Goal: Information Seeking & Learning: Learn about a topic

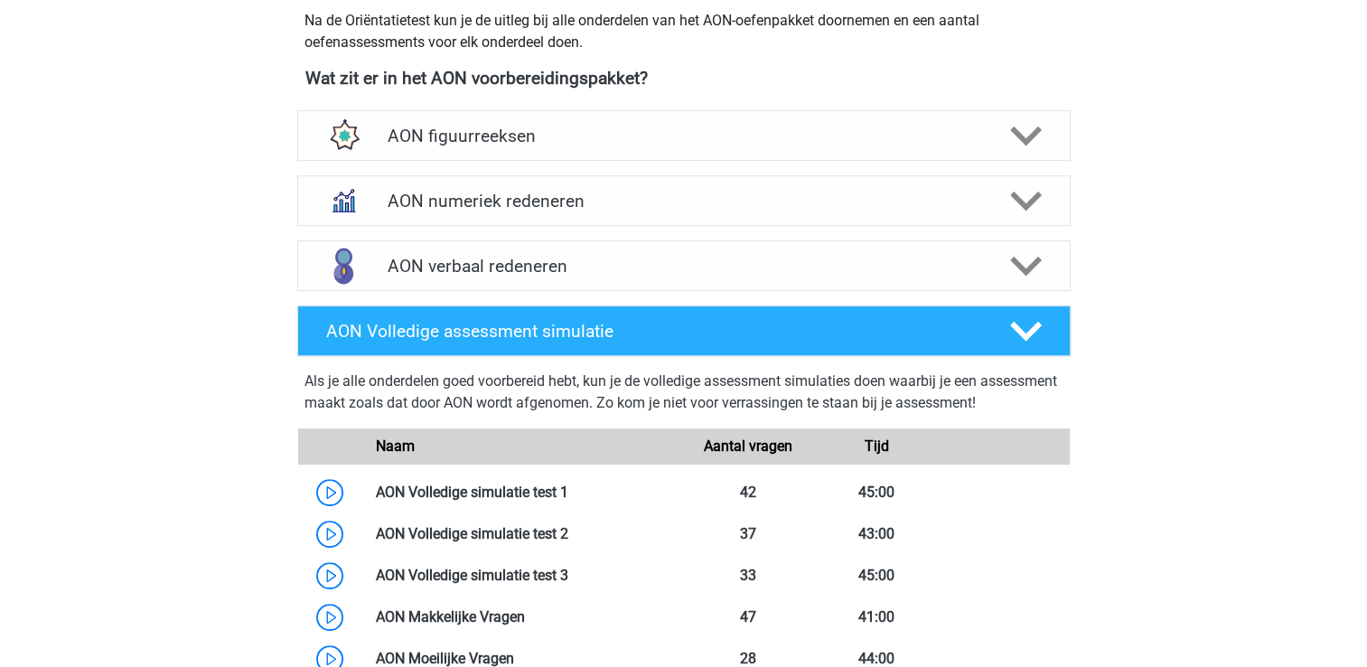
scroll to position [789, 0]
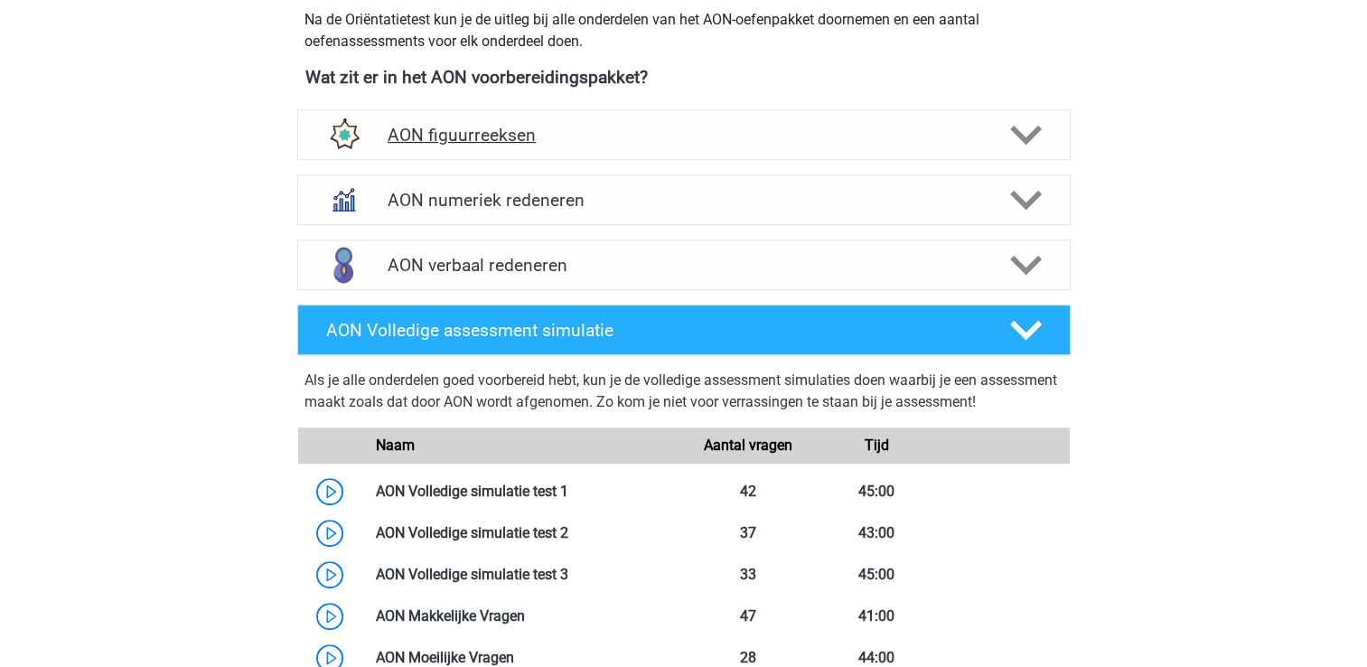
click at [1019, 128] on icon at bounding box center [1026, 135] width 32 height 32
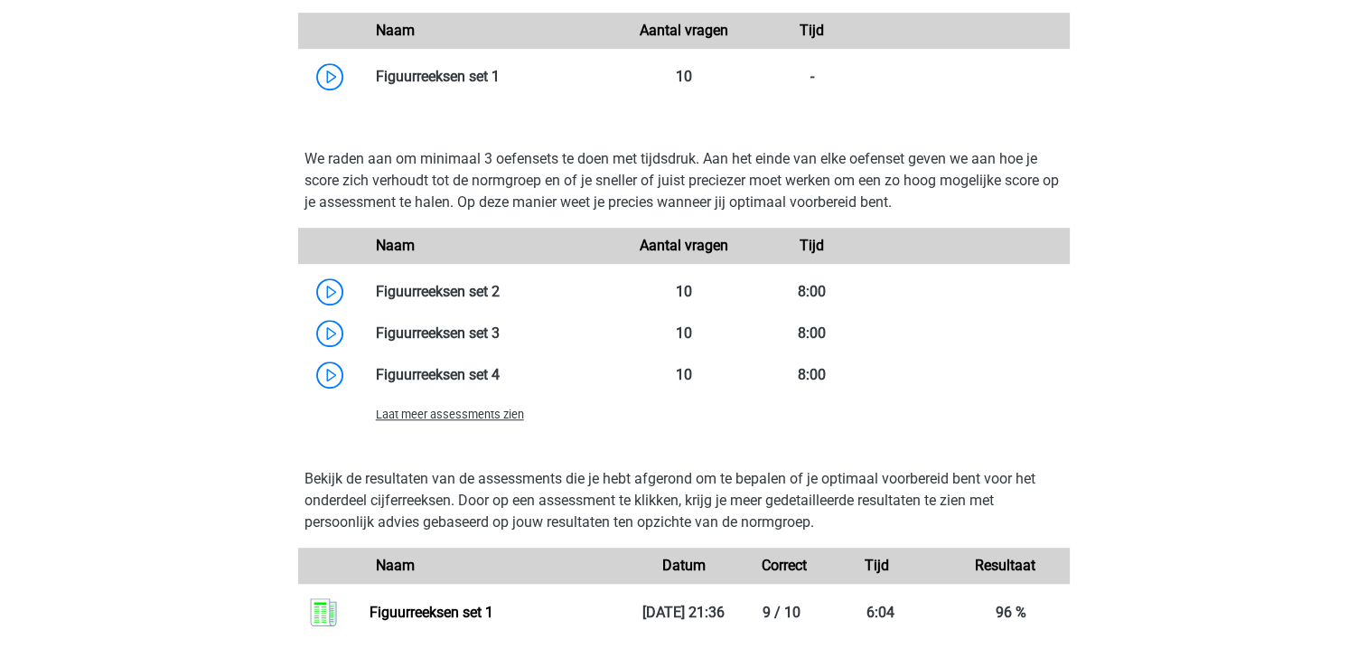
scroll to position [1146, 0]
click at [494, 414] on span "Laat meer assessments zien" at bounding box center [450, 413] width 148 height 14
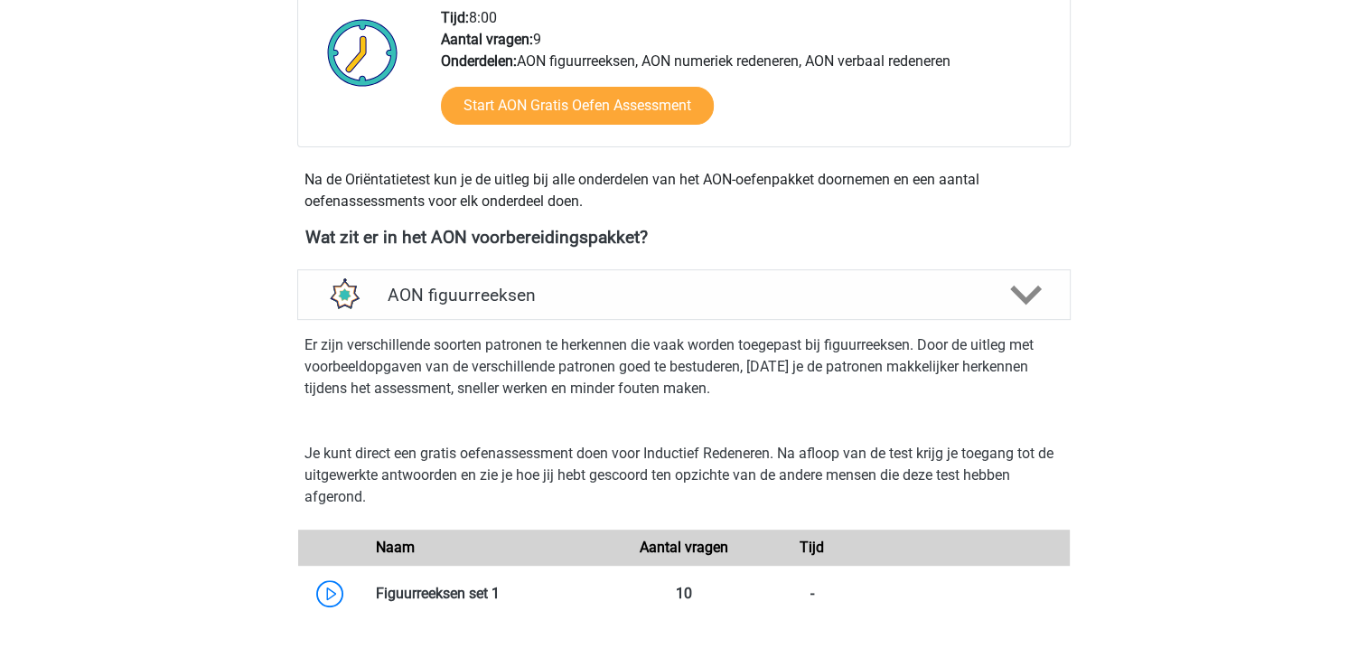
scroll to position [630, 0]
click at [1041, 293] on div at bounding box center [1023, 294] width 61 height 32
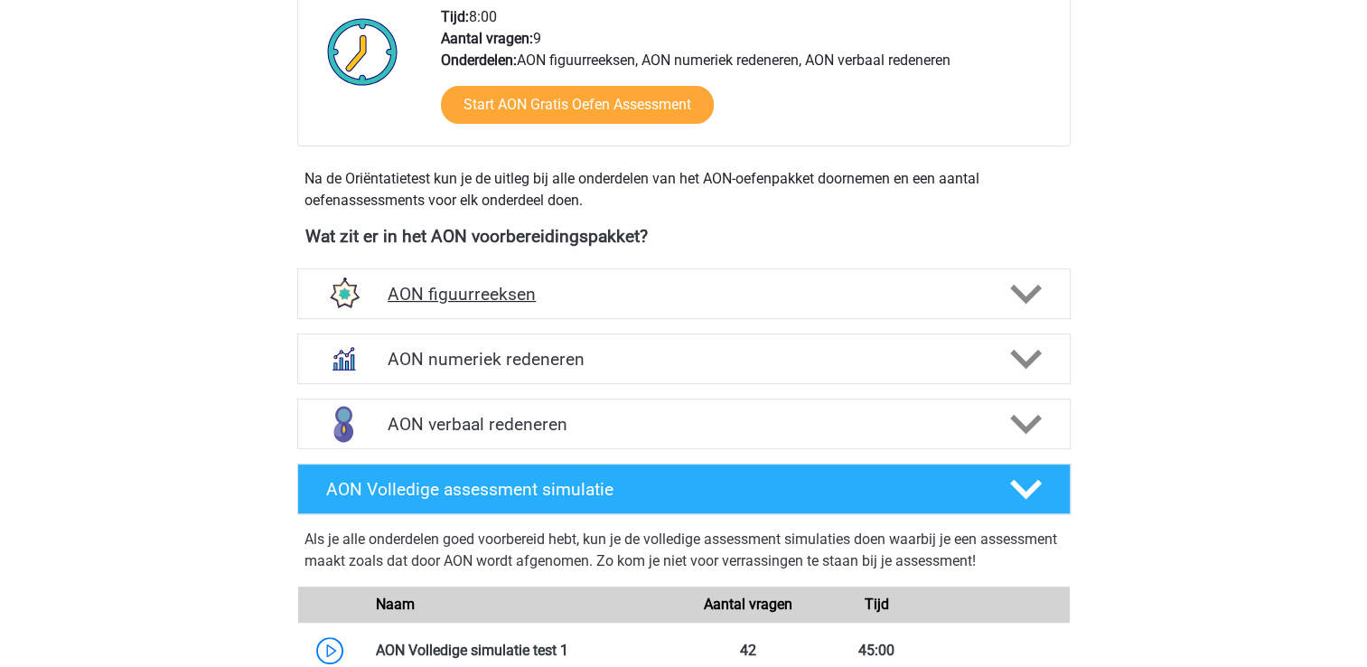
click at [1041, 293] on div at bounding box center [1023, 294] width 61 height 32
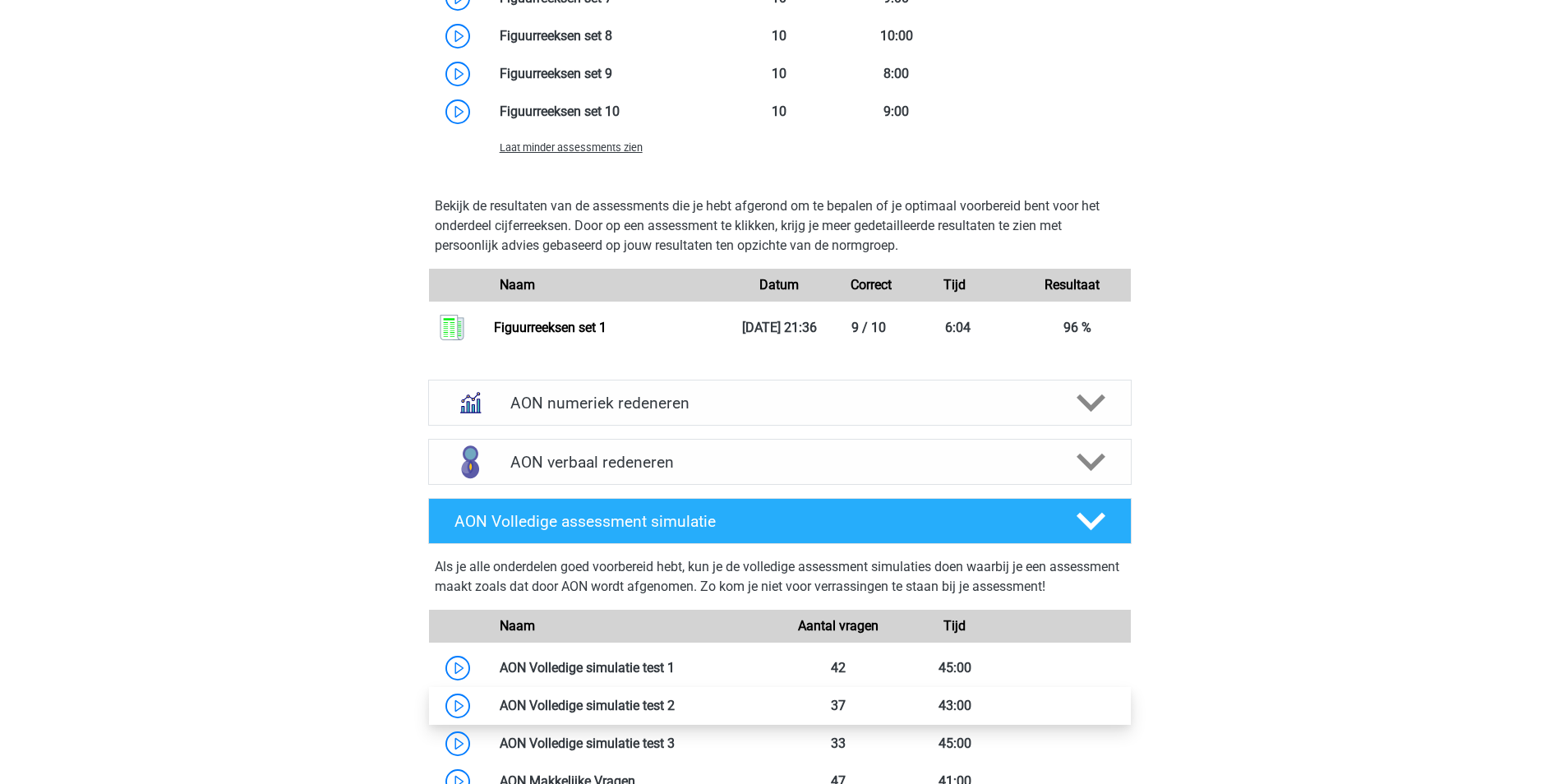
scroll to position [1497, 0]
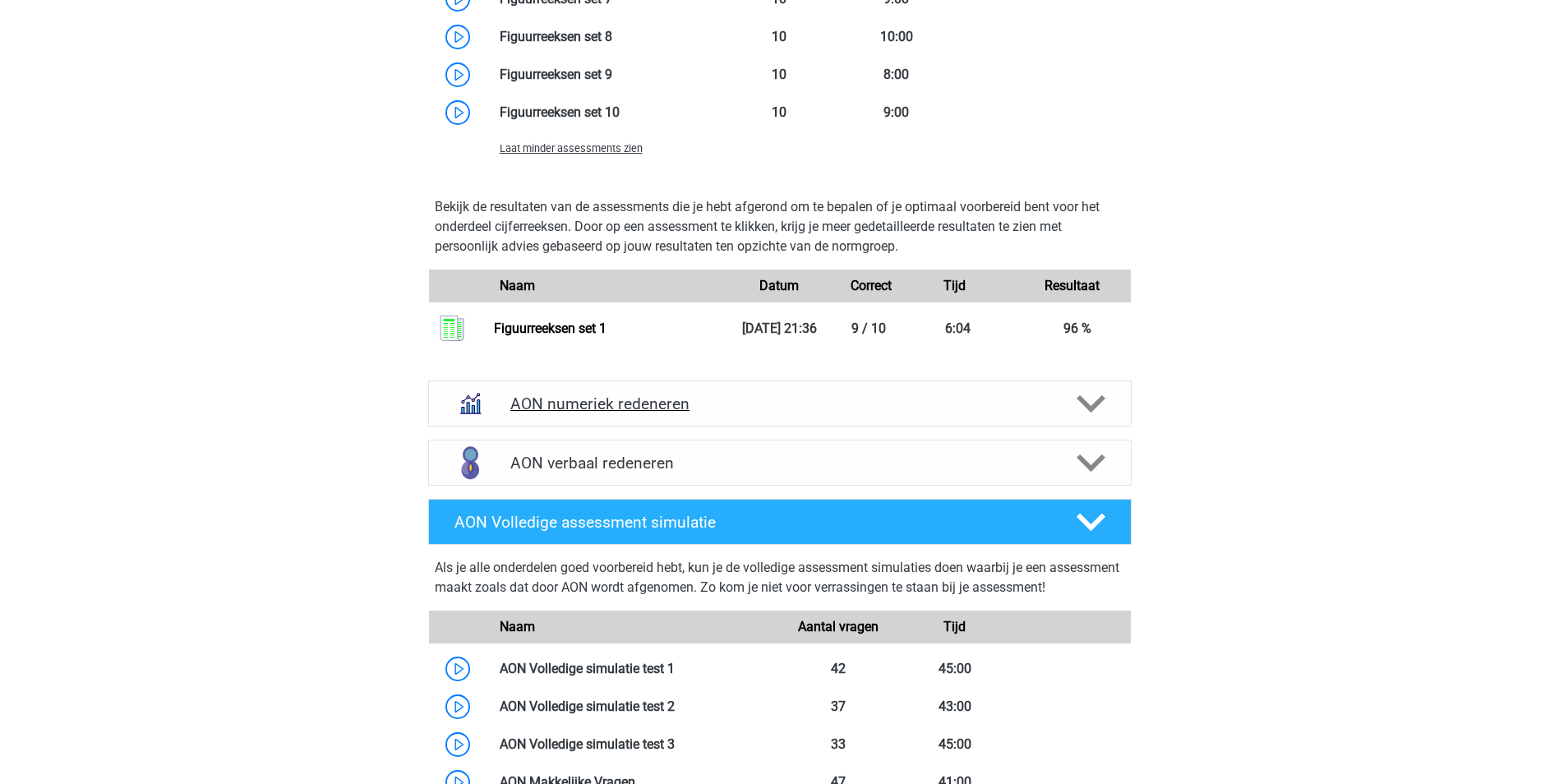
click at [1095, 404] on polygon at bounding box center [1091, 404] width 29 height 18
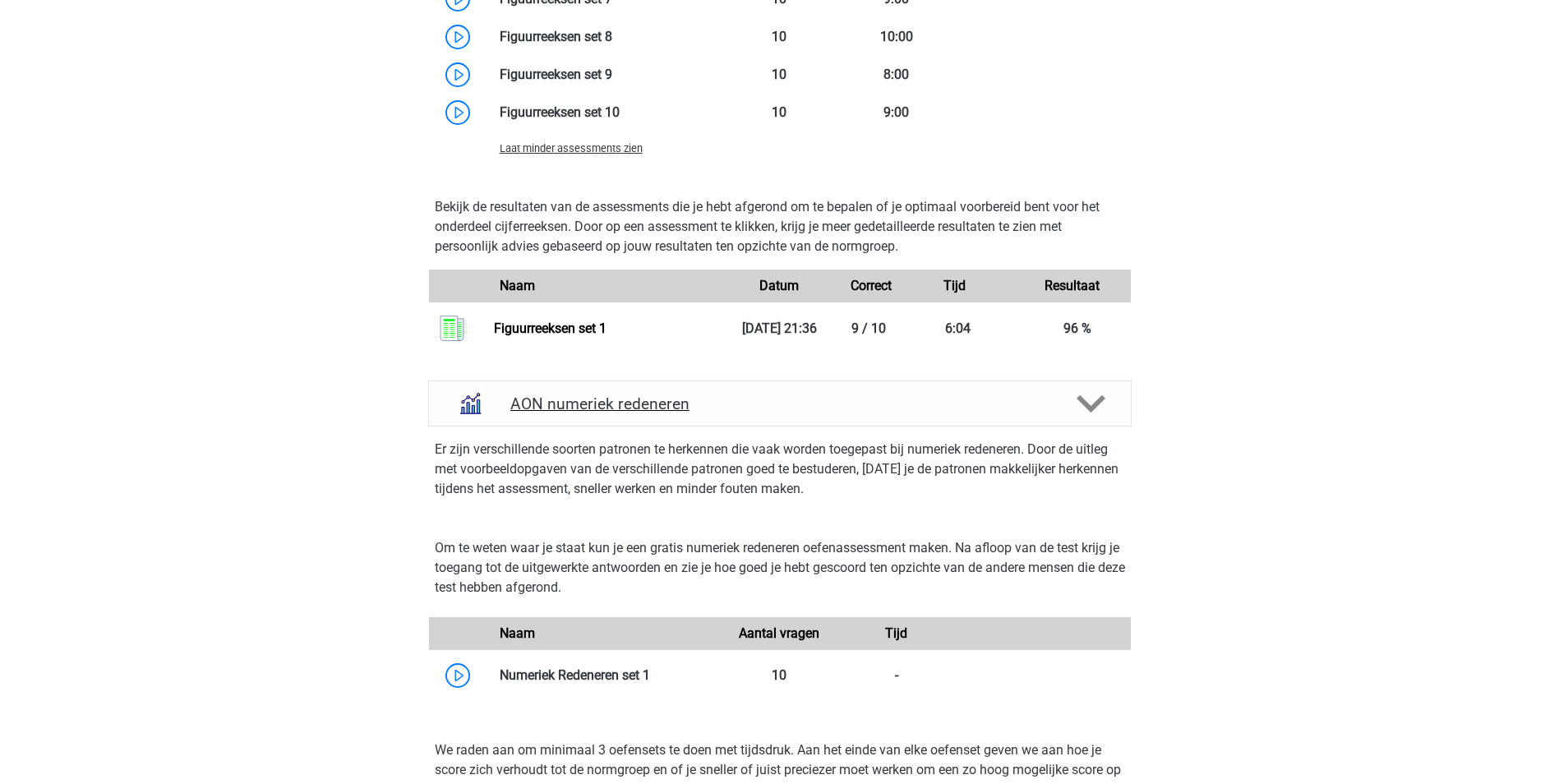
click at [1093, 406] on polygon at bounding box center [1091, 404] width 29 height 18
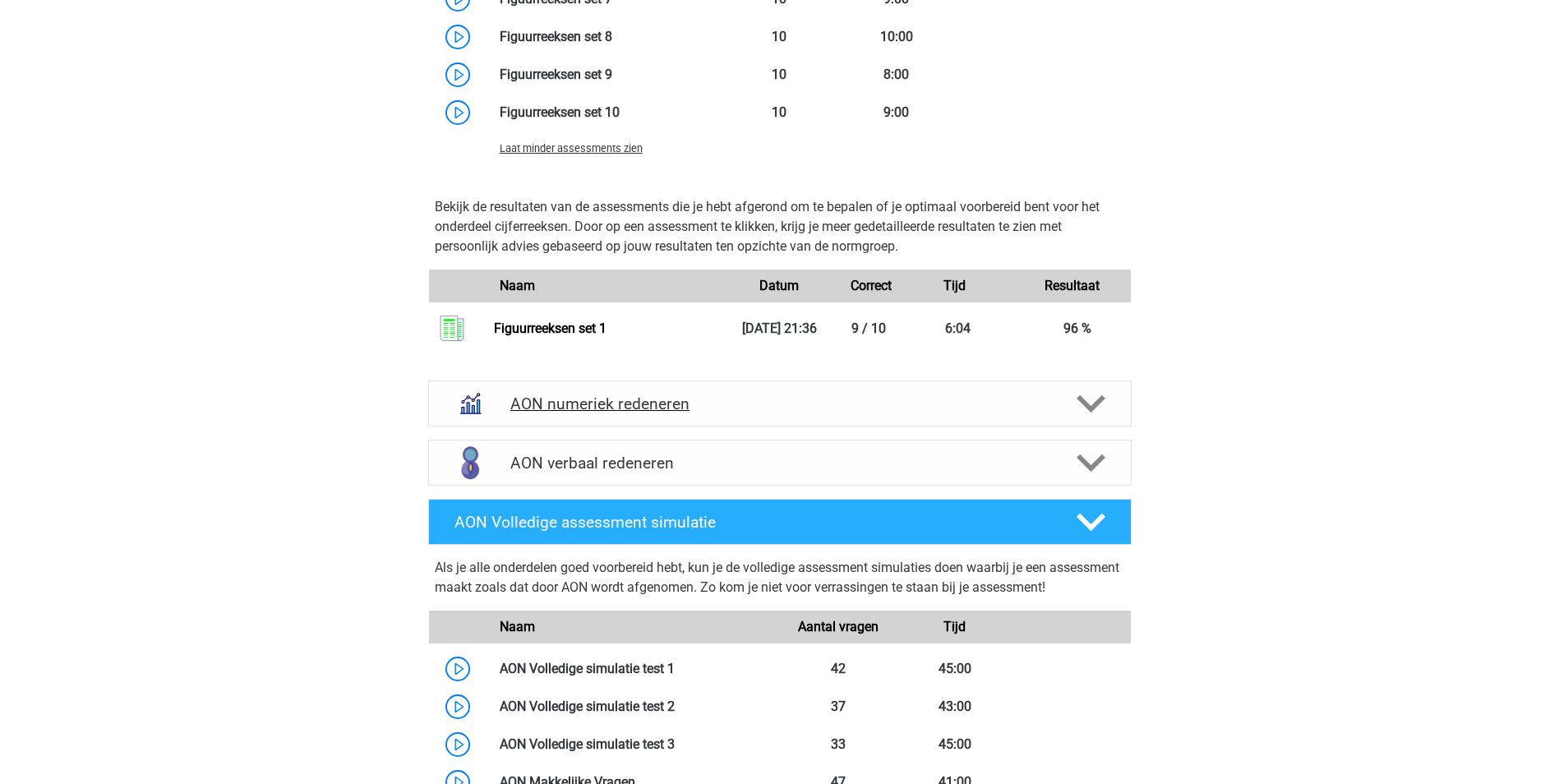
click at [1093, 406] on polygon at bounding box center [1091, 404] width 29 height 18
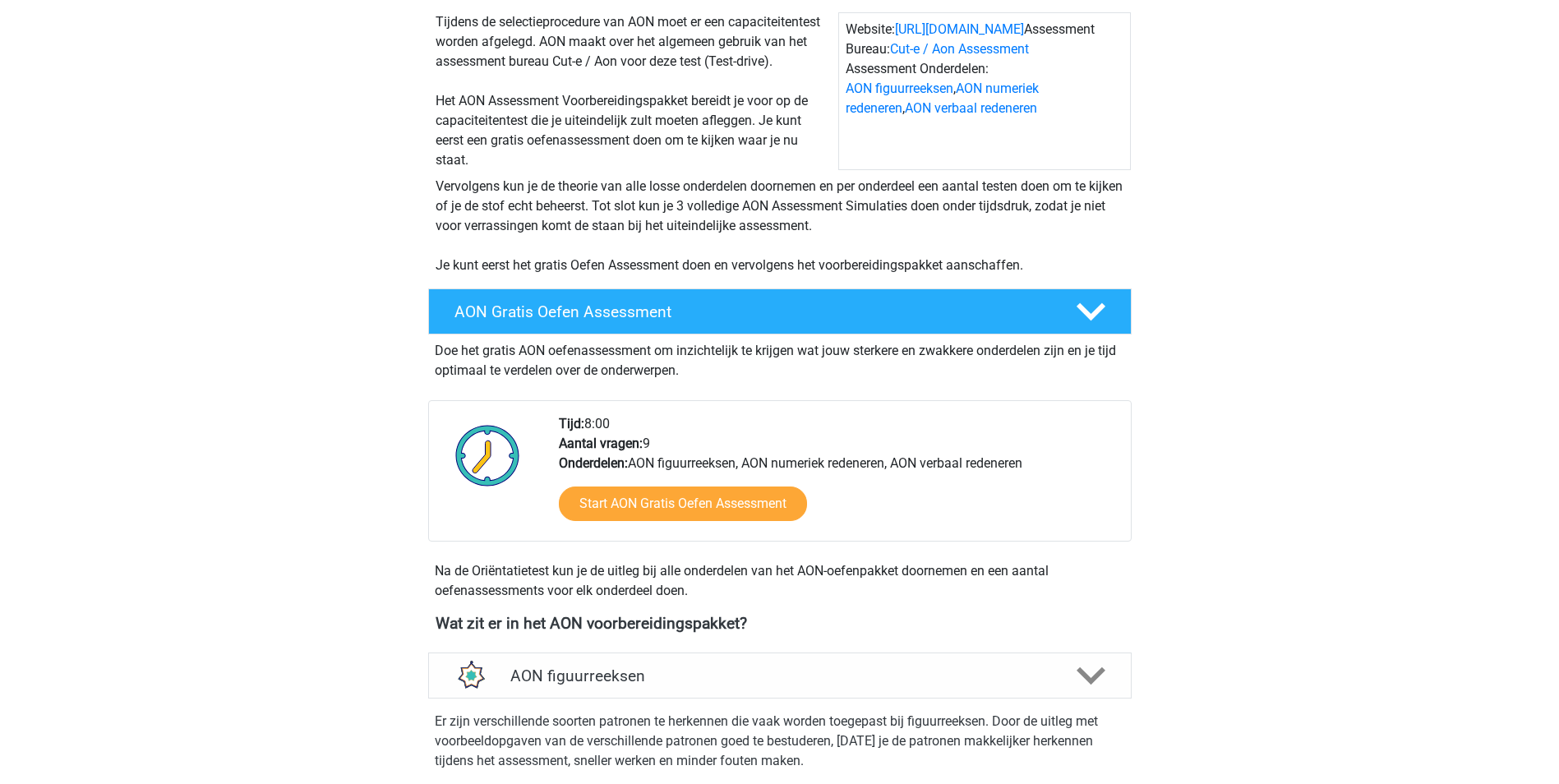
scroll to position [246, 0]
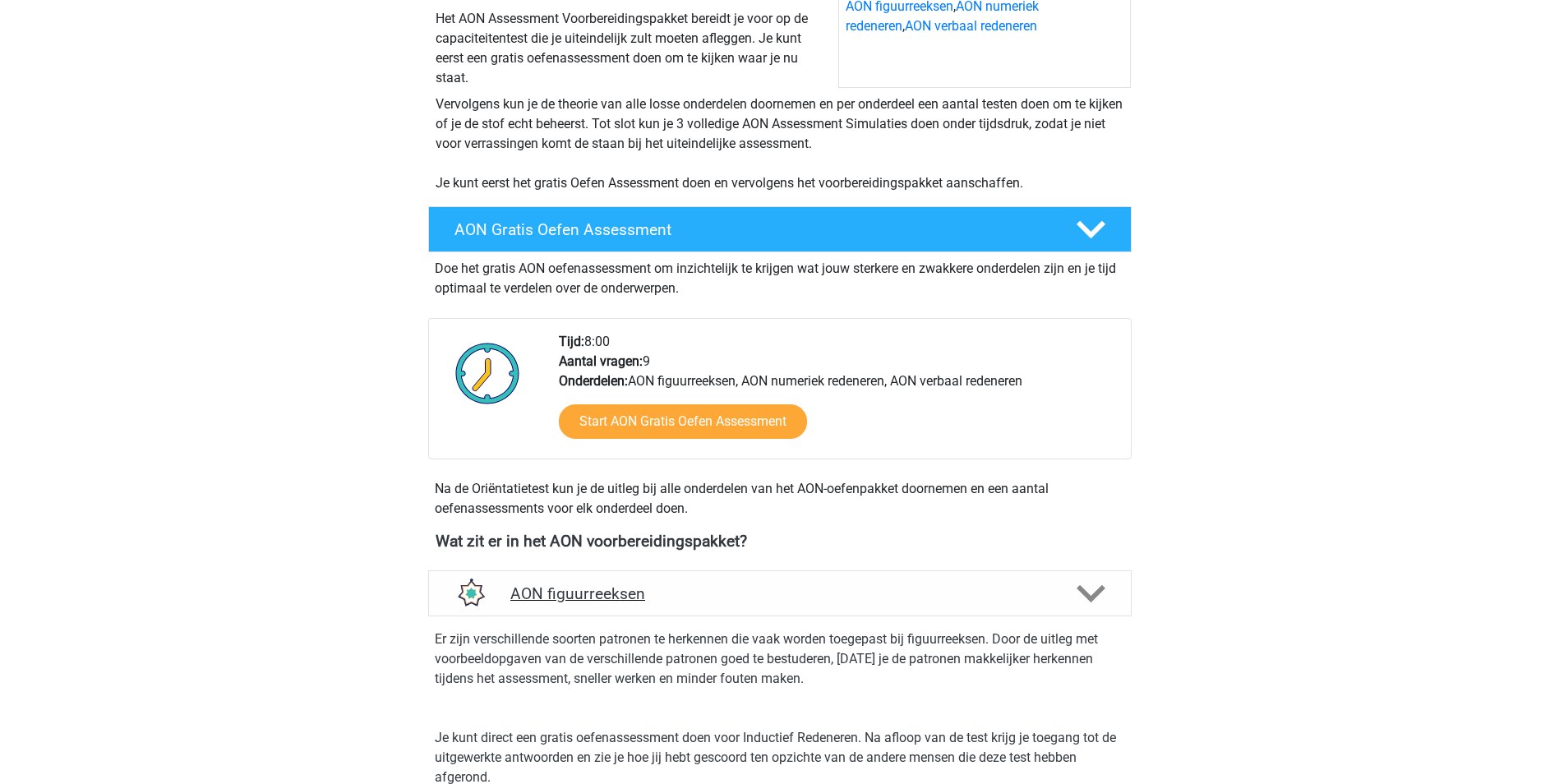
click at [756, 596] on h4 "AON figuurreeksen" at bounding box center [780, 593] width 538 height 19
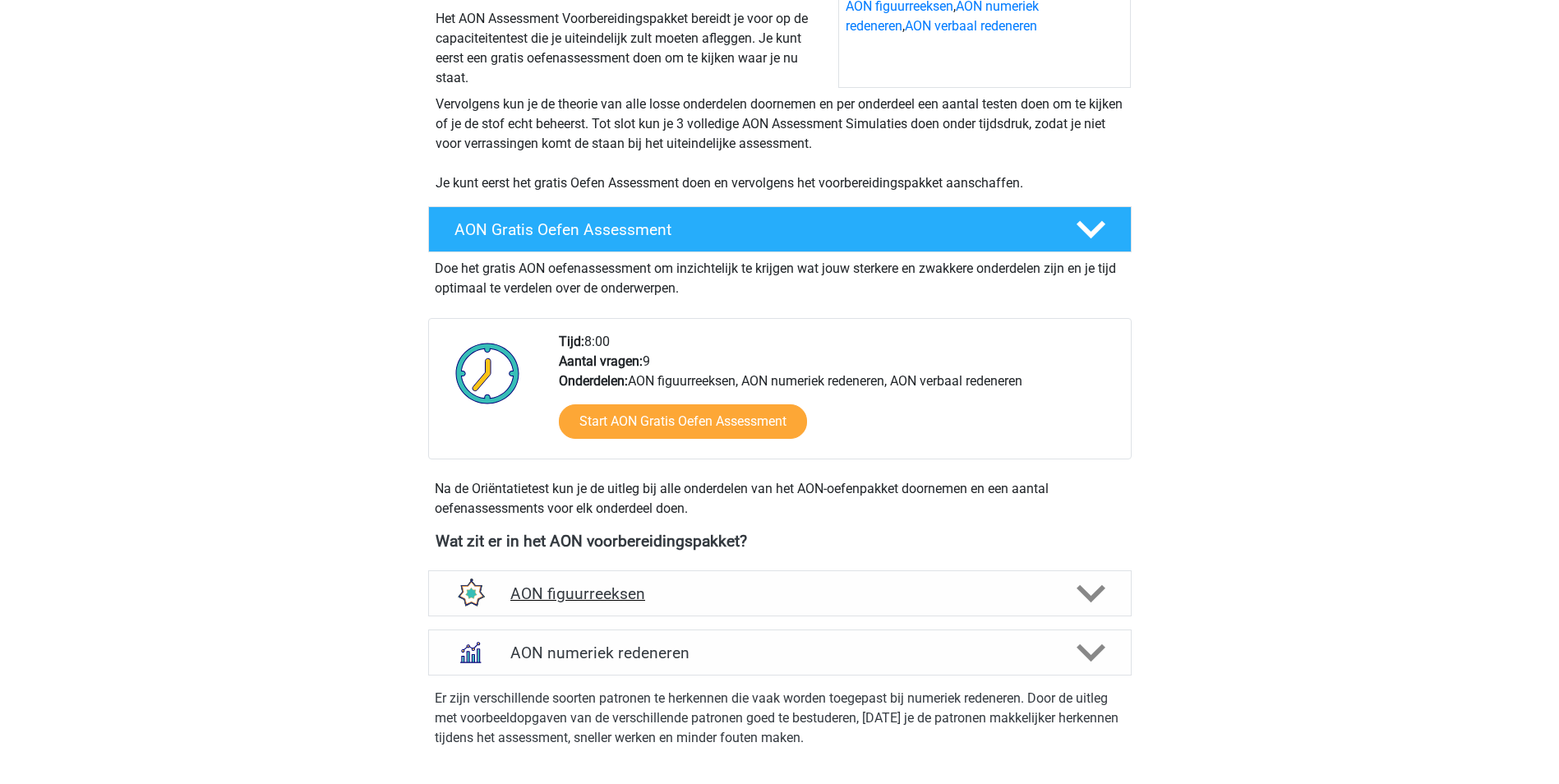
click at [1019, 606] on div "AON figuurreeksen" at bounding box center [780, 593] width 703 height 46
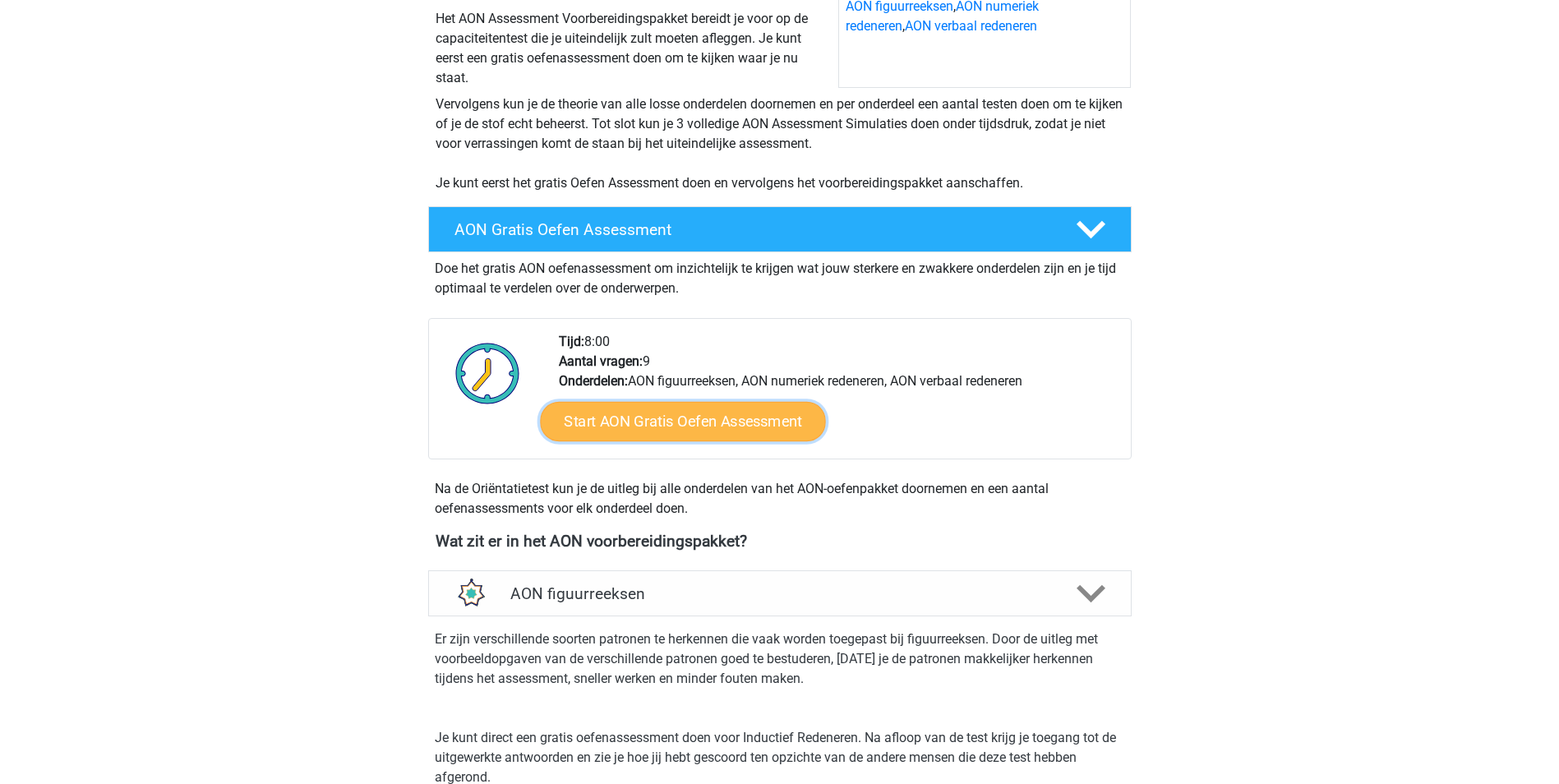
click at [652, 417] on link "Start AON Gratis Oefen Assessment" at bounding box center [681, 421] width 285 height 39
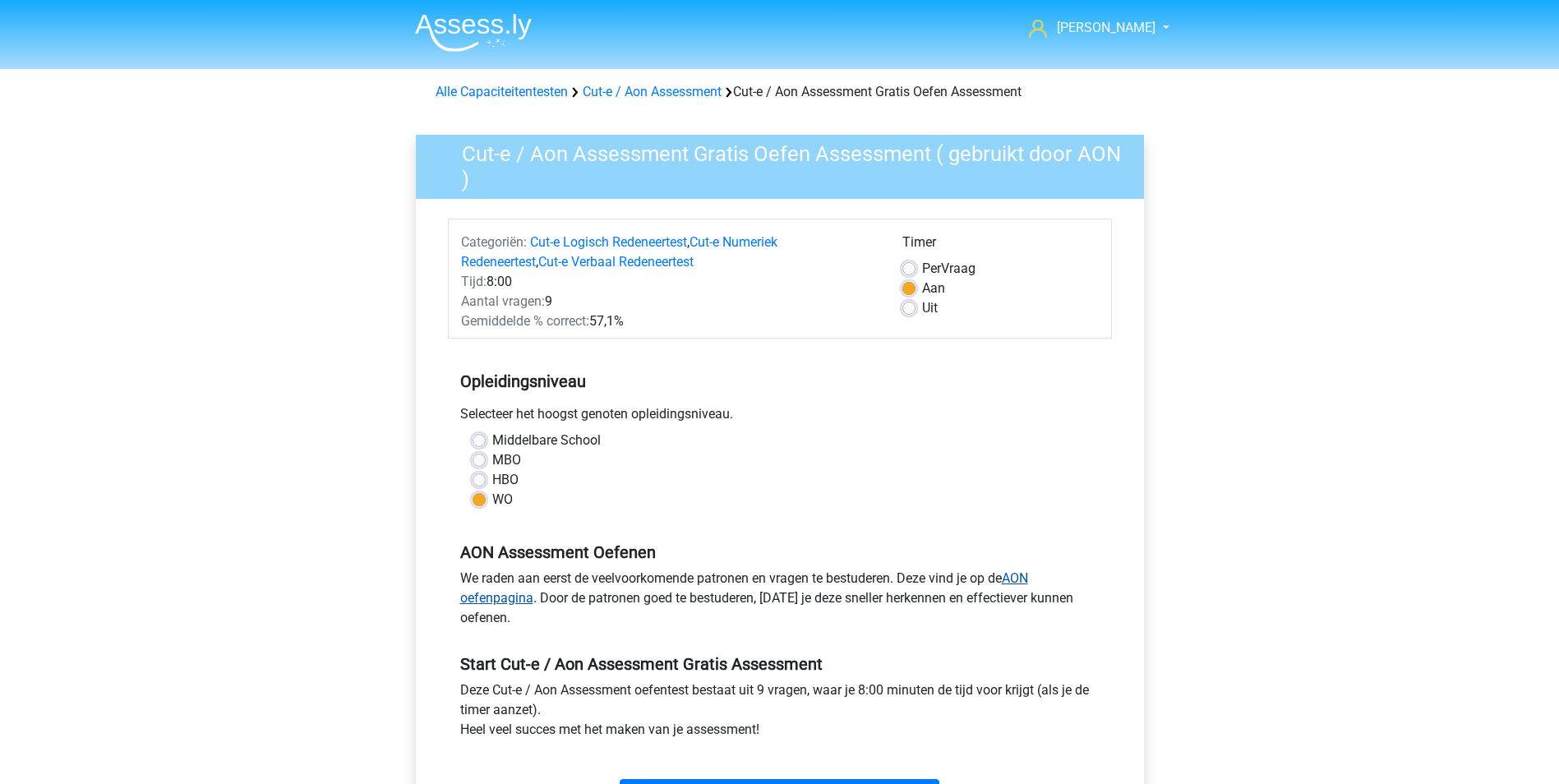
click at [1024, 580] on link "AON oefenpagina" at bounding box center [744, 588] width 568 height 35
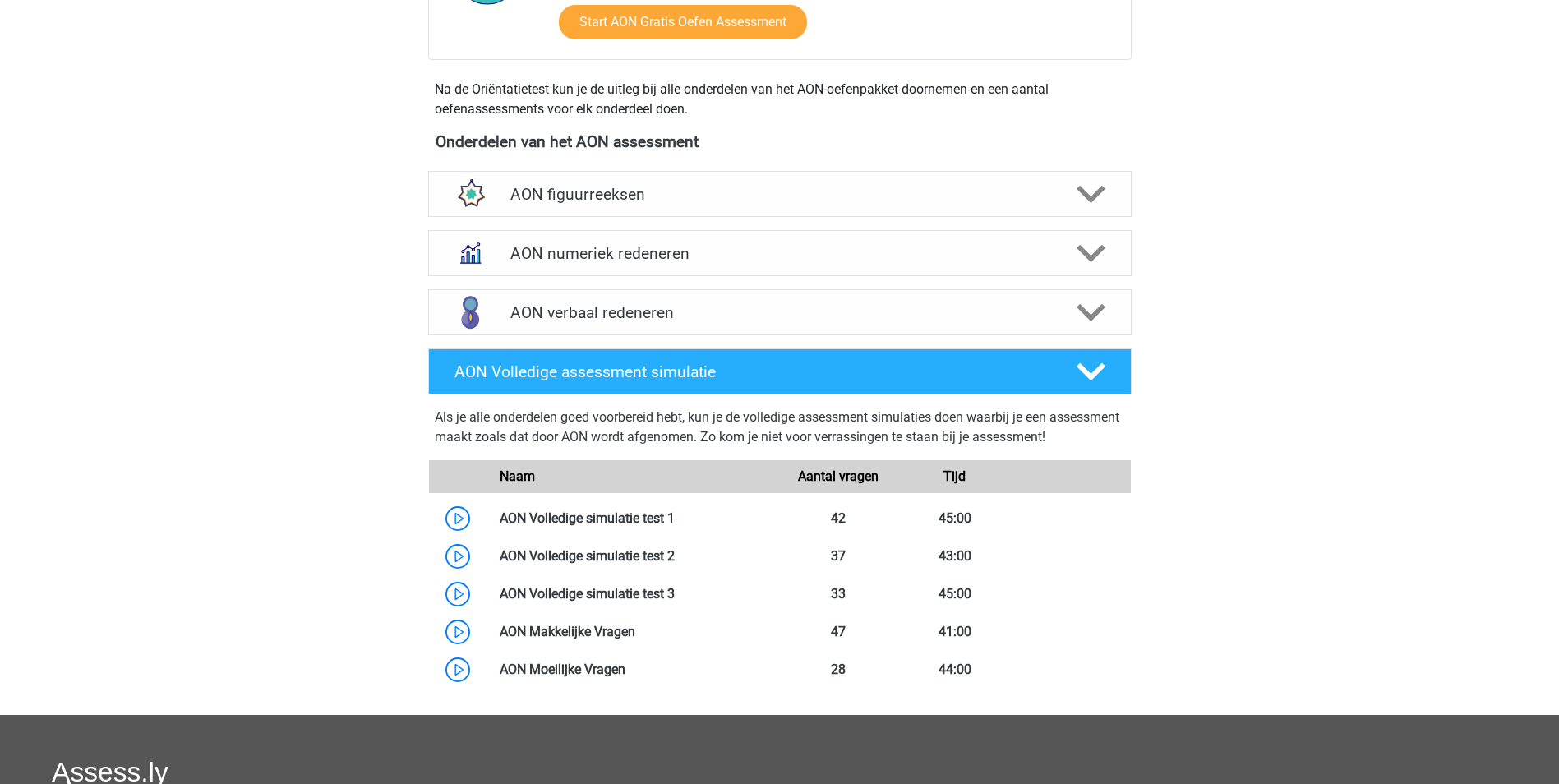
scroll to position [658, 0]
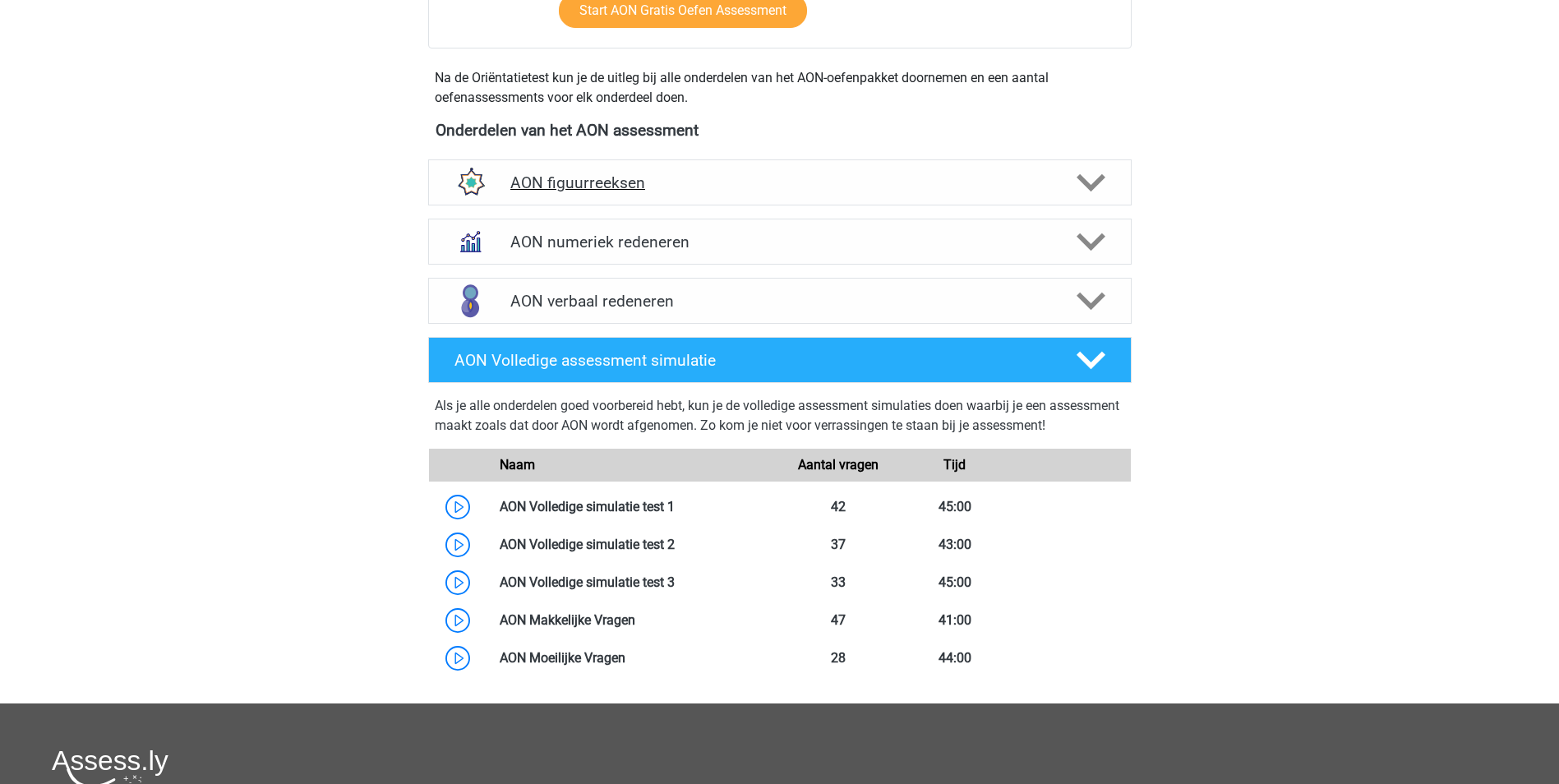
click at [605, 180] on h4 "AON figuurreeksen" at bounding box center [780, 183] width 538 height 19
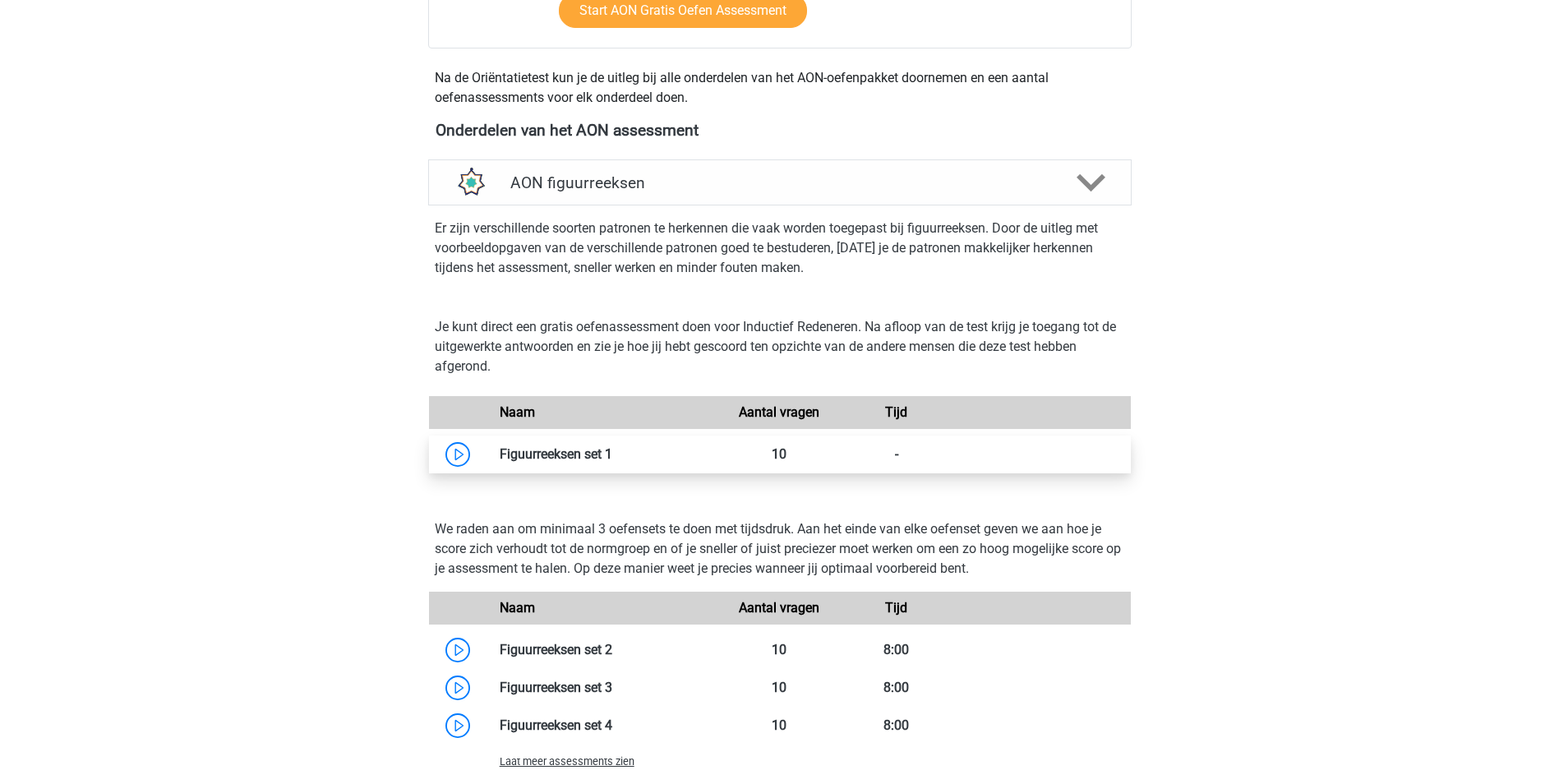
click at [612, 453] on link at bounding box center [612, 453] width 0 height 15
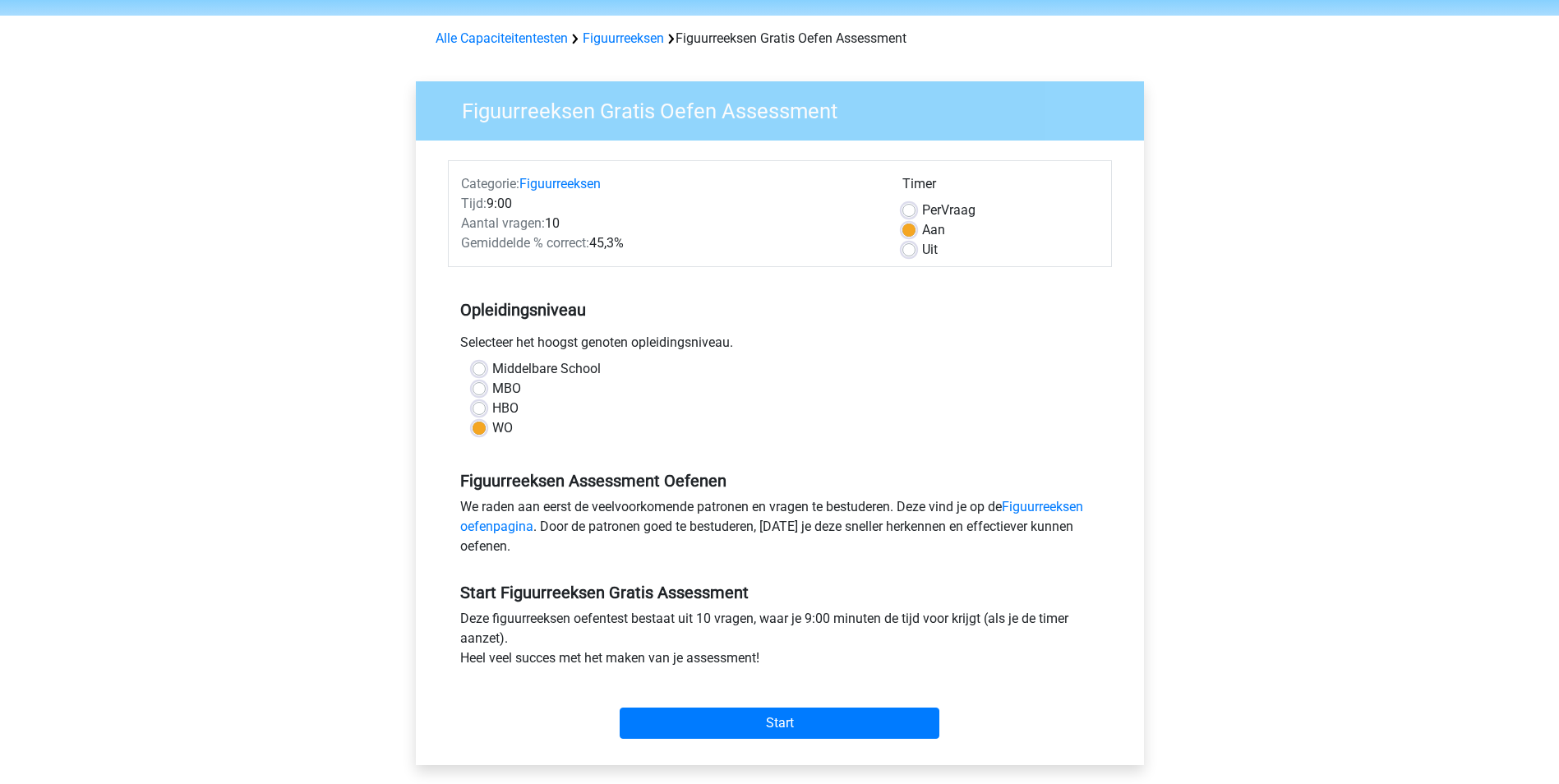
scroll to position [82, 0]
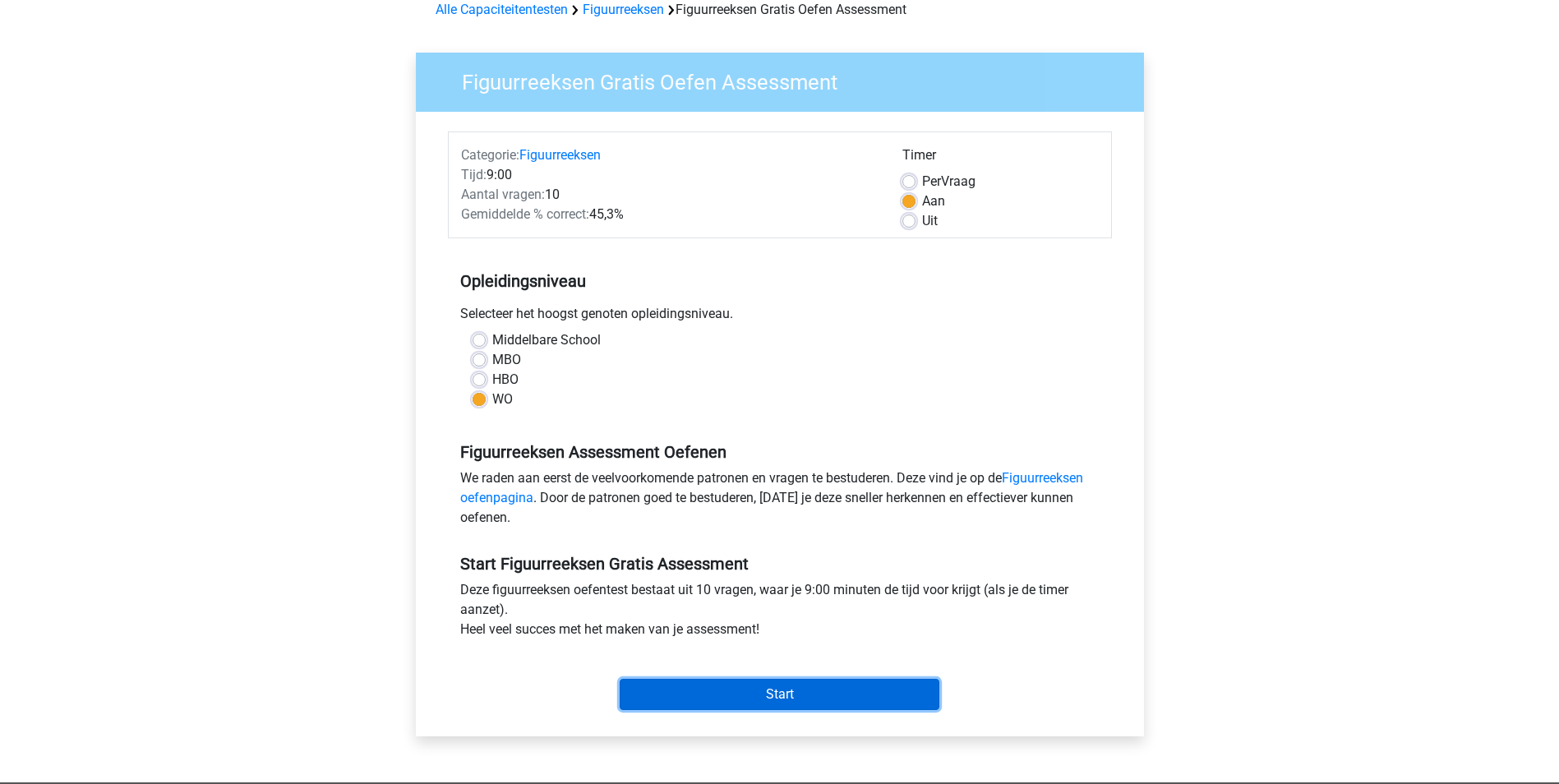
click at [806, 685] on input "Start" at bounding box center [779, 694] width 319 height 31
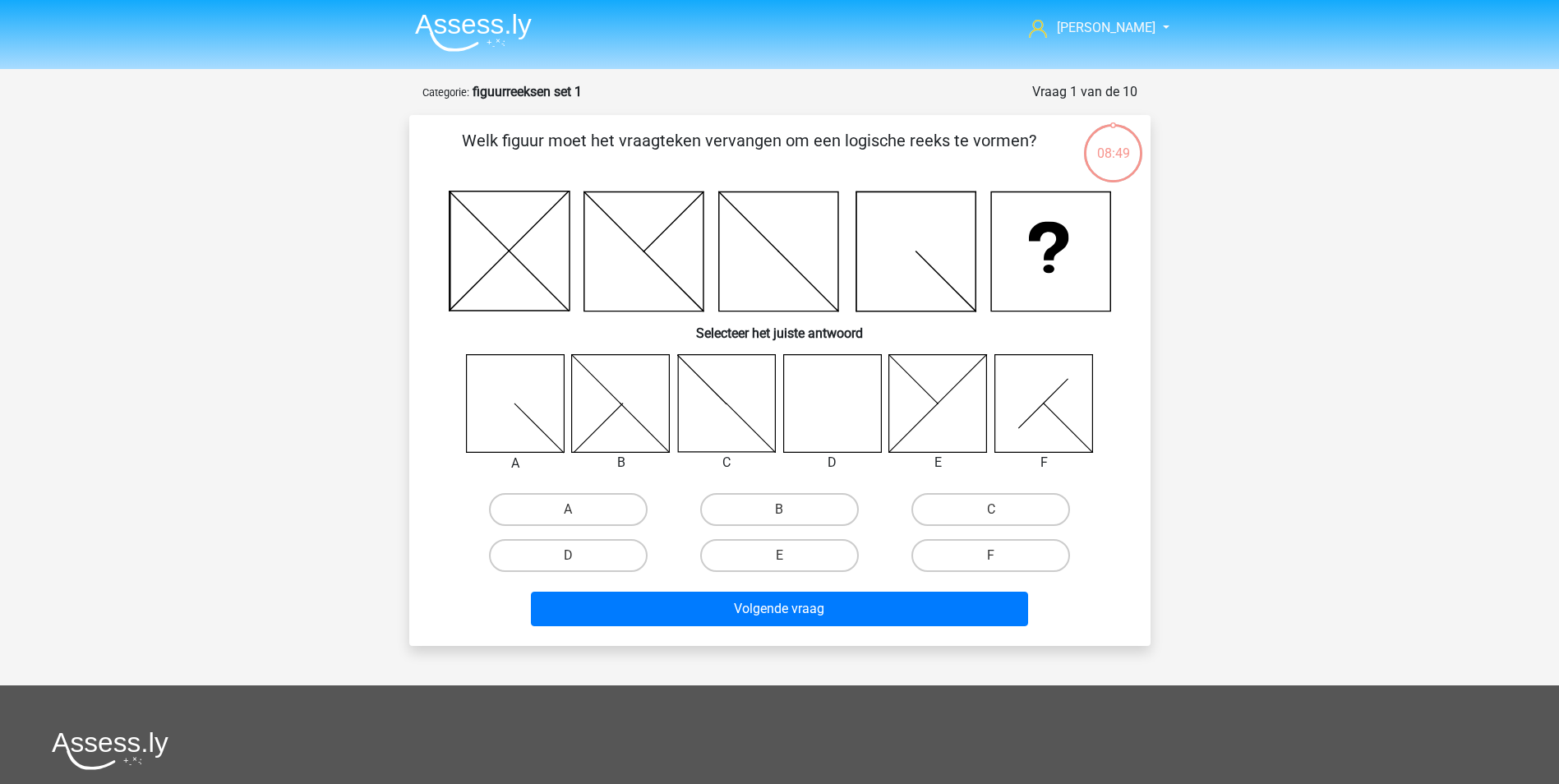
click at [831, 404] on icon at bounding box center [831, 402] width 97 height 97
click at [568, 551] on label "D" at bounding box center [568, 556] width 158 height 33
click at [568, 556] on input "D" at bounding box center [573, 561] width 11 height 11
radio input "true"
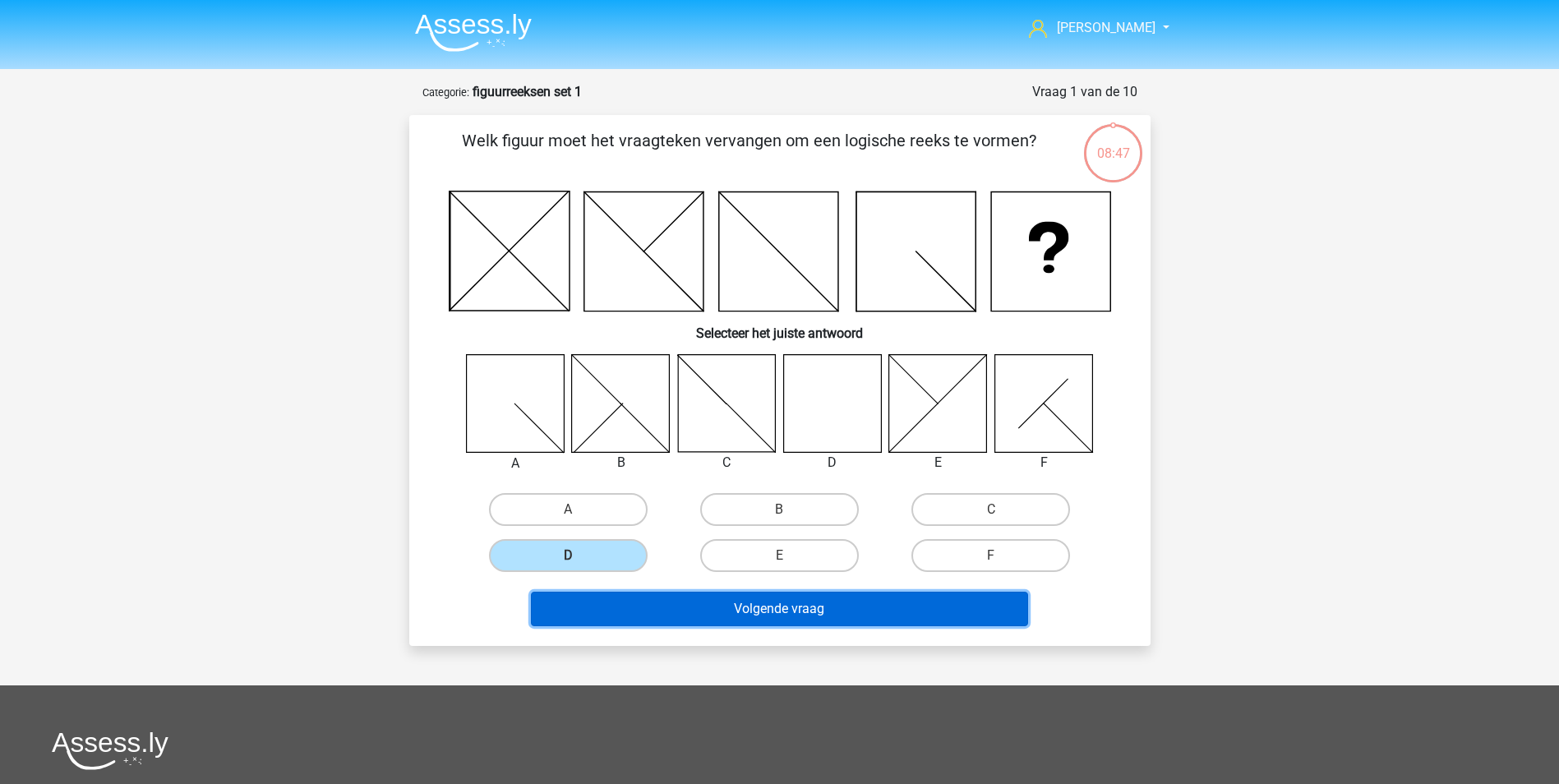
click at [774, 608] on button "Volgende vraag" at bounding box center [780, 608] width 497 height 35
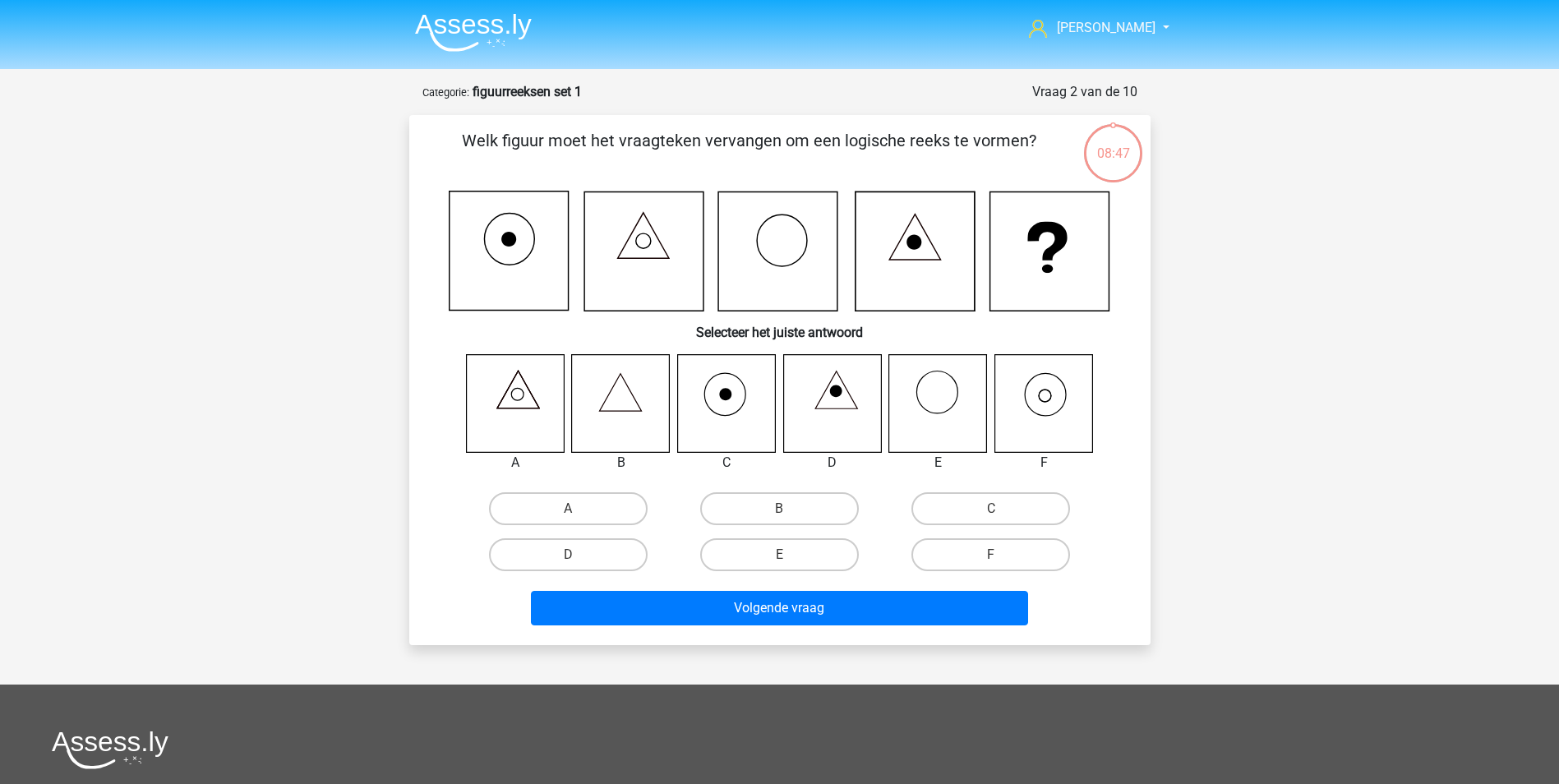
scroll to position [82, 0]
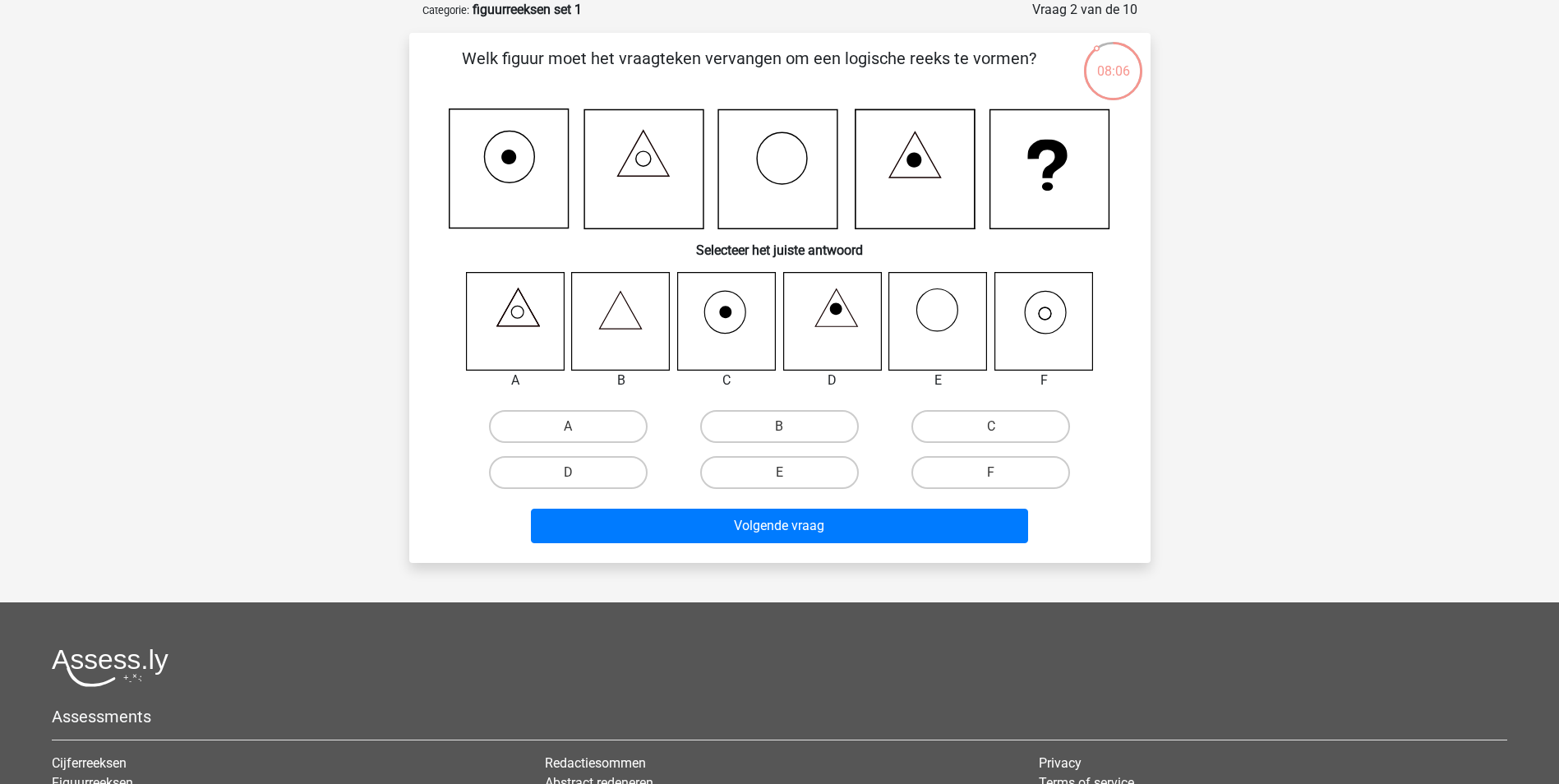
click at [1041, 322] on icon at bounding box center [1042, 320] width 97 height 97
click at [979, 471] on label "F" at bounding box center [991, 472] width 158 height 33
click at [991, 472] on input "F" at bounding box center [996, 477] width 11 height 11
radio input "true"
click at [930, 505] on div "Volgende vraag" at bounding box center [780, 523] width 689 height 55
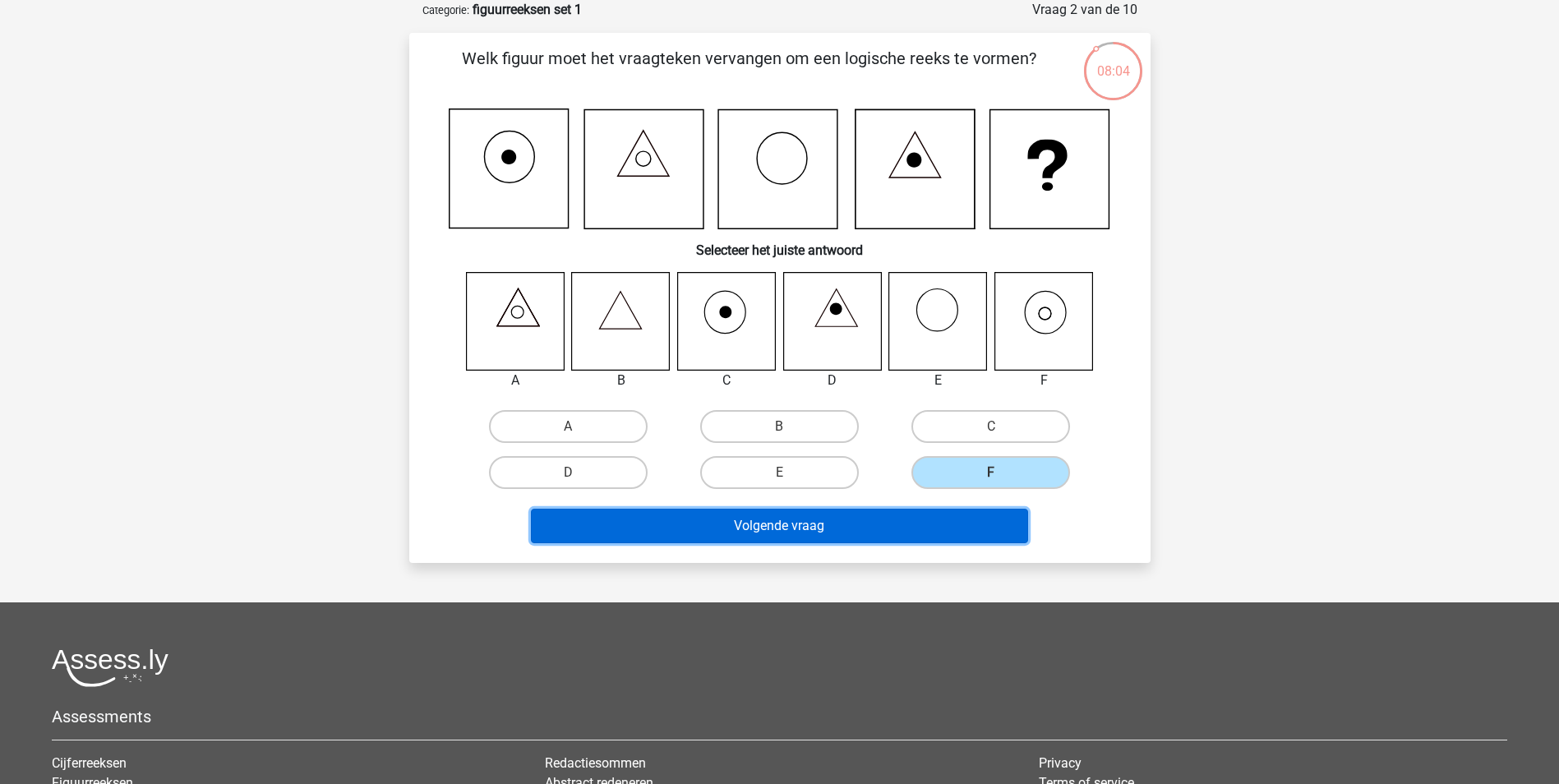
click at [920, 524] on button "Volgende vraag" at bounding box center [780, 526] width 497 height 35
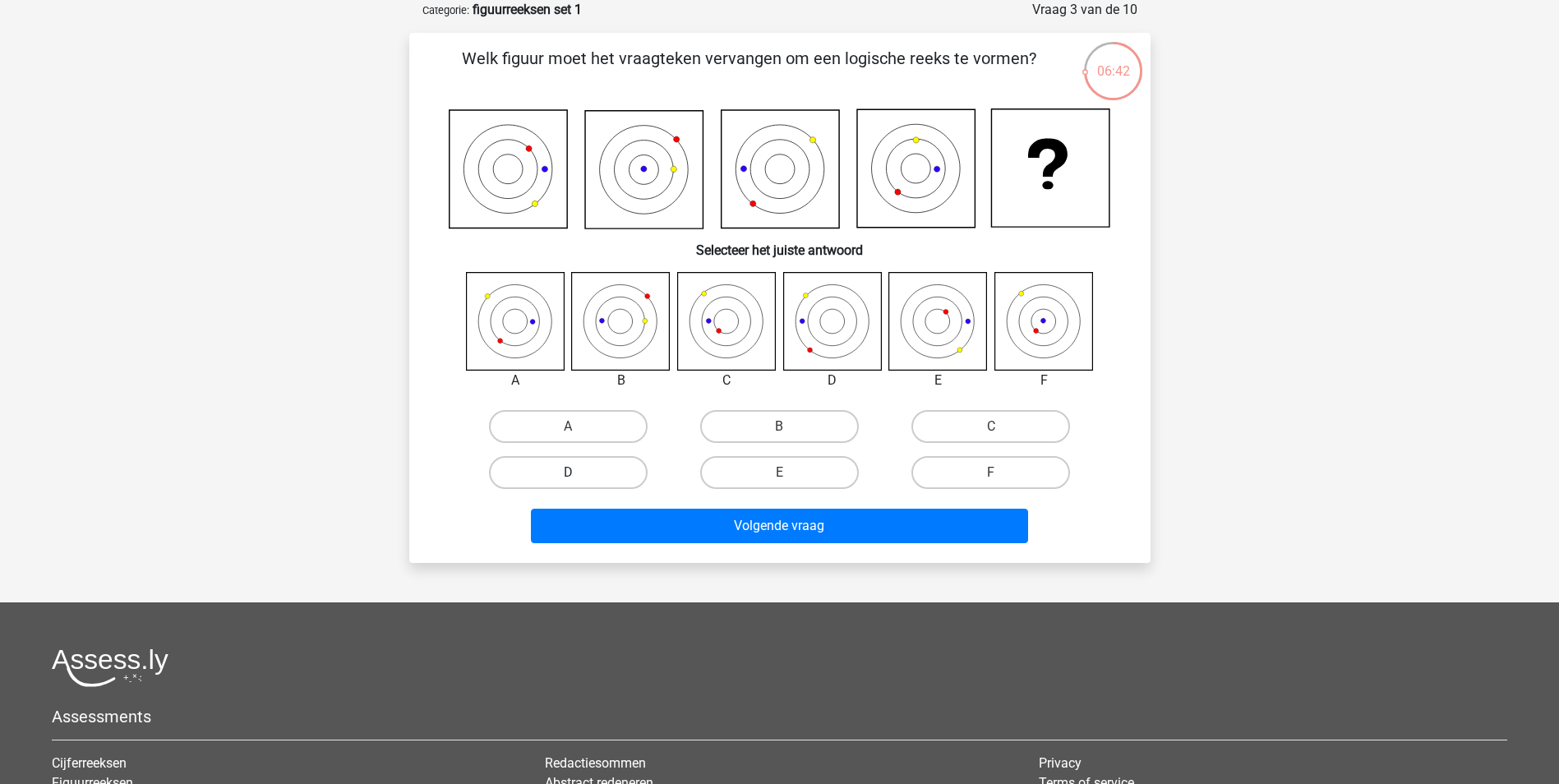
click at [591, 467] on label "D" at bounding box center [568, 472] width 158 height 33
click at [578, 472] on input "D" at bounding box center [573, 477] width 11 height 11
radio input "true"
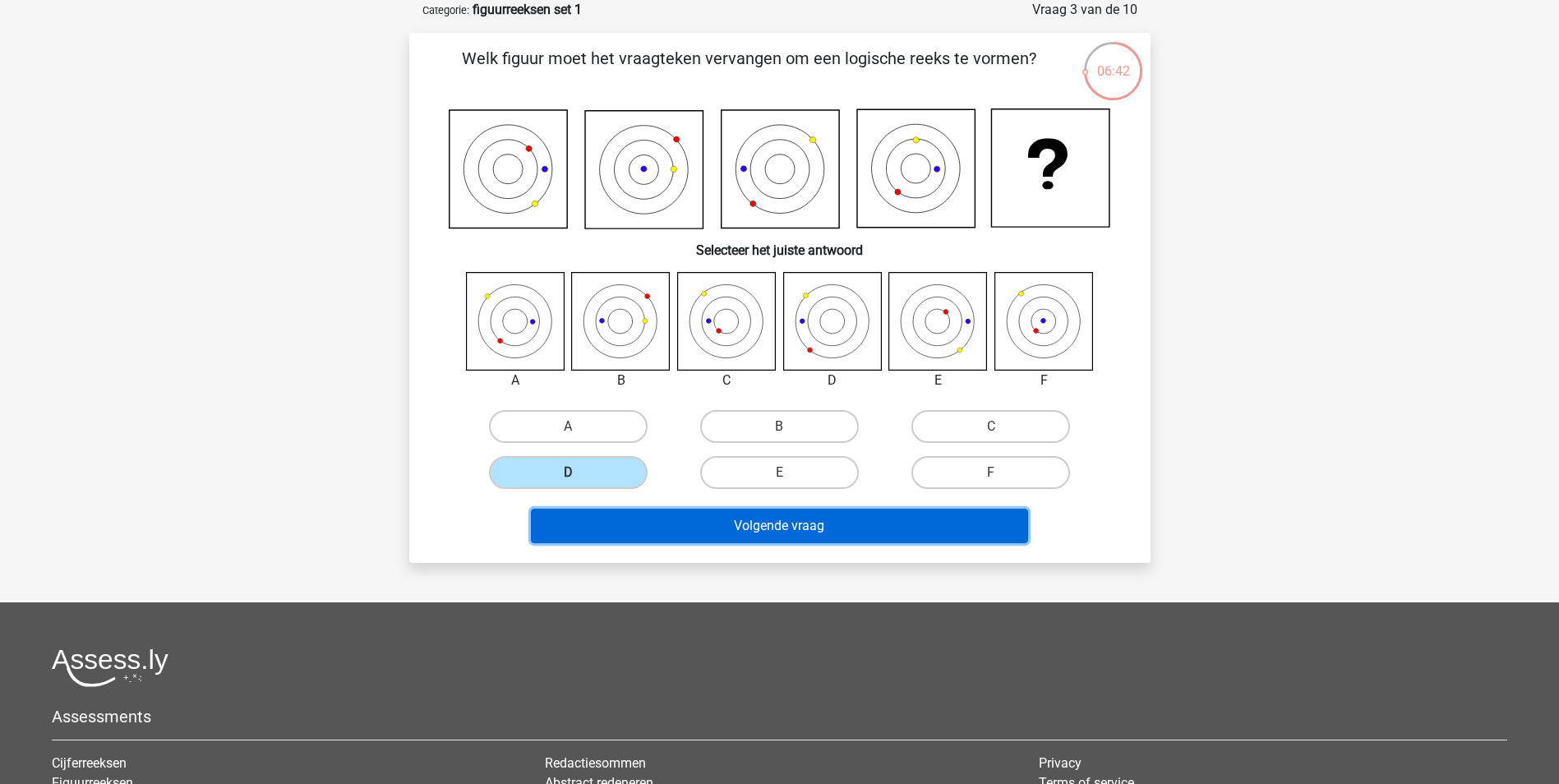
click at [752, 528] on button "Volgende vraag" at bounding box center [780, 526] width 497 height 35
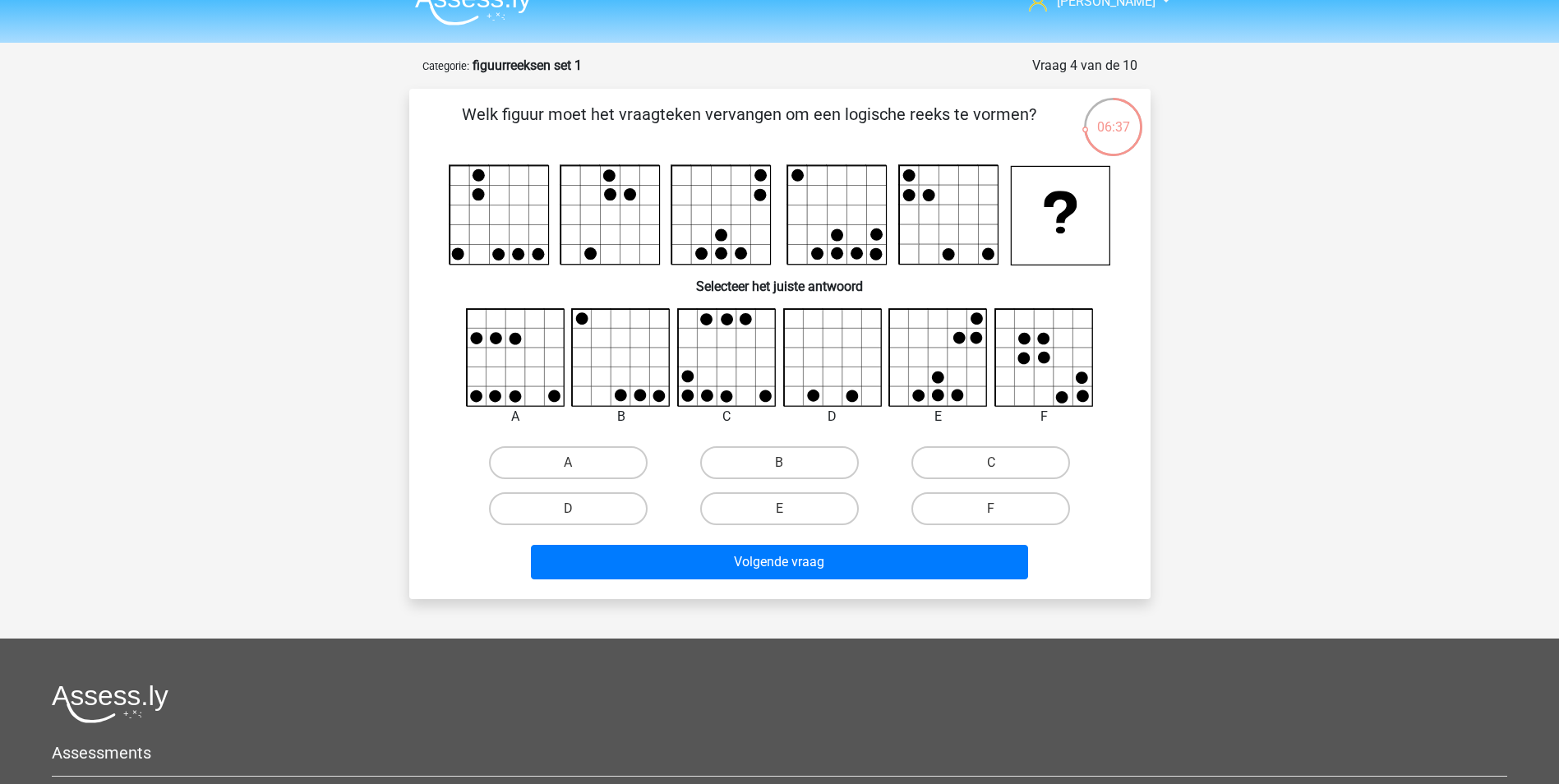
scroll to position [0, 0]
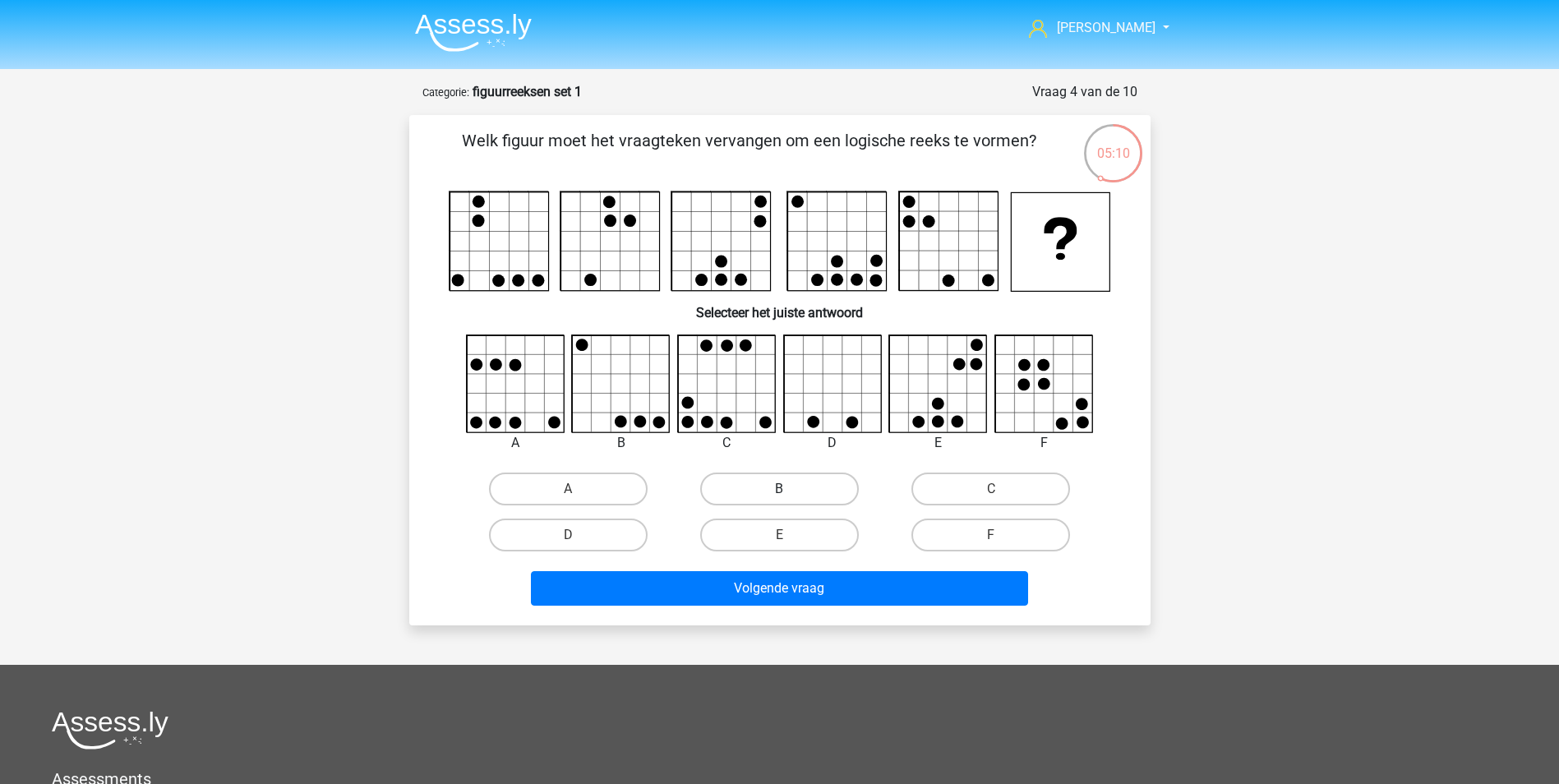
click at [776, 482] on label "B" at bounding box center [780, 488] width 158 height 33
click at [779, 488] on input "B" at bounding box center [784, 494] width 11 height 11
radio input "true"
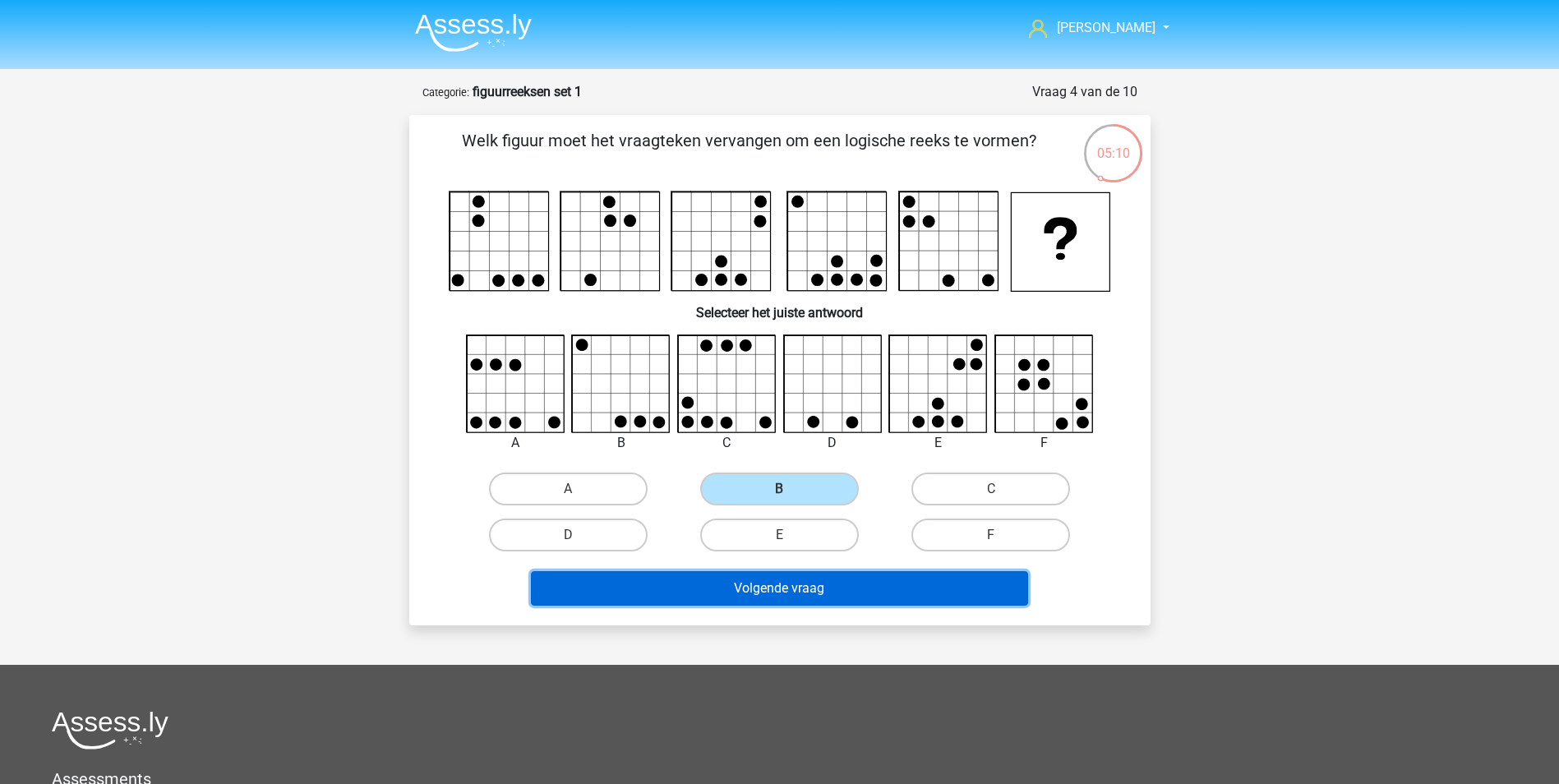
click at [786, 592] on button "Volgende vraag" at bounding box center [780, 588] width 497 height 35
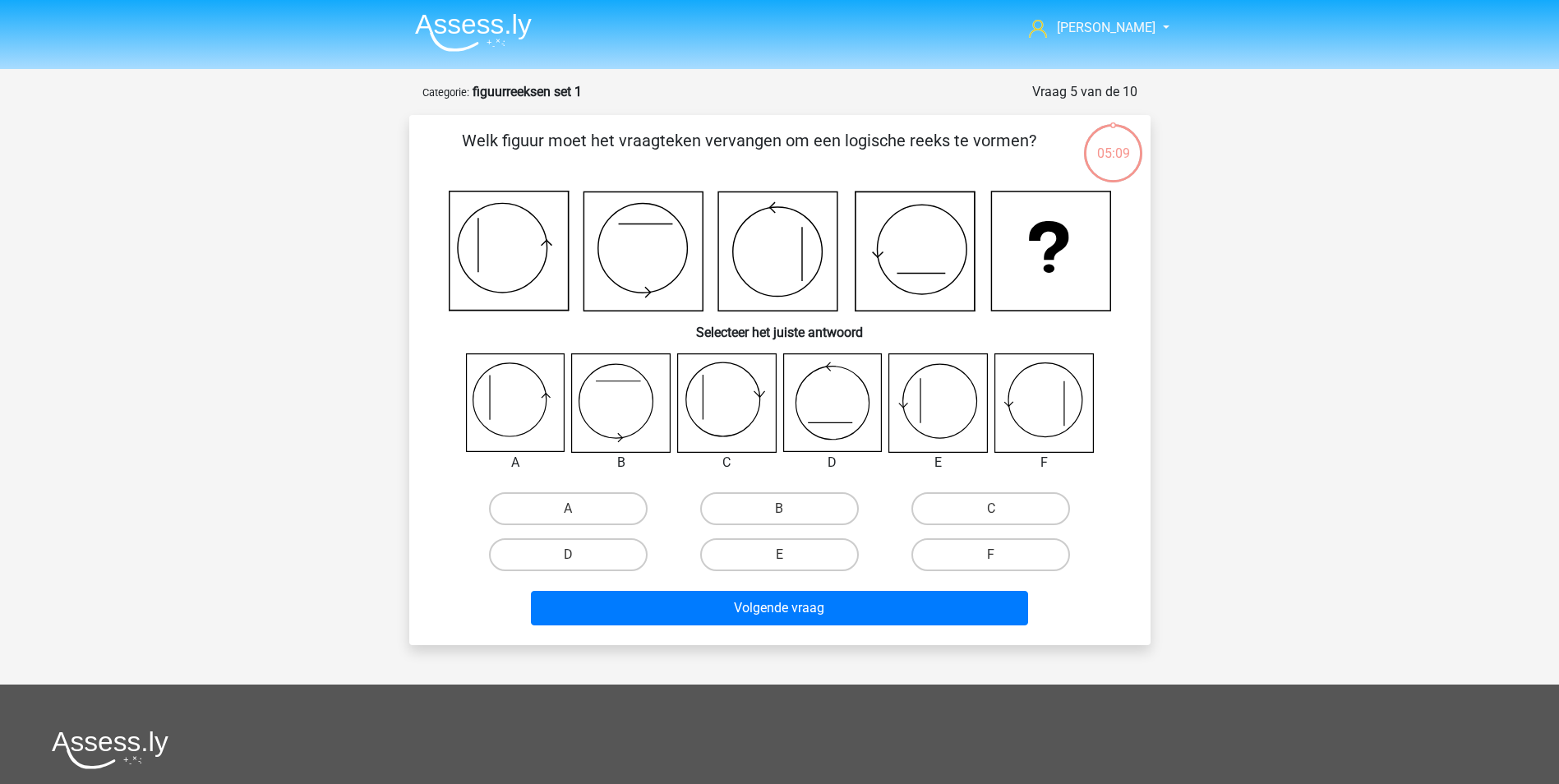
scroll to position [82, 0]
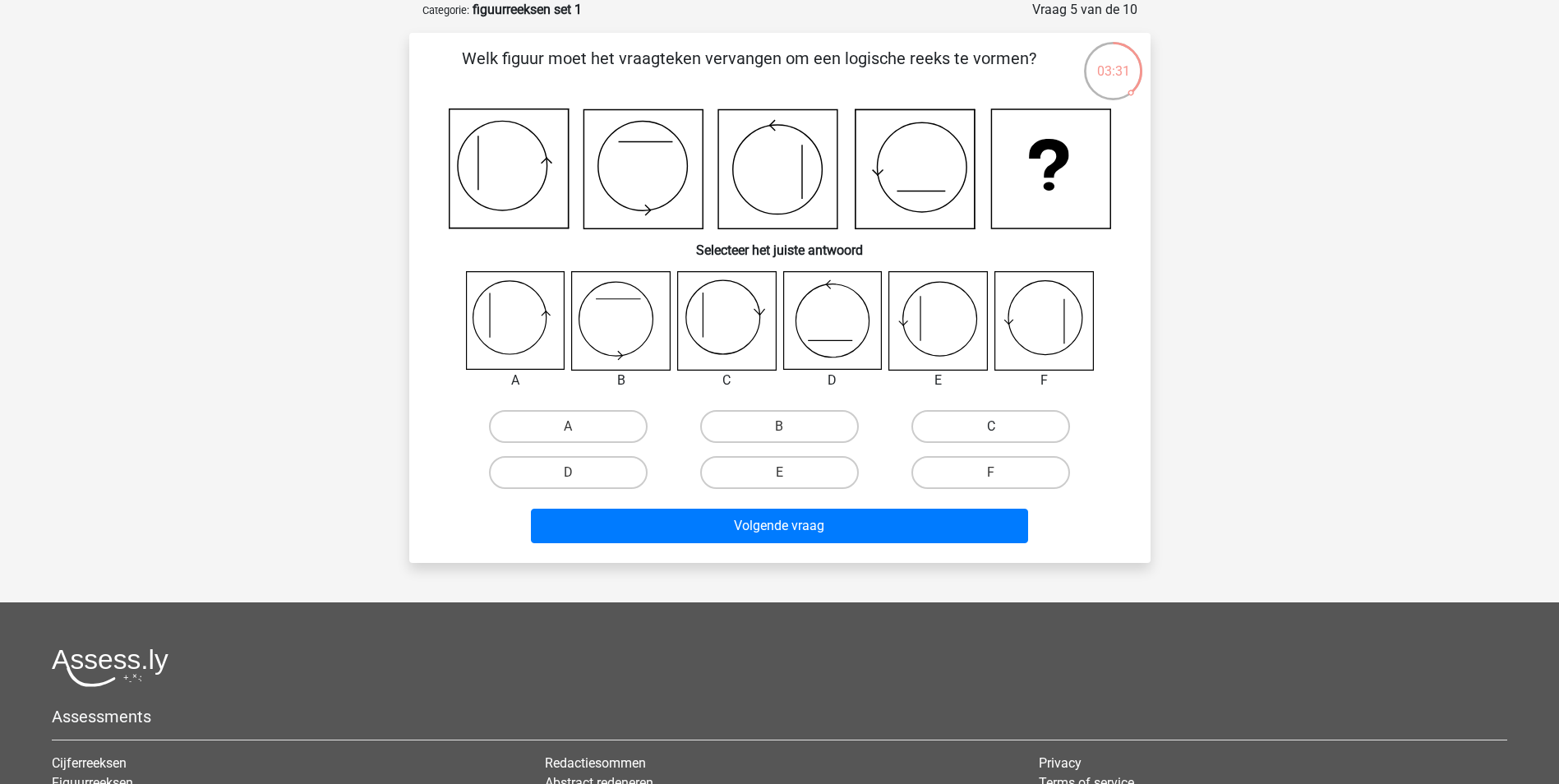
click at [981, 427] on label "C" at bounding box center [991, 427] width 158 height 33
click at [991, 427] on input "C" at bounding box center [996, 432] width 11 height 11
radio input "true"
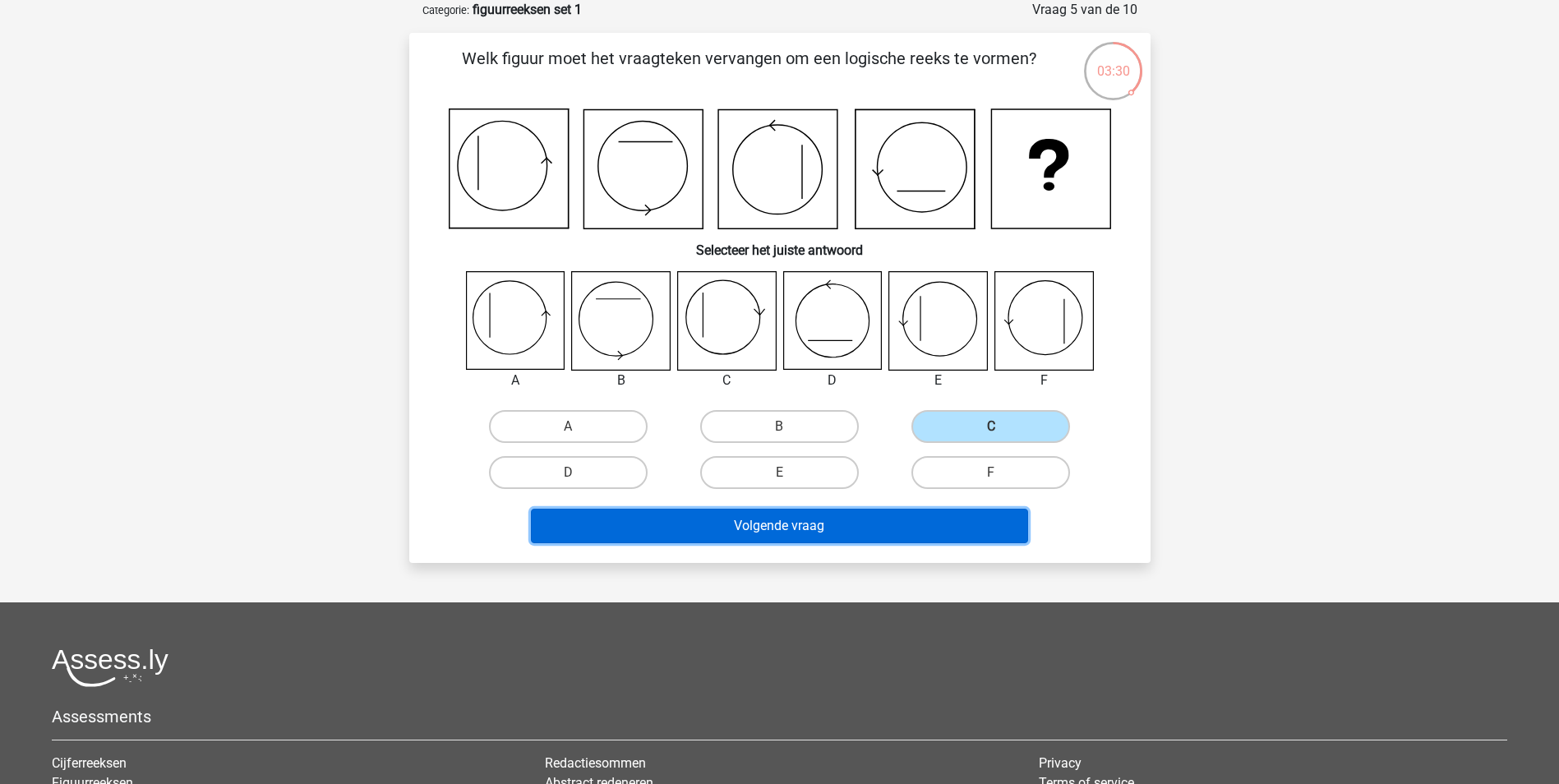
click at [867, 518] on button "Volgende vraag" at bounding box center [780, 526] width 497 height 35
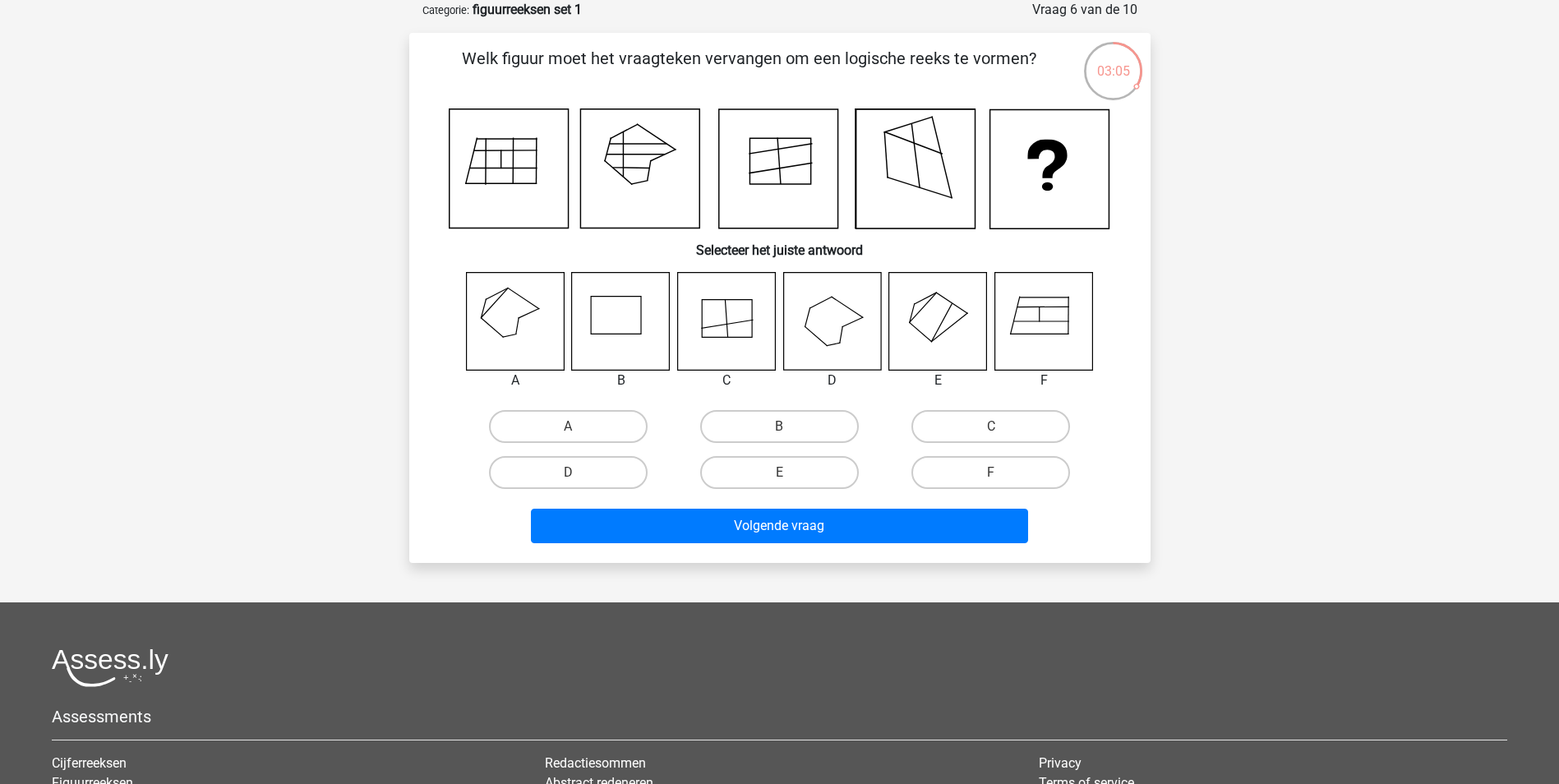
click at [514, 325] on icon at bounding box center [514, 320] width 97 height 97
click at [557, 426] on label "A" at bounding box center [568, 427] width 158 height 33
click at [568, 427] on input "A" at bounding box center [573, 432] width 11 height 11
radio input "true"
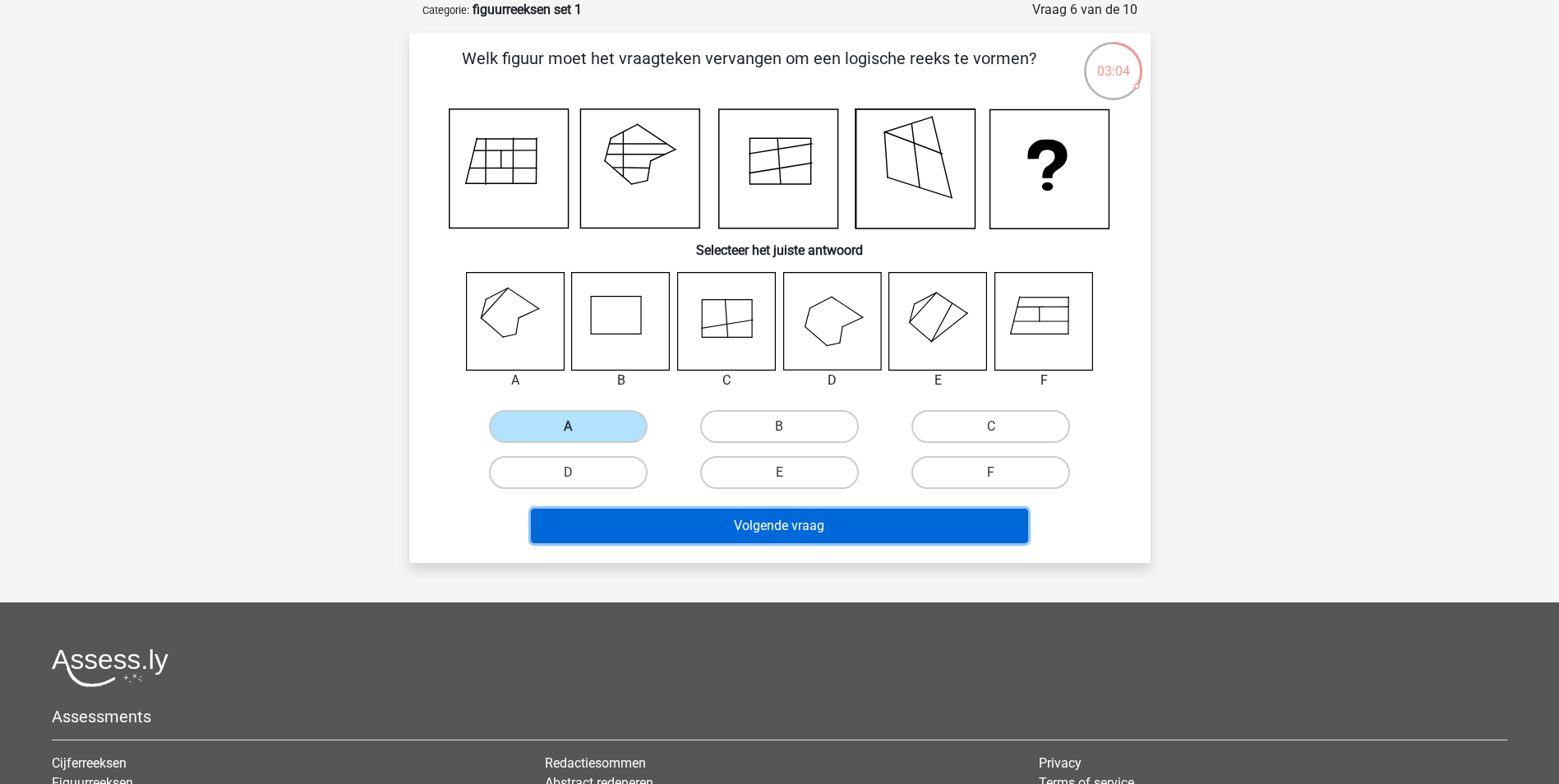
click at [697, 524] on button "Volgende vraag" at bounding box center [780, 526] width 497 height 35
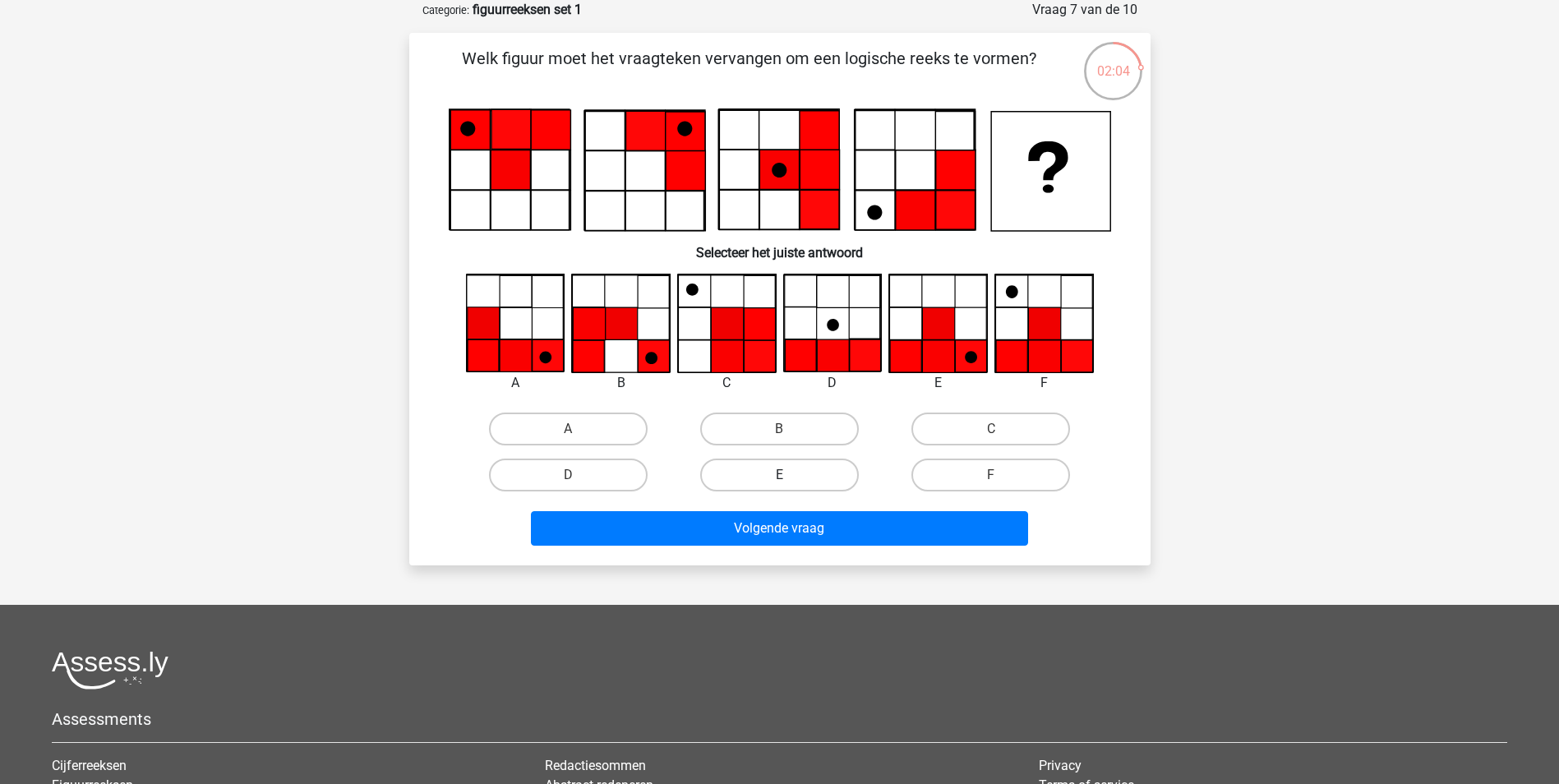
click at [734, 474] on label "E" at bounding box center [780, 475] width 158 height 33
click at [779, 475] on input "E" at bounding box center [784, 480] width 11 height 11
radio input "true"
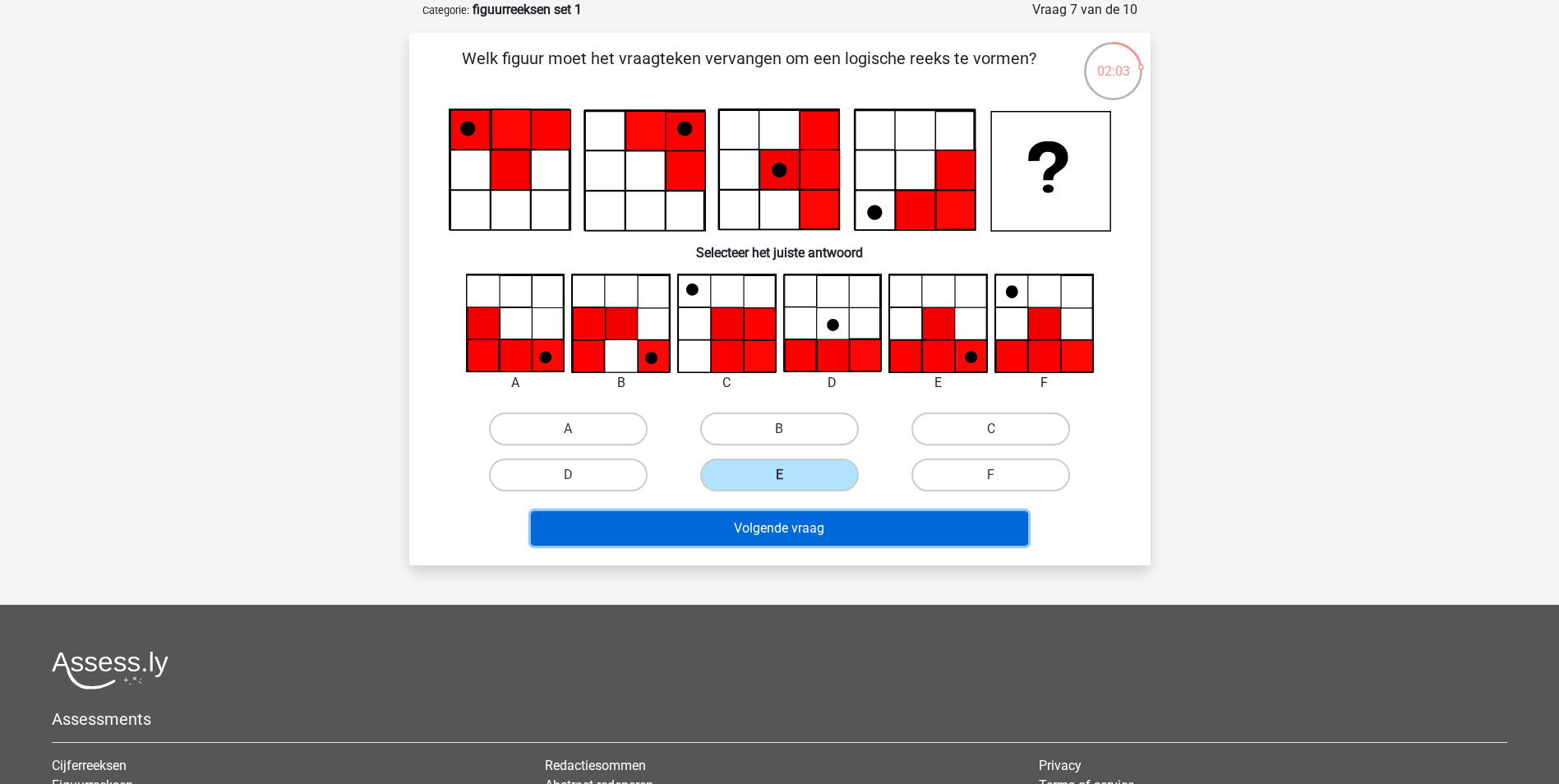
click at [793, 531] on button "Volgende vraag" at bounding box center [780, 528] width 497 height 35
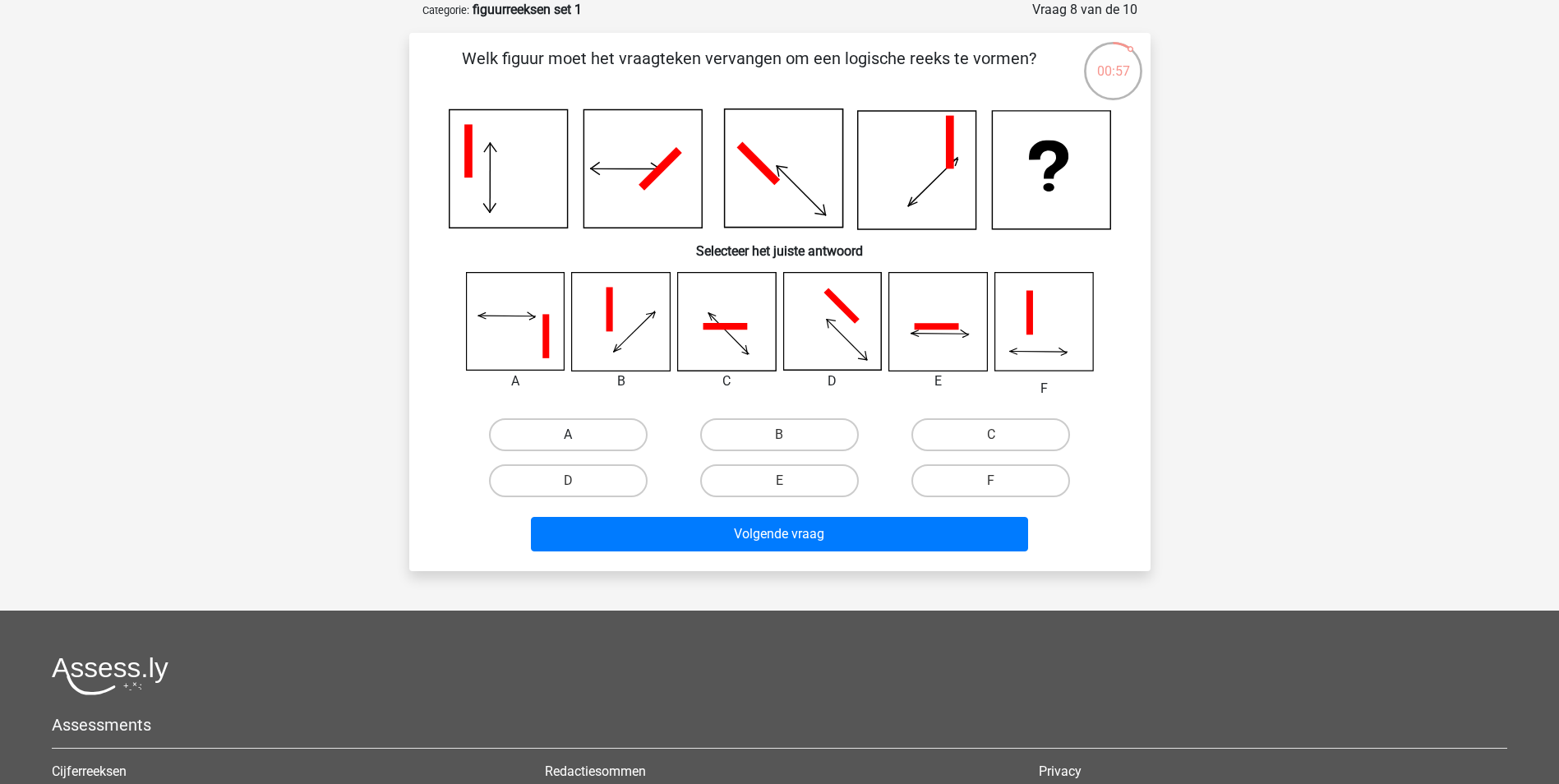
click at [561, 431] on label "A" at bounding box center [568, 435] width 158 height 33
click at [568, 435] on input "A" at bounding box center [573, 440] width 11 height 11
radio input "true"
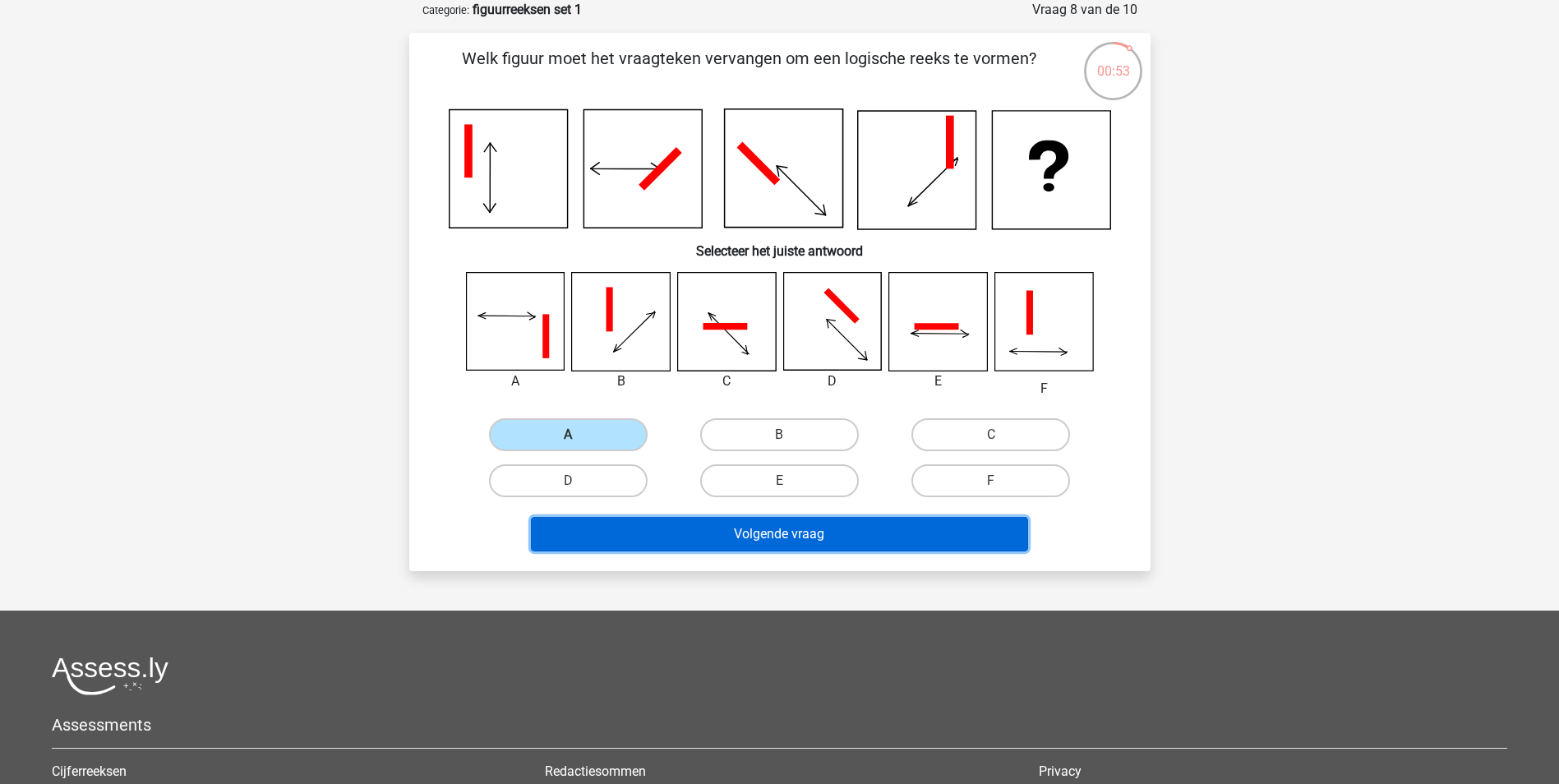
click at [750, 537] on button "Volgende vraag" at bounding box center [780, 534] width 497 height 35
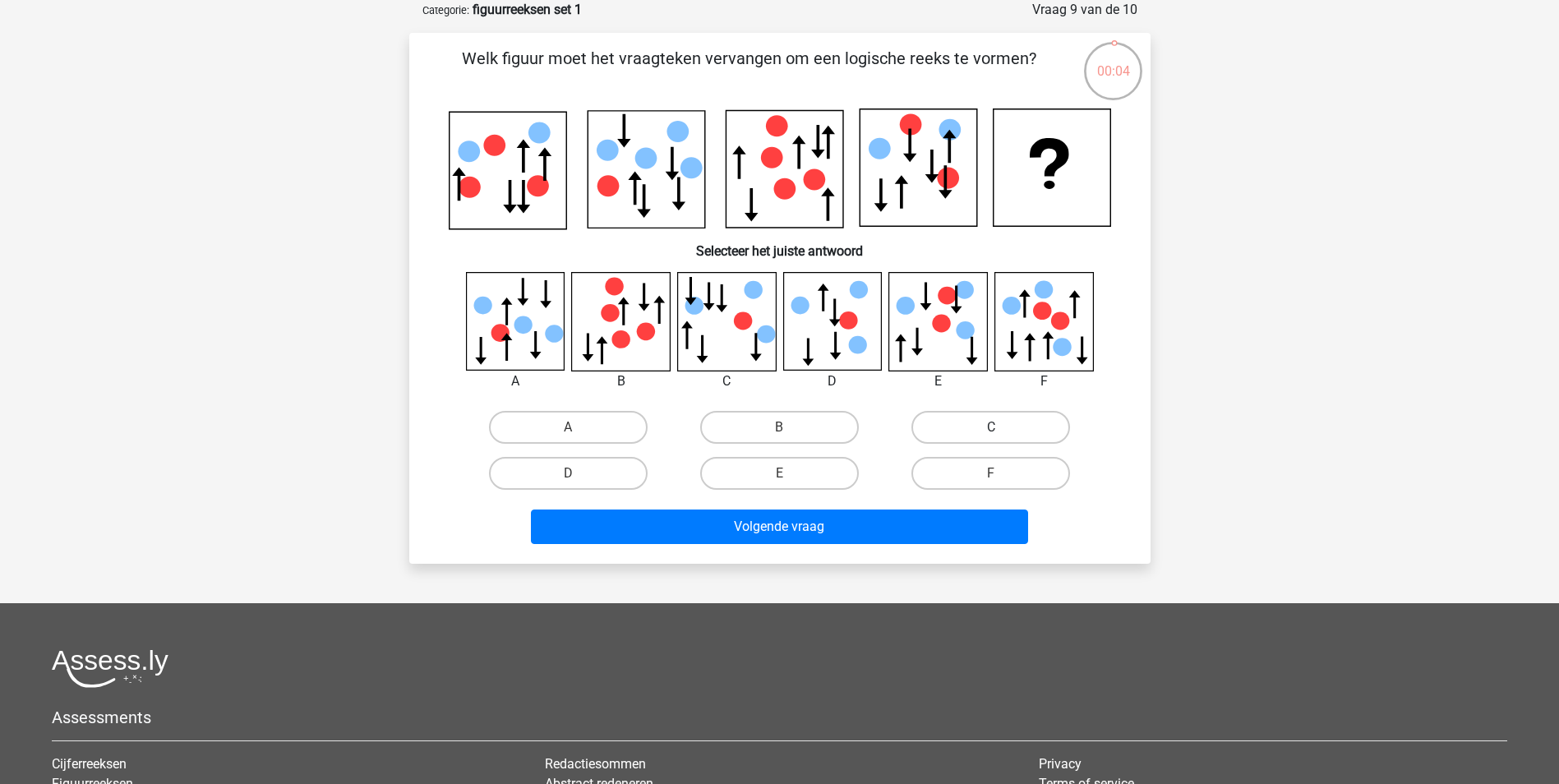
click at [983, 428] on label "C" at bounding box center [991, 427] width 158 height 33
click at [991, 428] on input "C" at bounding box center [996, 433] width 11 height 11
radio input "true"
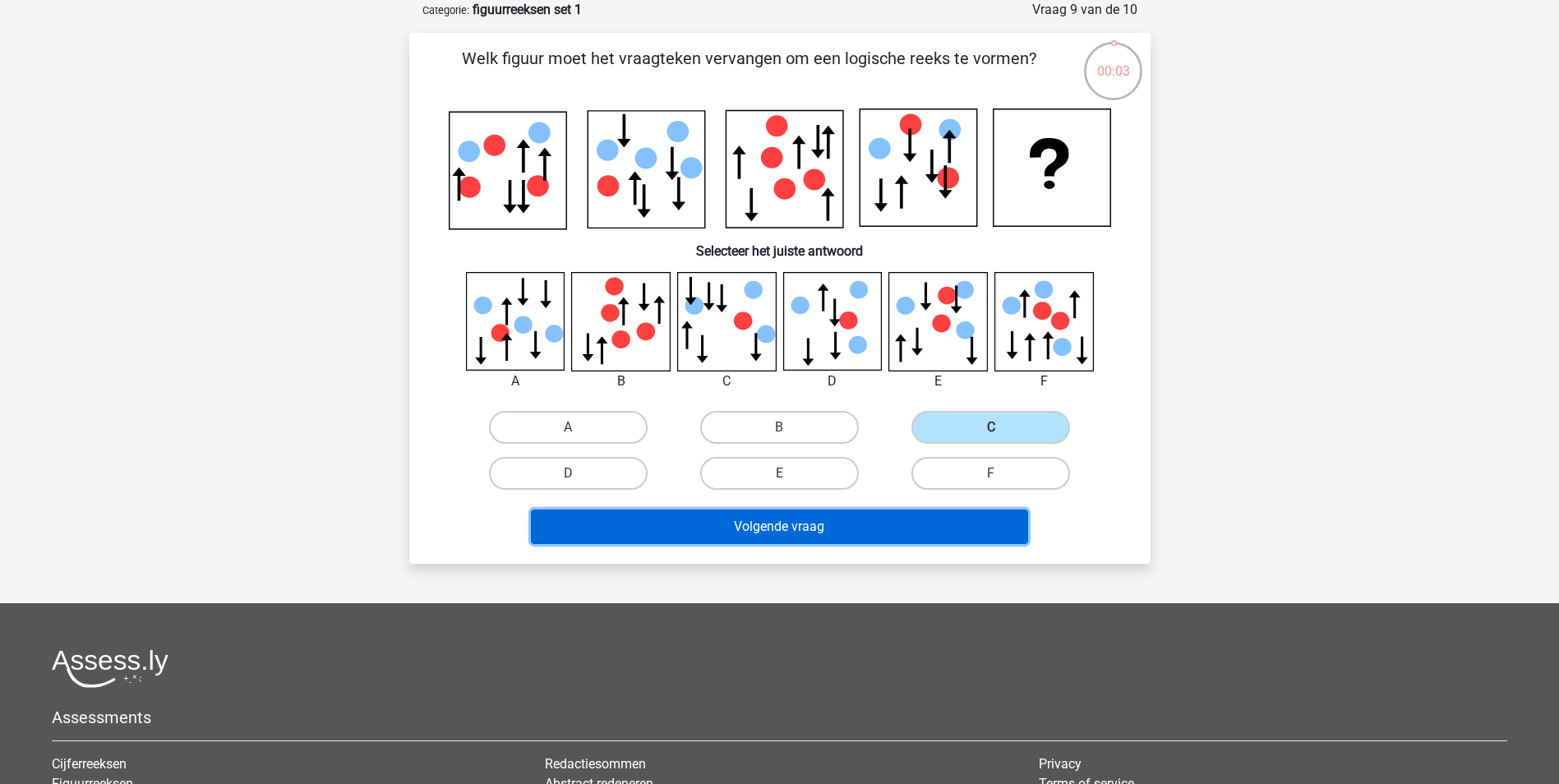
click at [877, 523] on button "Volgende vraag" at bounding box center [780, 527] width 497 height 35
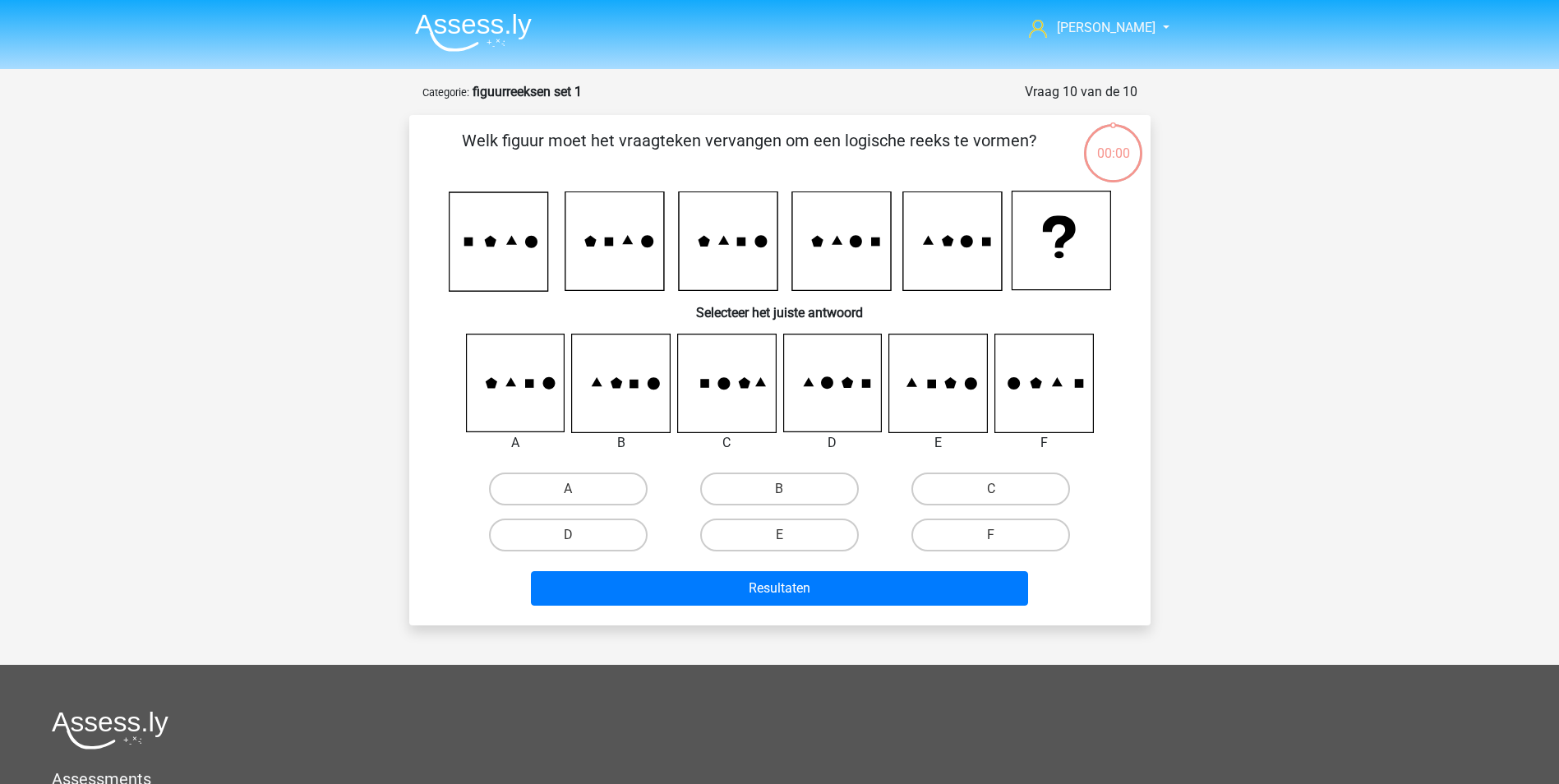
scroll to position [82, 0]
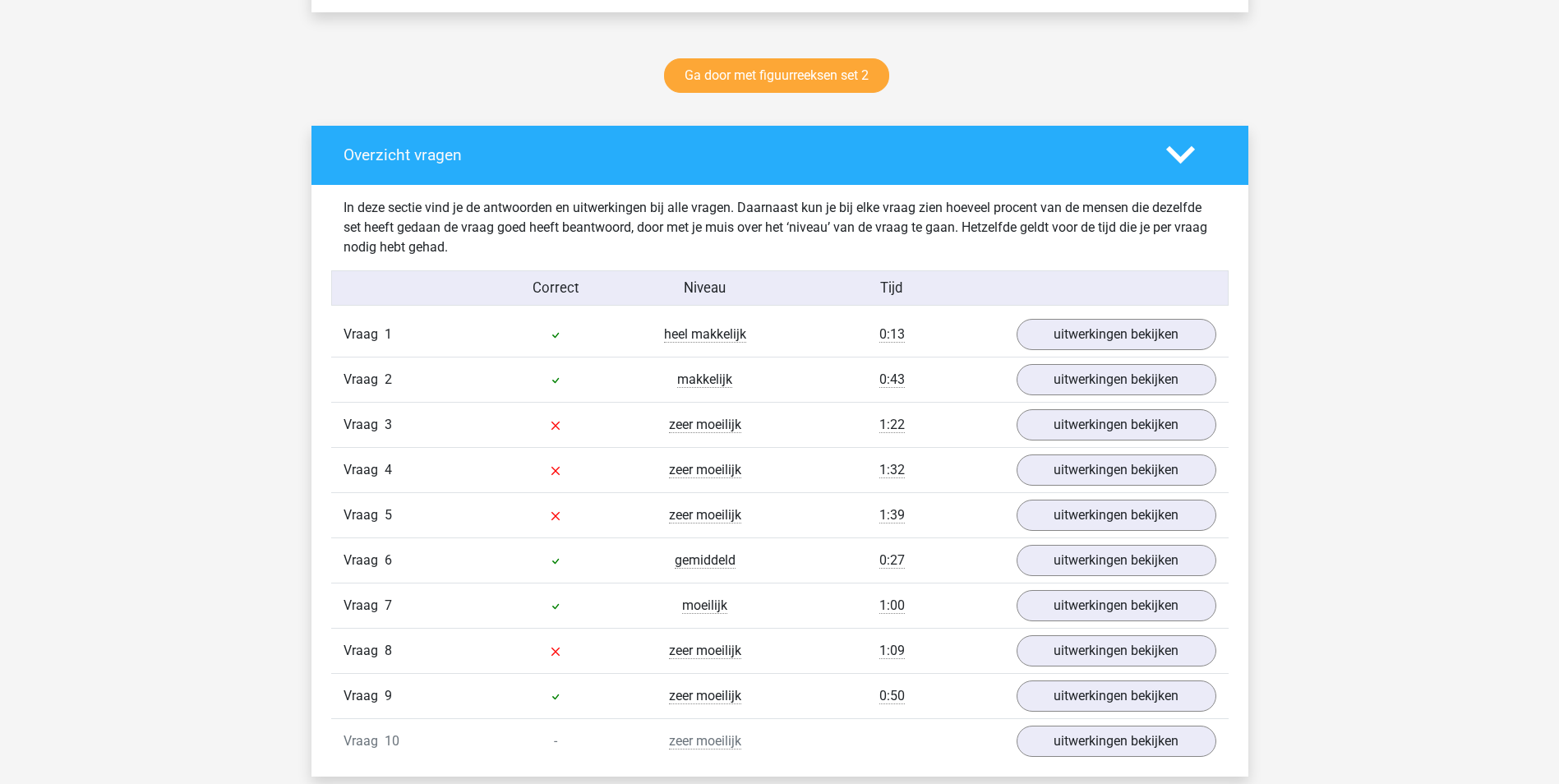
scroll to position [904, 0]
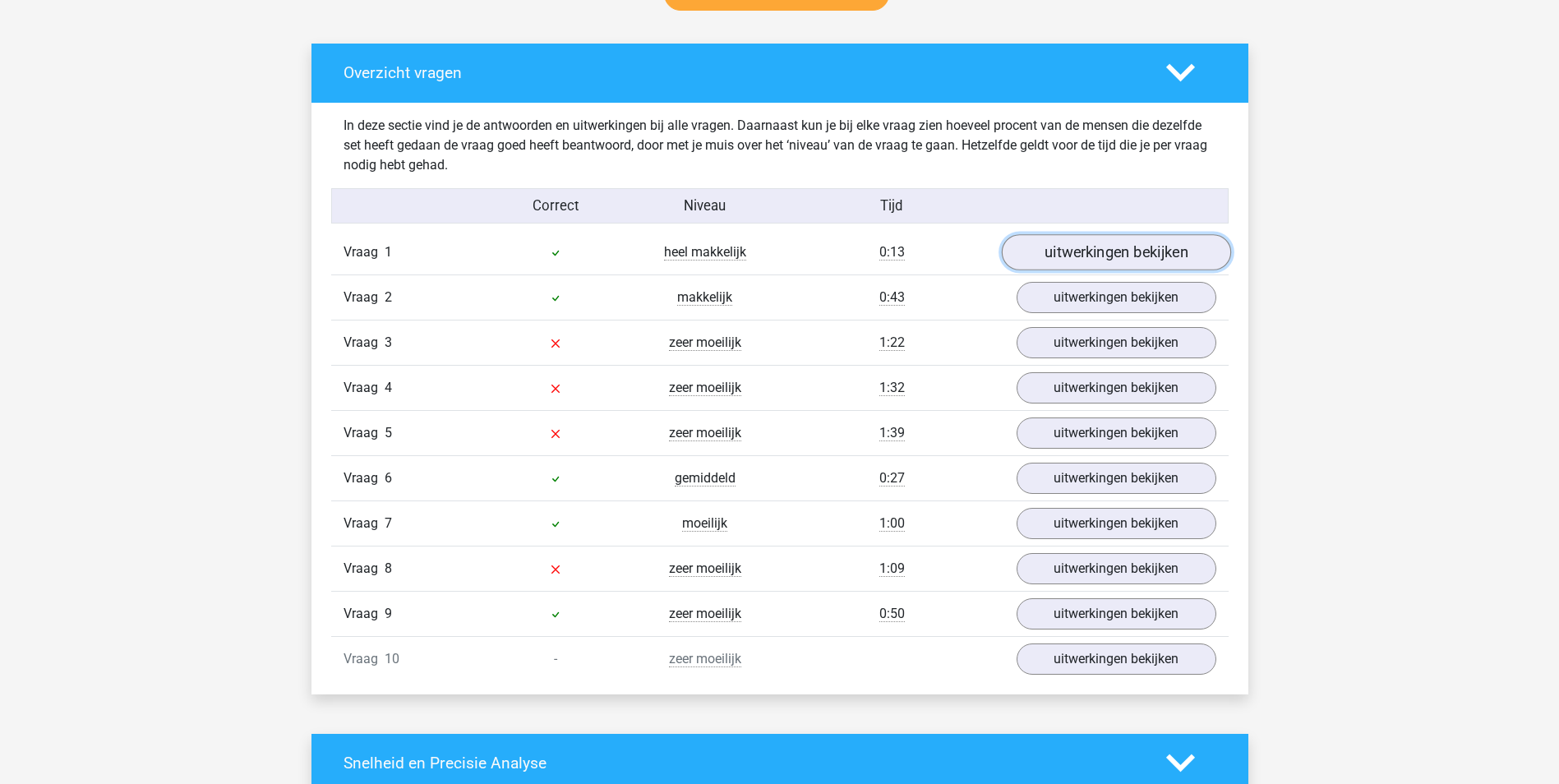
click at [1124, 259] on link "uitwerkingen bekijken" at bounding box center [1115, 252] width 229 height 36
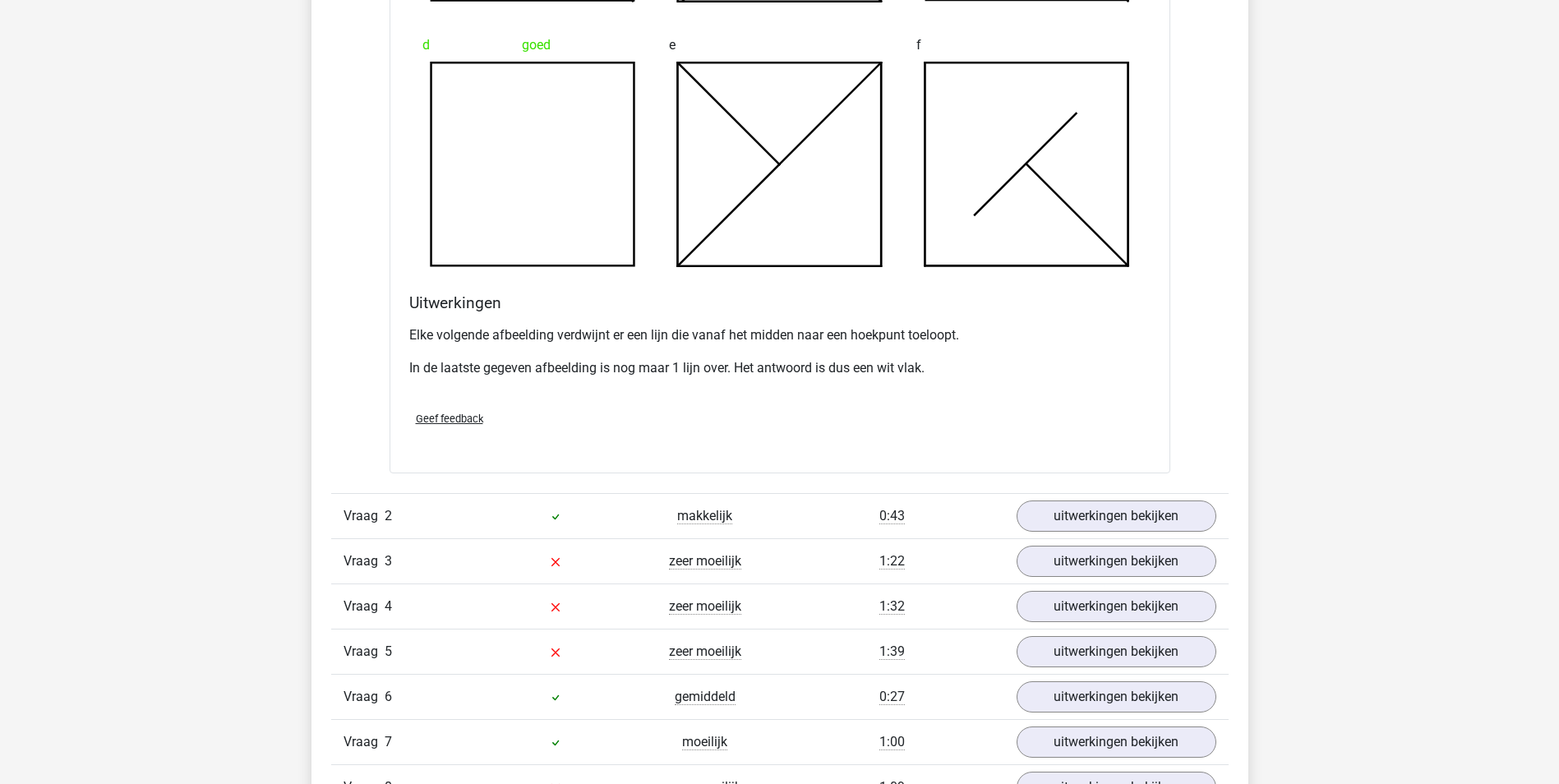
scroll to position [1643, 0]
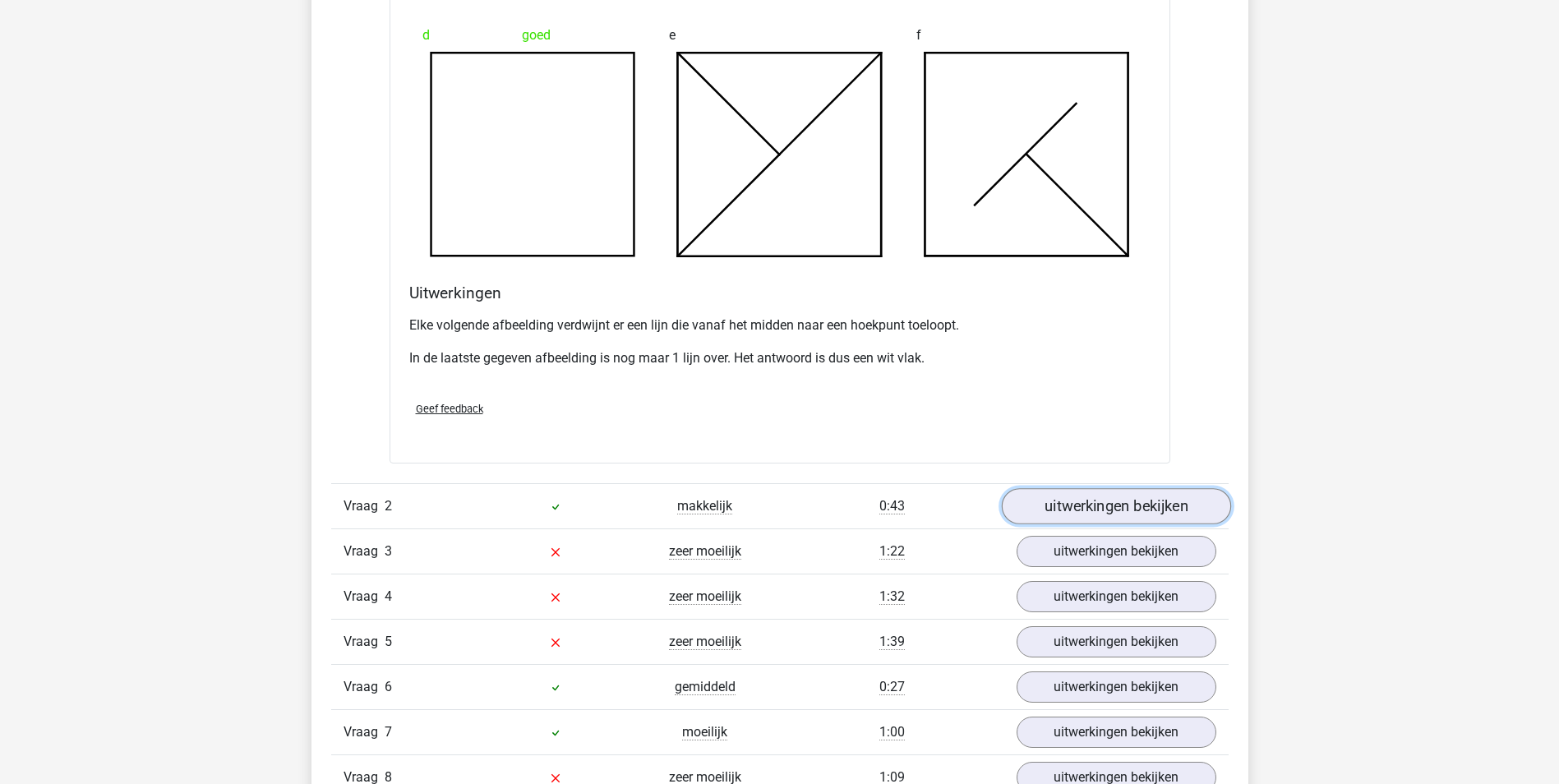
click at [1076, 508] on link "uitwerkingen bekijken" at bounding box center [1115, 507] width 229 height 36
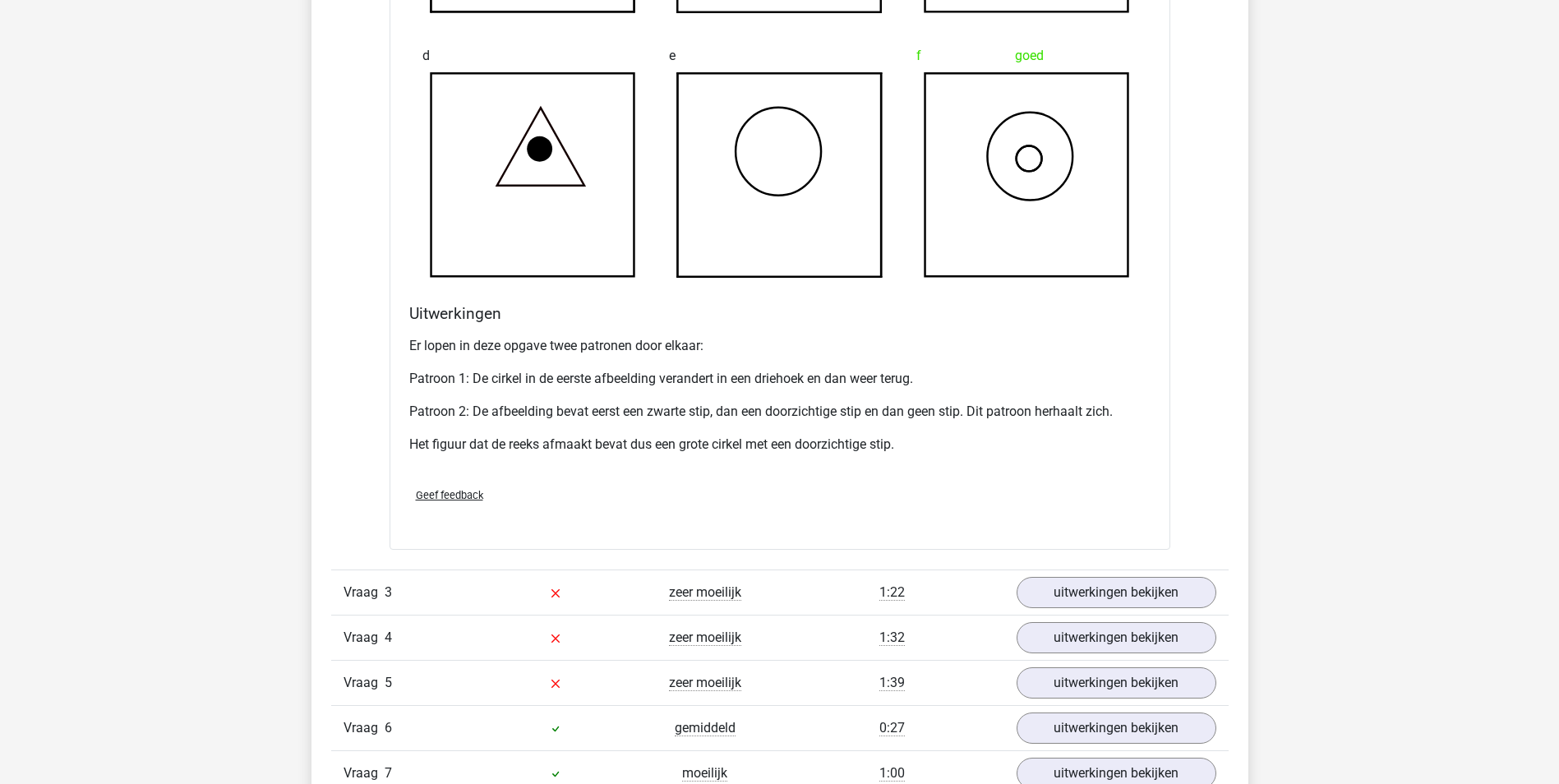
scroll to position [2875, 0]
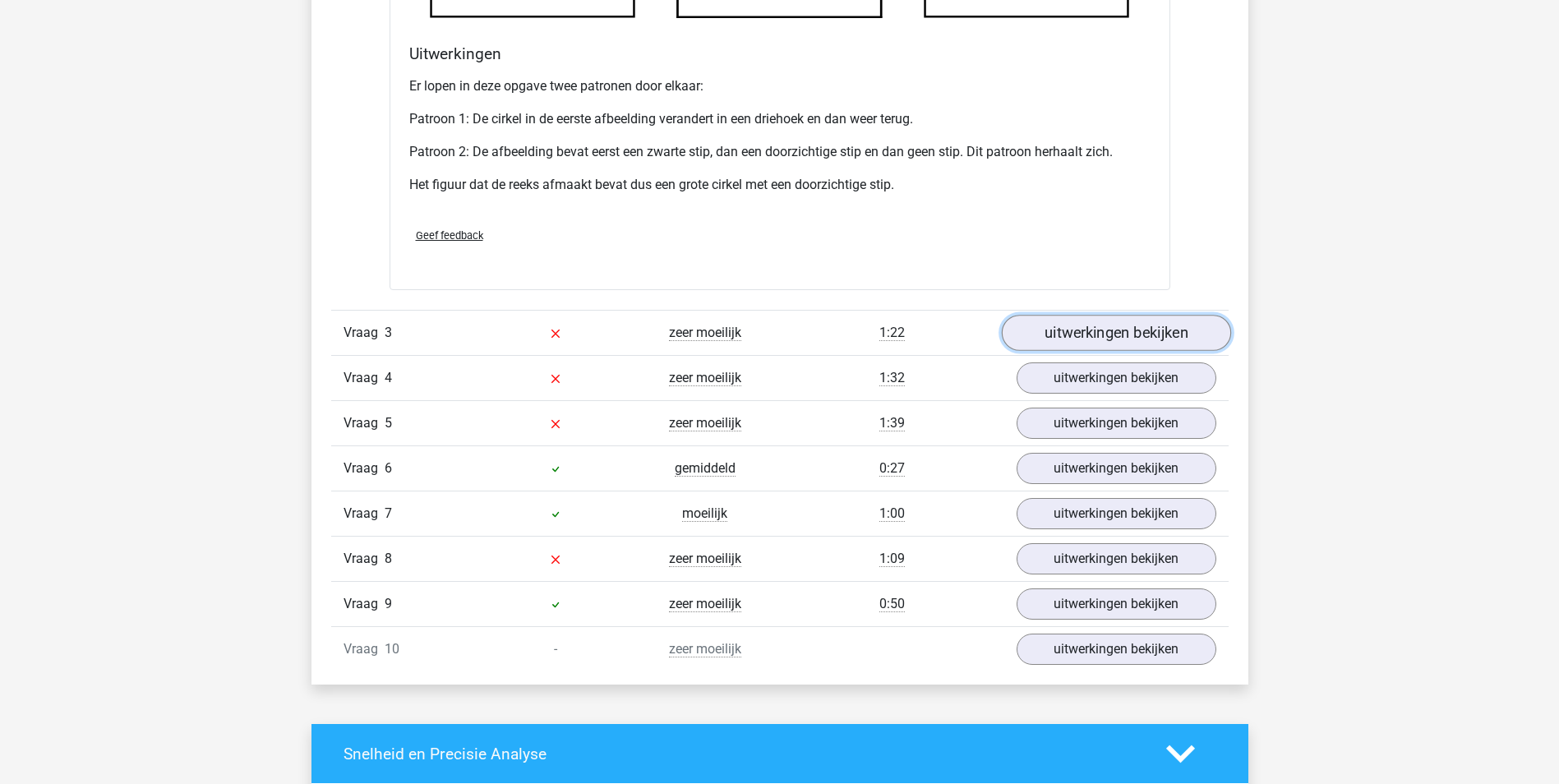
click at [1048, 337] on link "uitwerkingen bekijken" at bounding box center [1115, 333] width 229 height 36
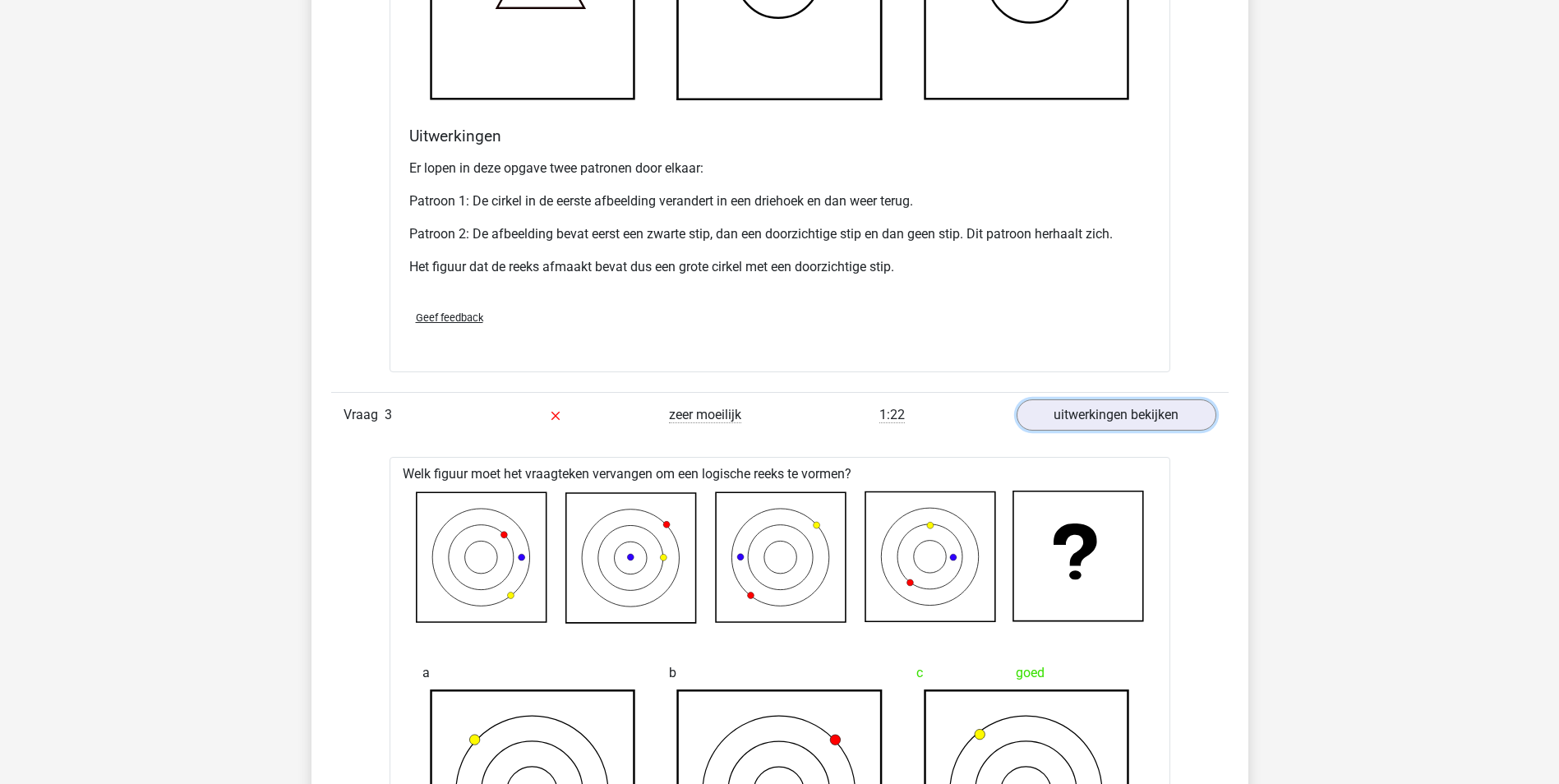
scroll to position [2958, 0]
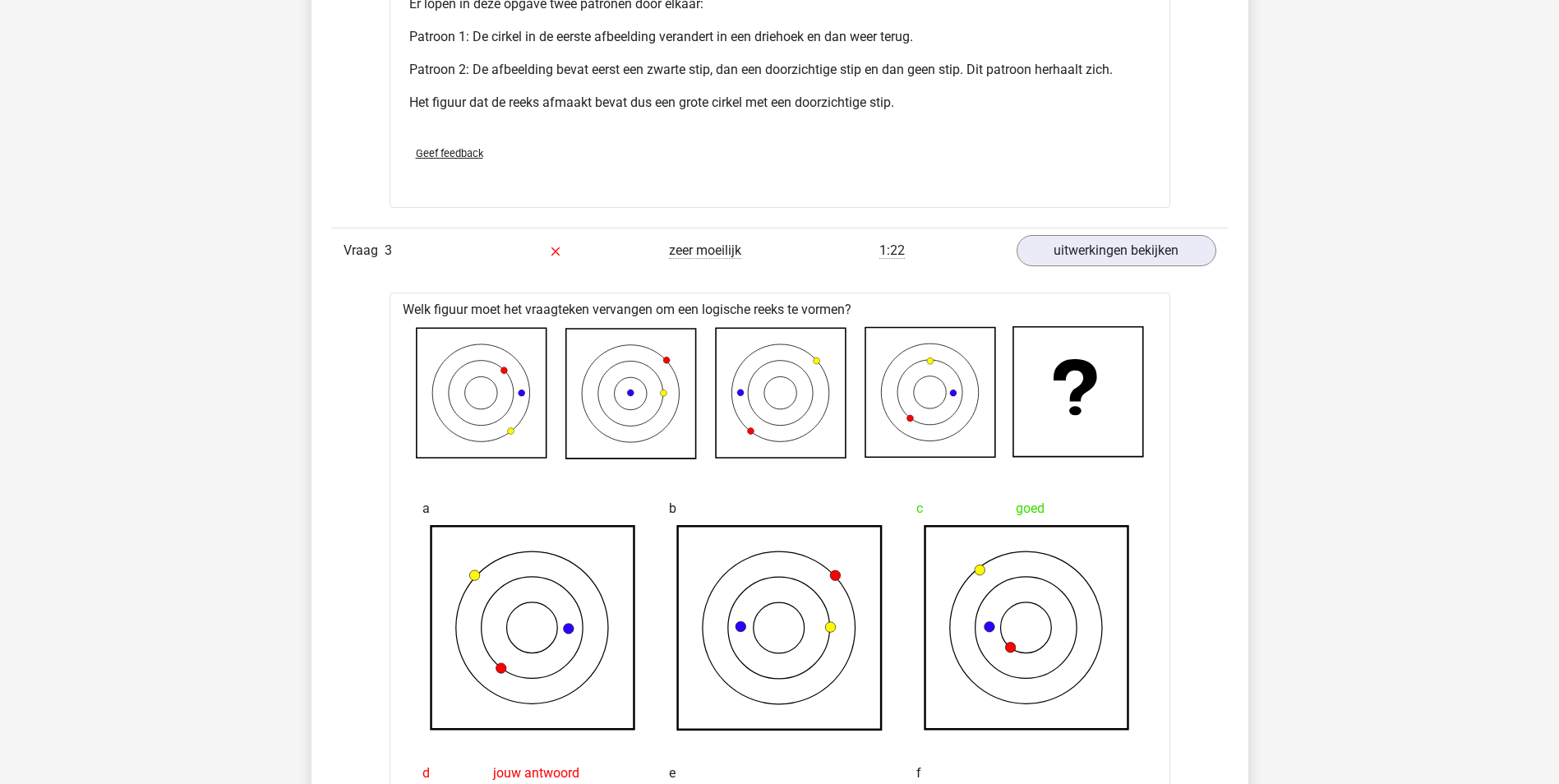
click at [1149, 540] on div "c goed" at bounding box center [1027, 611] width 247 height 265
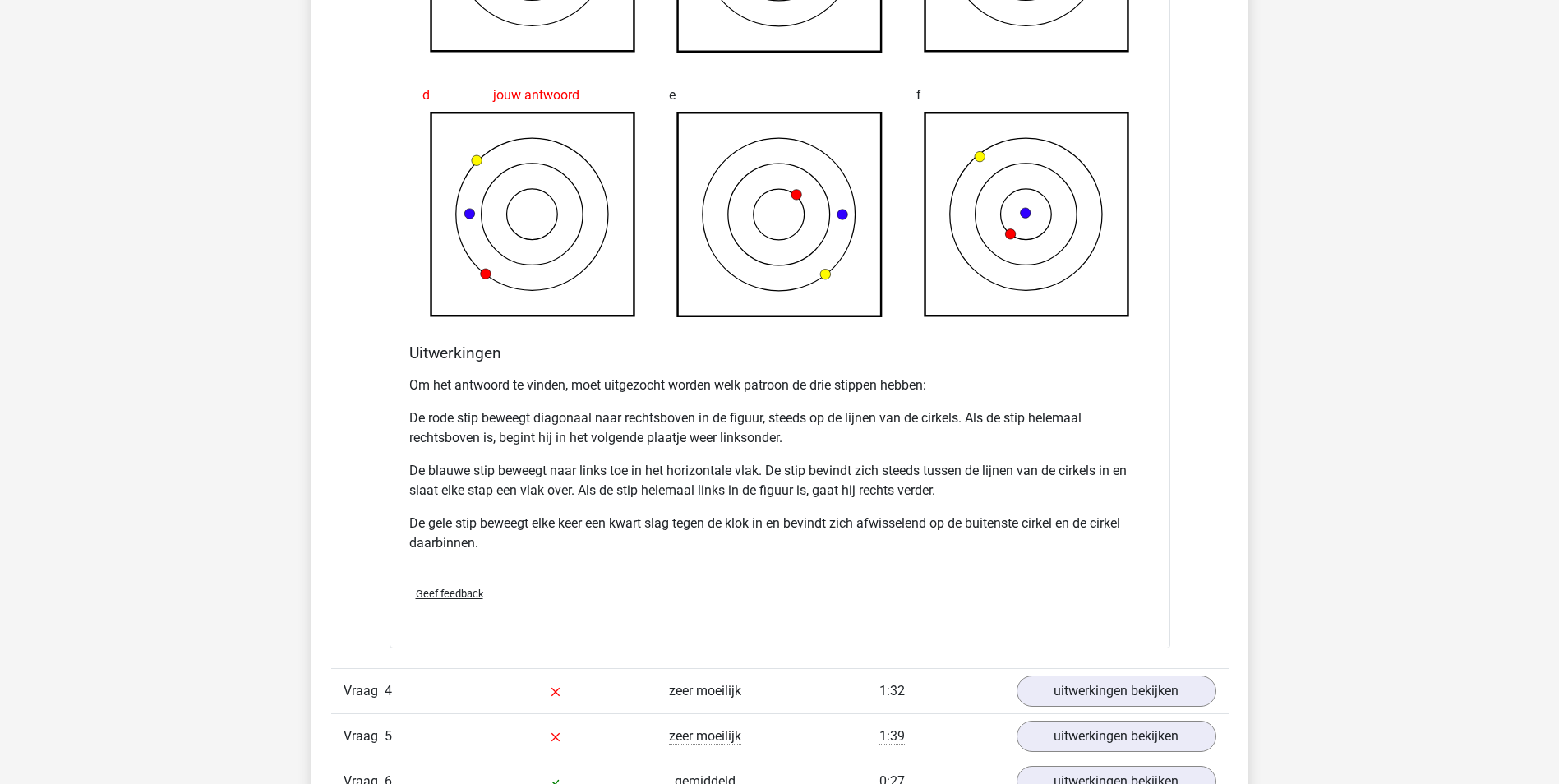
scroll to position [3779, 0]
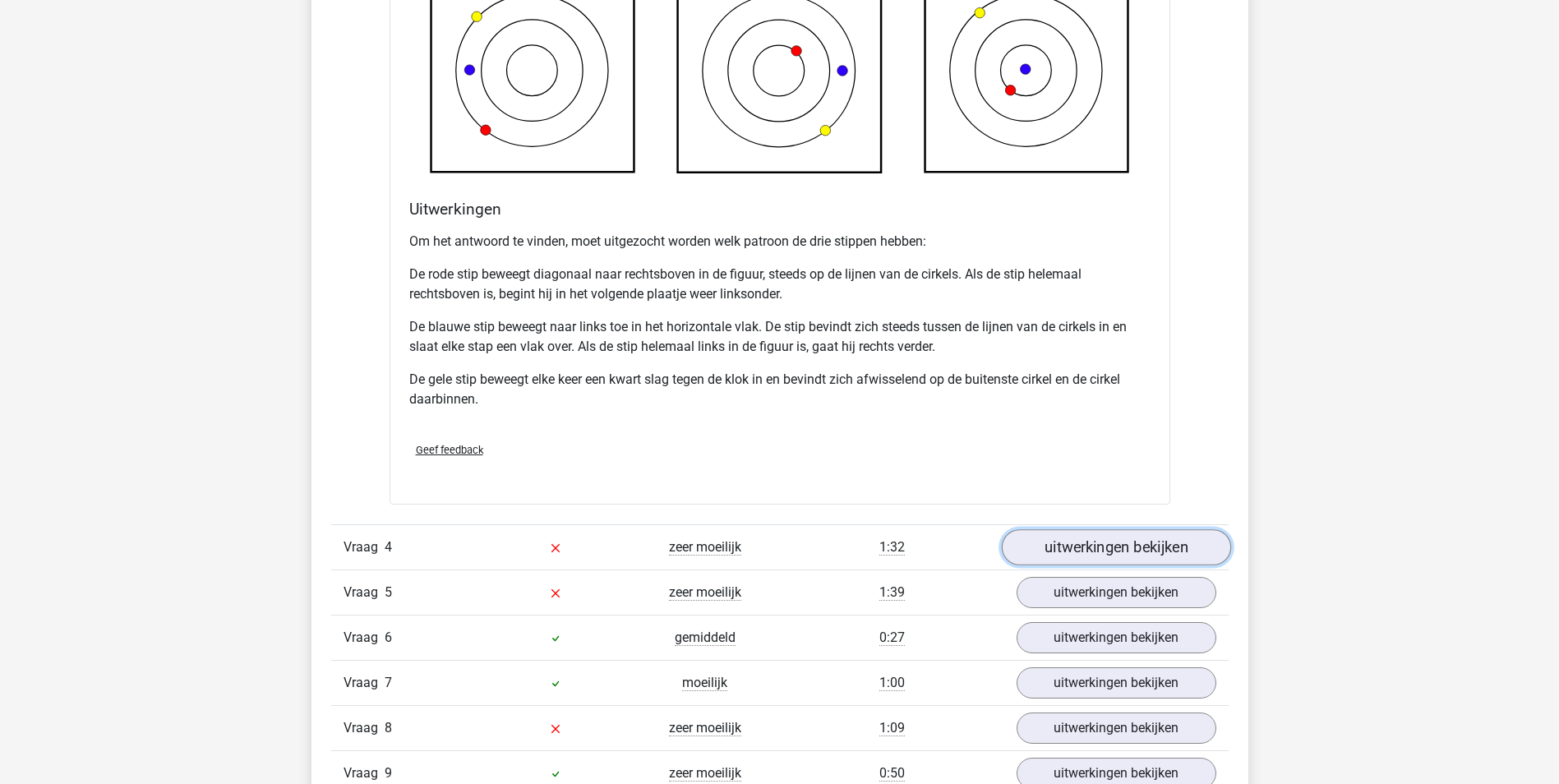
click at [1092, 545] on link "uitwerkingen bekijken" at bounding box center [1115, 548] width 229 height 36
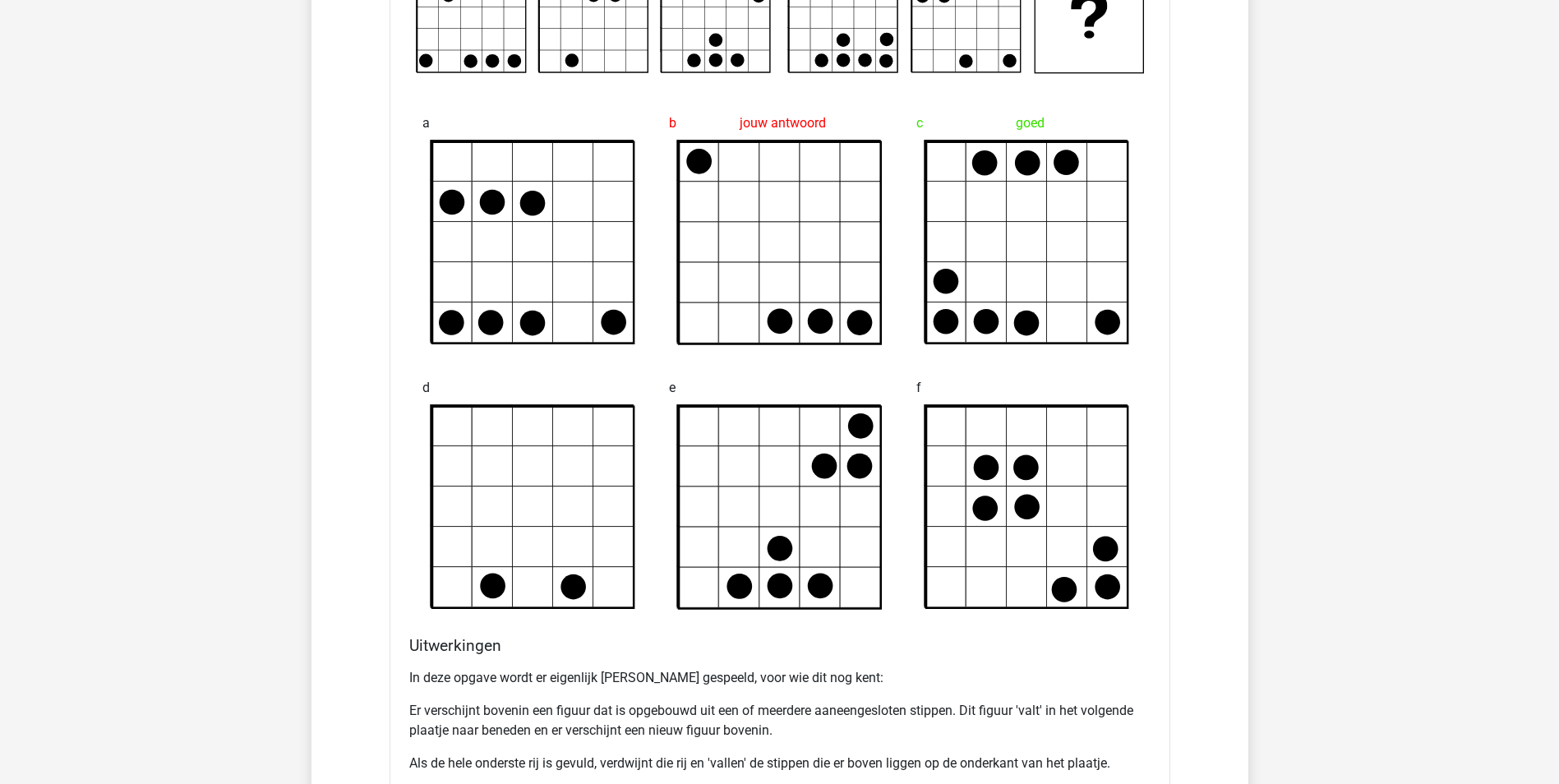
scroll to position [4600, 0]
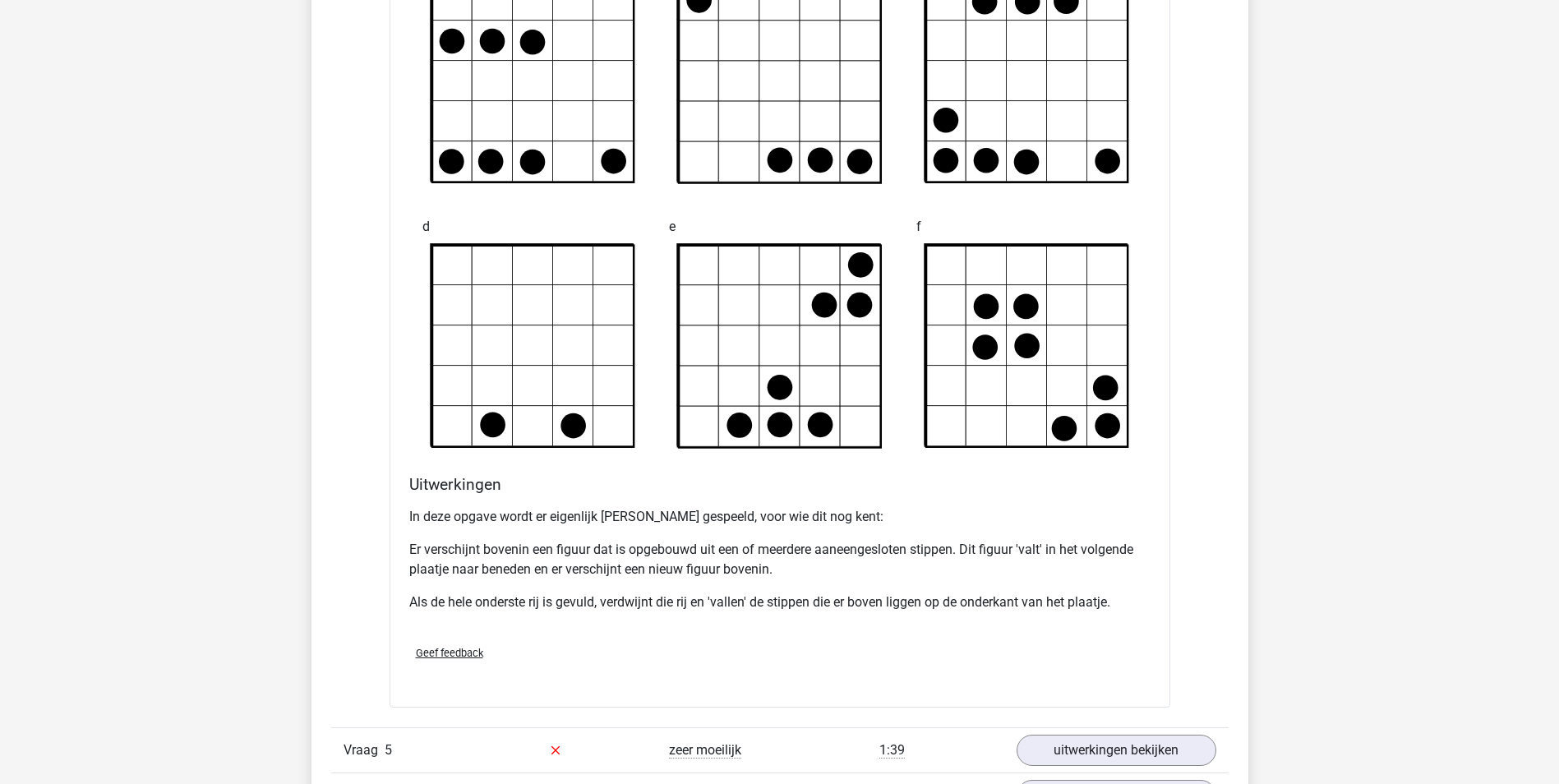
click at [591, 552] on p "Er verschijnt bovenin een figuur dat is opgebouwd uit een of meerdere aaneenges…" at bounding box center [780, 558] width 741 height 39
drag, startPoint x: 607, startPoint y: 552, endPoint x: 961, endPoint y: 554, distance: 354.0
click at [961, 554] on p "Er verschijnt bovenin een figuur dat is opgebouwd uit een of meerdere aaneenges…" at bounding box center [780, 558] width 741 height 39
click at [1159, 582] on div "Welk figuur moet het vraagteken vervangen om een logische reeks te vormen?" at bounding box center [780, 236] width 780 height 940
drag, startPoint x: 965, startPoint y: 548, endPoint x: 1024, endPoint y: 541, distance: 59.4
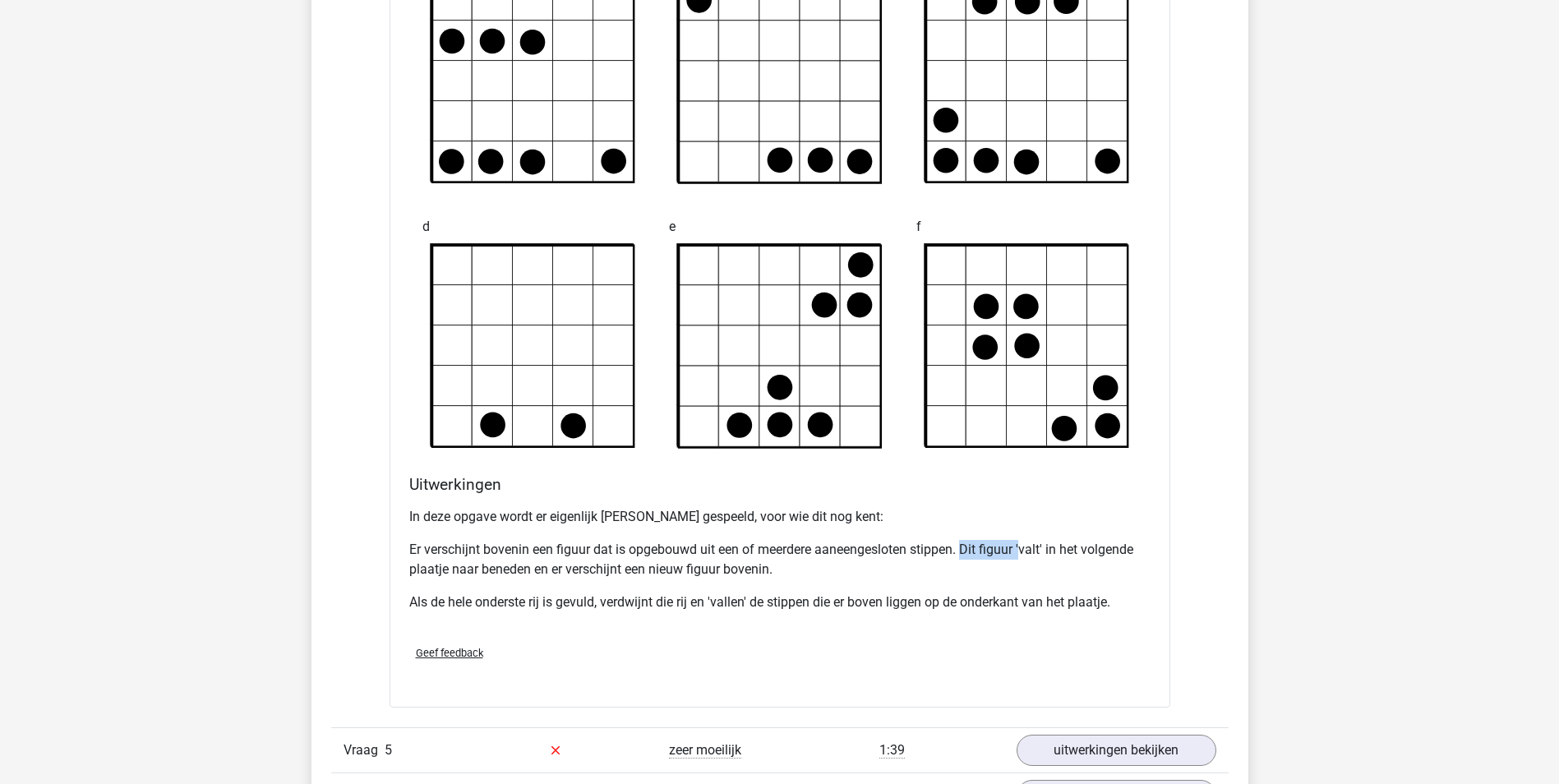
click at [1024, 541] on p "Er verschijnt bovenin een figuur dat is opgebouwd uit een of meerdere aaneenges…" at bounding box center [780, 558] width 741 height 39
drag, startPoint x: 1024, startPoint y: 541, endPoint x: 1049, endPoint y: 569, distance: 37.5
click at [1049, 569] on p "Er verschijnt bovenin een figuur dat is opgebouwd uit een of meerdere aaneenges…" at bounding box center [780, 558] width 741 height 39
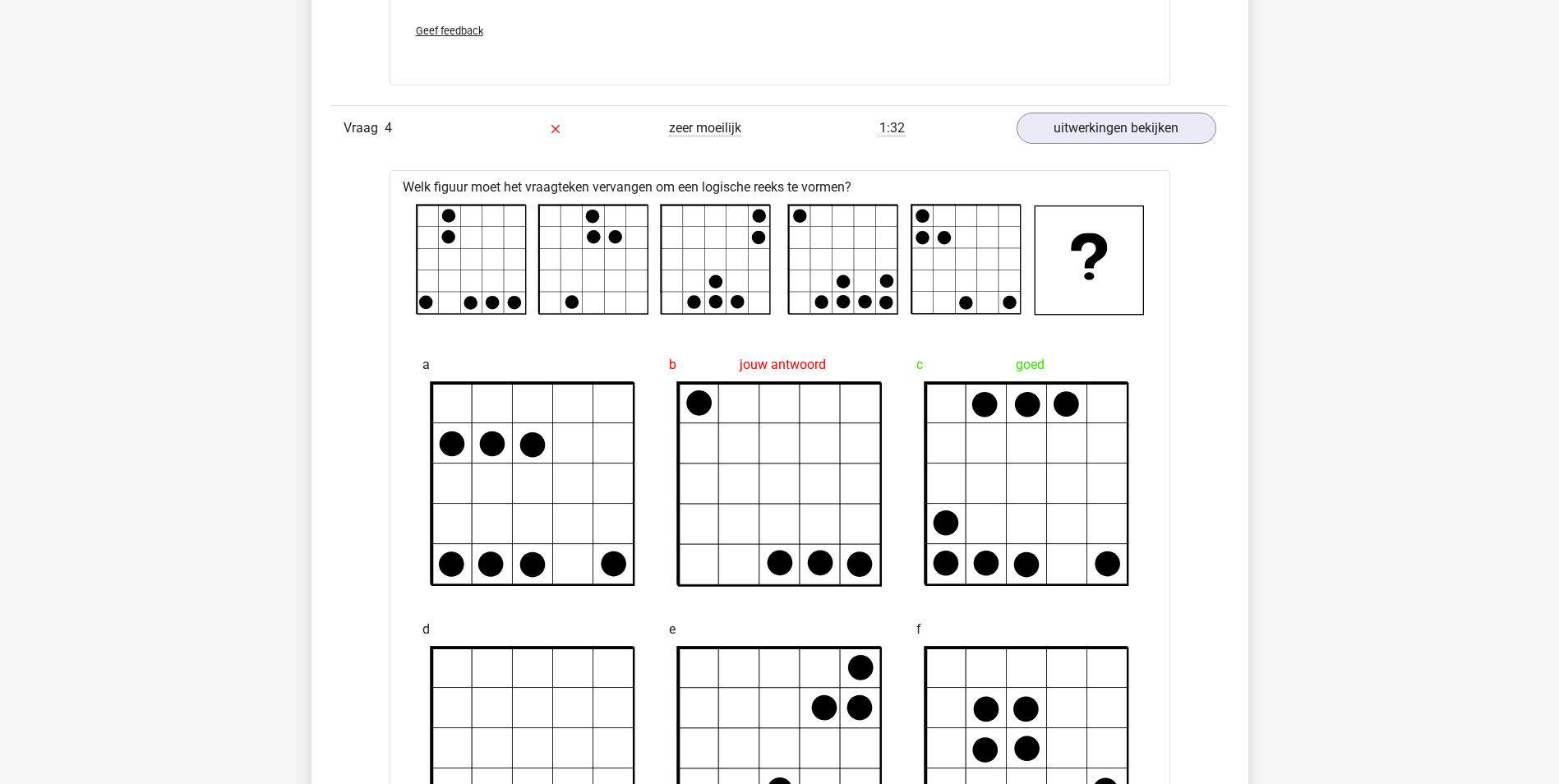
scroll to position [4190, 0]
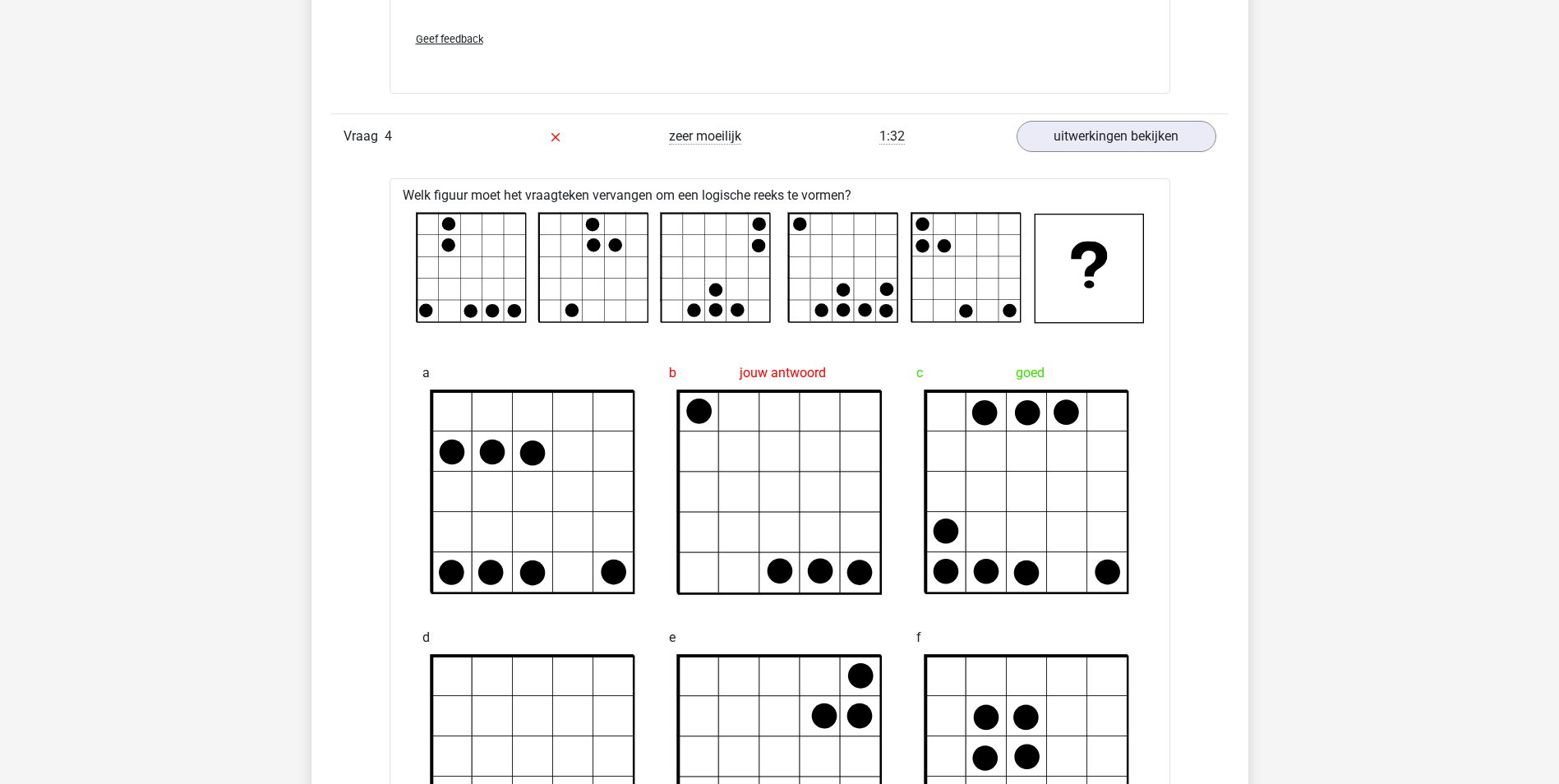
click at [1030, 374] on div "goed" at bounding box center [1026, 373] width 221 height 33
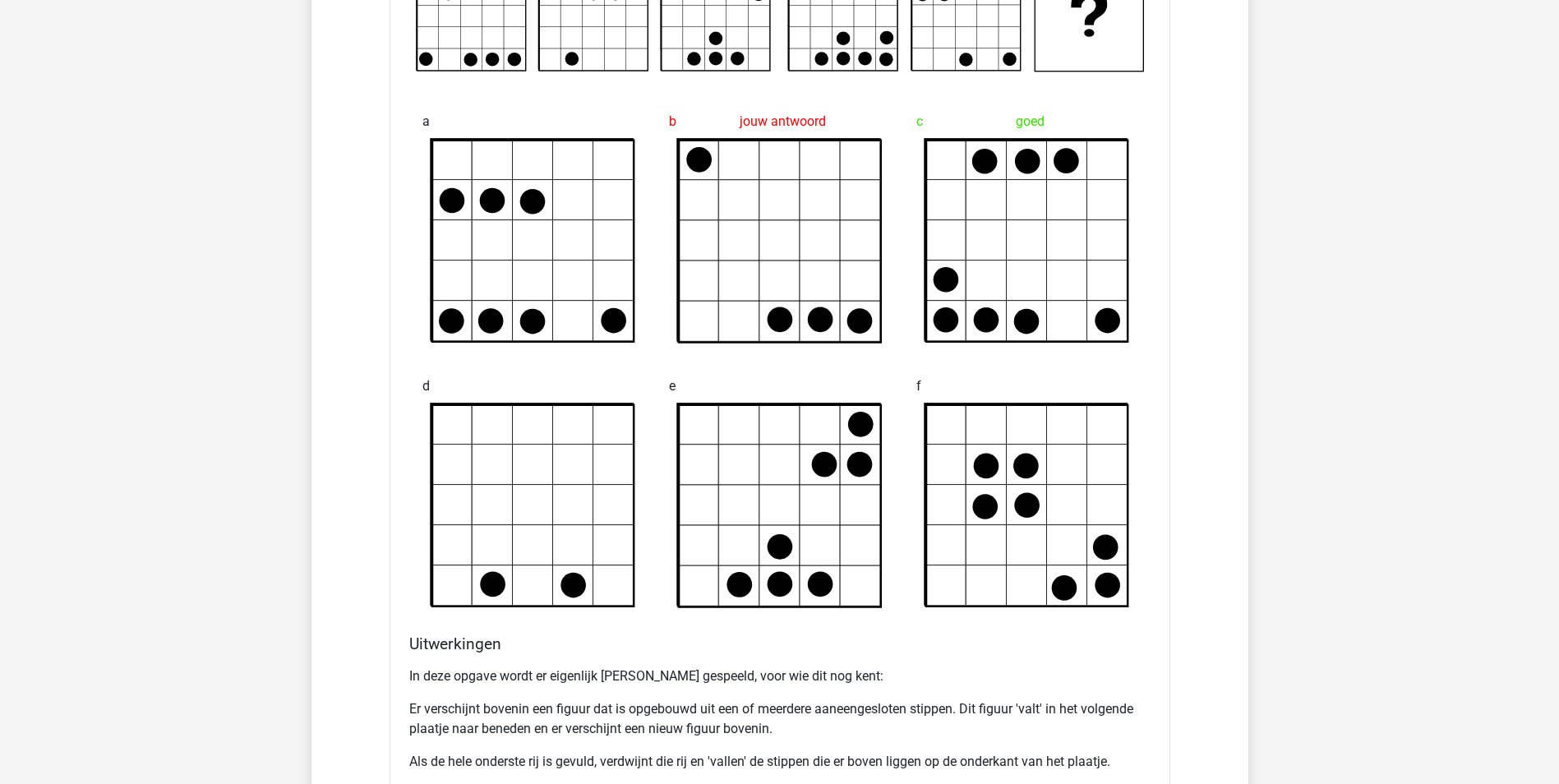
scroll to position [4600, 0]
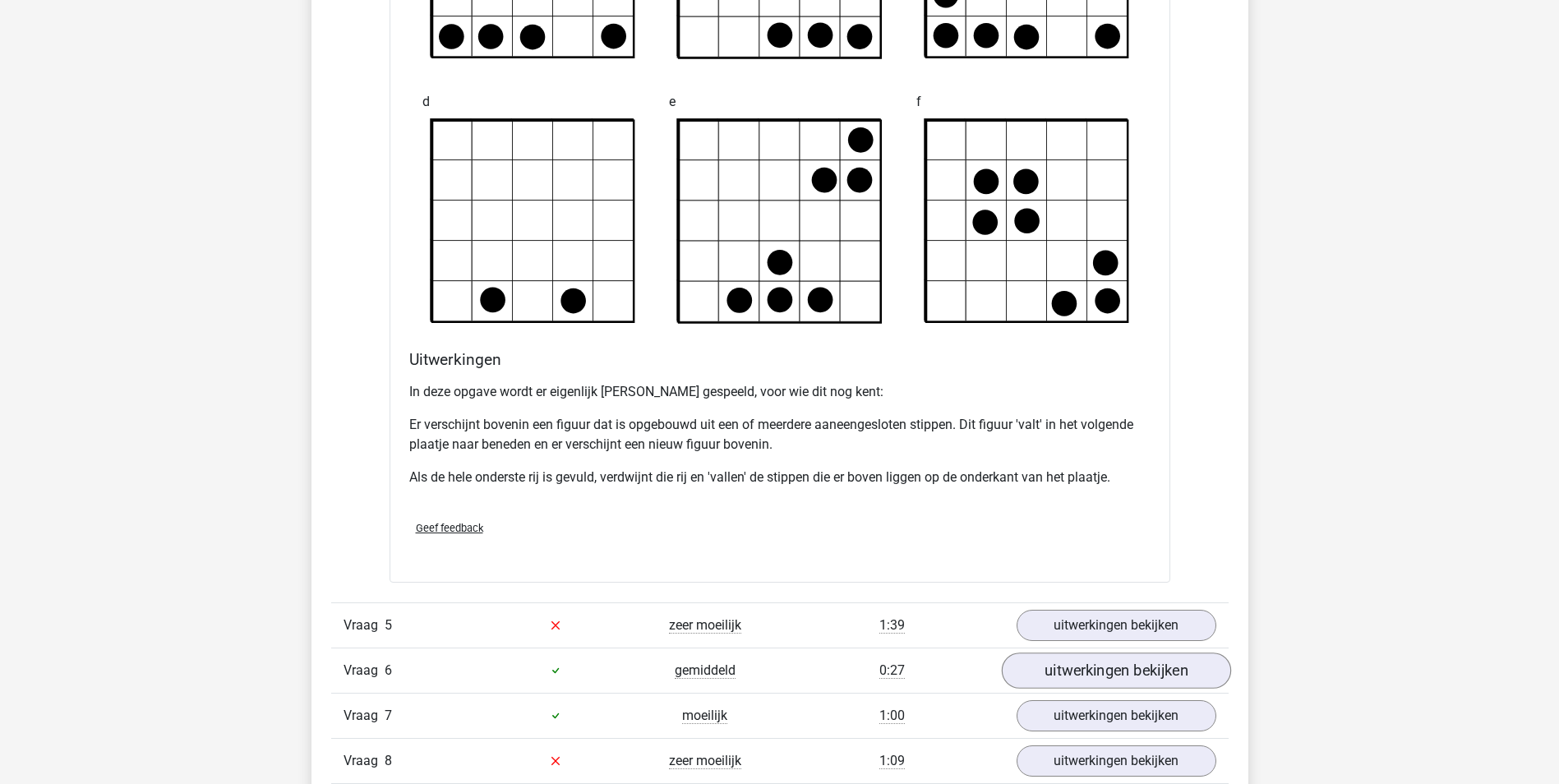
scroll to position [4930, 0]
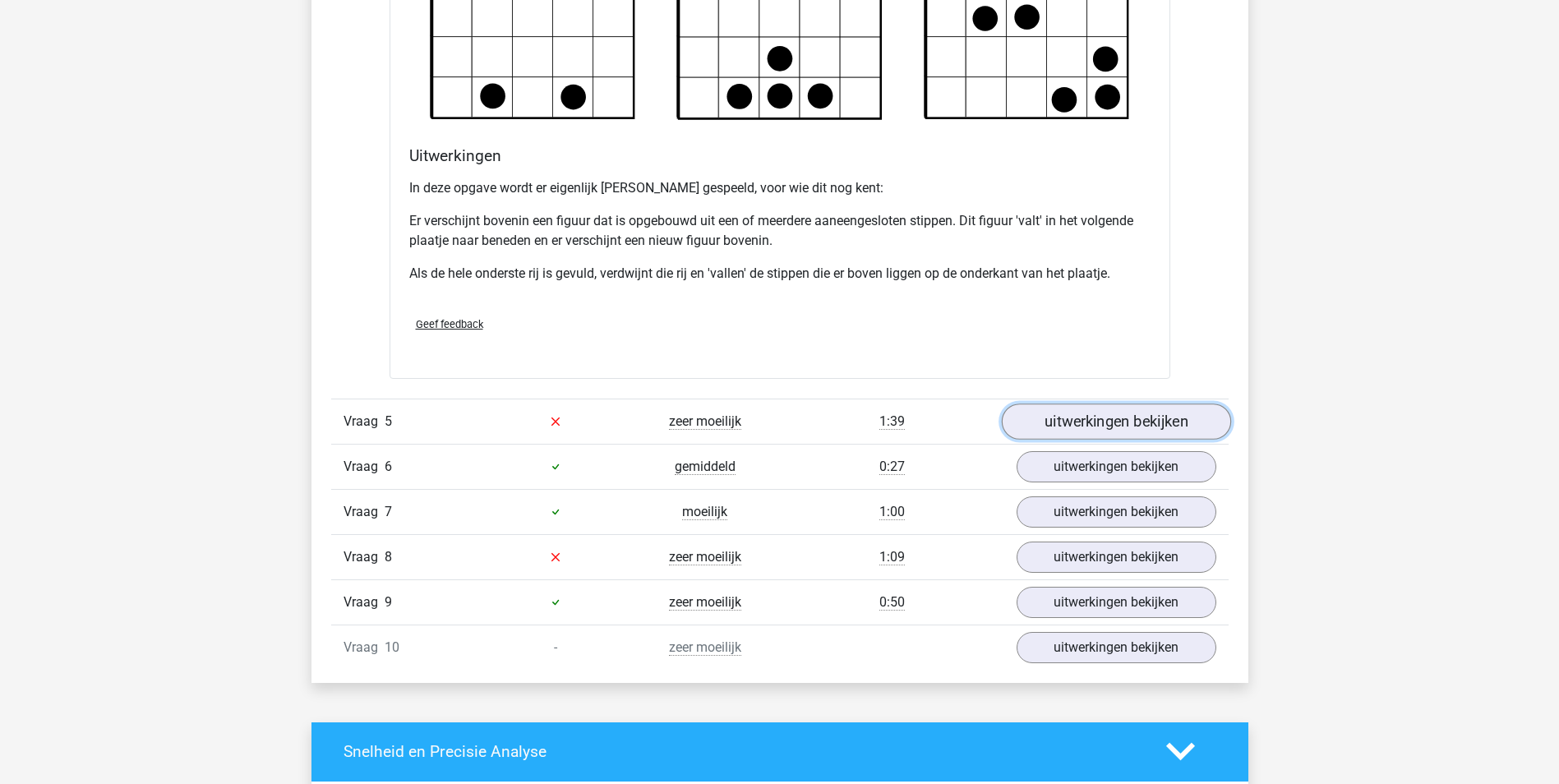
click at [1088, 413] on link "uitwerkingen bekijken" at bounding box center [1115, 422] width 229 height 36
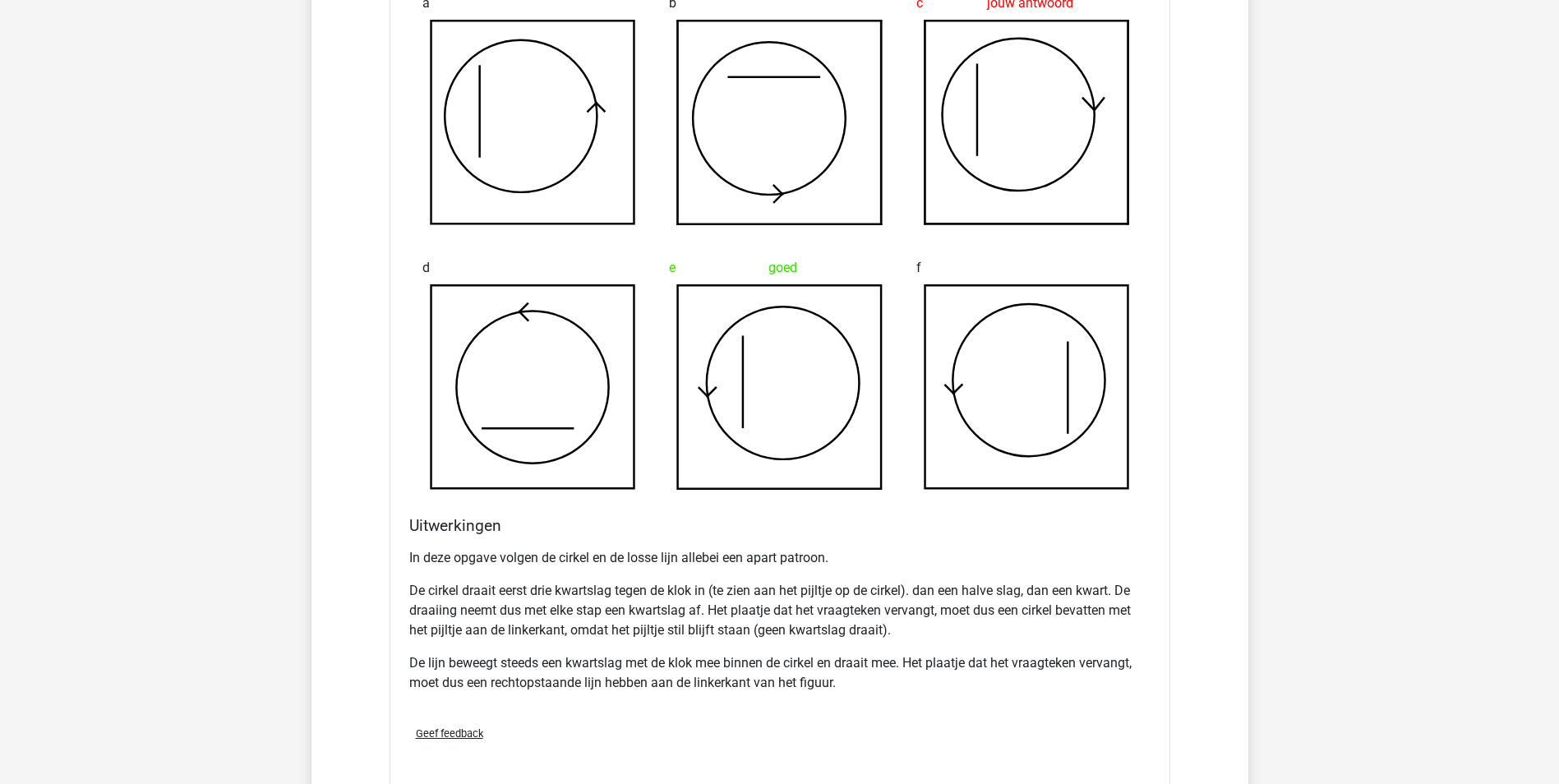
scroll to position [5751, 0]
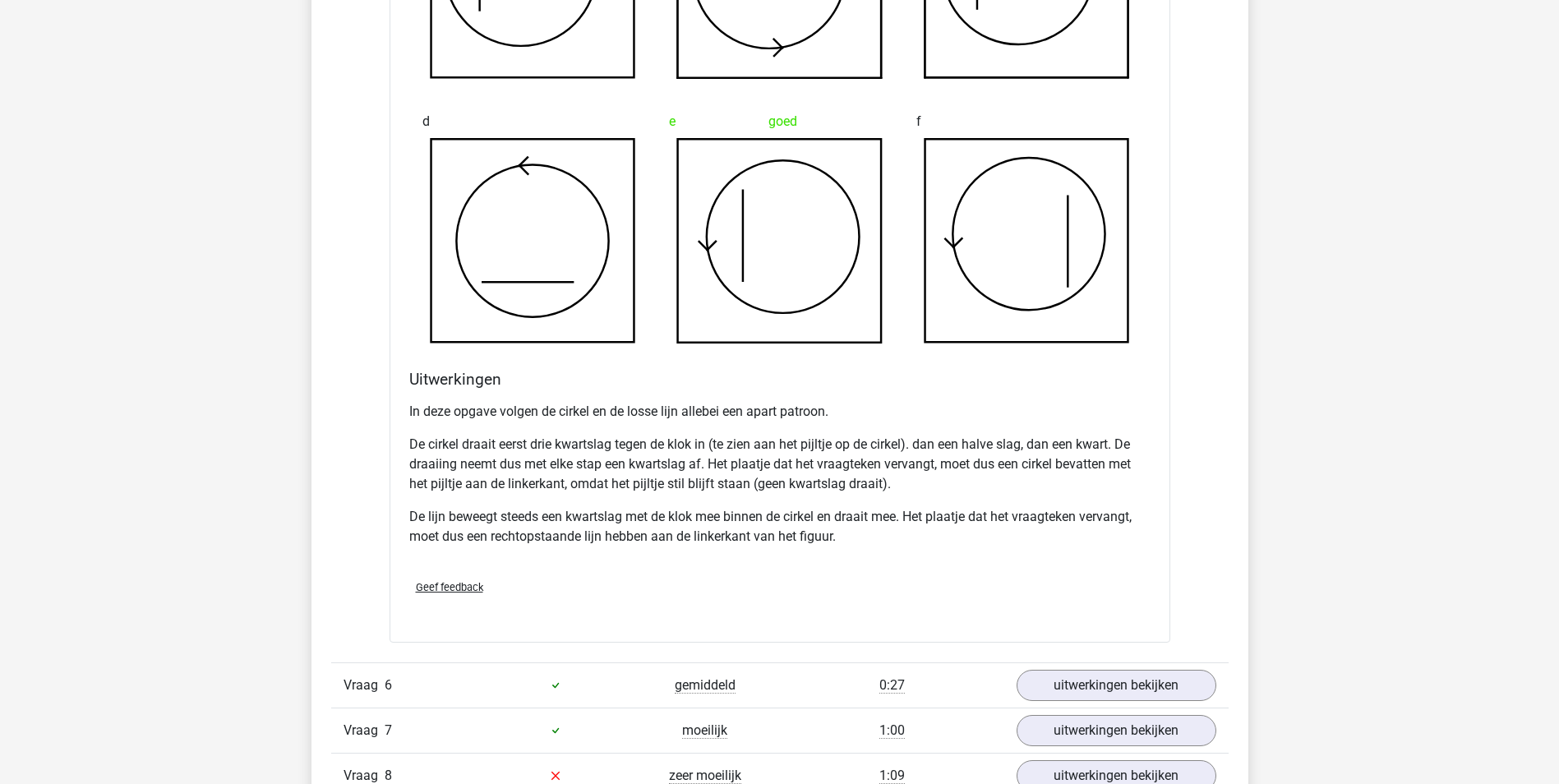
click at [502, 448] on p "De cirkel draait eerst drie kwartslag tegen de klok in (te zien aan het pijltje…" at bounding box center [780, 464] width 741 height 59
click at [507, 442] on p "De cirkel draait eerst drie kwartslag tegen de klok in (te zien aan het pijltje…" at bounding box center [780, 464] width 741 height 59
drag, startPoint x: 507, startPoint y: 442, endPoint x: 558, endPoint y: 442, distance: 51.0
click at [558, 442] on p "De cirkel draait eerst drie kwartslag tegen de klok in (te zien aan het pijltje…" at bounding box center [780, 464] width 741 height 59
drag, startPoint x: 558, startPoint y: 442, endPoint x: 625, endPoint y: 443, distance: 67.0
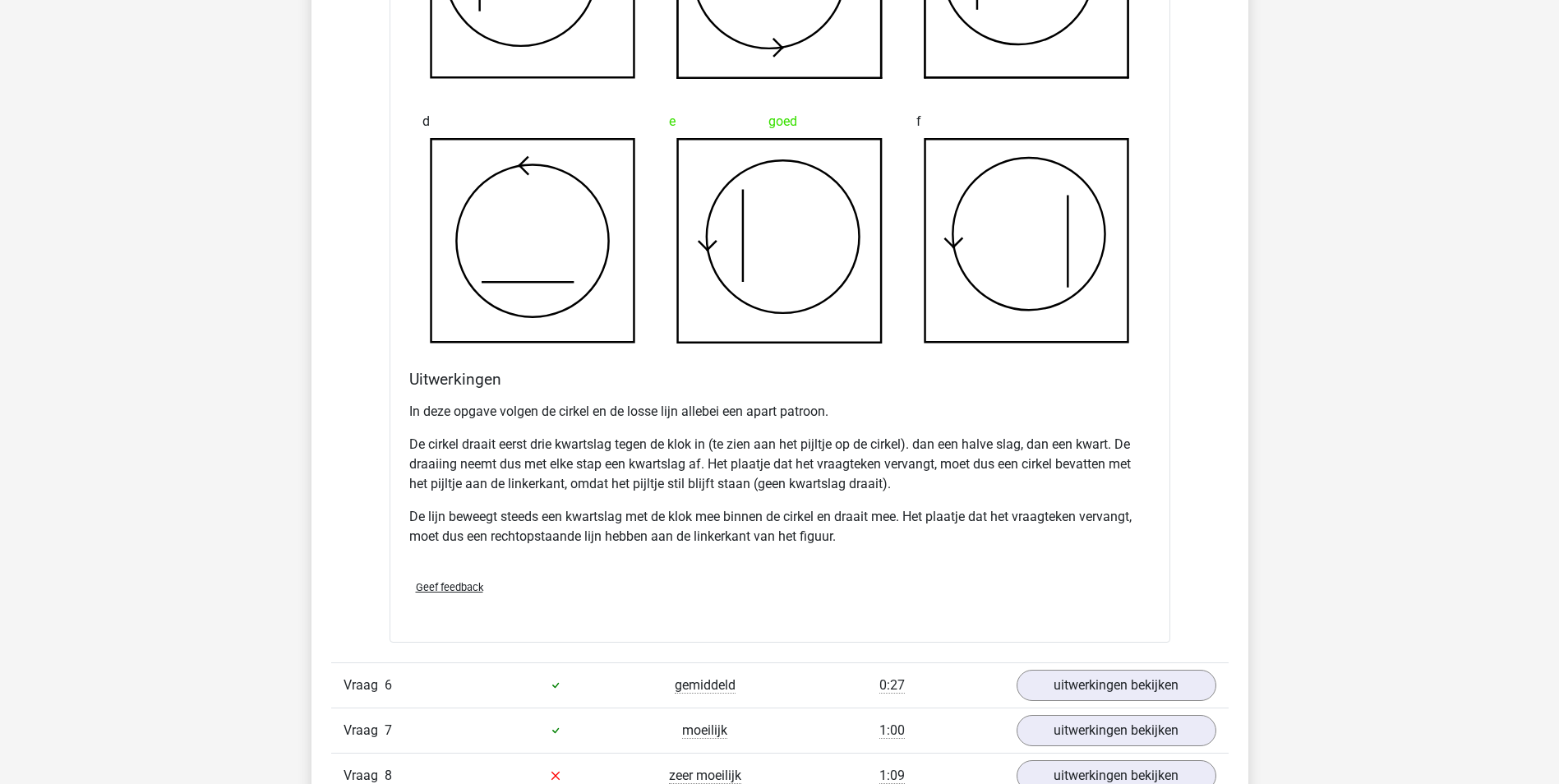
click at [625, 443] on p "De cirkel draait eerst drie kwartslag tegen de klok in (te zien aan het pijltje…" at bounding box center [780, 464] width 741 height 59
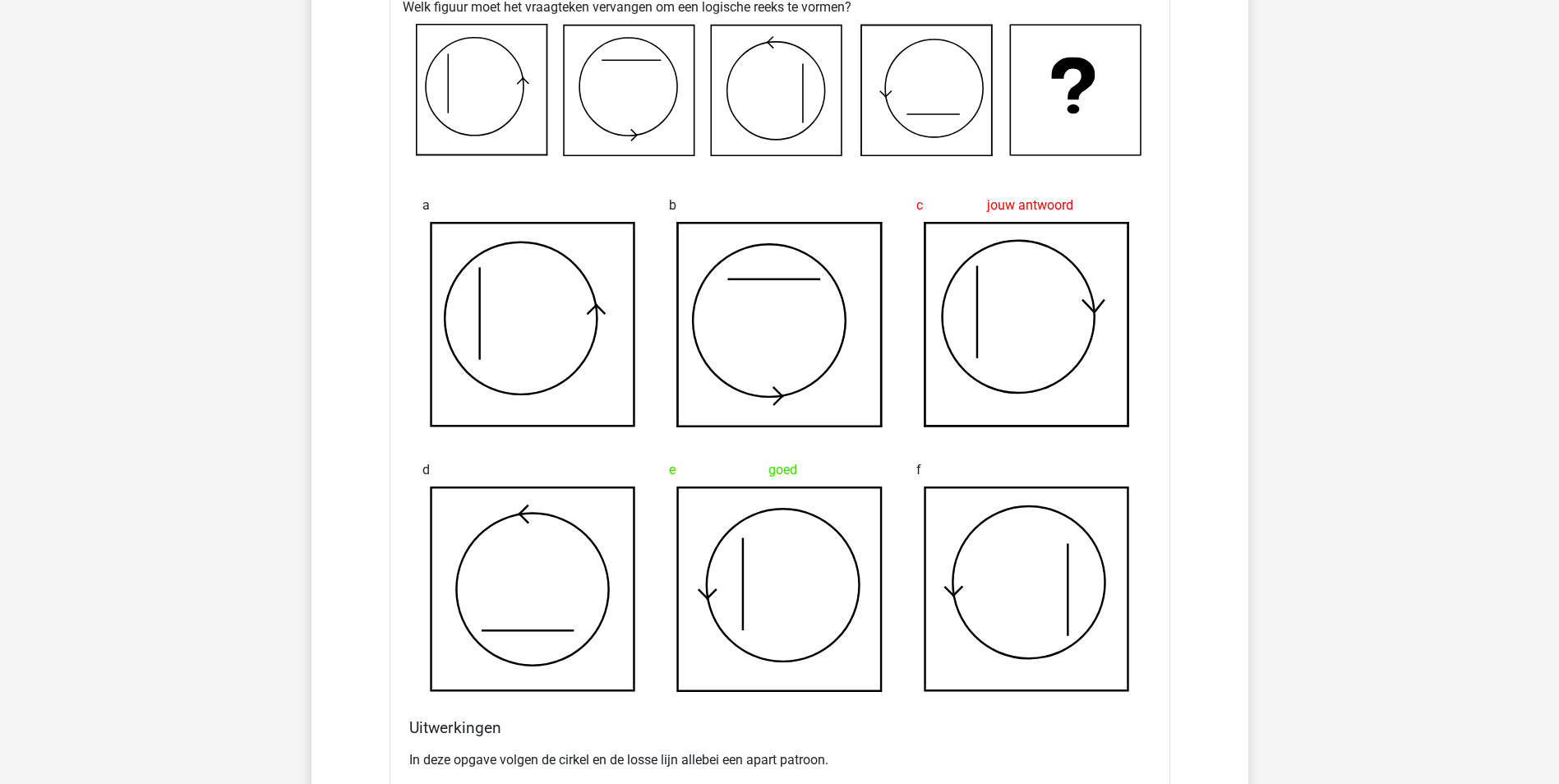
scroll to position [5669, 0]
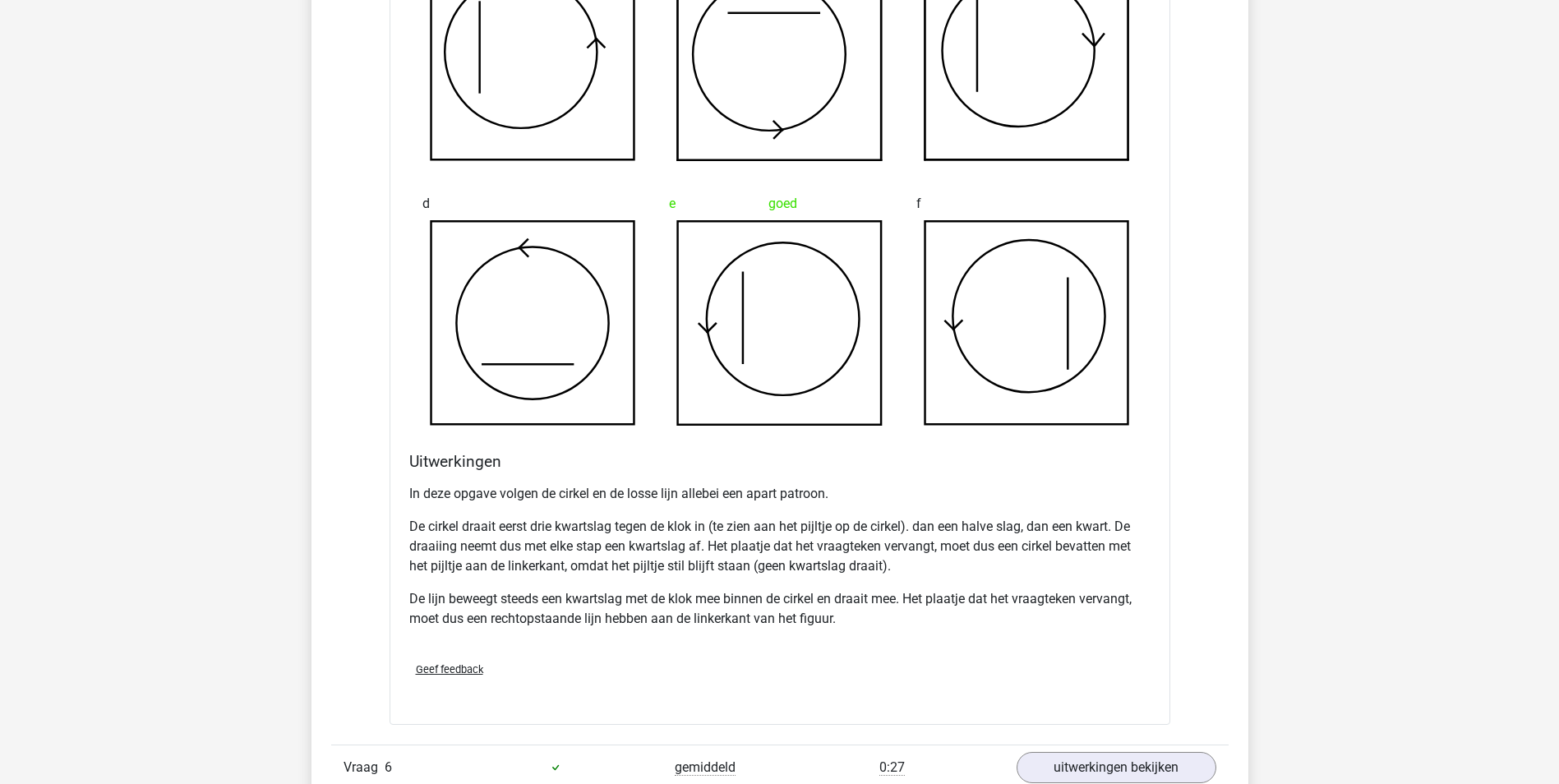
click at [529, 507] on div "In deze opgave volgen de cirkel en de losse lijn allebei een apart patroon. De …" at bounding box center [780, 563] width 741 height 171
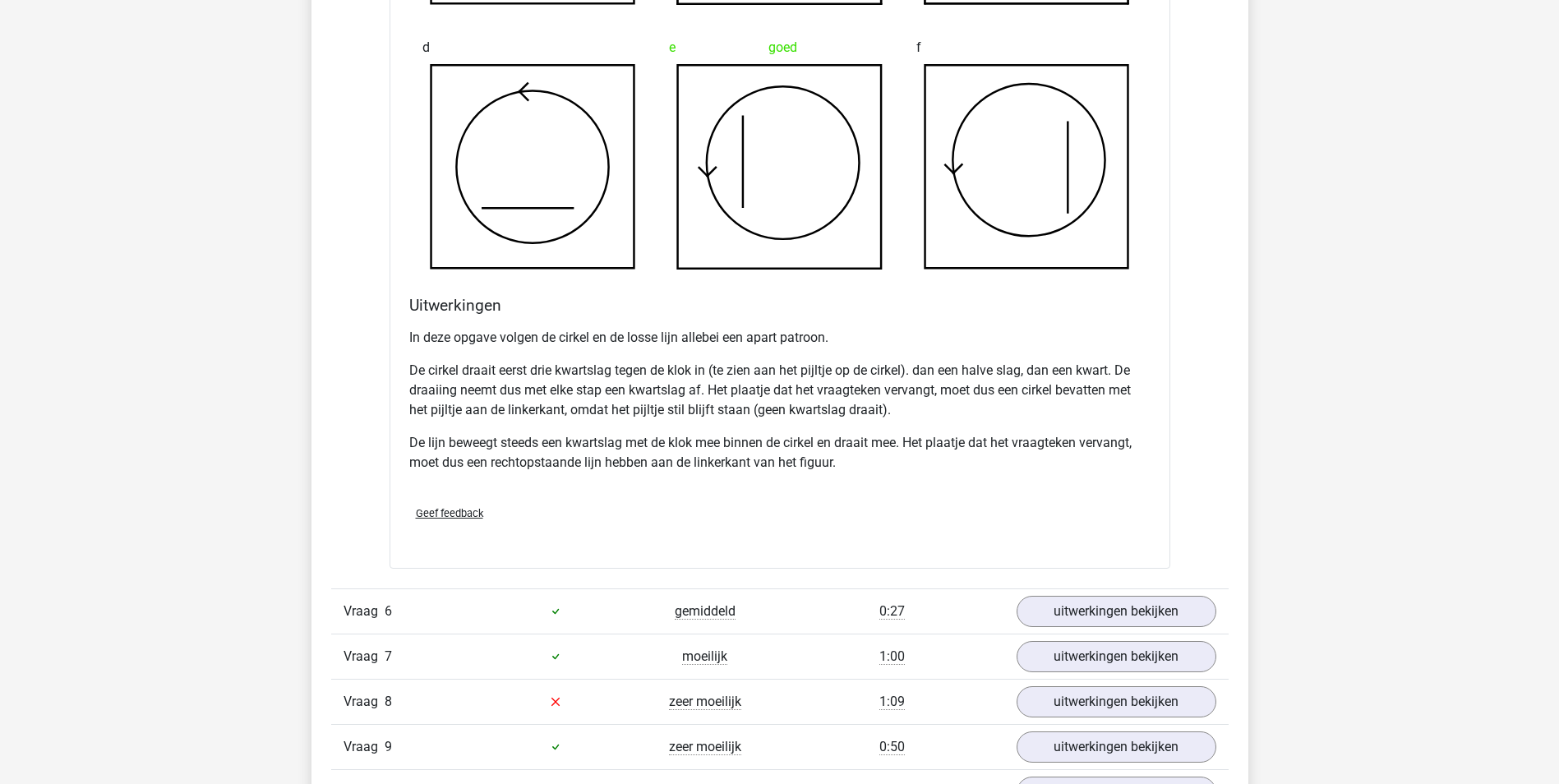
scroll to position [5915, 0]
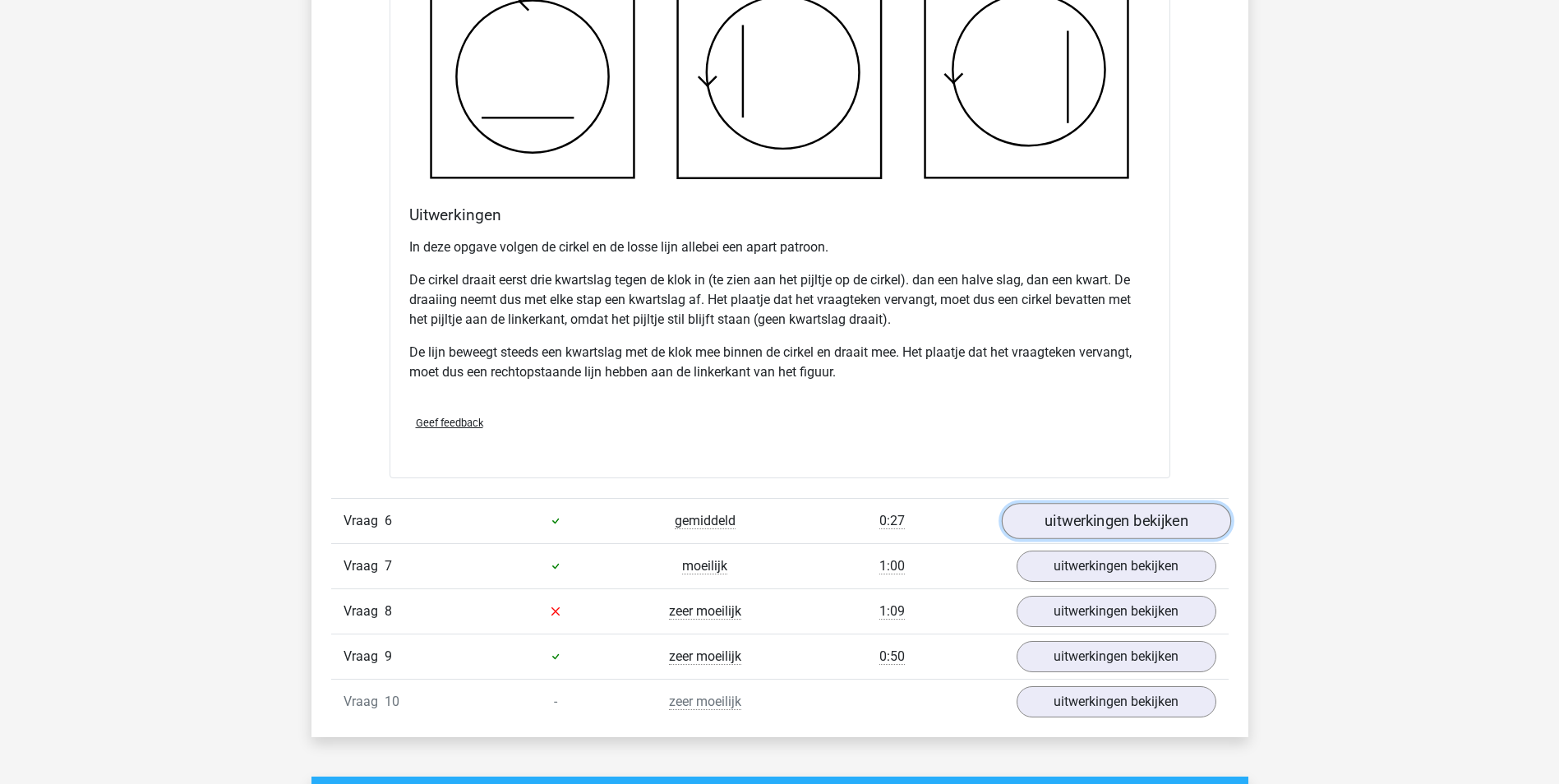
click at [1090, 518] on link "uitwerkingen bekijken" at bounding box center [1115, 521] width 229 height 36
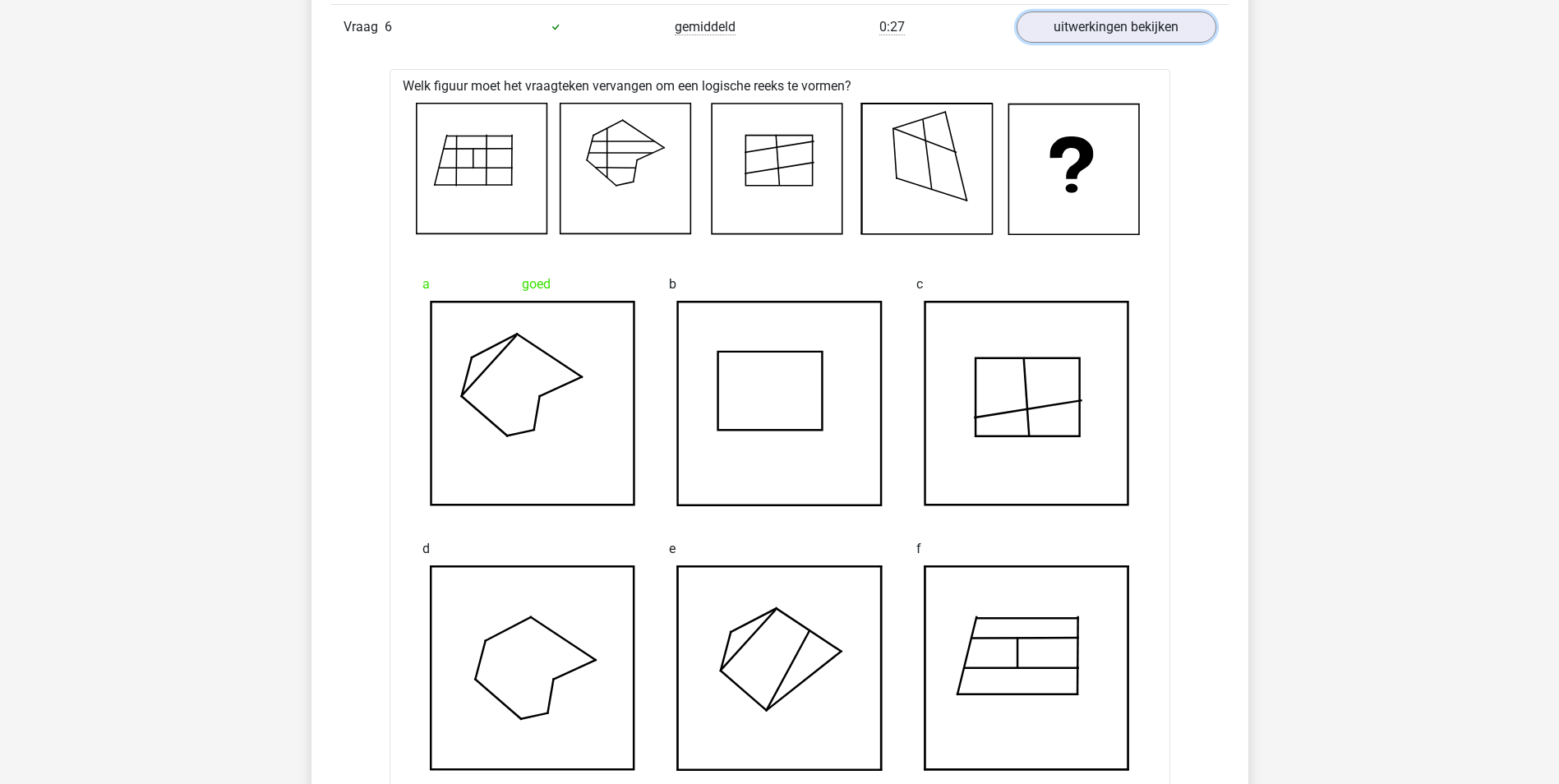
scroll to position [6408, 0]
click at [729, 344] on icon at bounding box center [780, 405] width 204 height 204
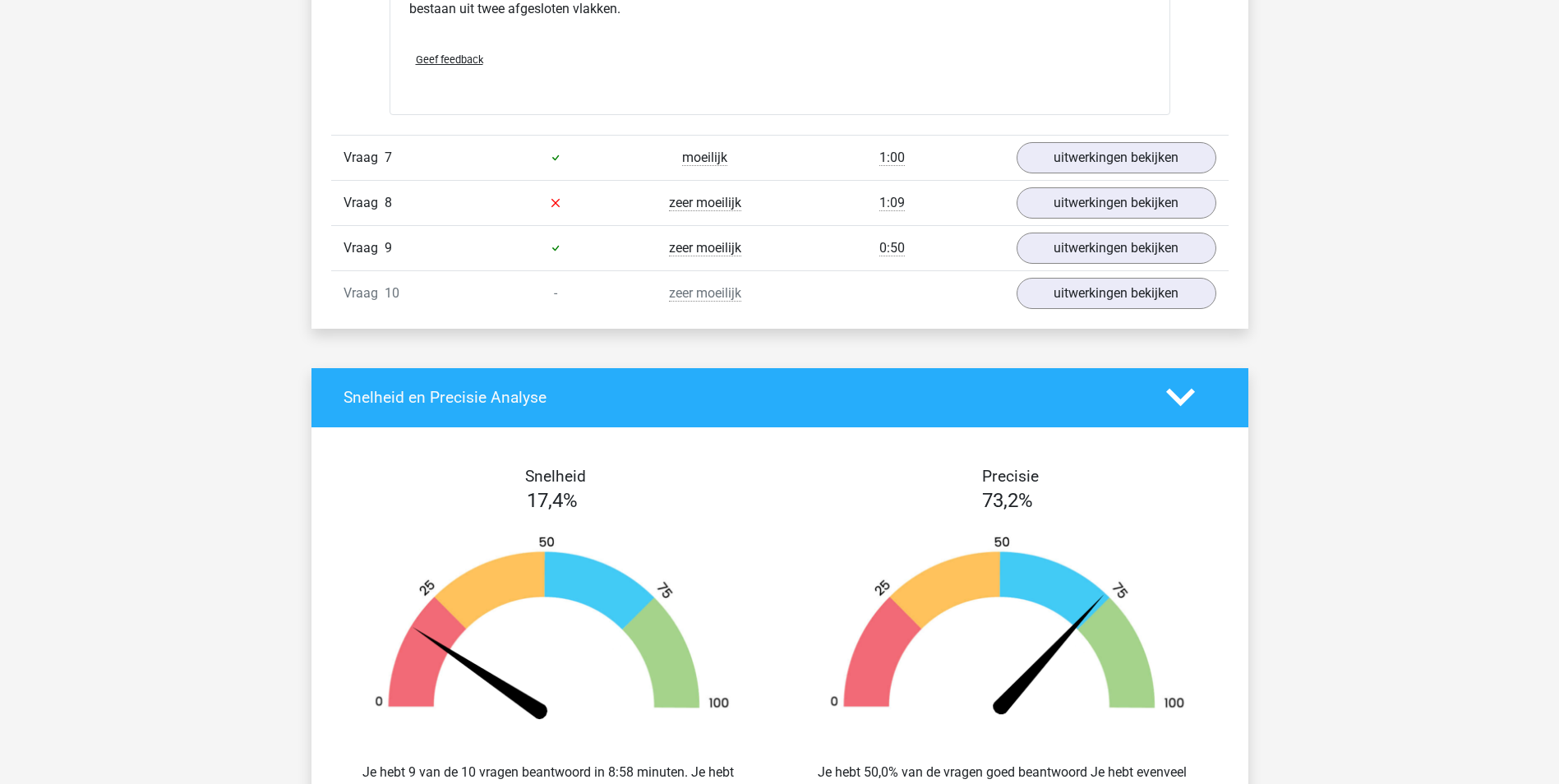
scroll to position [7312, 0]
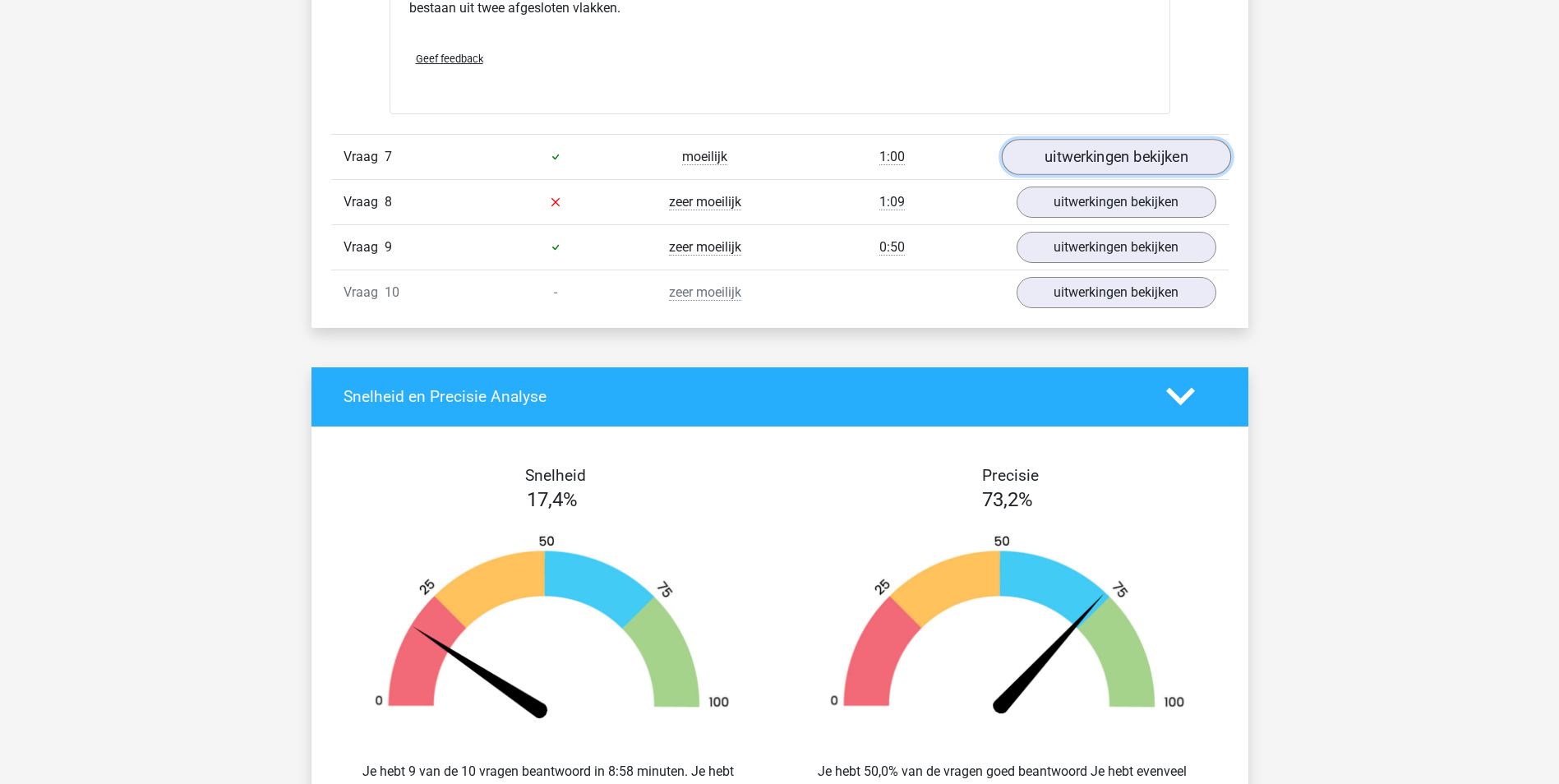
click at [1126, 155] on link "uitwerkingen bekijken" at bounding box center [1115, 157] width 229 height 36
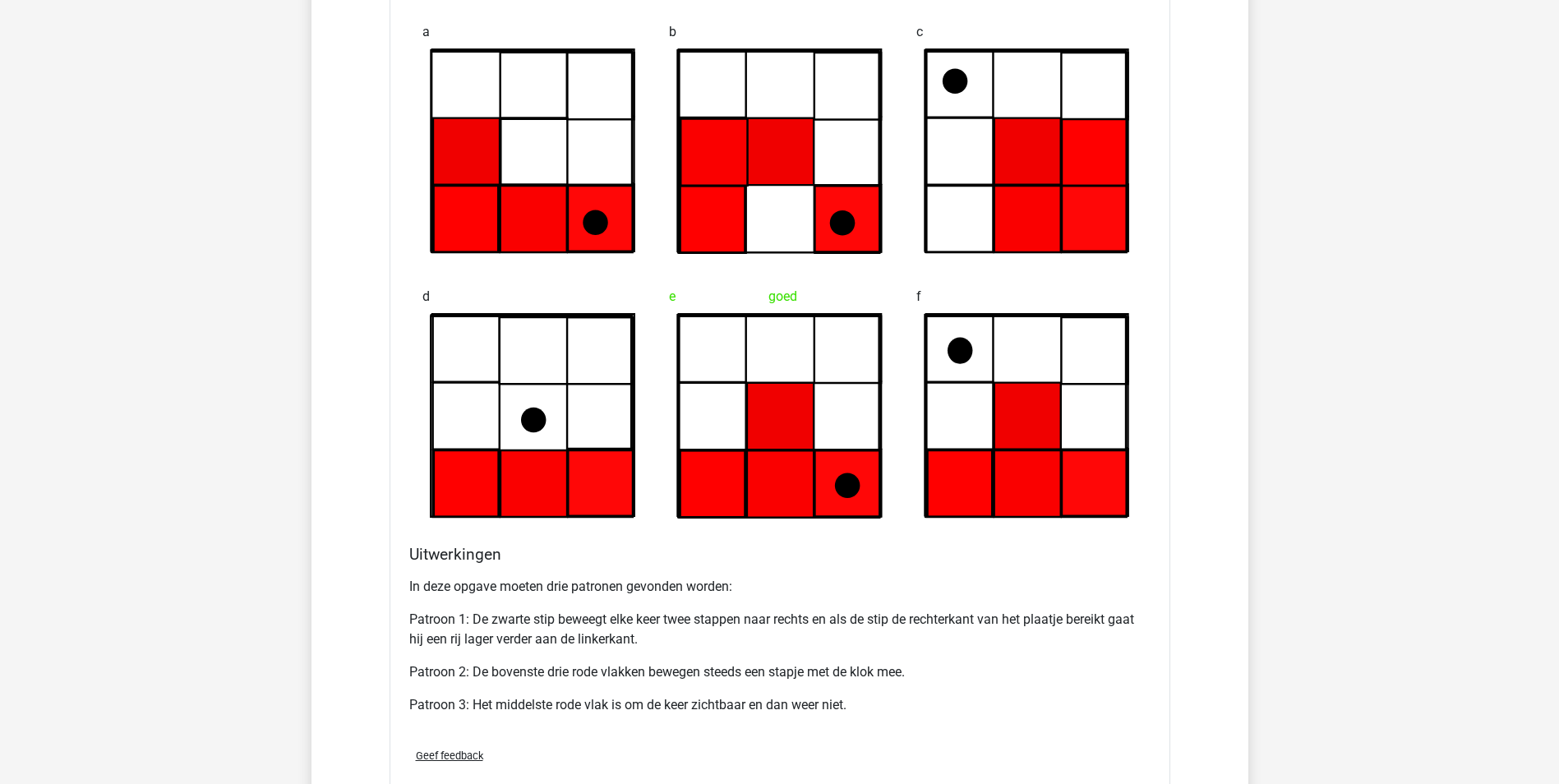
scroll to position [7723, 0]
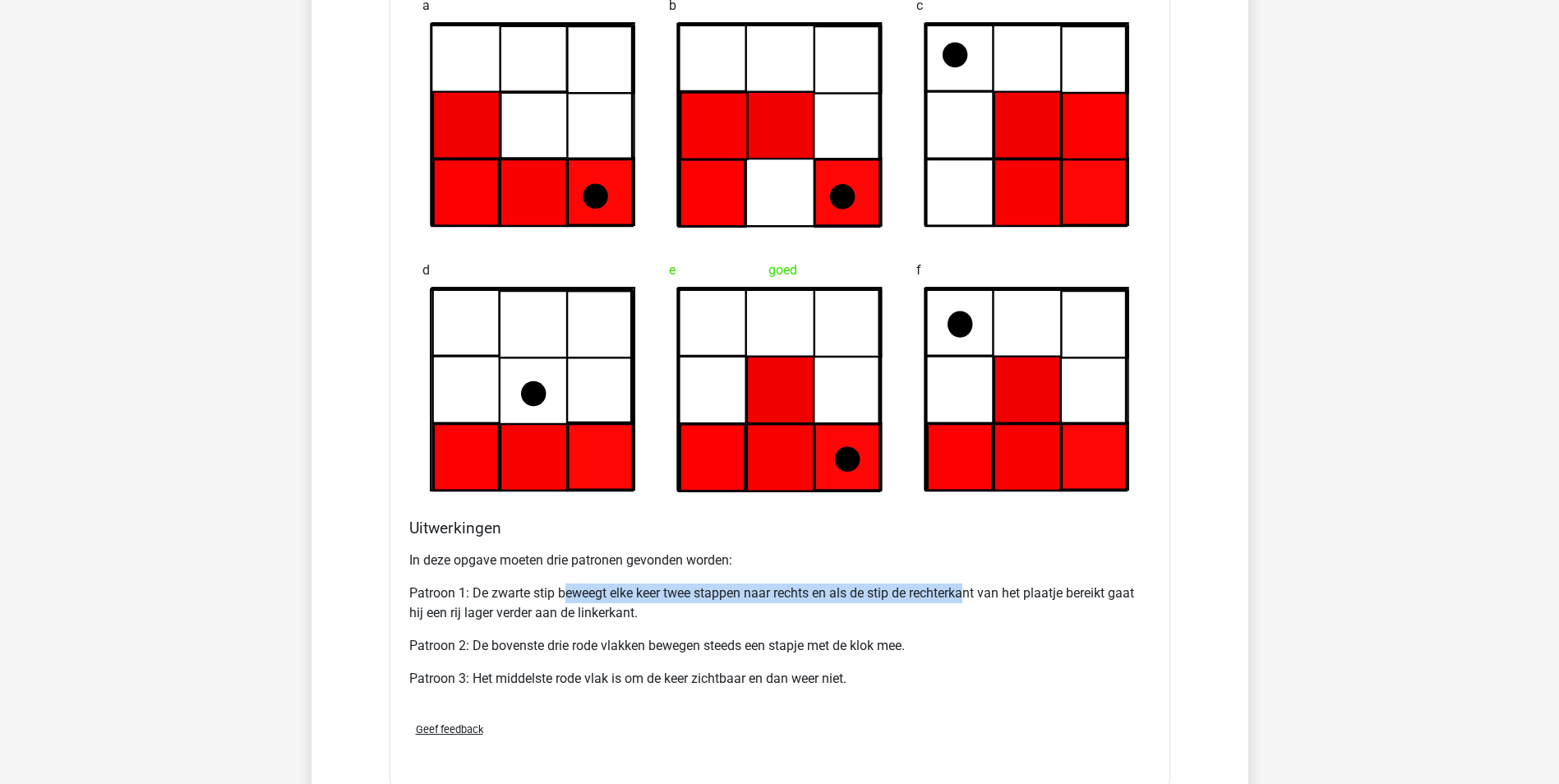
drag, startPoint x: 565, startPoint y: 602, endPoint x: 972, endPoint y: 594, distance: 407.1
click at [972, 594] on p "Patroon 1: De zwarte stip beweegt elke keer twee stappen naar rechts en als de …" at bounding box center [780, 602] width 741 height 39
drag, startPoint x: 972, startPoint y: 594, endPoint x: 1019, endPoint y: 633, distance: 61.1
click at [1019, 633] on div "In deze opgave moeten drie patronen gevonden worden: Patroon 1: De zwarte stip …" at bounding box center [780, 626] width 741 height 165
click at [592, 560] on p "In deze opgave moeten drie patronen gevonden worden:" at bounding box center [780, 560] width 741 height 20
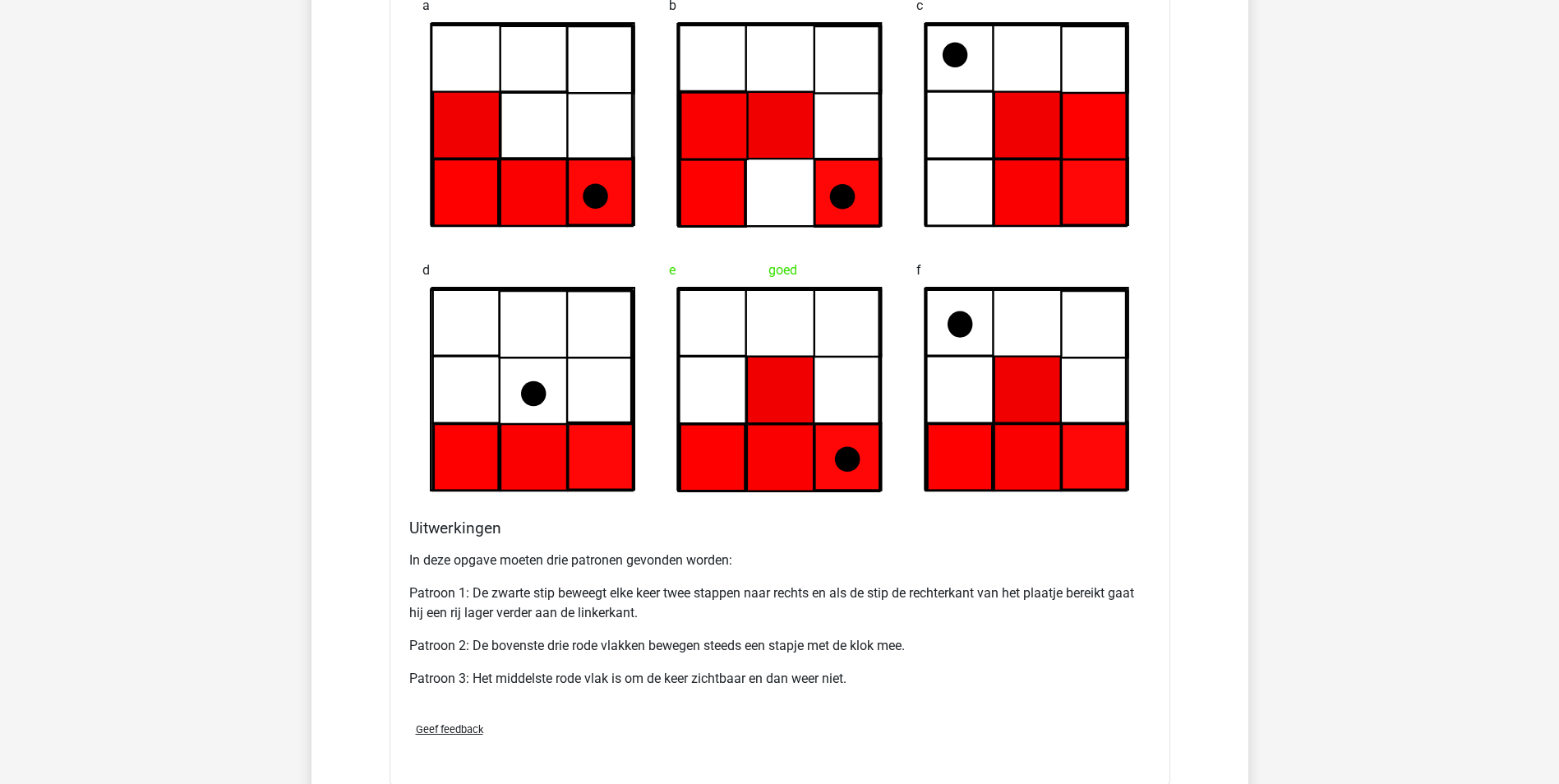
click at [1041, 555] on p "In deze opgave moeten drie patronen gevonden worden:" at bounding box center [780, 560] width 741 height 20
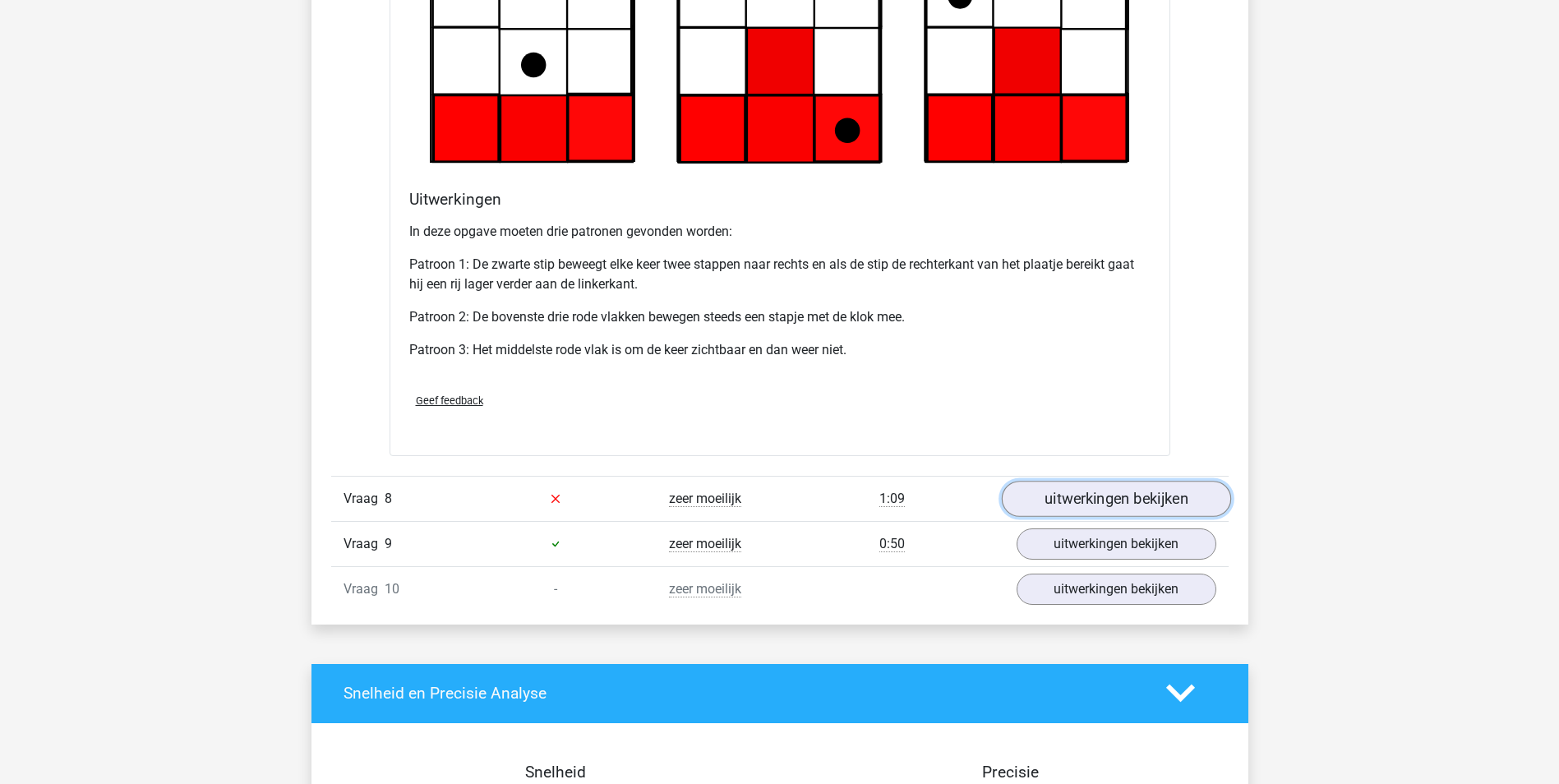
click at [1113, 503] on link "uitwerkingen bekijken" at bounding box center [1115, 498] width 229 height 36
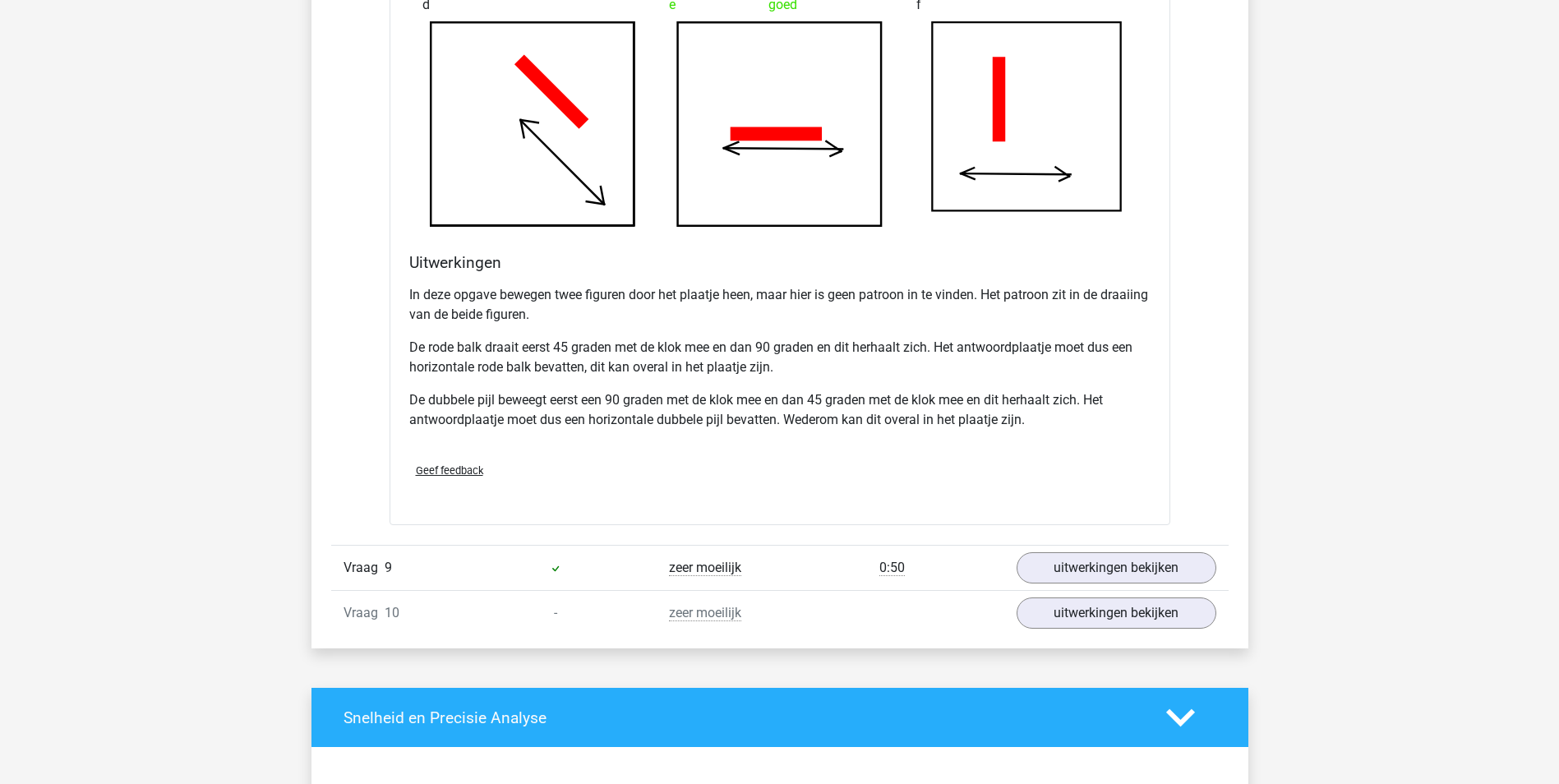
scroll to position [9283, 0]
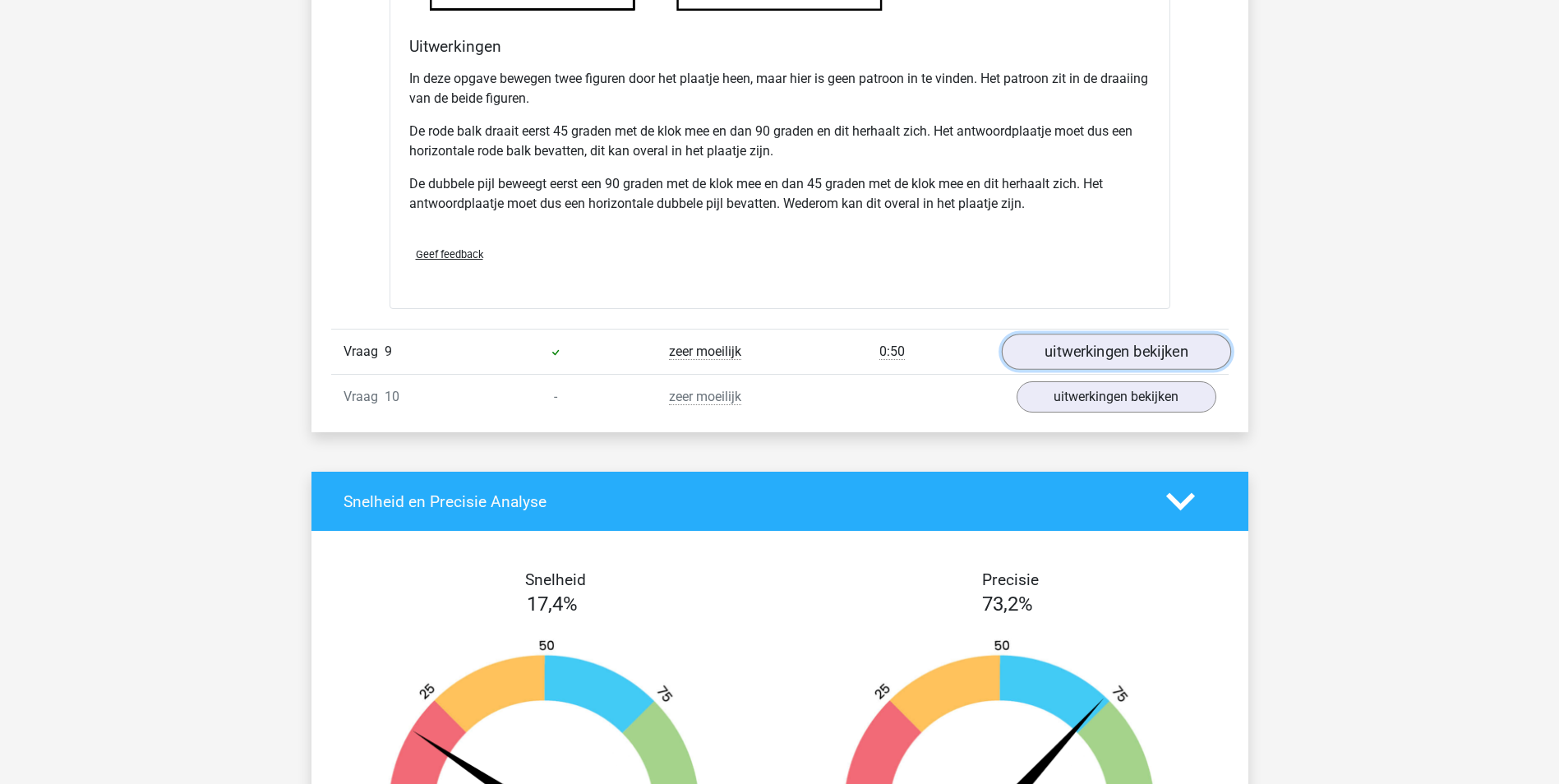
click at [1113, 346] on link "uitwerkingen bekijken" at bounding box center [1115, 352] width 229 height 36
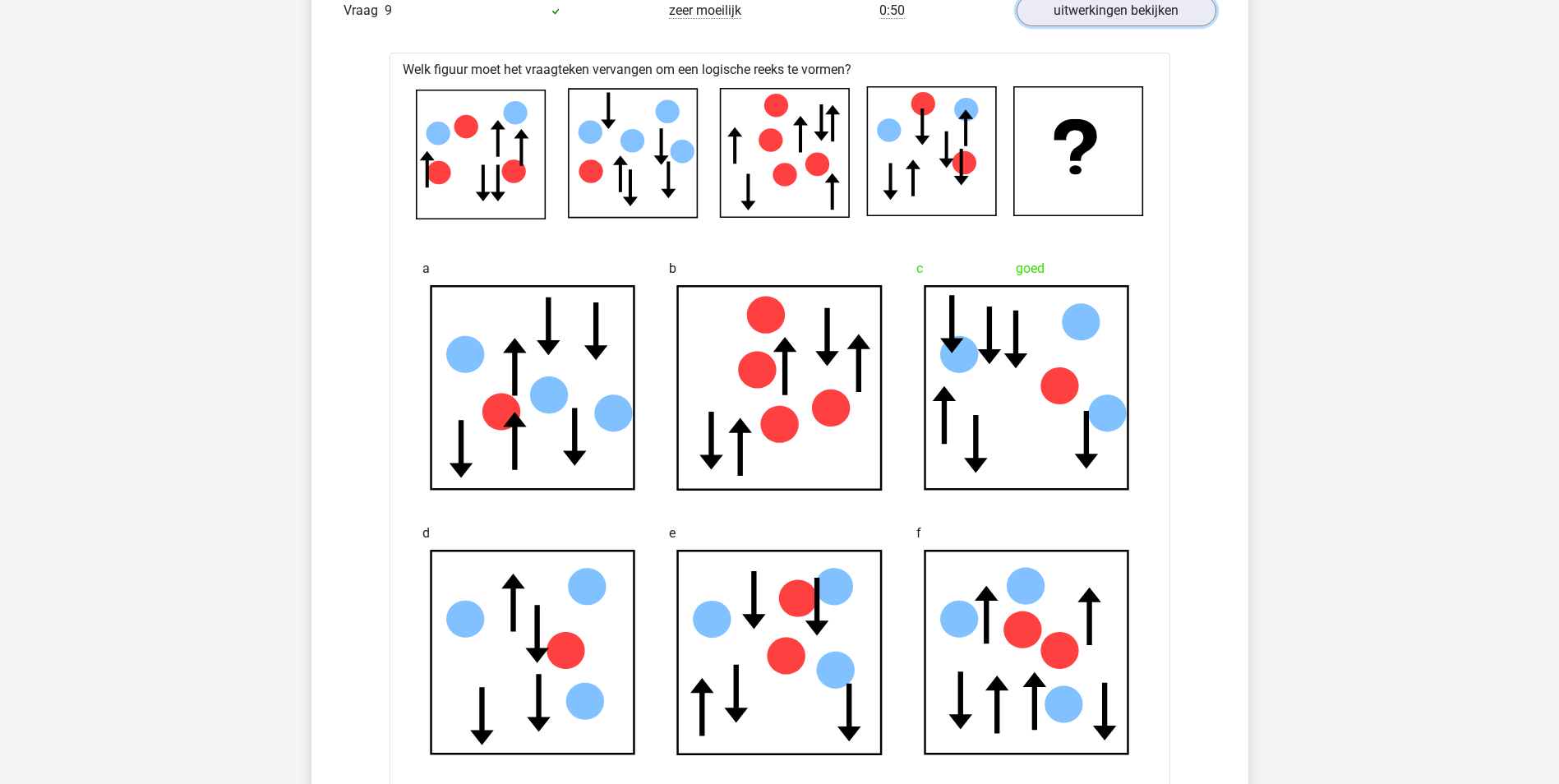
scroll to position [9530, 0]
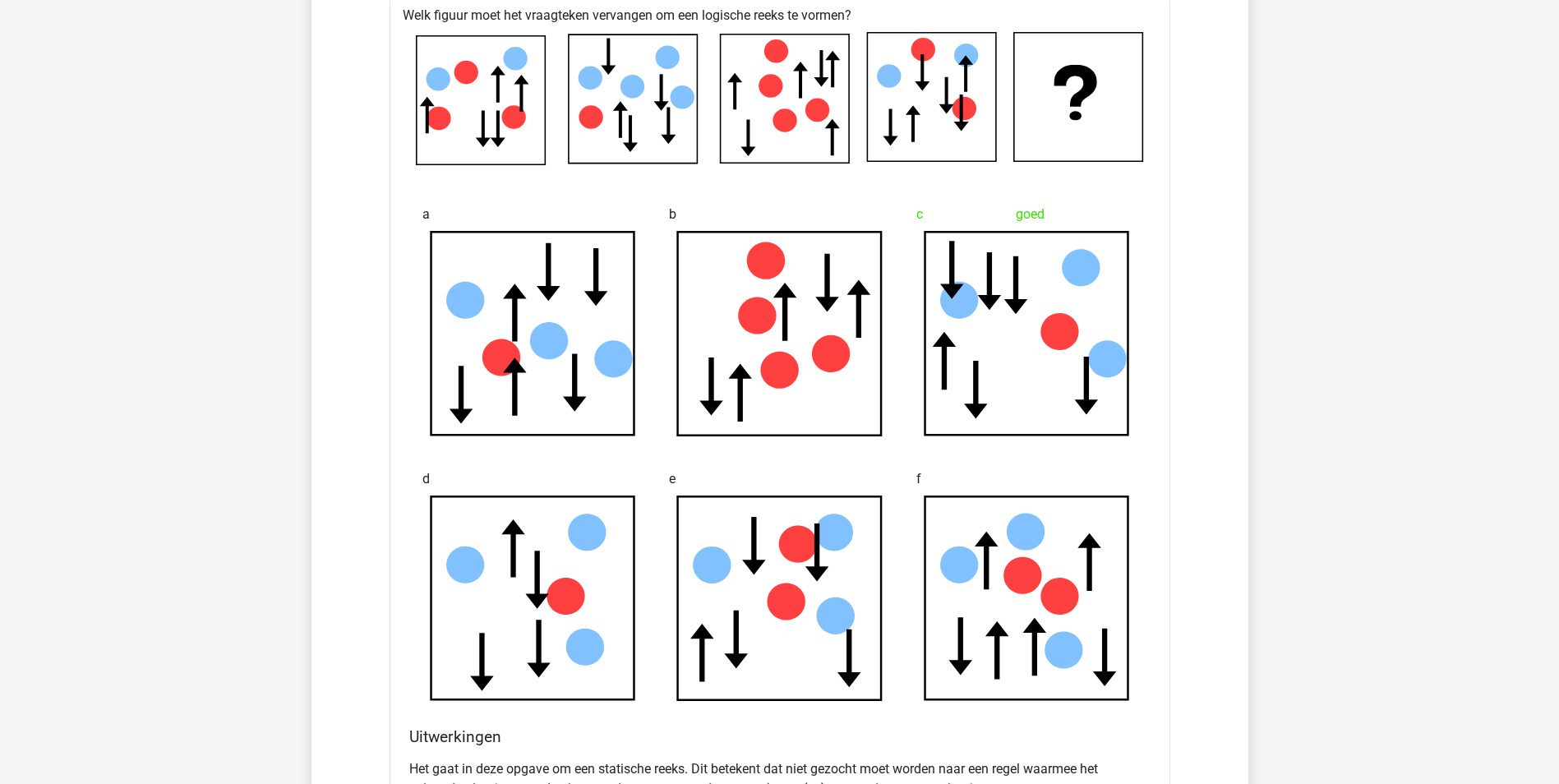
scroll to position [9694, 0]
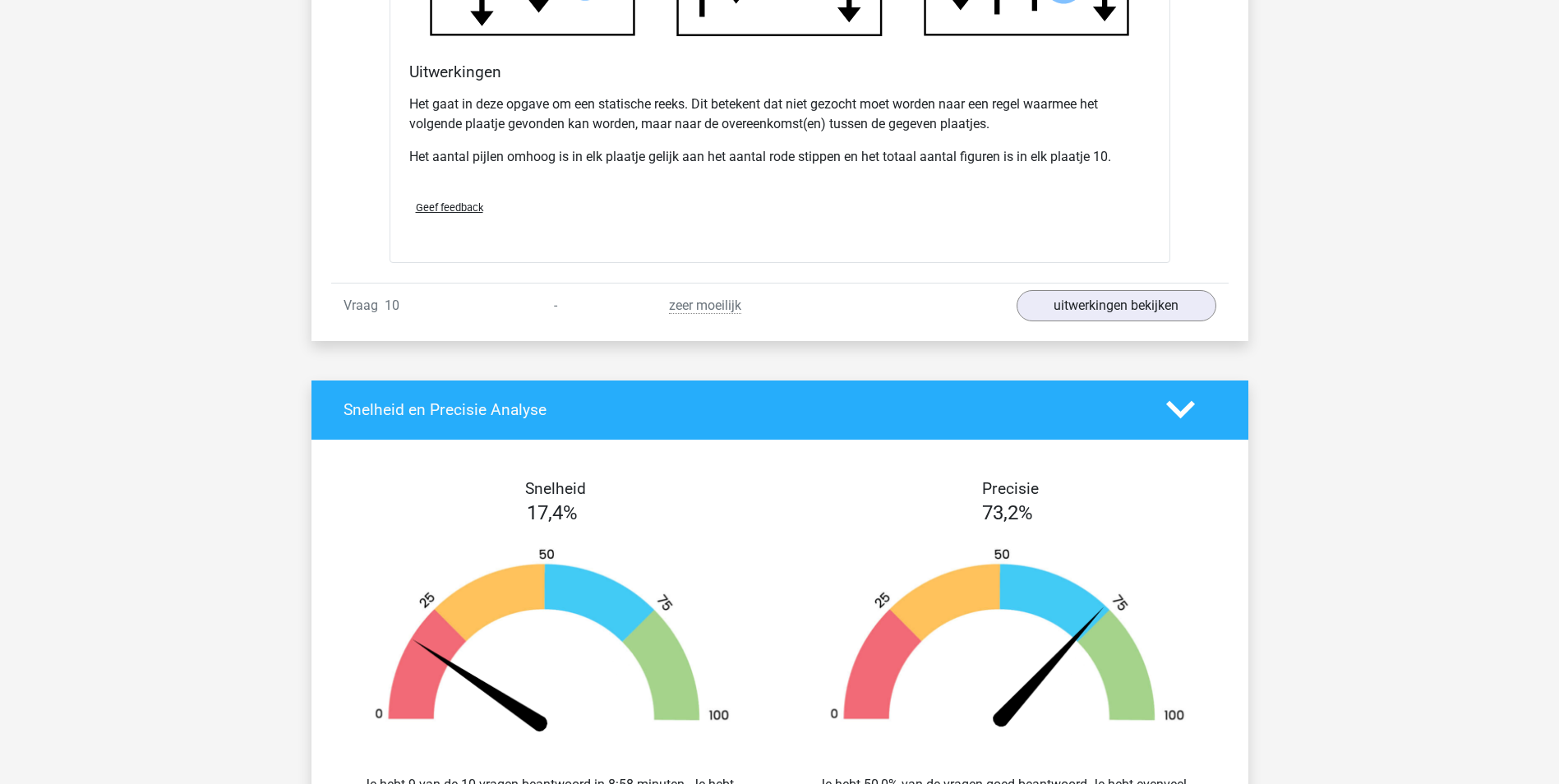
scroll to position [10516, 0]
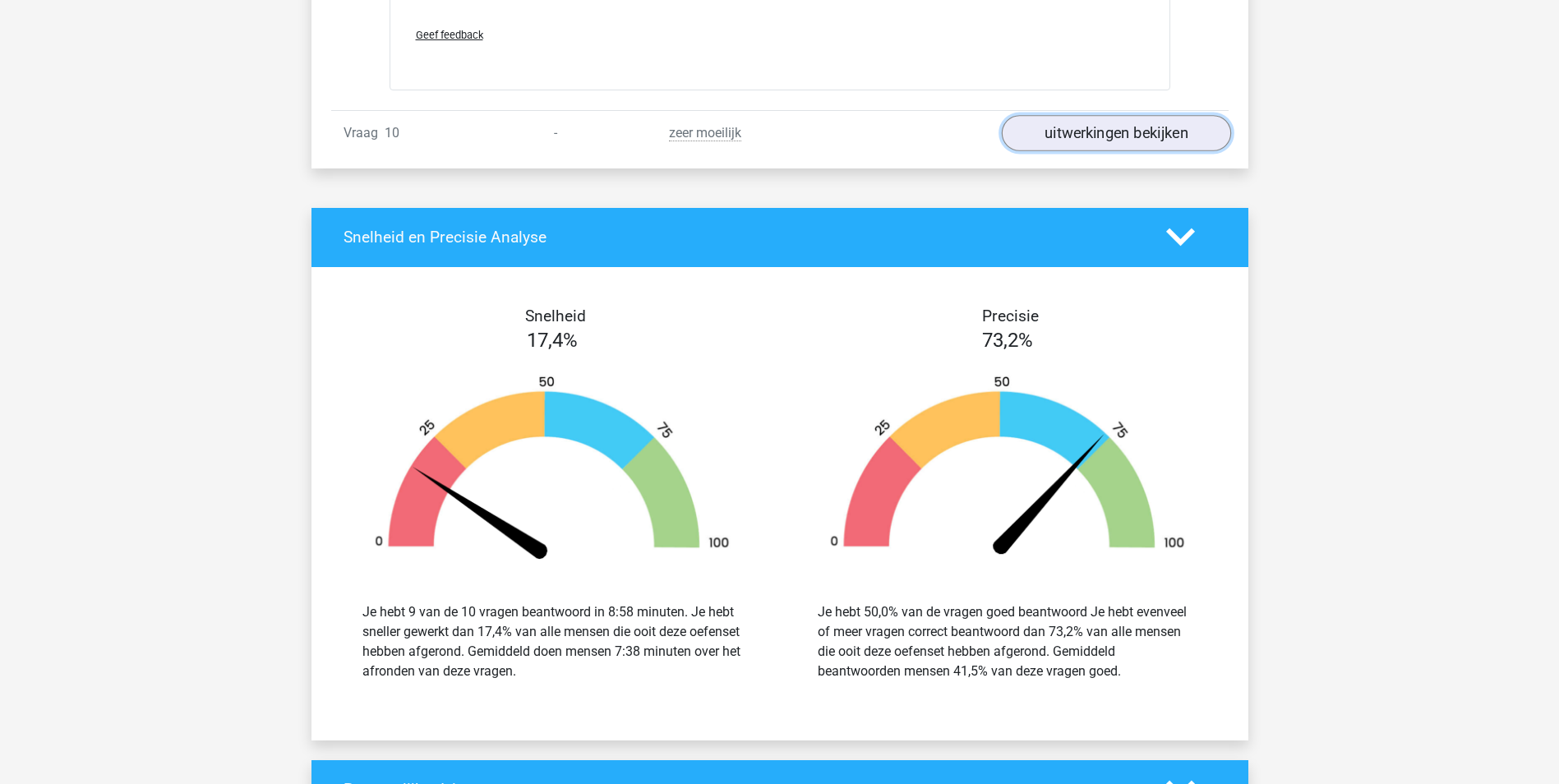
click at [1075, 138] on link "uitwerkingen bekijken" at bounding box center [1115, 133] width 229 height 36
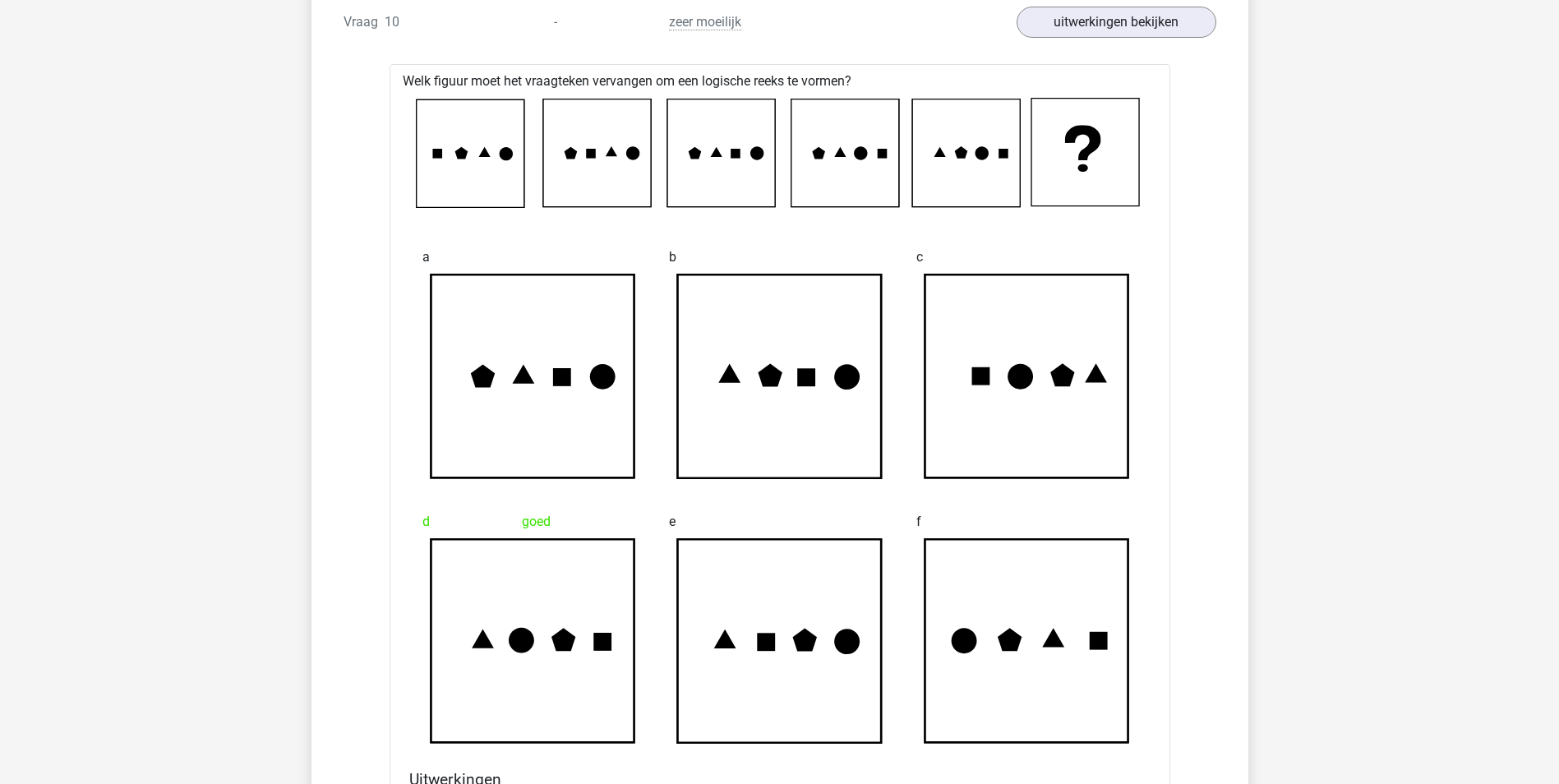
scroll to position [10598, 0]
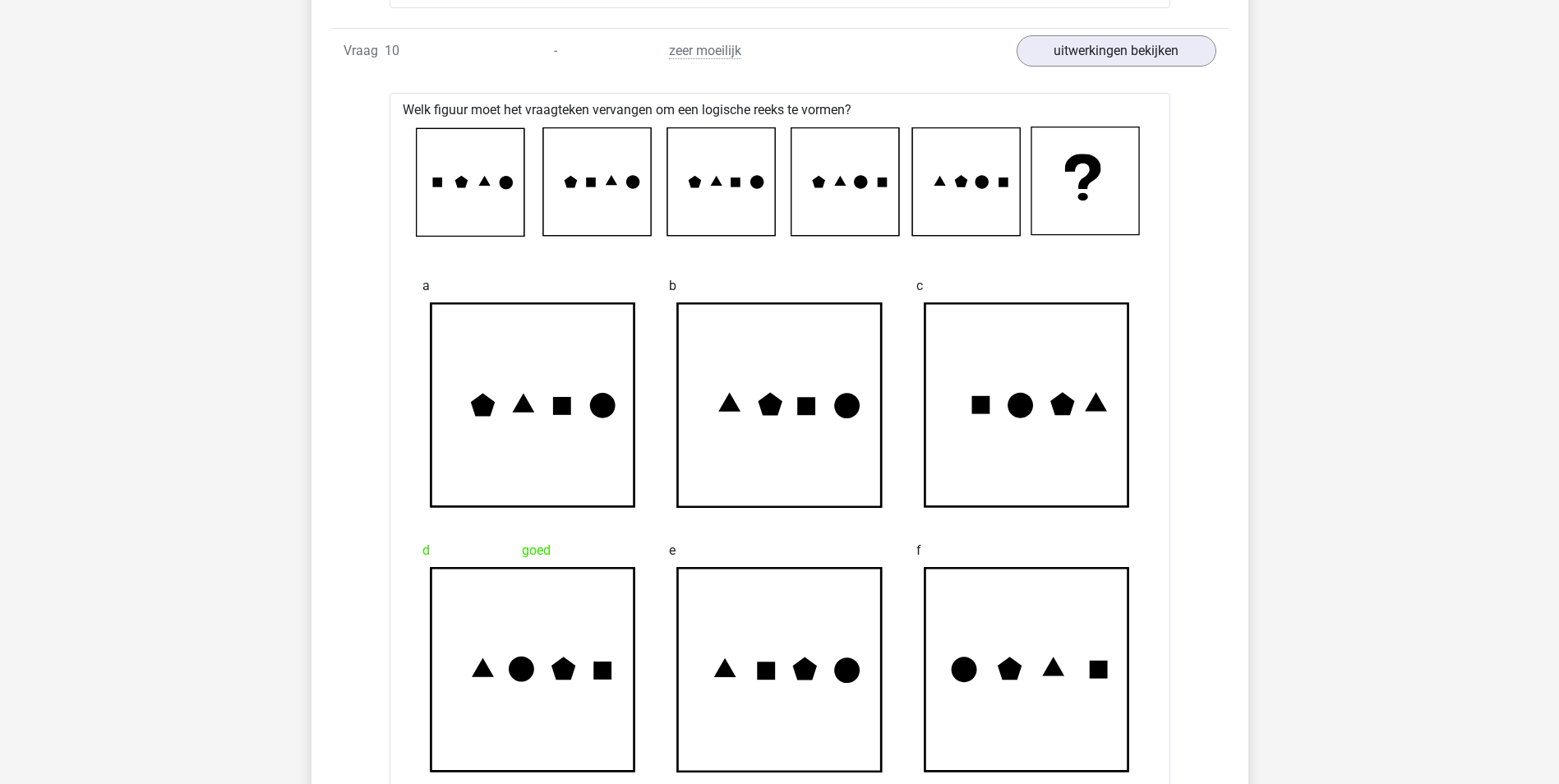
click at [696, 494] on icon at bounding box center [780, 406] width 204 height 204
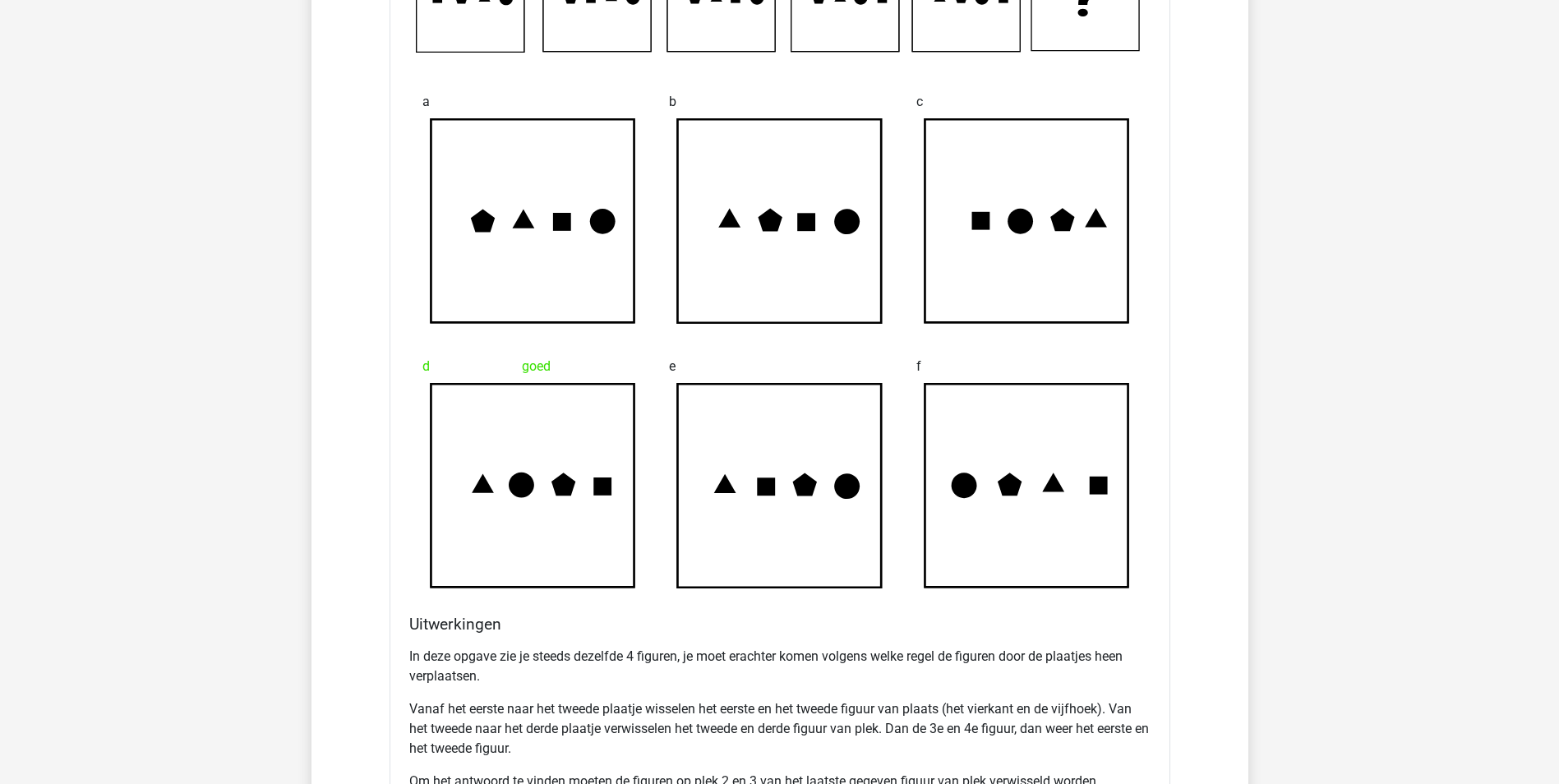
scroll to position [10762, 0]
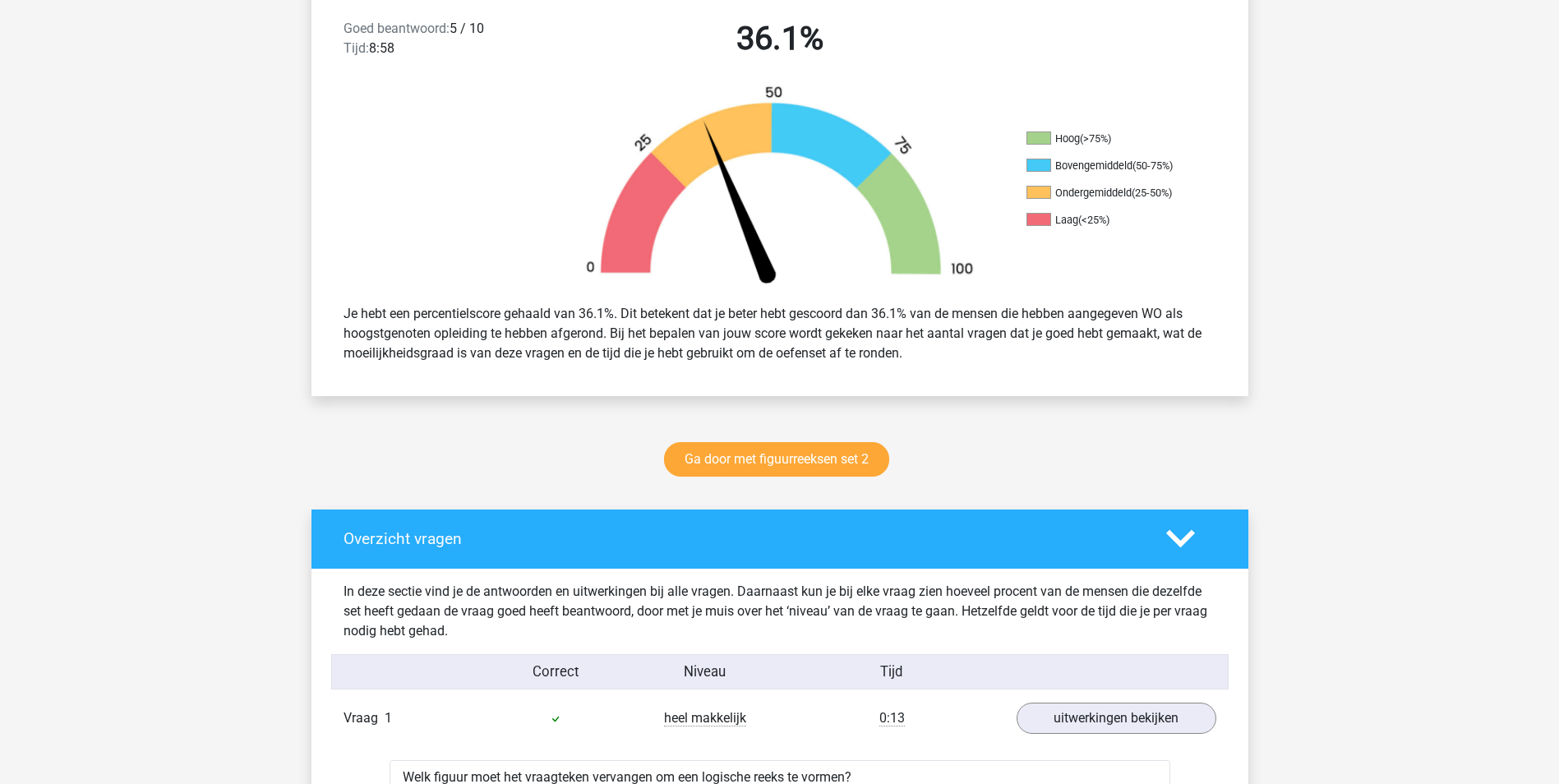
scroll to position [576, 0]
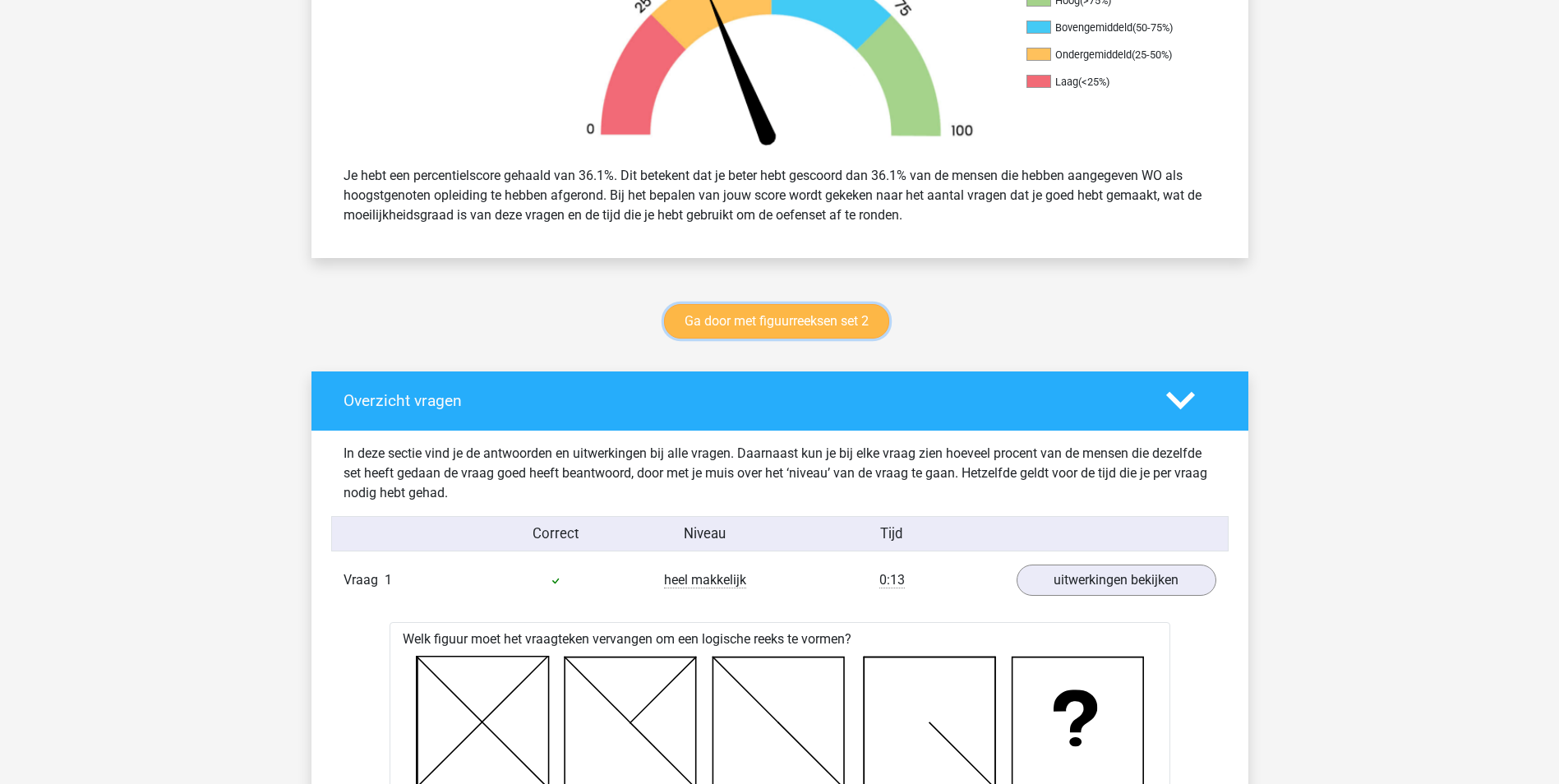
click at [741, 319] on link "Ga door met figuurreeksen set 2" at bounding box center [776, 321] width 225 height 35
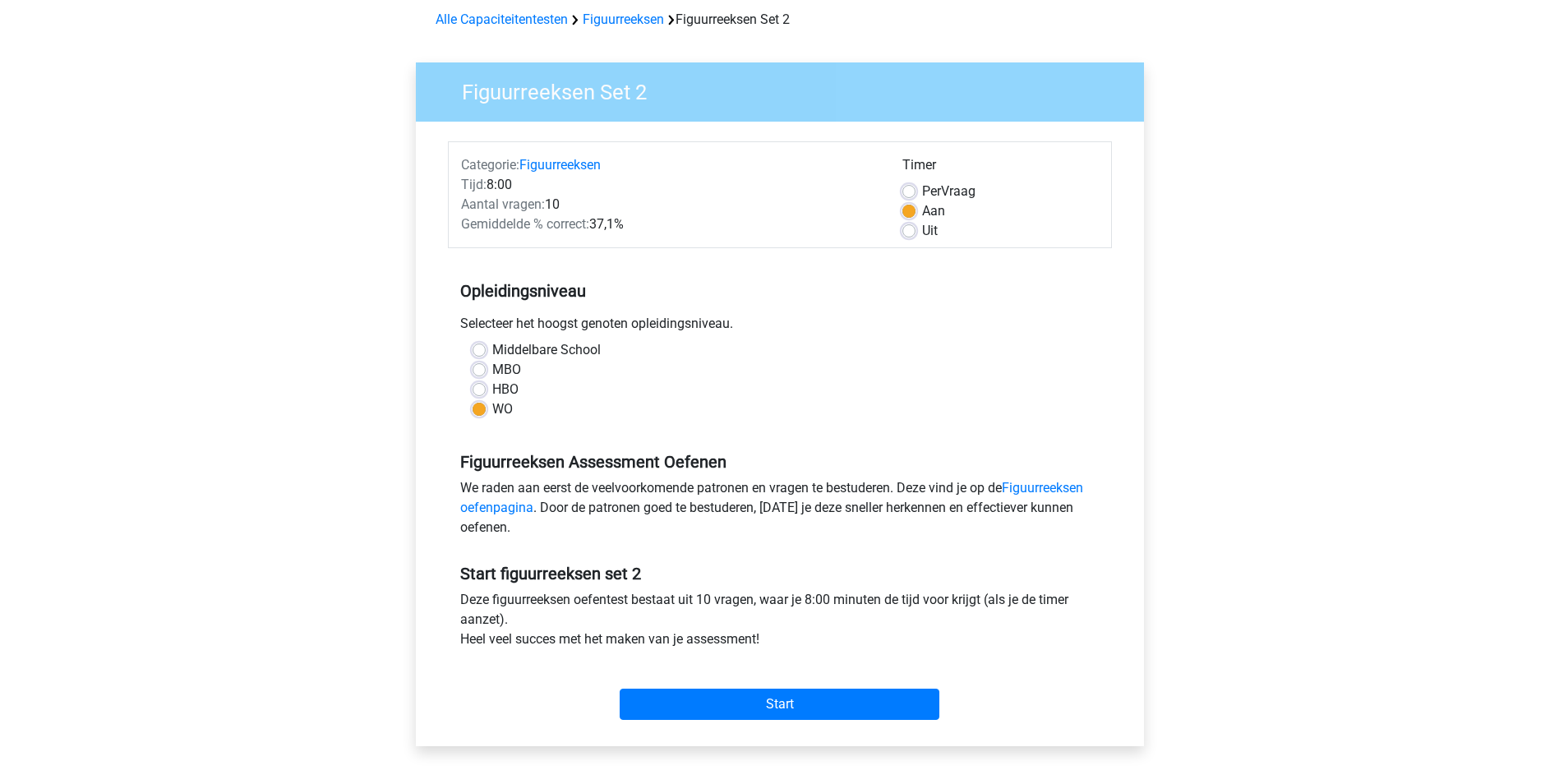
scroll to position [165, 0]
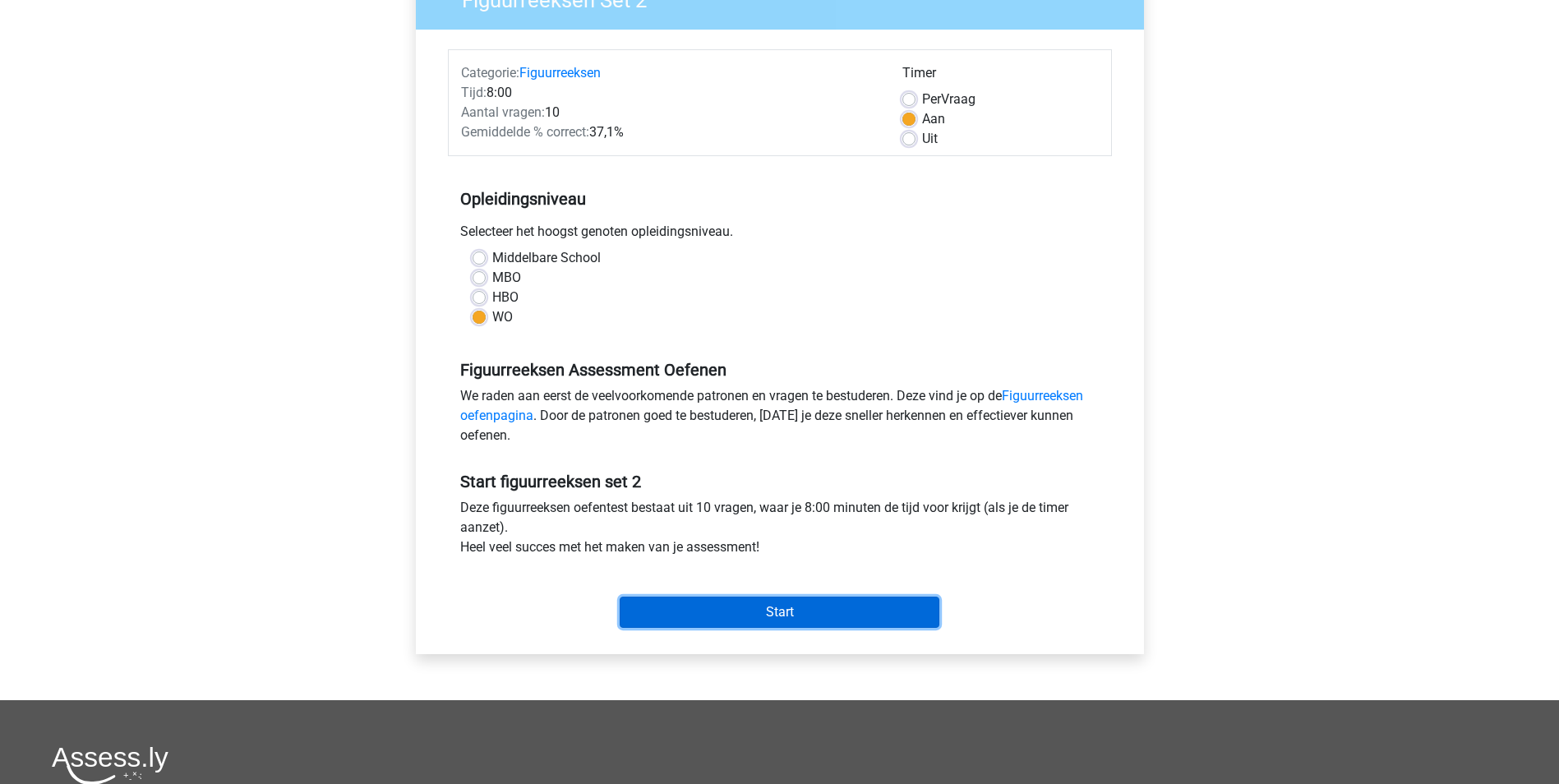
click at [821, 604] on input "Start" at bounding box center [779, 612] width 319 height 31
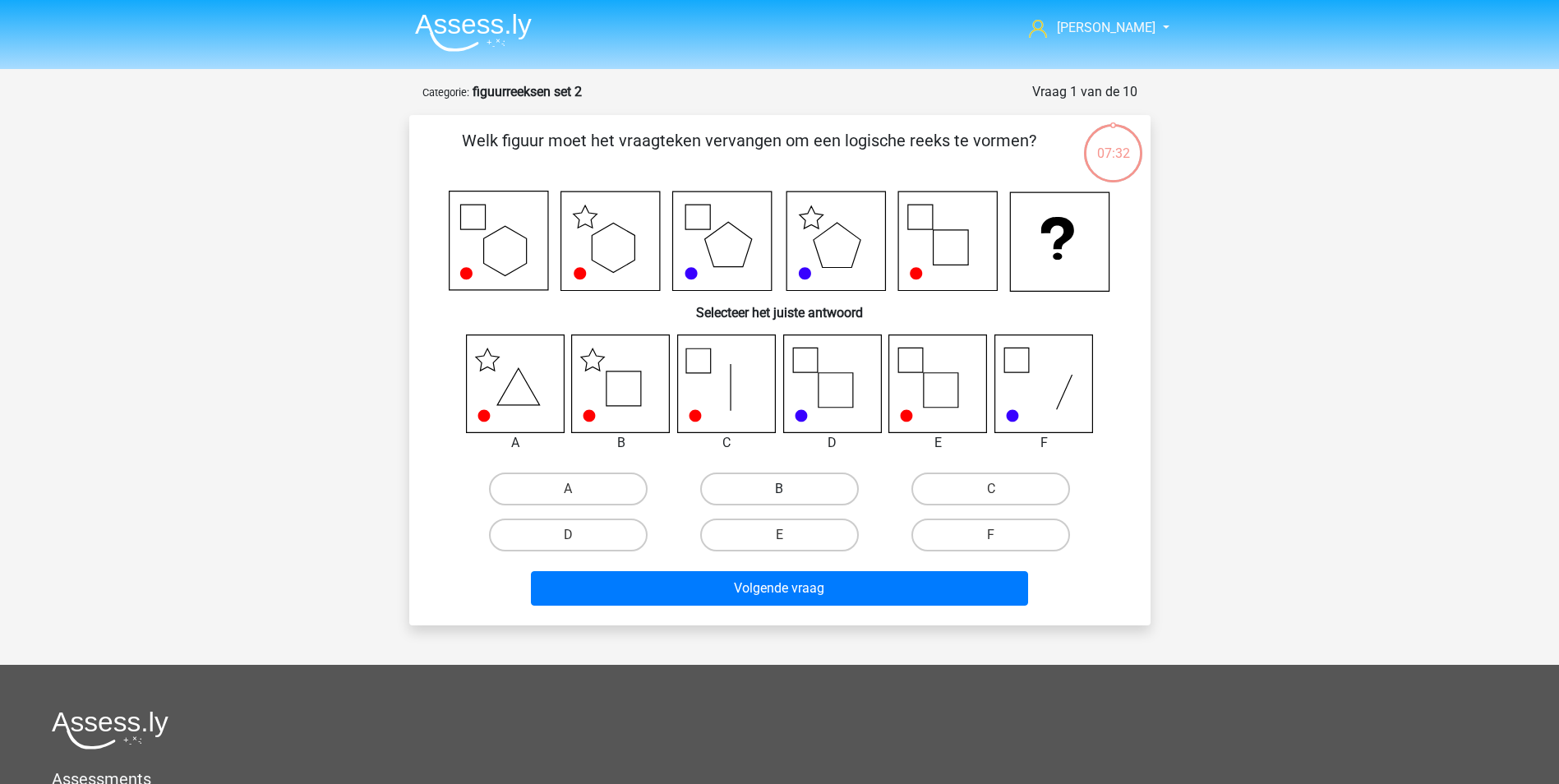
click at [747, 488] on label "B" at bounding box center [780, 488] width 158 height 33
click at [779, 488] on input "B" at bounding box center [784, 494] width 11 height 11
radio input "true"
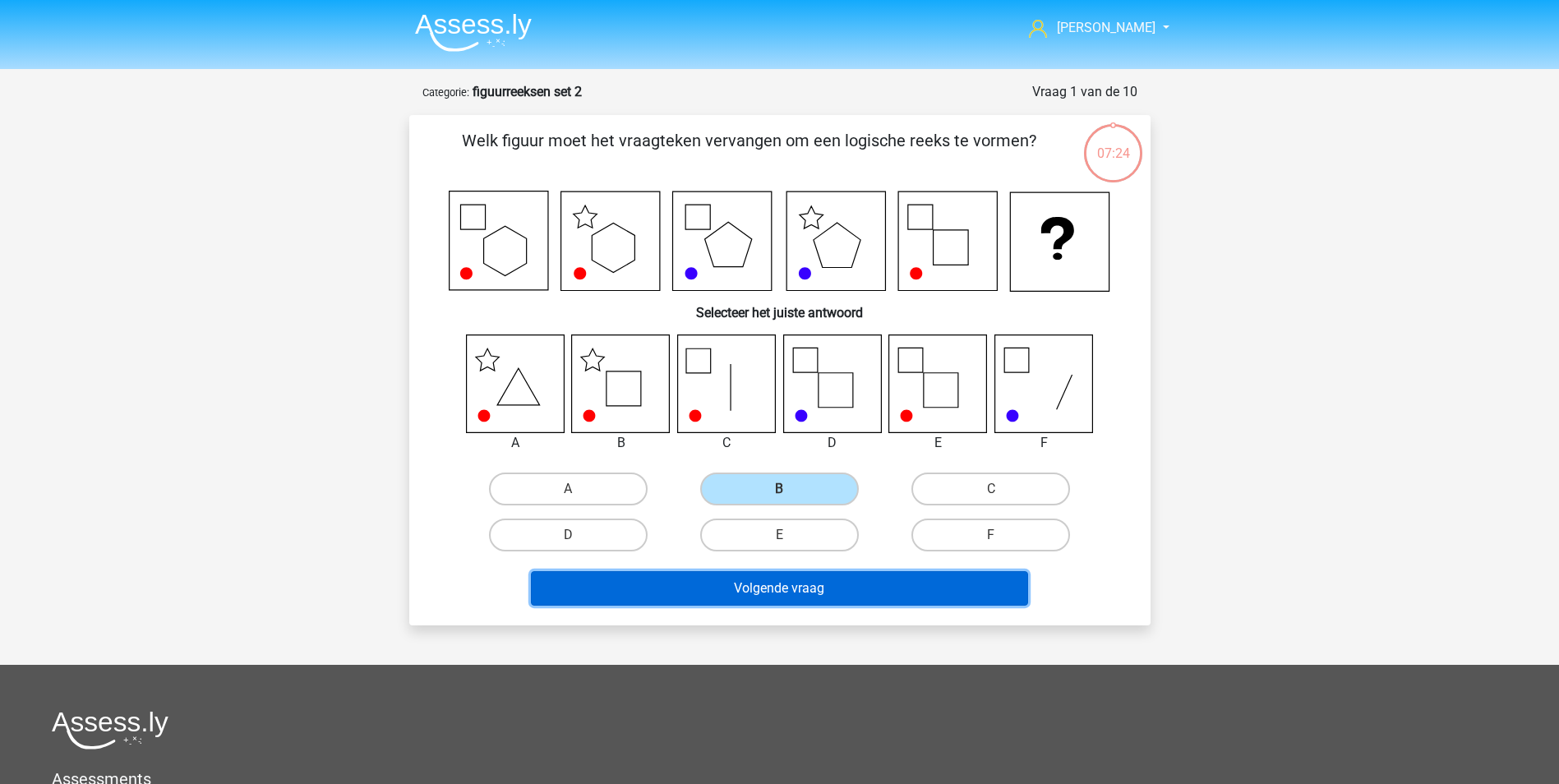
click at [848, 587] on button "Volgende vraag" at bounding box center [780, 588] width 497 height 35
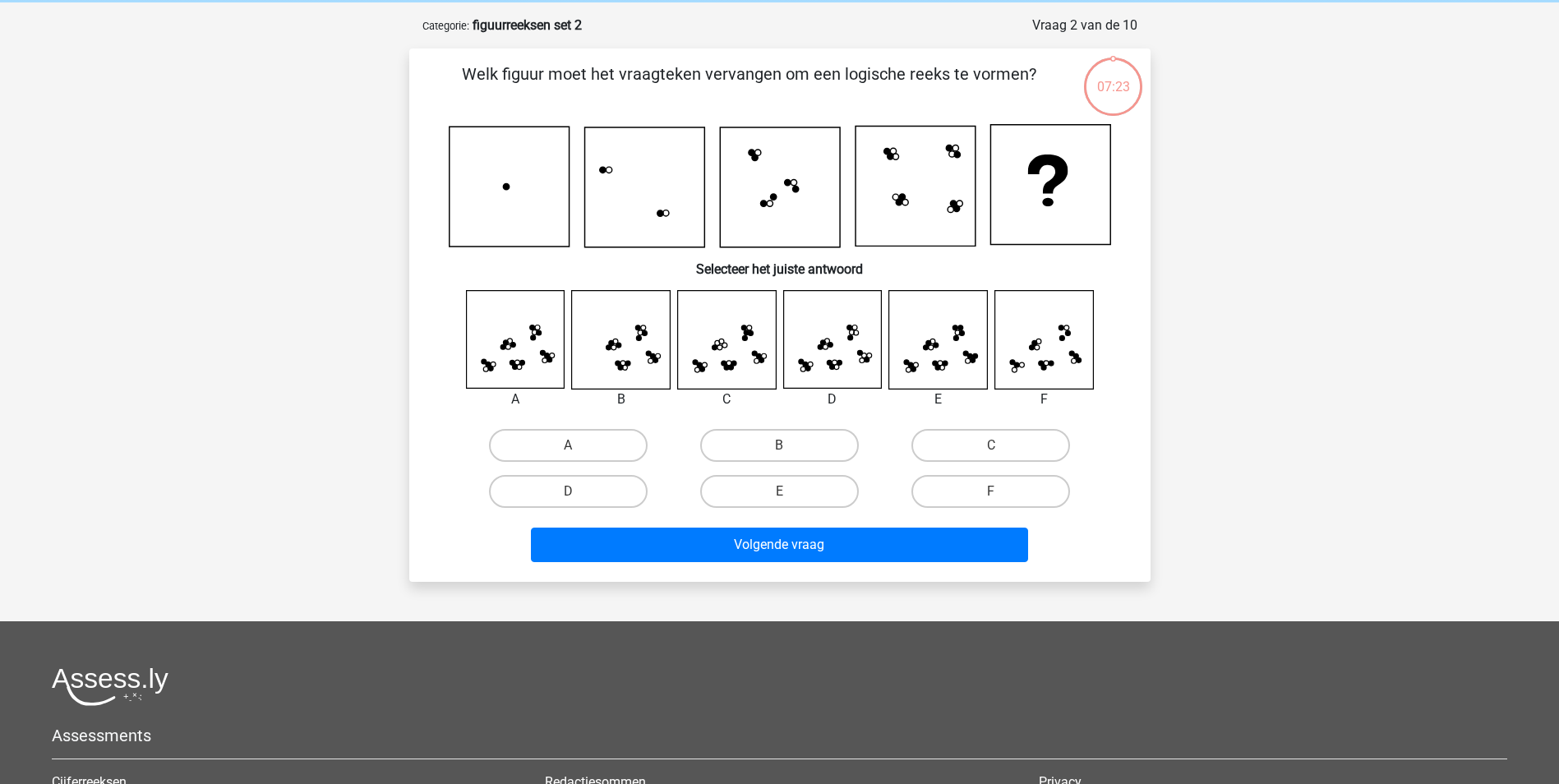
scroll to position [82, 0]
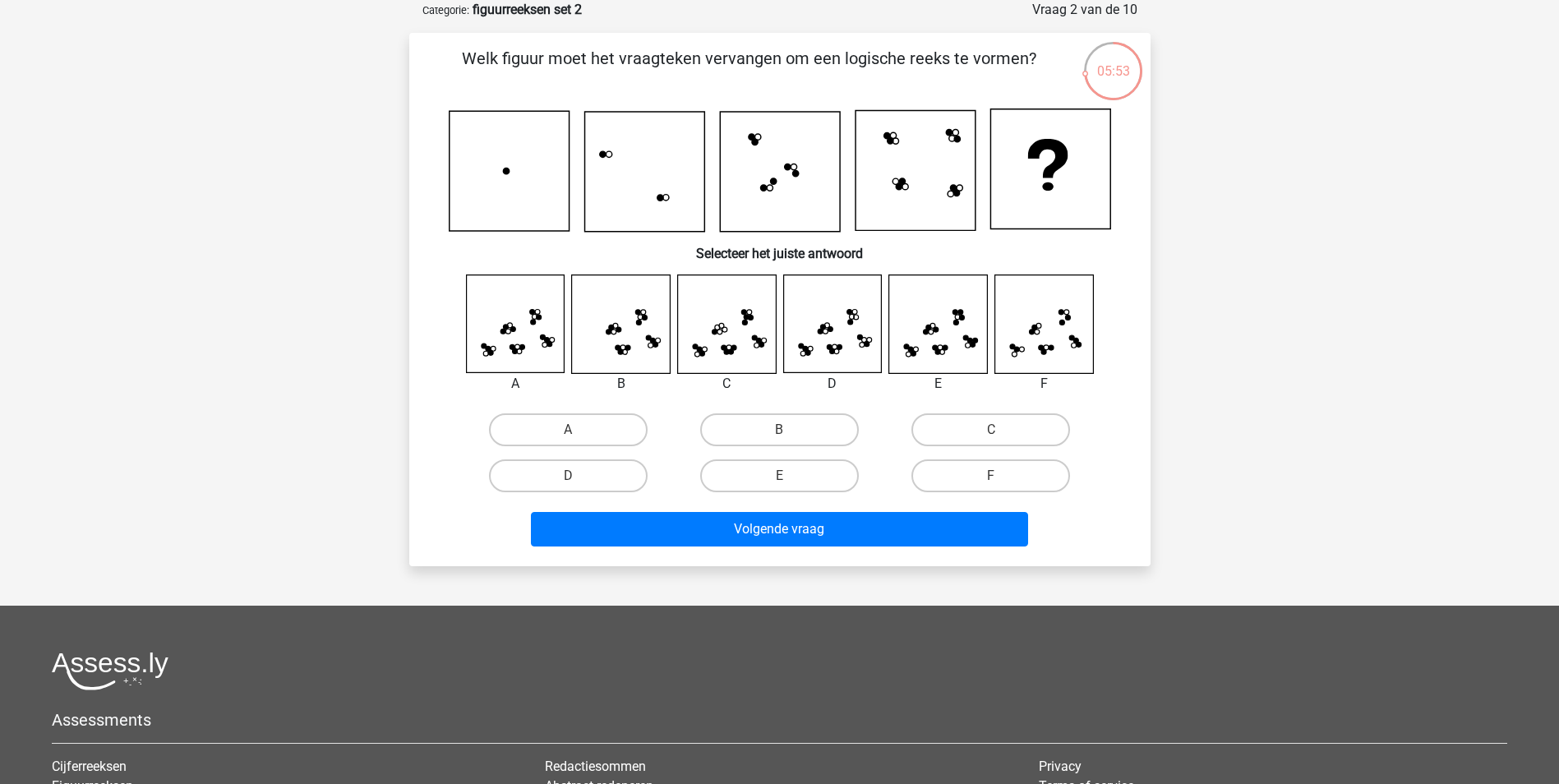
click at [571, 430] on input "A" at bounding box center [573, 435] width 11 height 11
radio input "true"
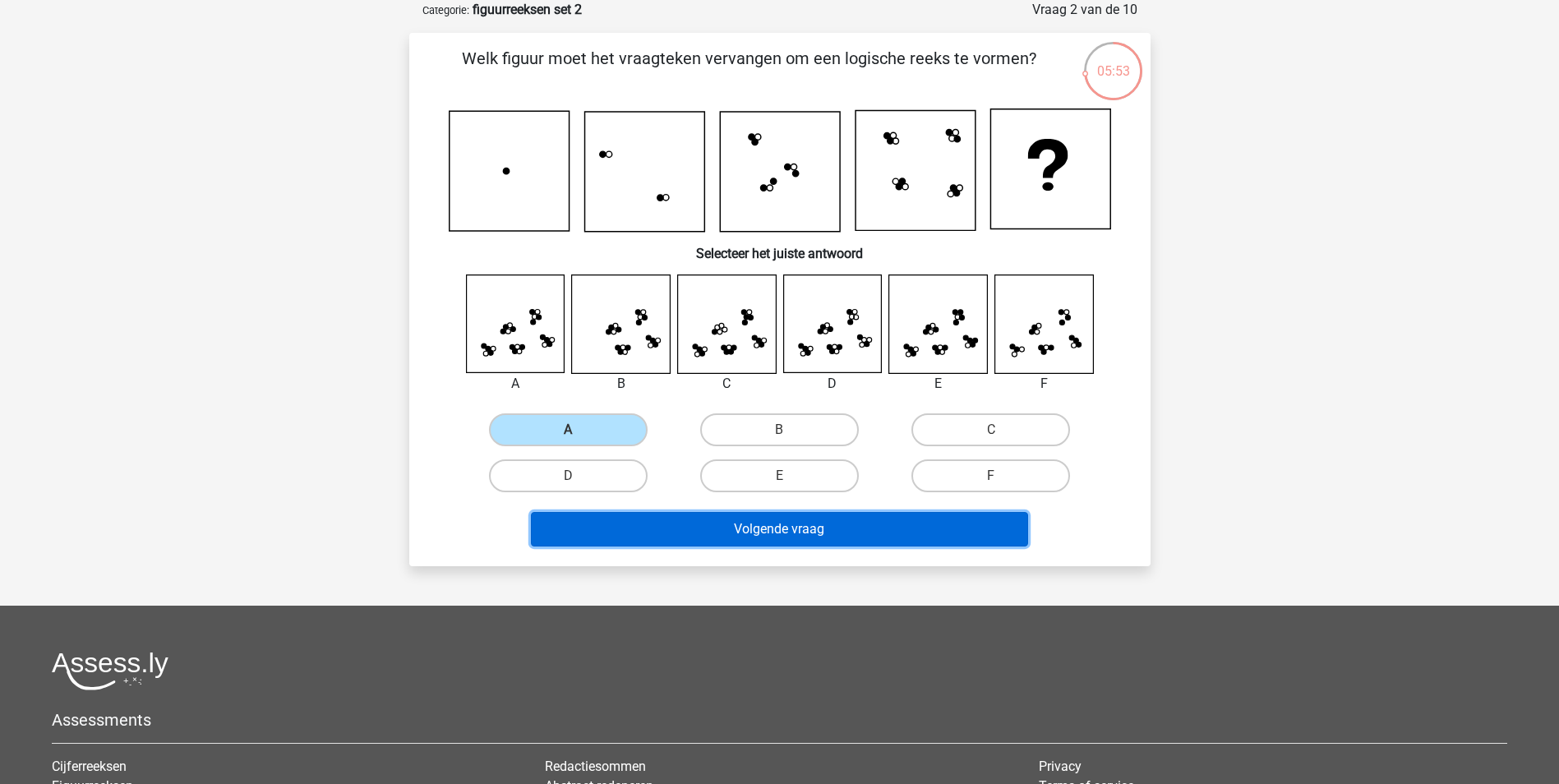
click at [739, 520] on button "Volgende vraag" at bounding box center [780, 529] width 497 height 35
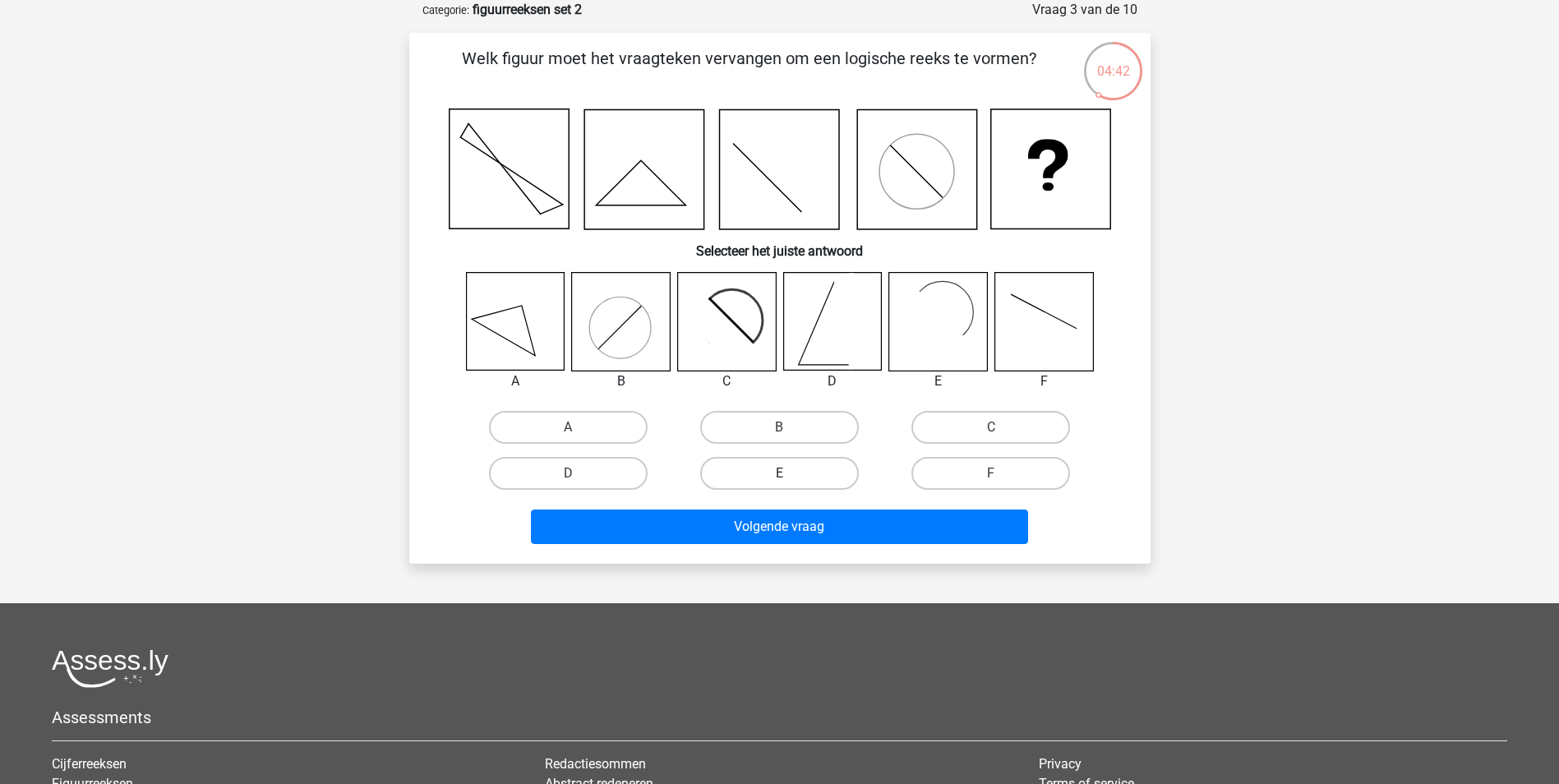
click at [768, 472] on label "E" at bounding box center [780, 473] width 158 height 33
click at [779, 473] on input "E" at bounding box center [784, 478] width 11 height 11
radio input "true"
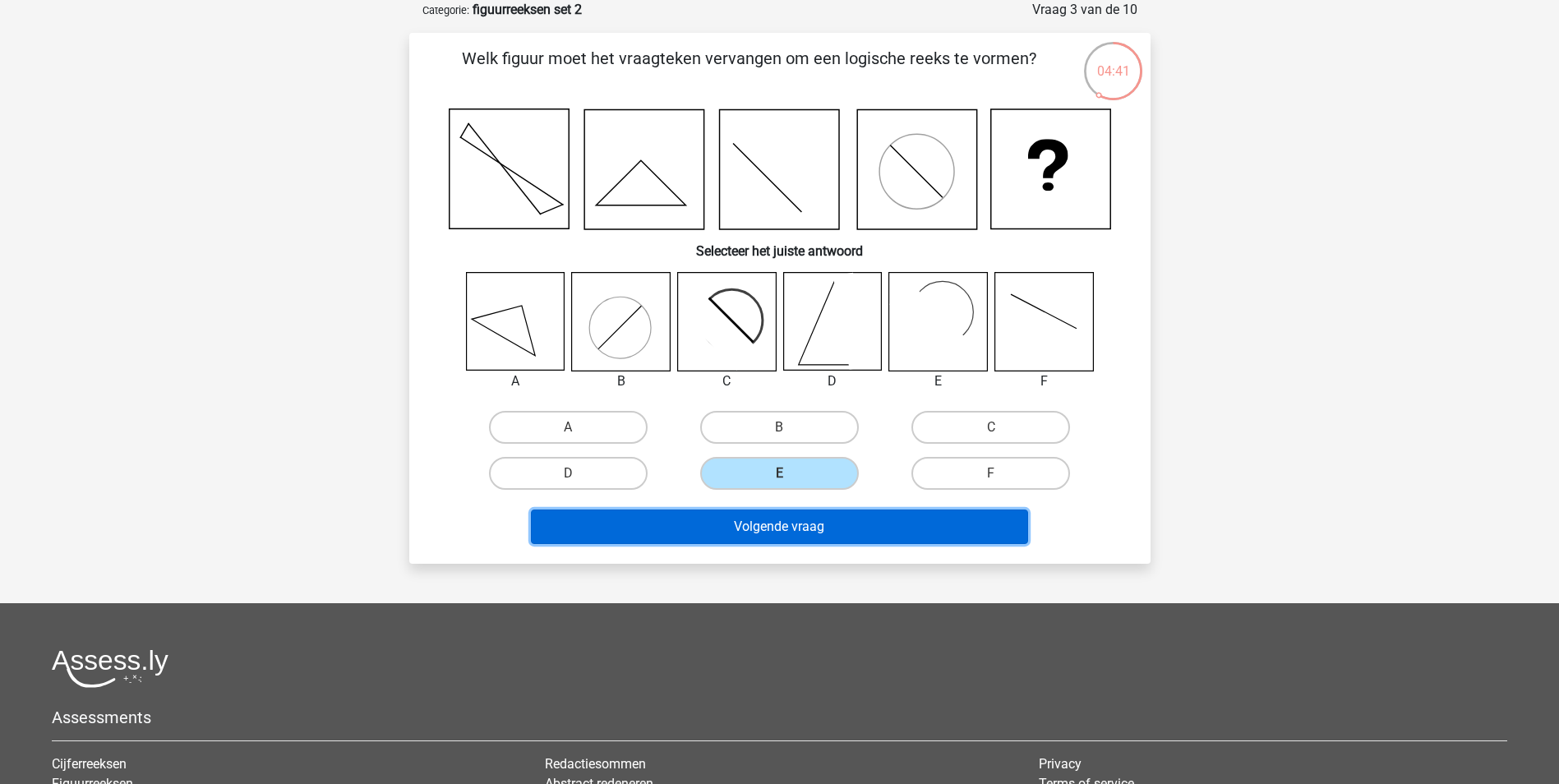
click at [794, 528] on button "Volgende vraag" at bounding box center [780, 527] width 497 height 35
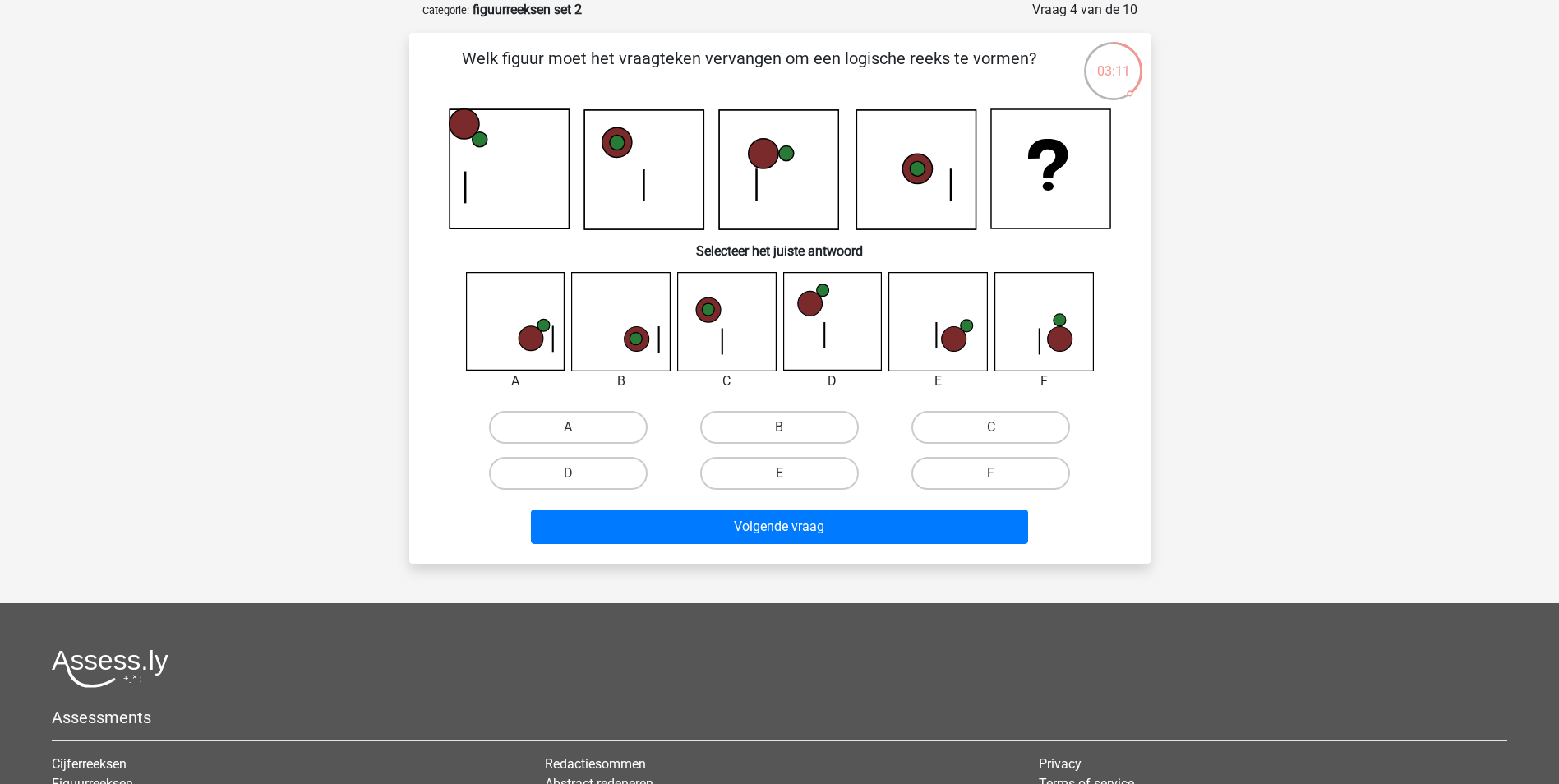
click at [990, 474] on label "F" at bounding box center [991, 473] width 158 height 33
click at [991, 474] on input "F" at bounding box center [996, 478] width 11 height 11
radio input "true"
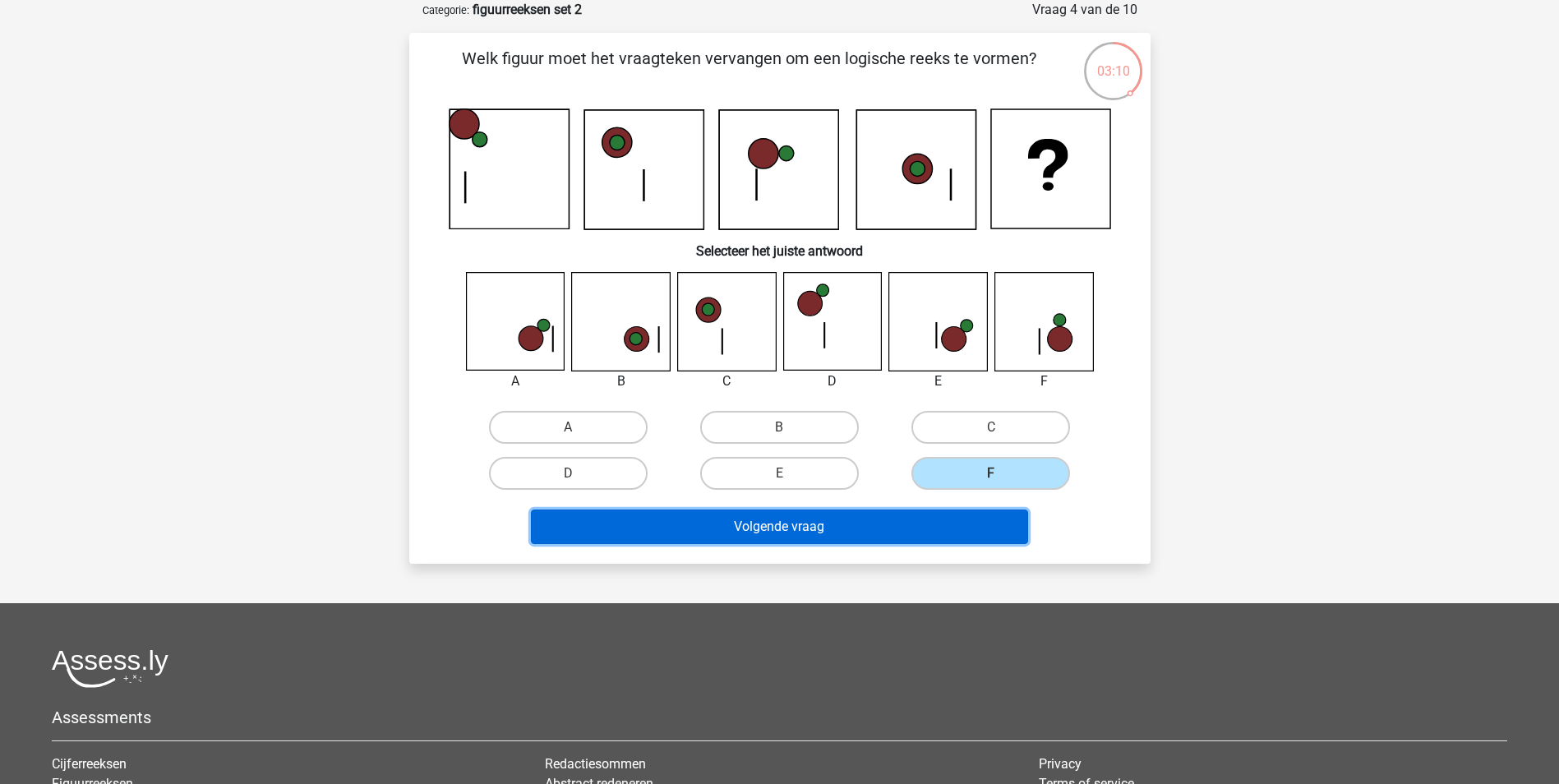
click at [777, 536] on button "Volgende vraag" at bounding box center [780, 527] width 497 height 35
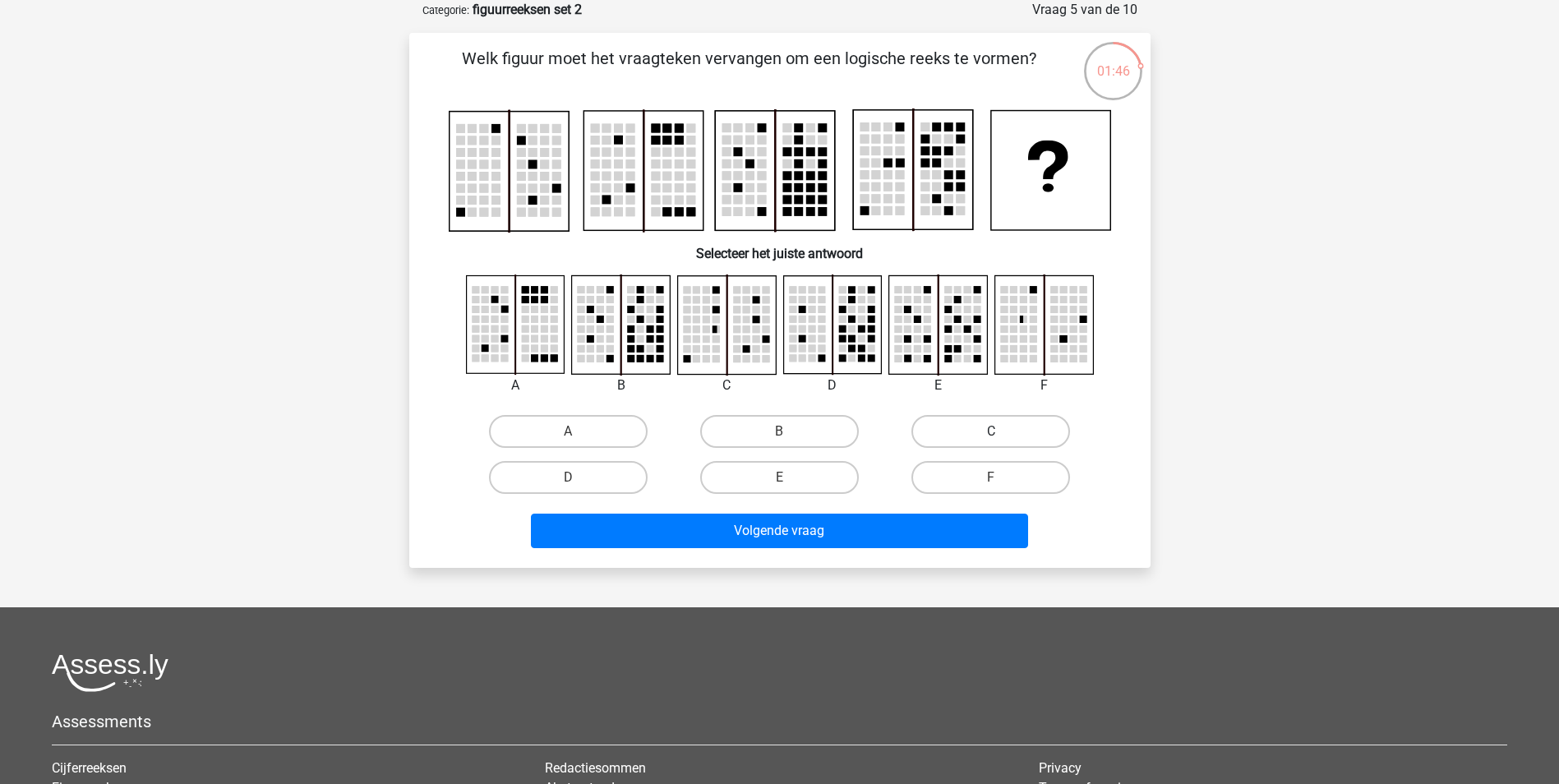
click at [1005, 433] on label "C" at bounding box center [991, 431] width 158 height 33
click at [1001, 433] on input "C" at bounding box center [996, 437] width 11 height 11
radio input "true"
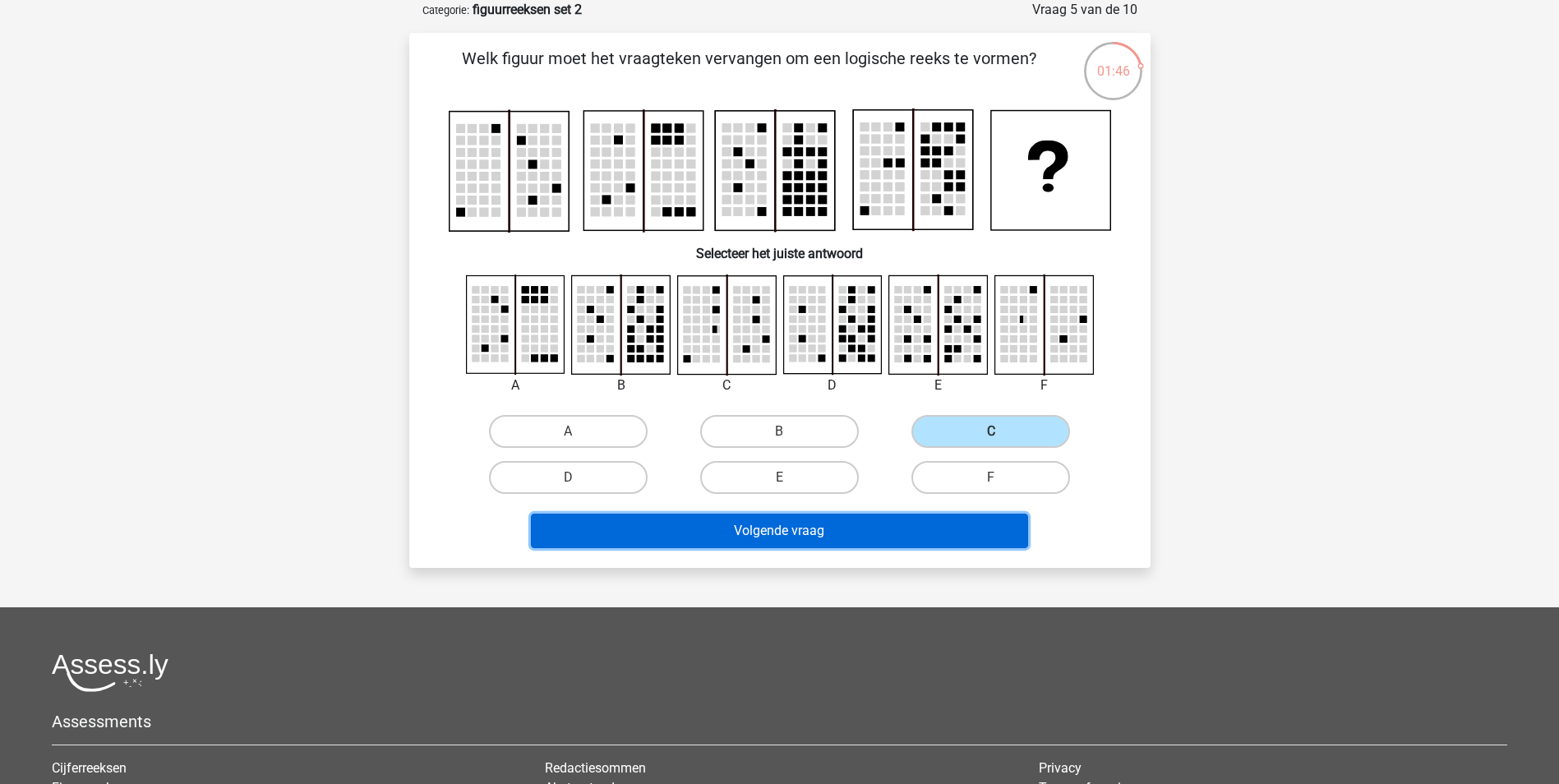
click at [854, 521] on button "Volgende vraag" at bounding box center [780, 531] width 497 height 35
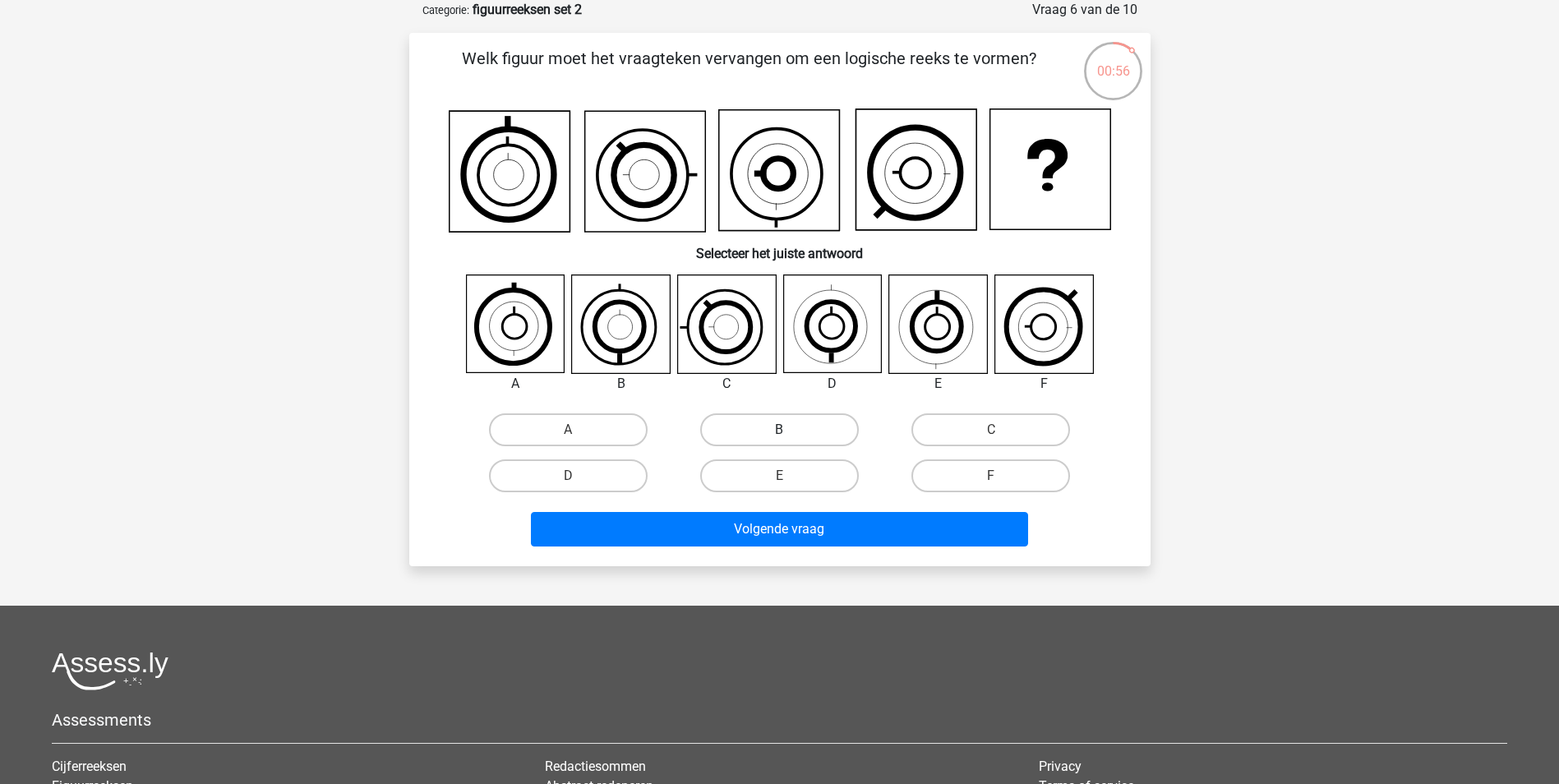
click at [751, 427] on label "B" at bounding box center [780, 429] width 158 height 33
click at [779, 429] on input "B" at bounding box center [784, 435] width 11 height 11
radio input "true"
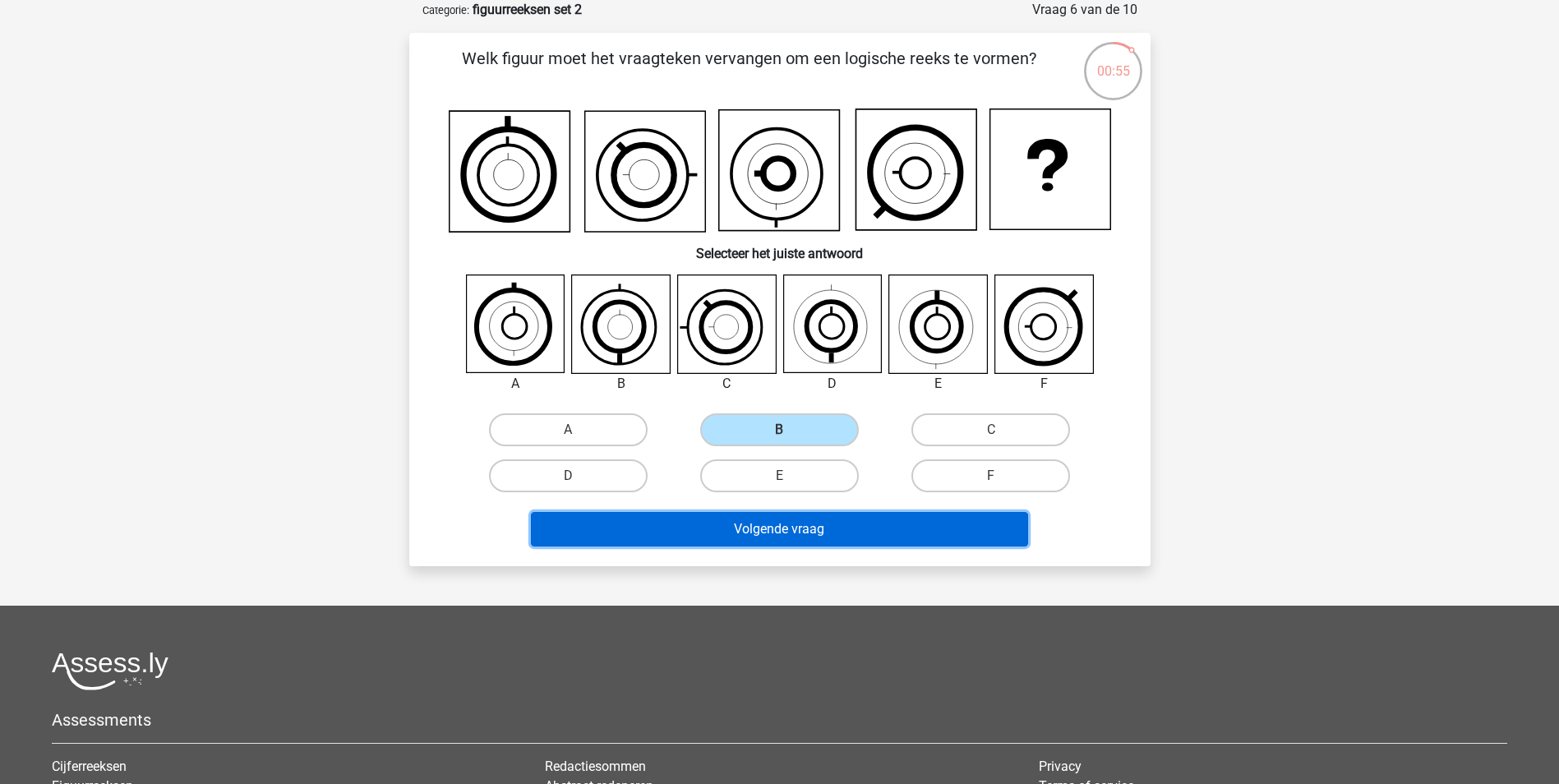
click at [787, 529] on button "Volgende vraag" at bounding box center [780, 529] width 497 height 35
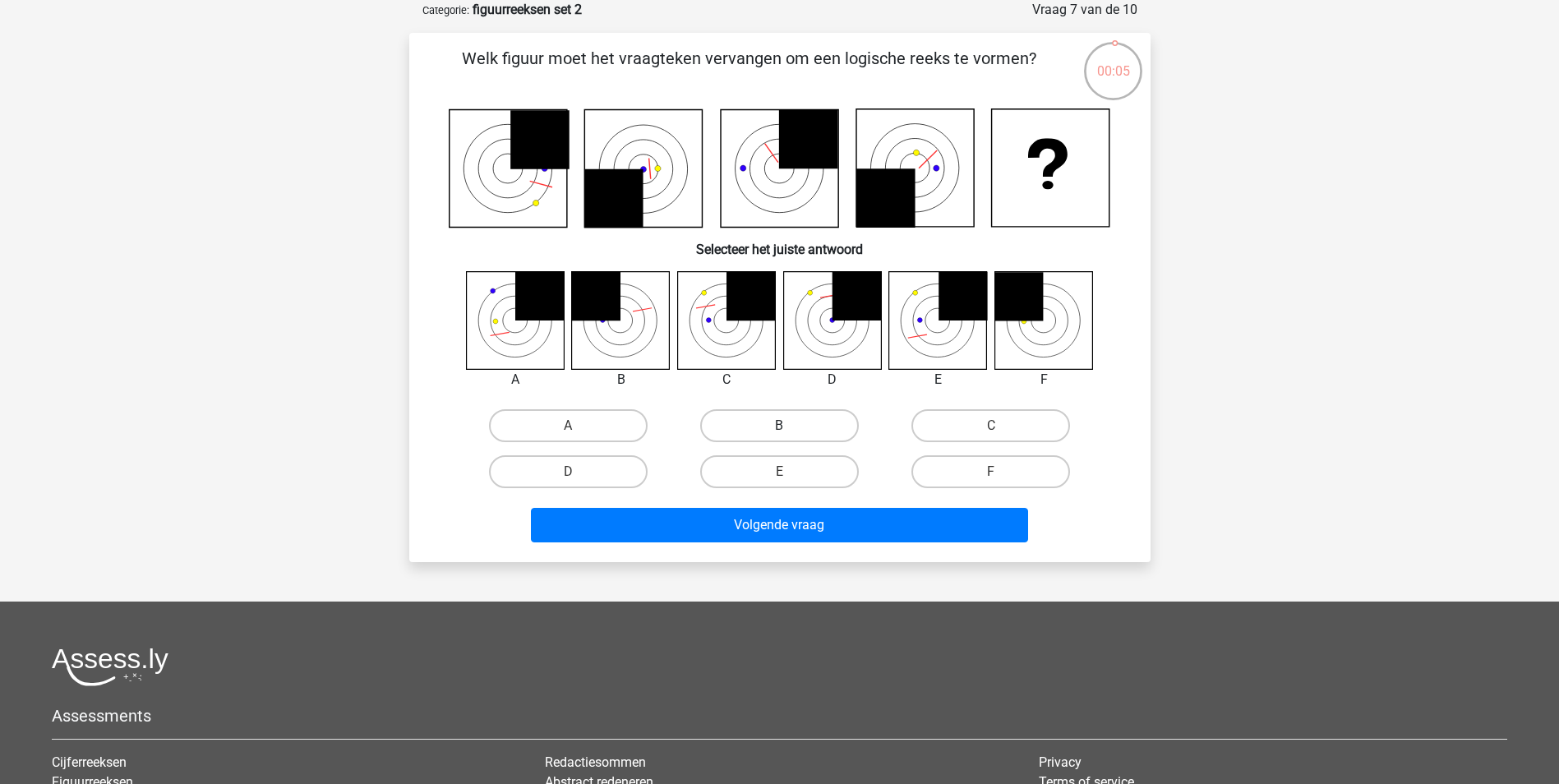
click at [777, 429] on label "B" at bounding box center [780, 426] width 158 height 33
click at [779, 429] on input "B" at bounding box center [784, 431] width 11 height 11
radio input "true"
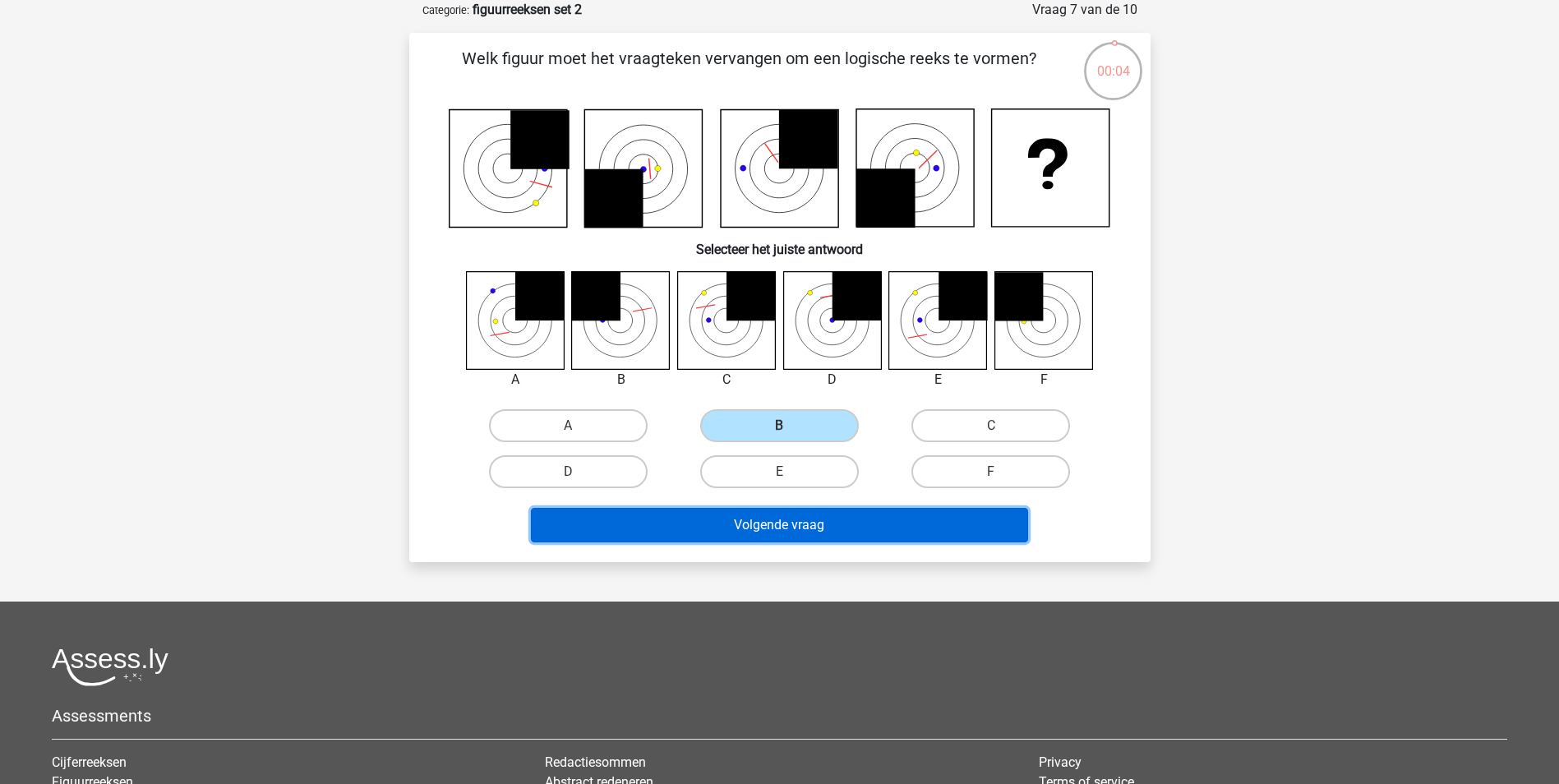
click at [823, 529] on button "Volgende vraag" at bounding box center [780, 525] width 497 height 35
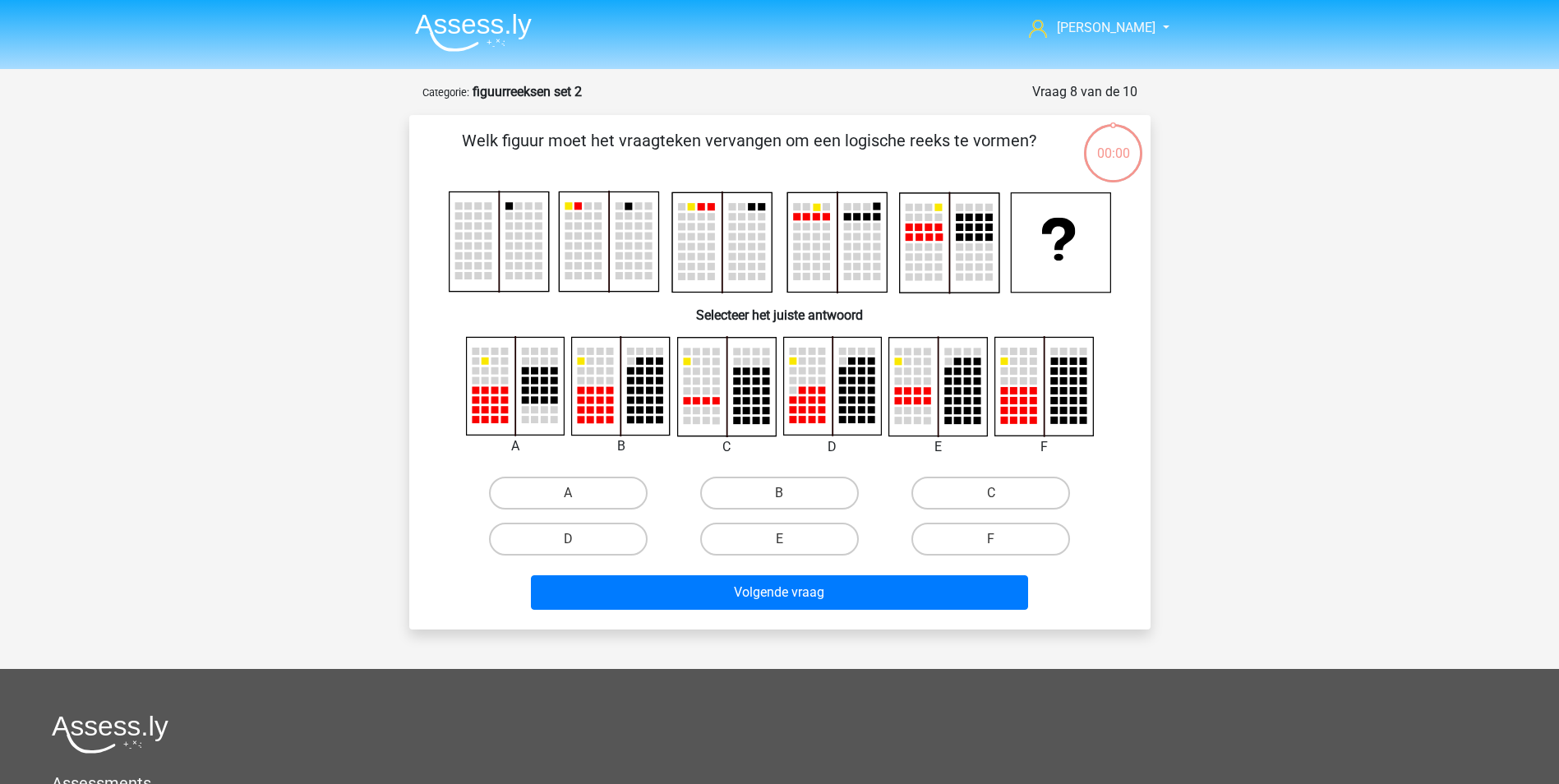
scroll to position [82, 0]
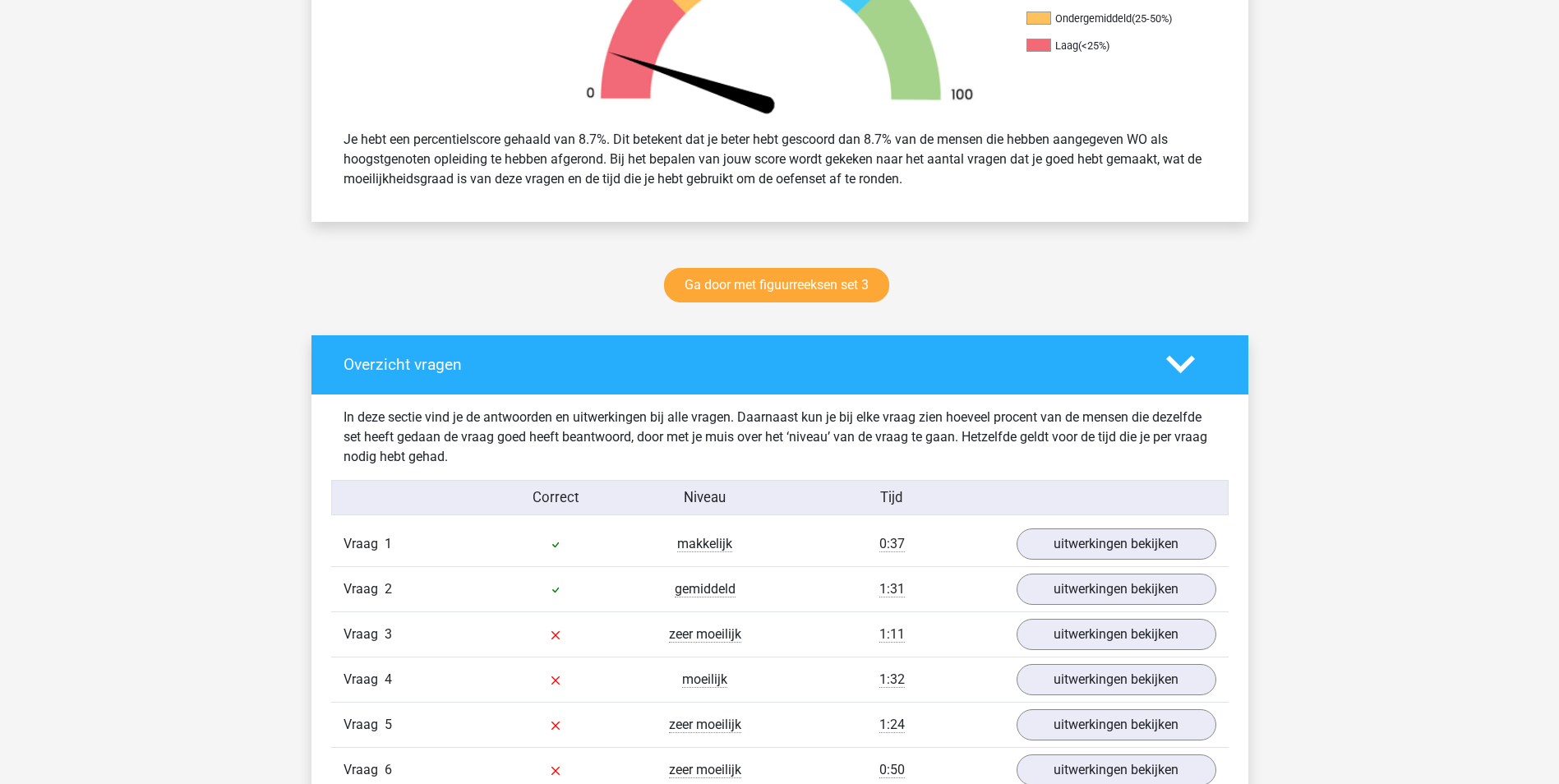
scroll to position [658, 0]
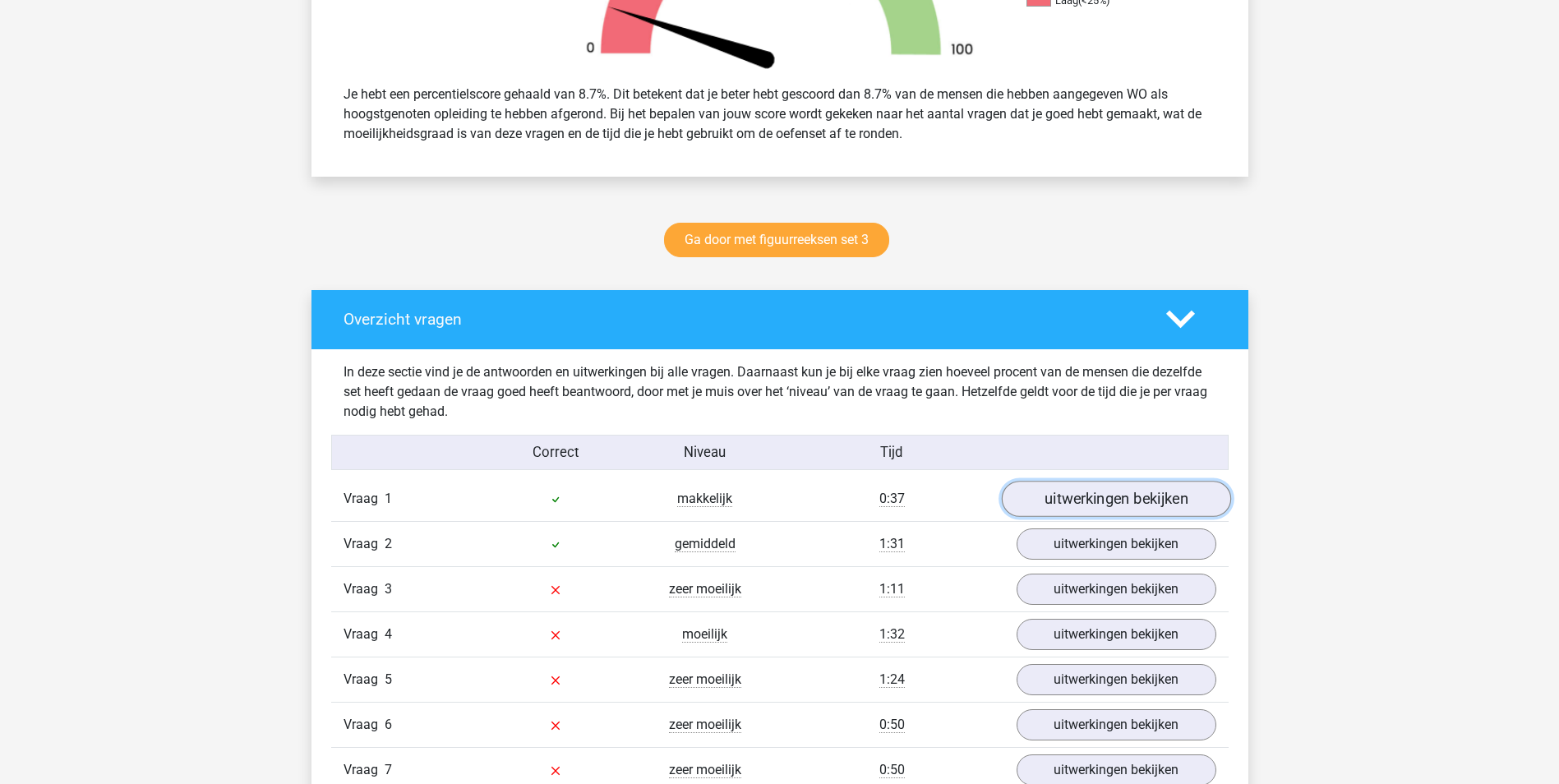
click at [1055, 510] on link "uitwerkingen bekijken" at bounding box center [1115, 498] width 229 height 36
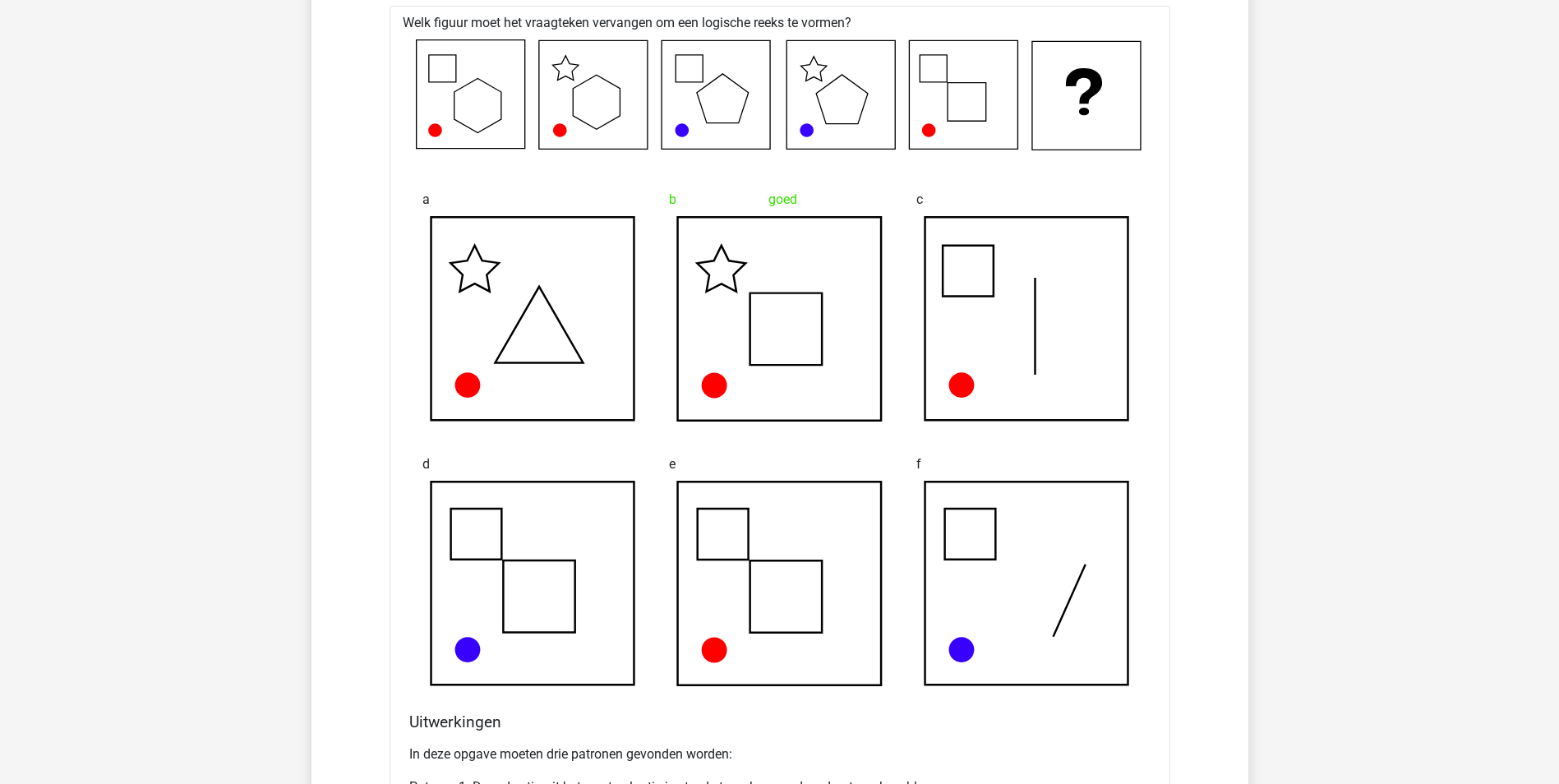
scroll to position [1479, 0]
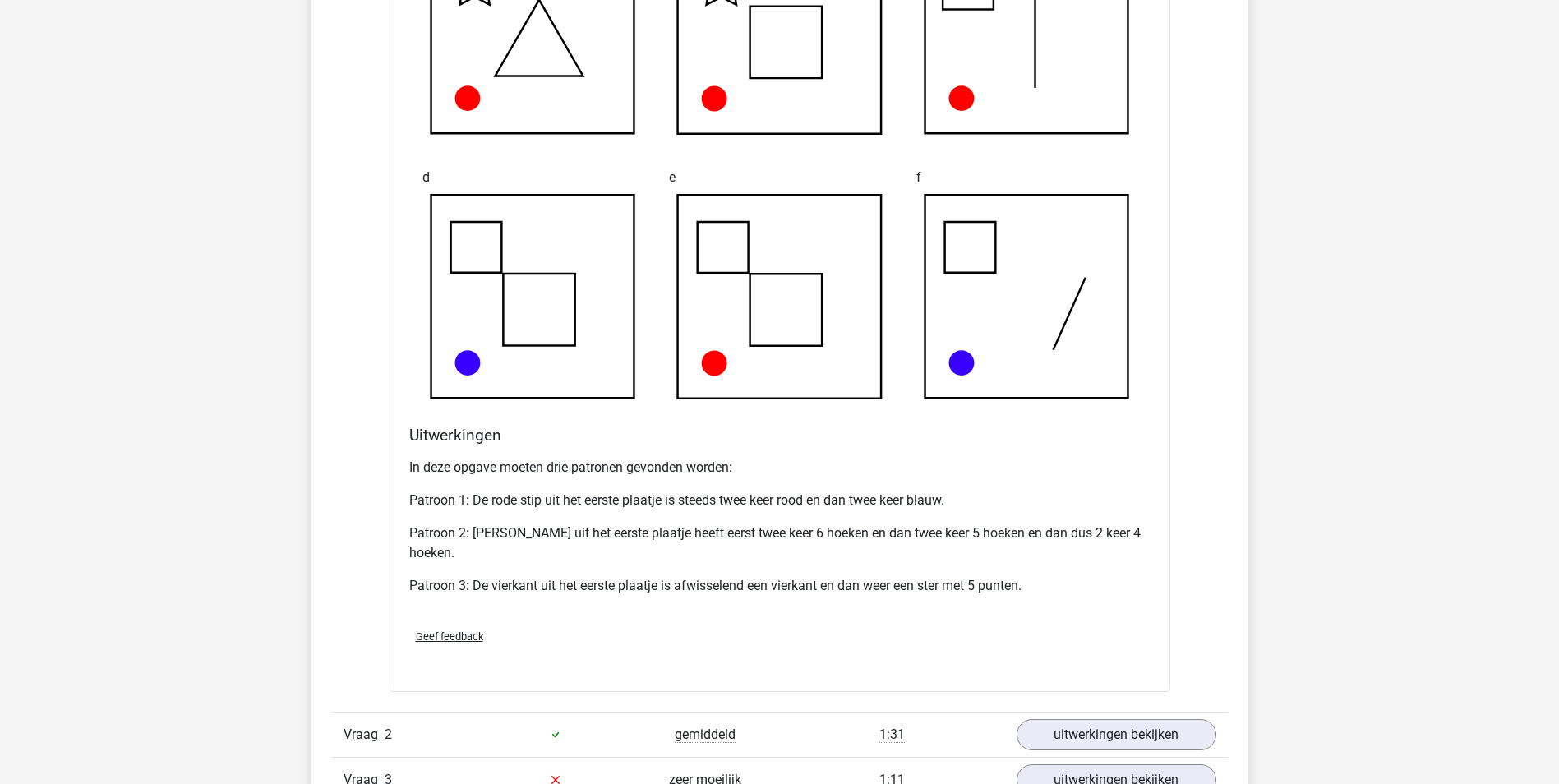
click at [1023, 530] on p "Patroon 2: [PERSON_NAME] uit het eerste plaatje heeft eerst twee keer 6 hoeken …" at bounding box center [780, 542] width 741 height 39
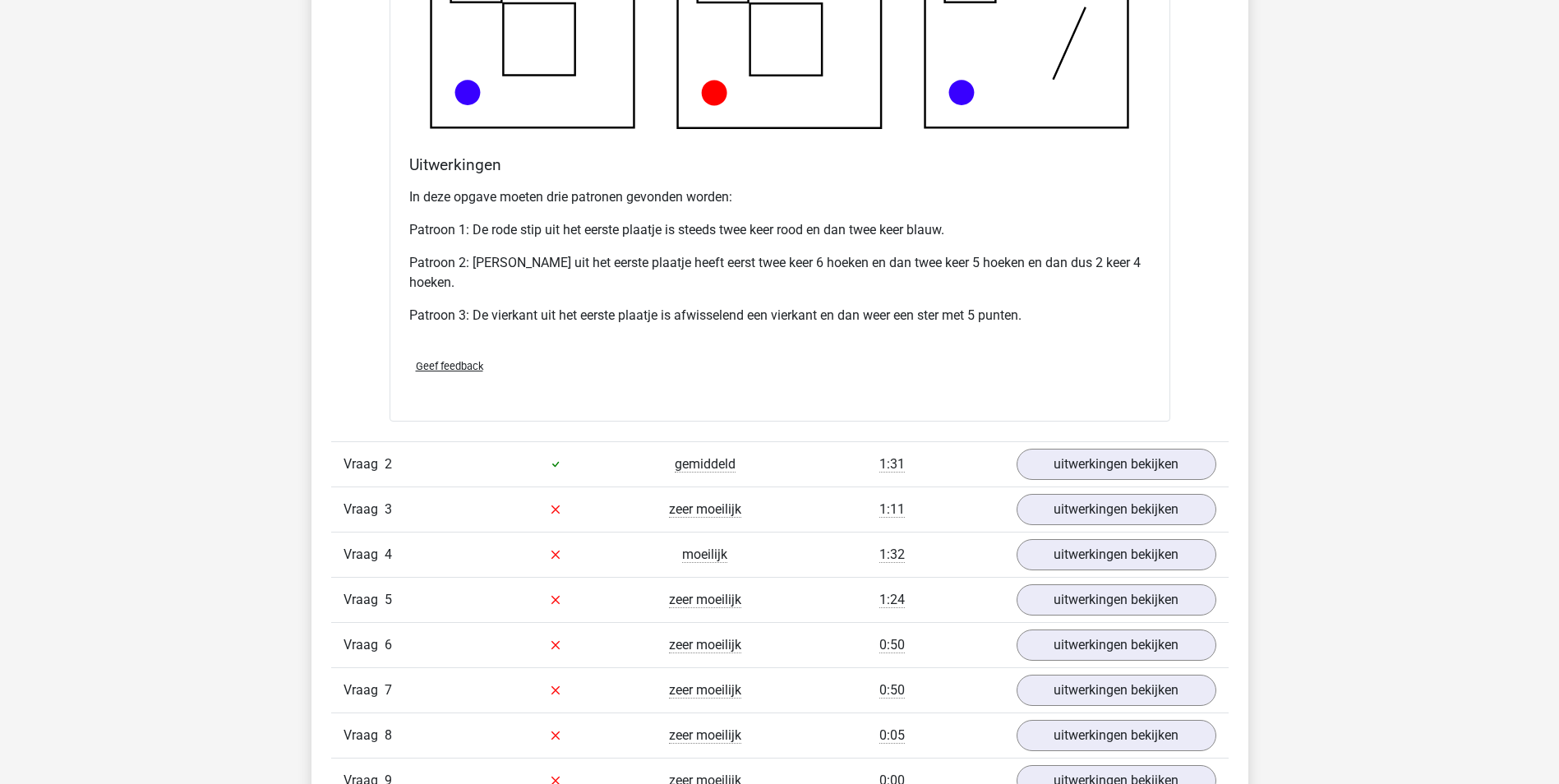
scroll to position [1890, 0]
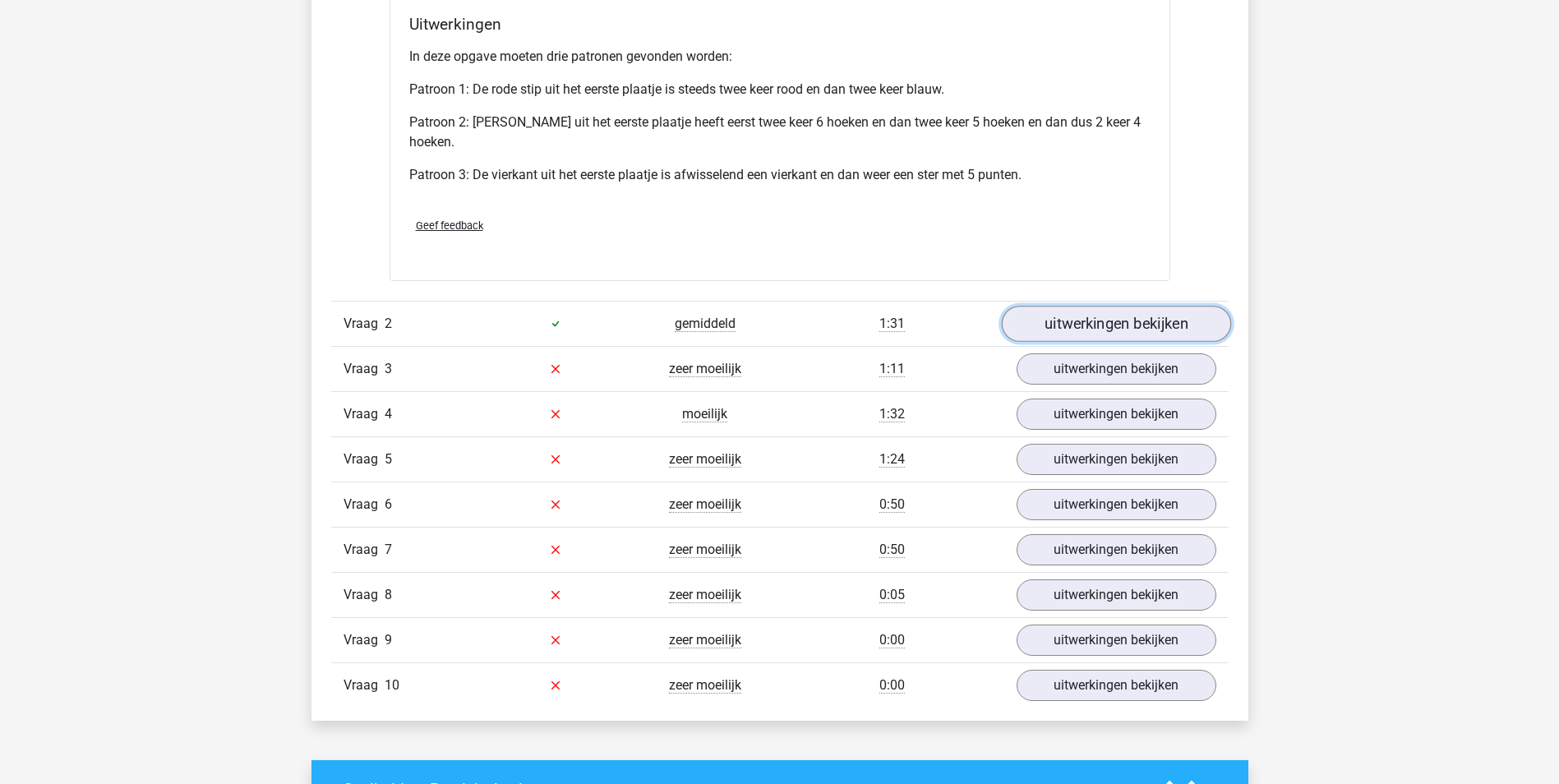
click at [1113, 328] on link "uitwerkingen bekijken" at bounding box center [1115, 324] width 229 height 36
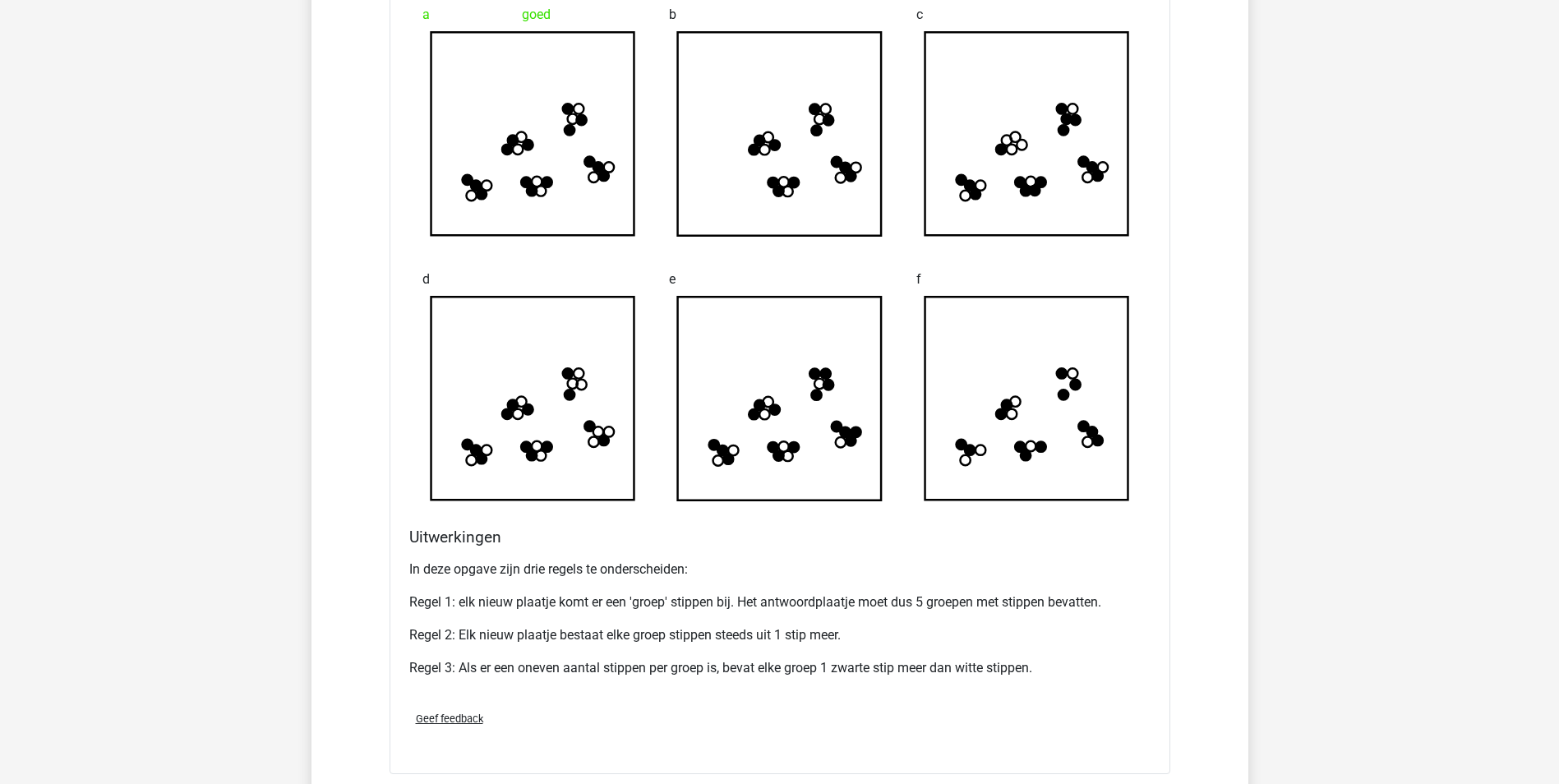
scroll to position [2218, 0]
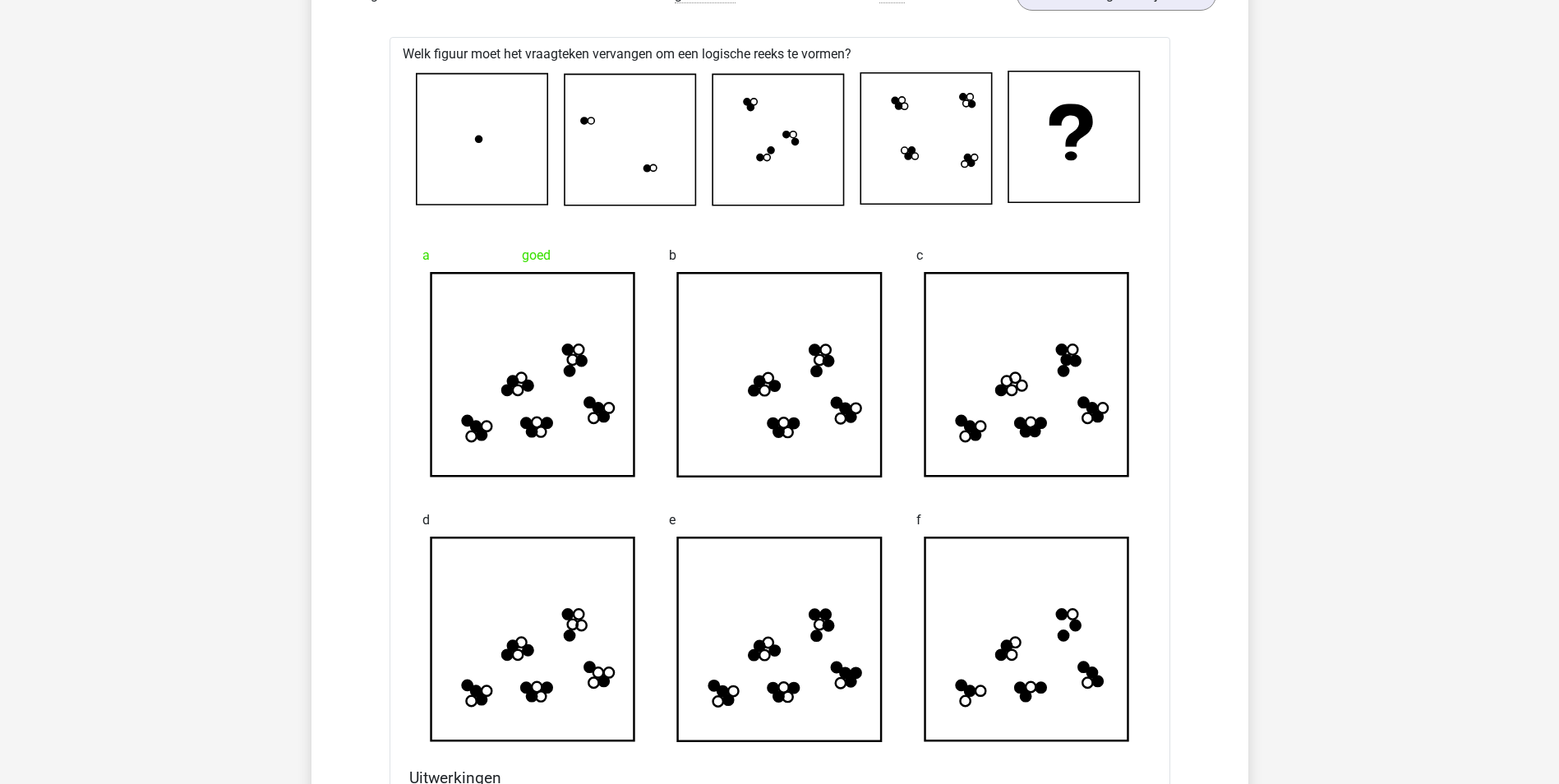
drag, startPoint x: 1418, startPoint y: 247, endPoint x: 1313, endPoint y: 358, distance: 152.8
click at [1418, 247] on div "[PERSON_NAME] [EMAIL_ADDRESS][DOMAIN_NAME]" at bounding box center [780, 323] width 1559 height 5083
click at [1204, 498] on div "Vraag 1 makkelijk 0:37 uitwerkingen bekijken Welk figuur moet het vraagteken ve…" at bounding box center [780, 156] width 872 height 2480
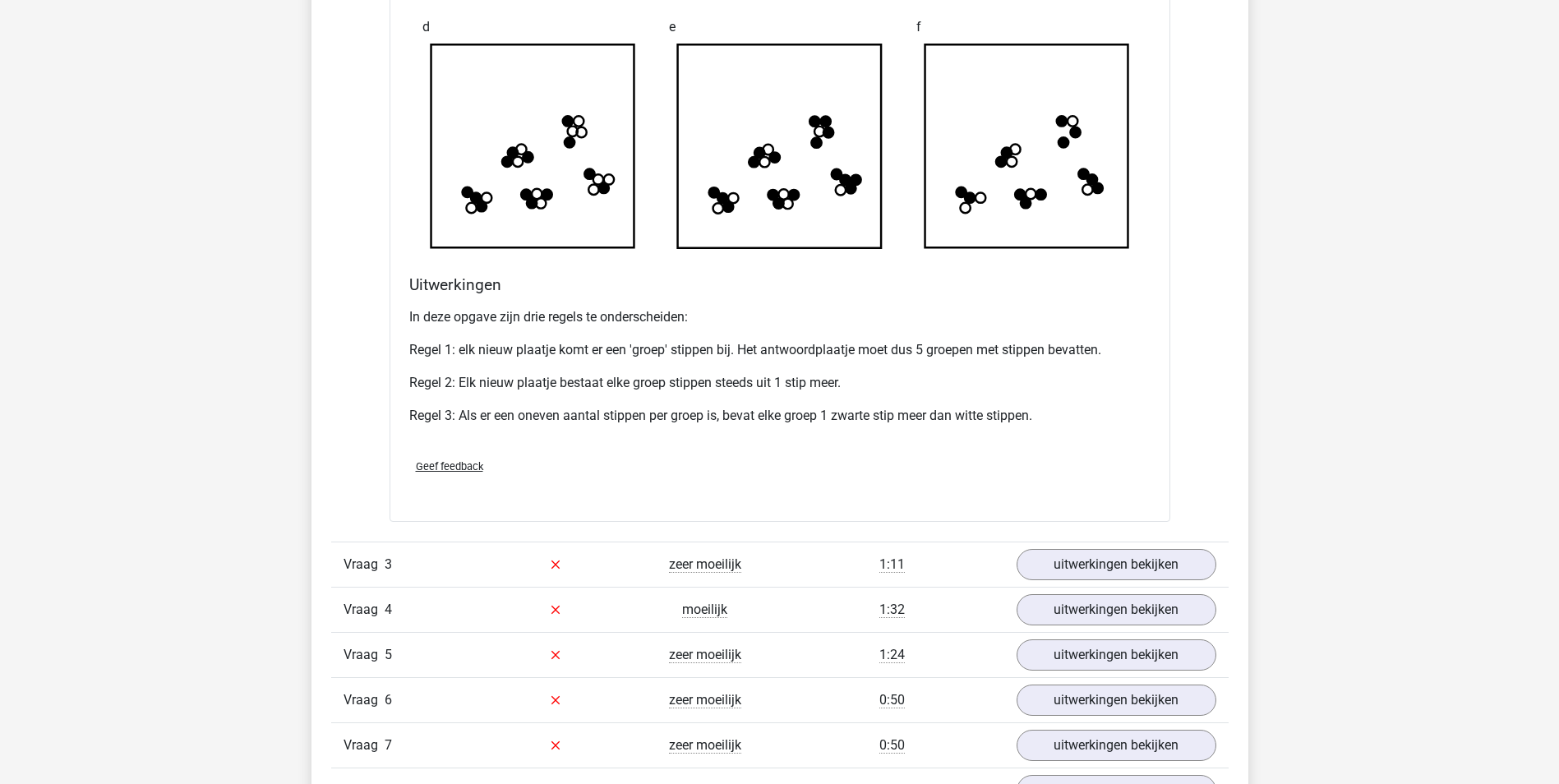
scroll to position [2793, 0]
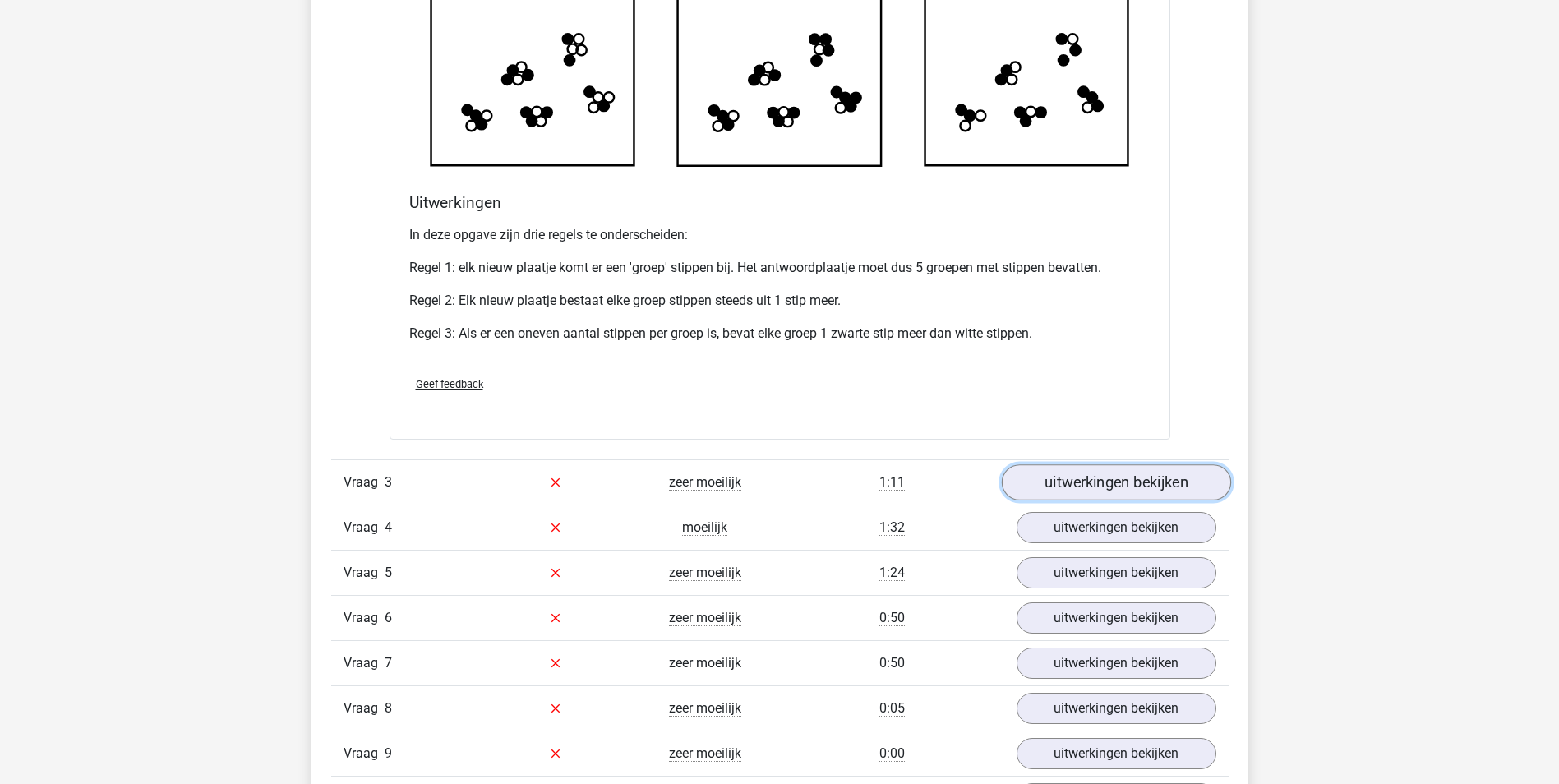
click at [1145, 482] on link "uitwerkingen bekijken" at bounding box center [1115, 482] width 229 height 36
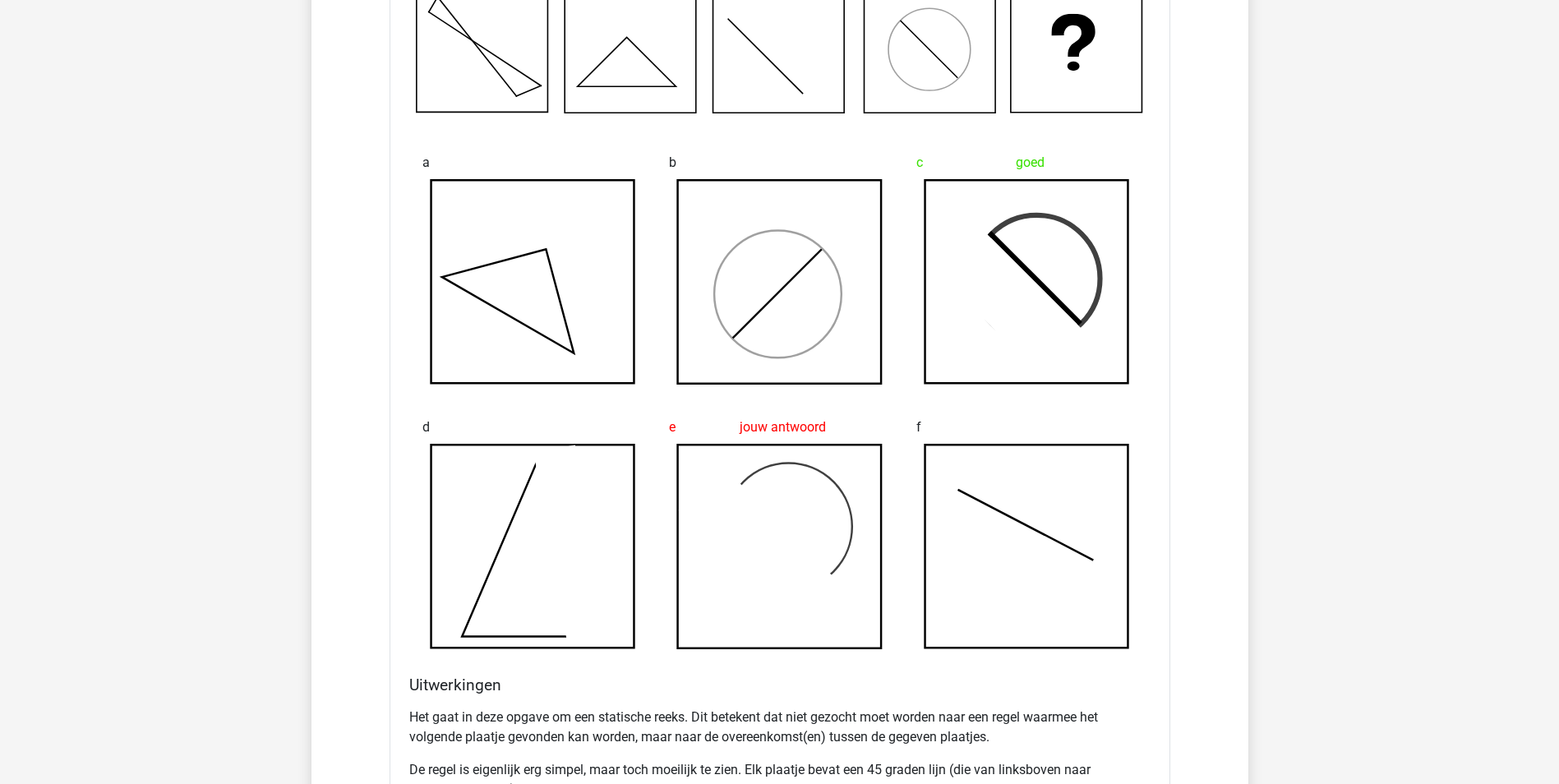
scroll to position [3286, 0]
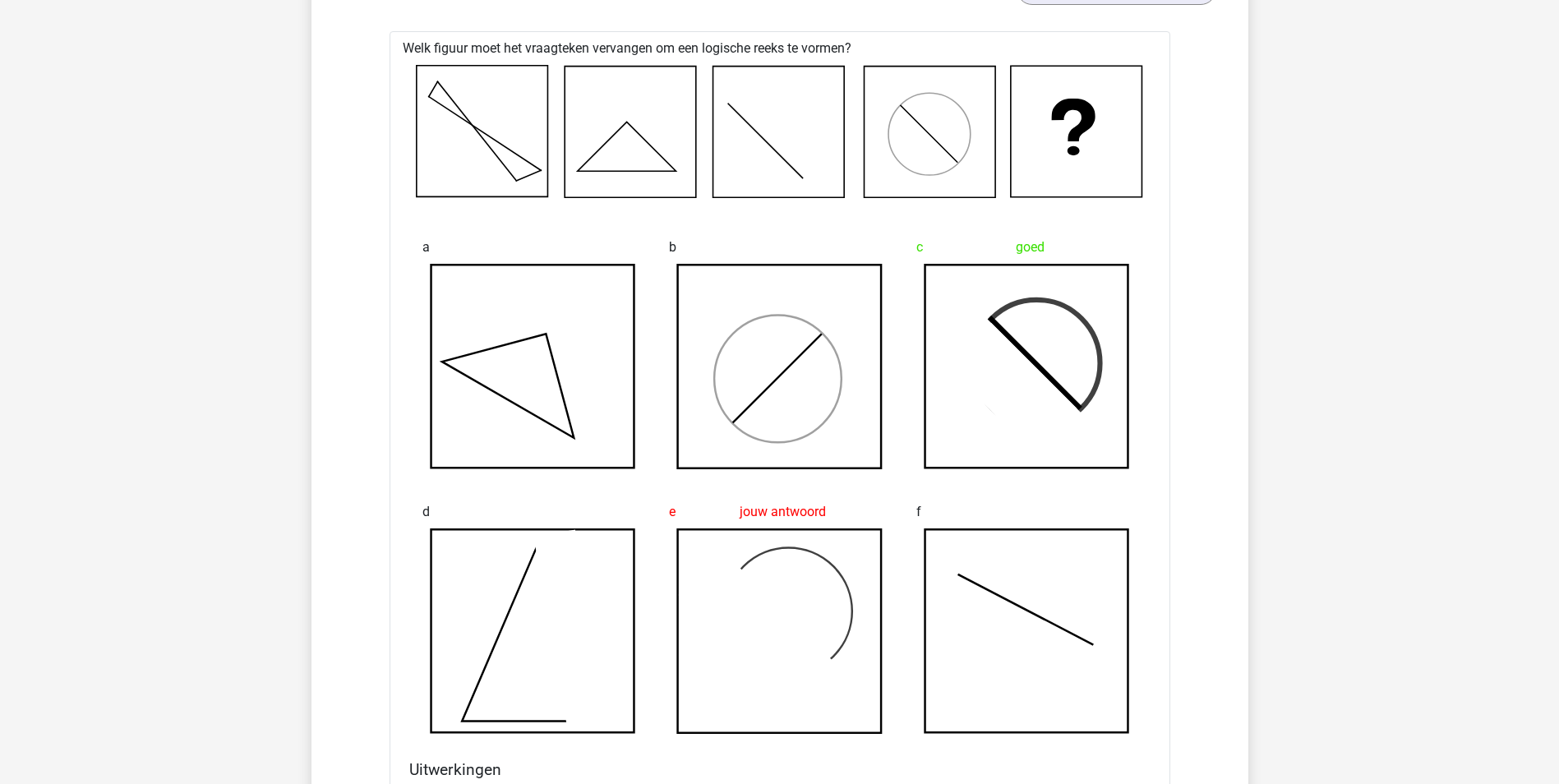
drag, startPoint x: 1286, startPoint y: 324, endPoint x: 1329, endPoint y: 325, distance: 43.0
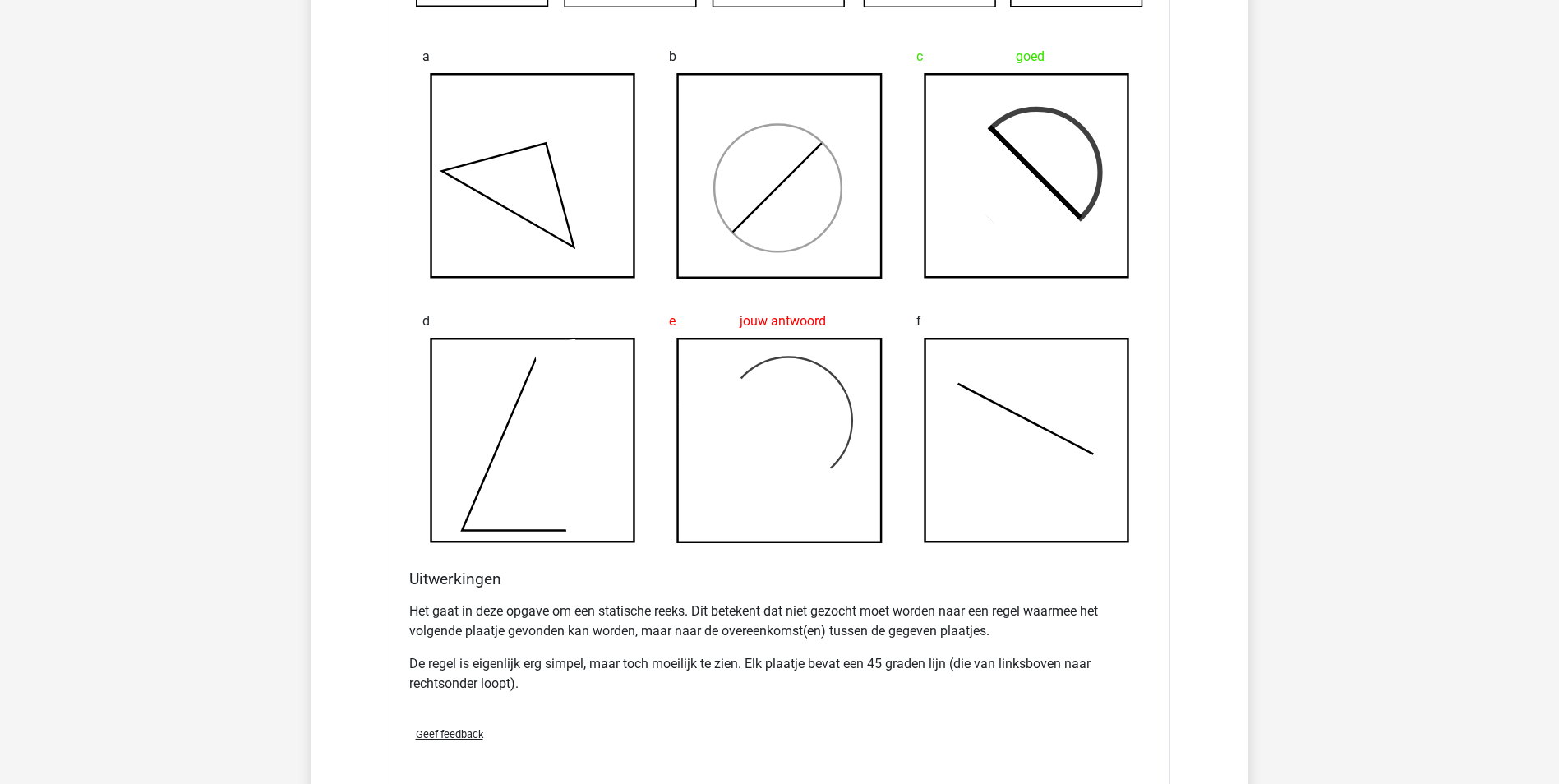
scroll to position [3614, 0]
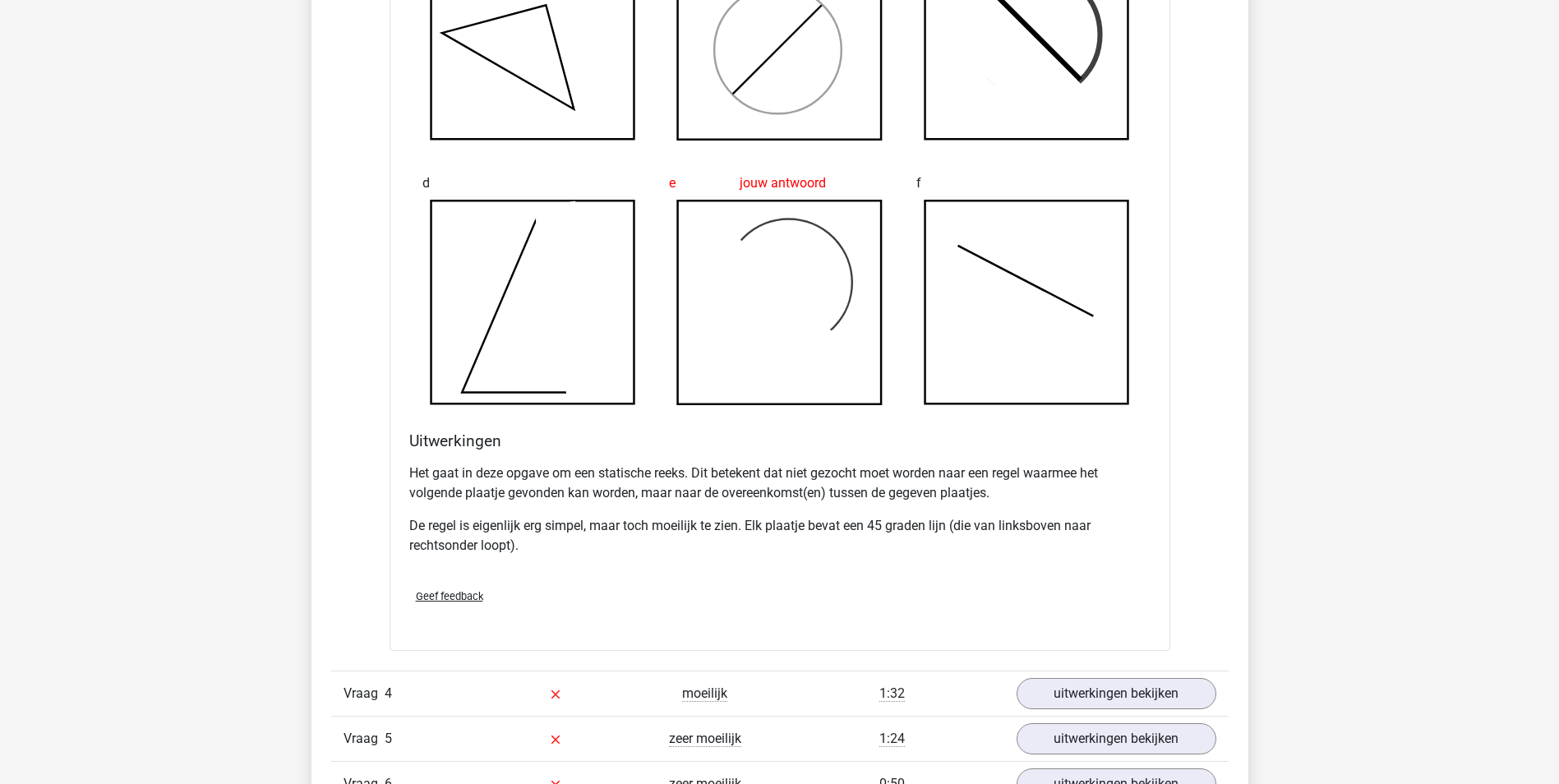
click at [867, 226] on rect at bounding box center [780, 302] width 204 height 204
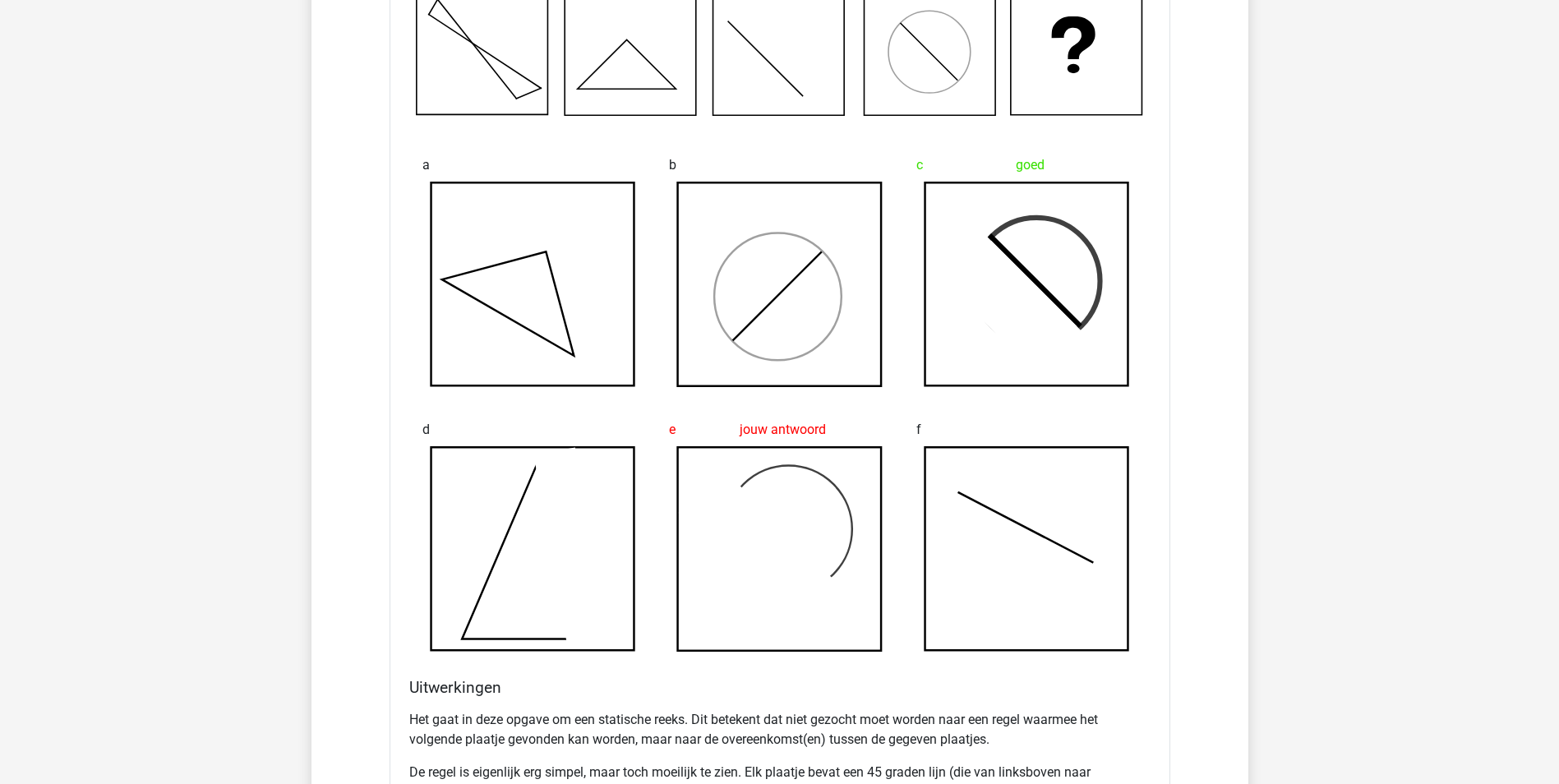
scroll to position [3451, 0]
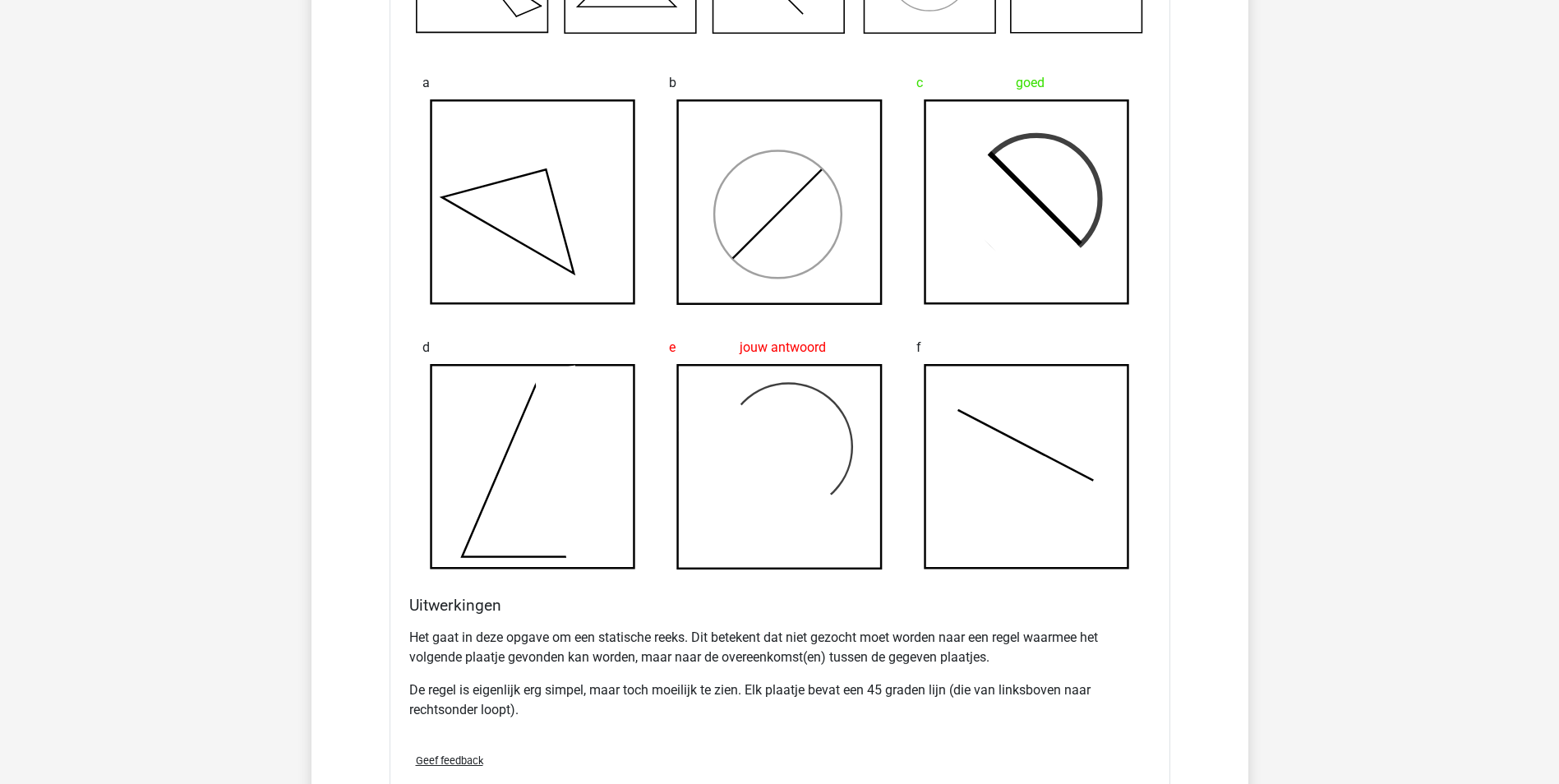
click at [395, 512] on div "Welk figuur moet het vraagteken vervangen om een logische reeks te vormen? a b …" at bounding box center [780, 341] width 780 height 949
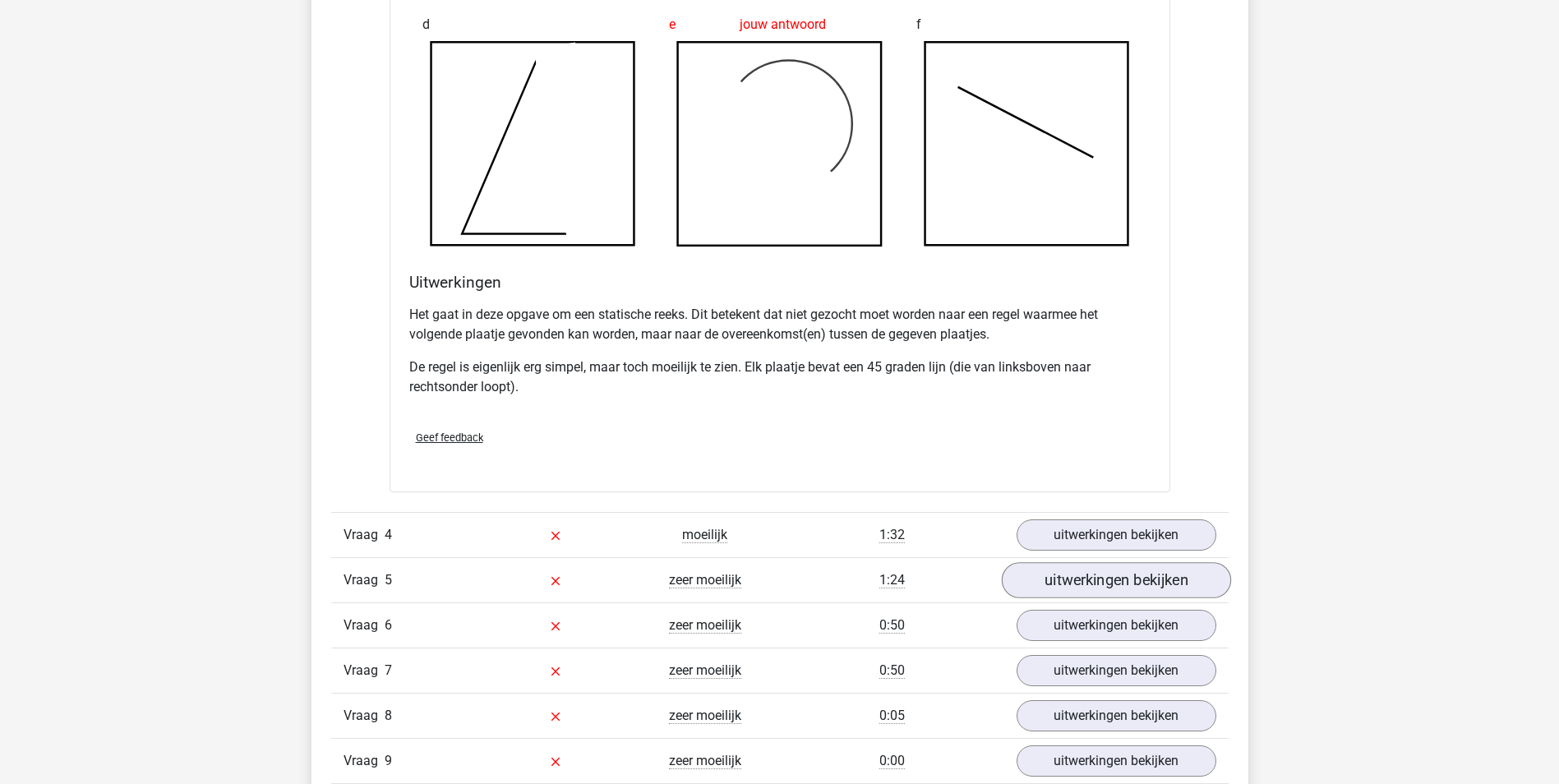
scroll to position [3779, 0]
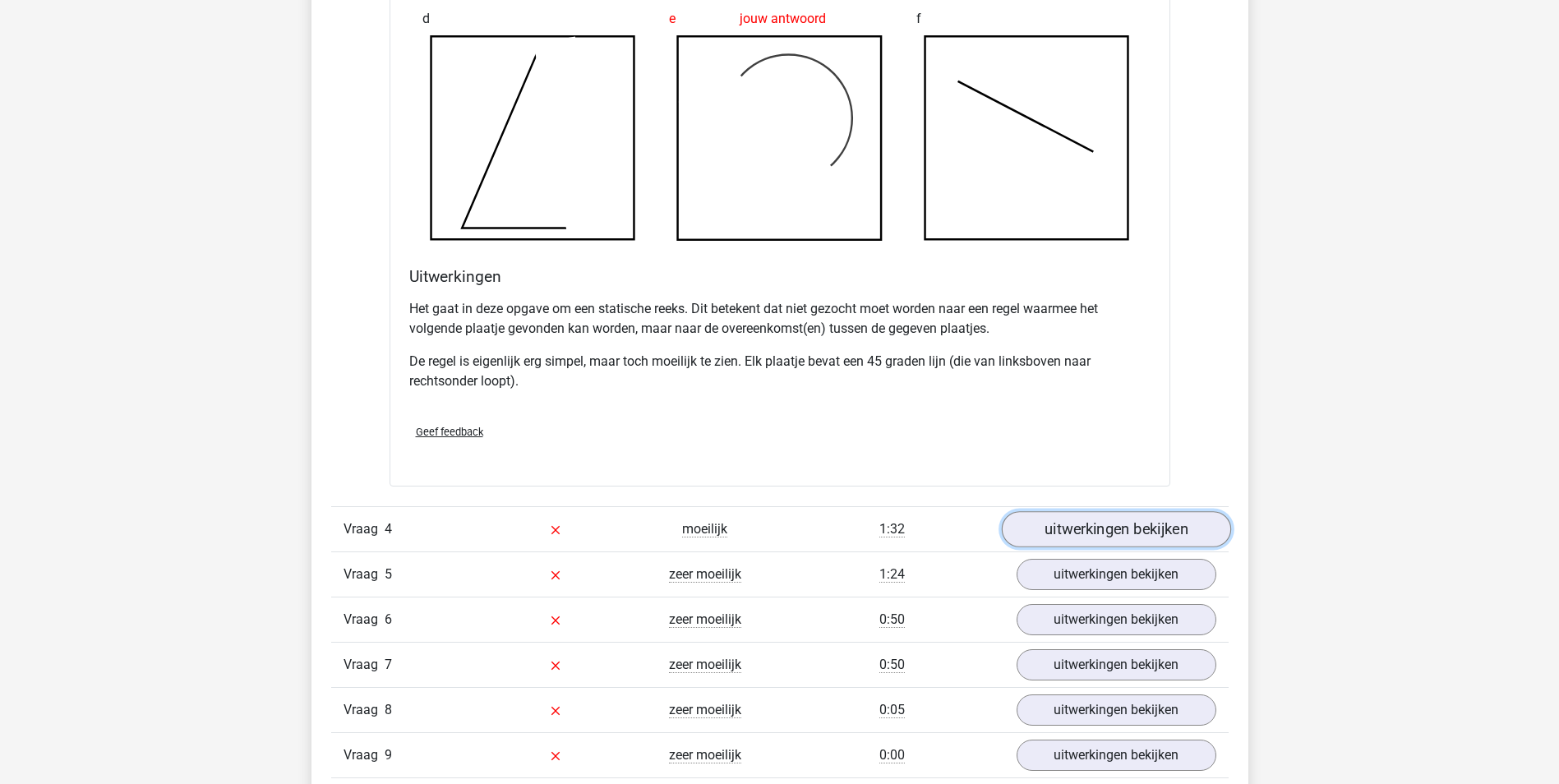
click at [1141, 526] on link "uitwerkingen bekijken" at bounding box center [1115, 529] width 229 height 36
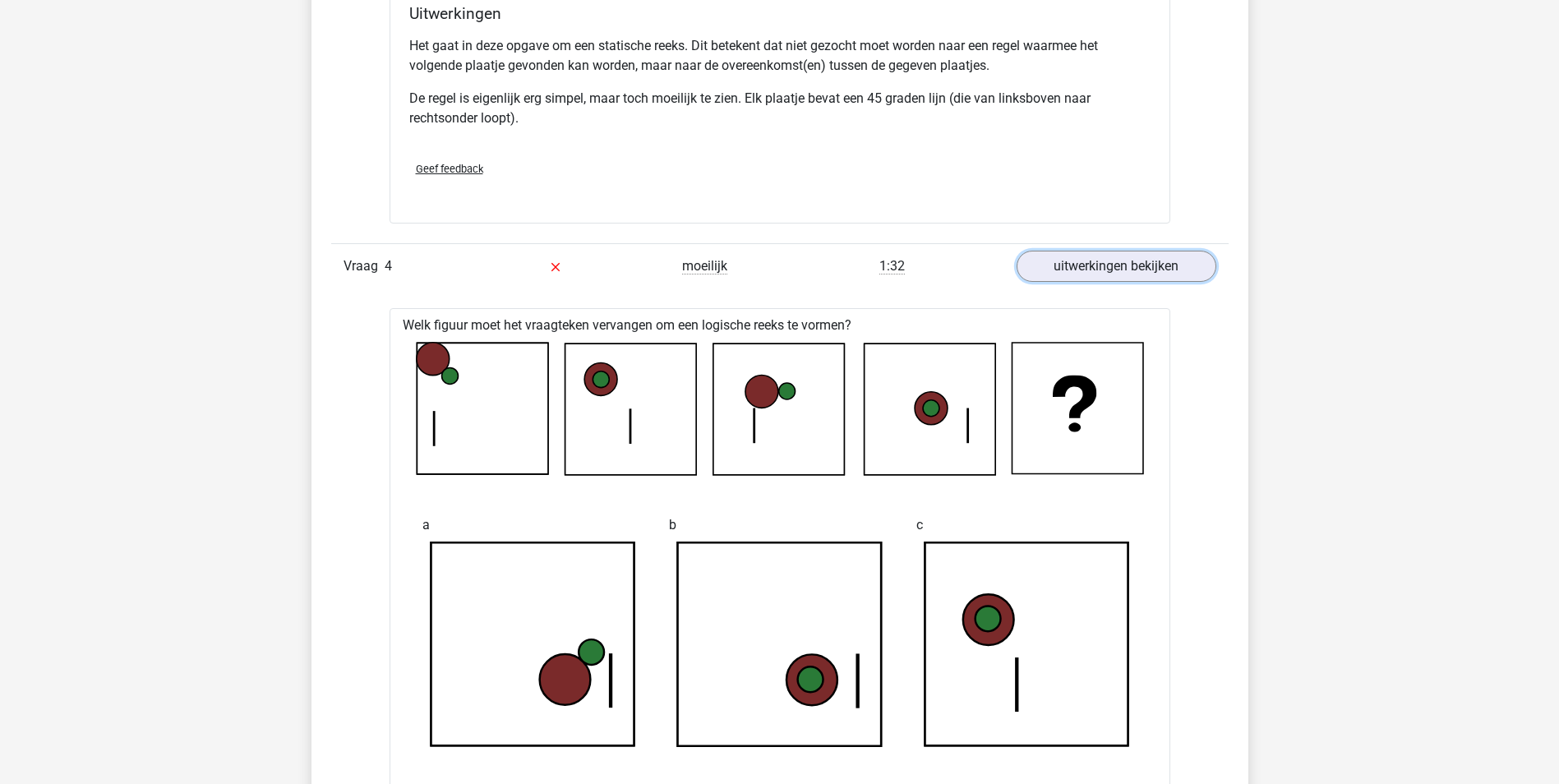
scroll to position [4437, 0]
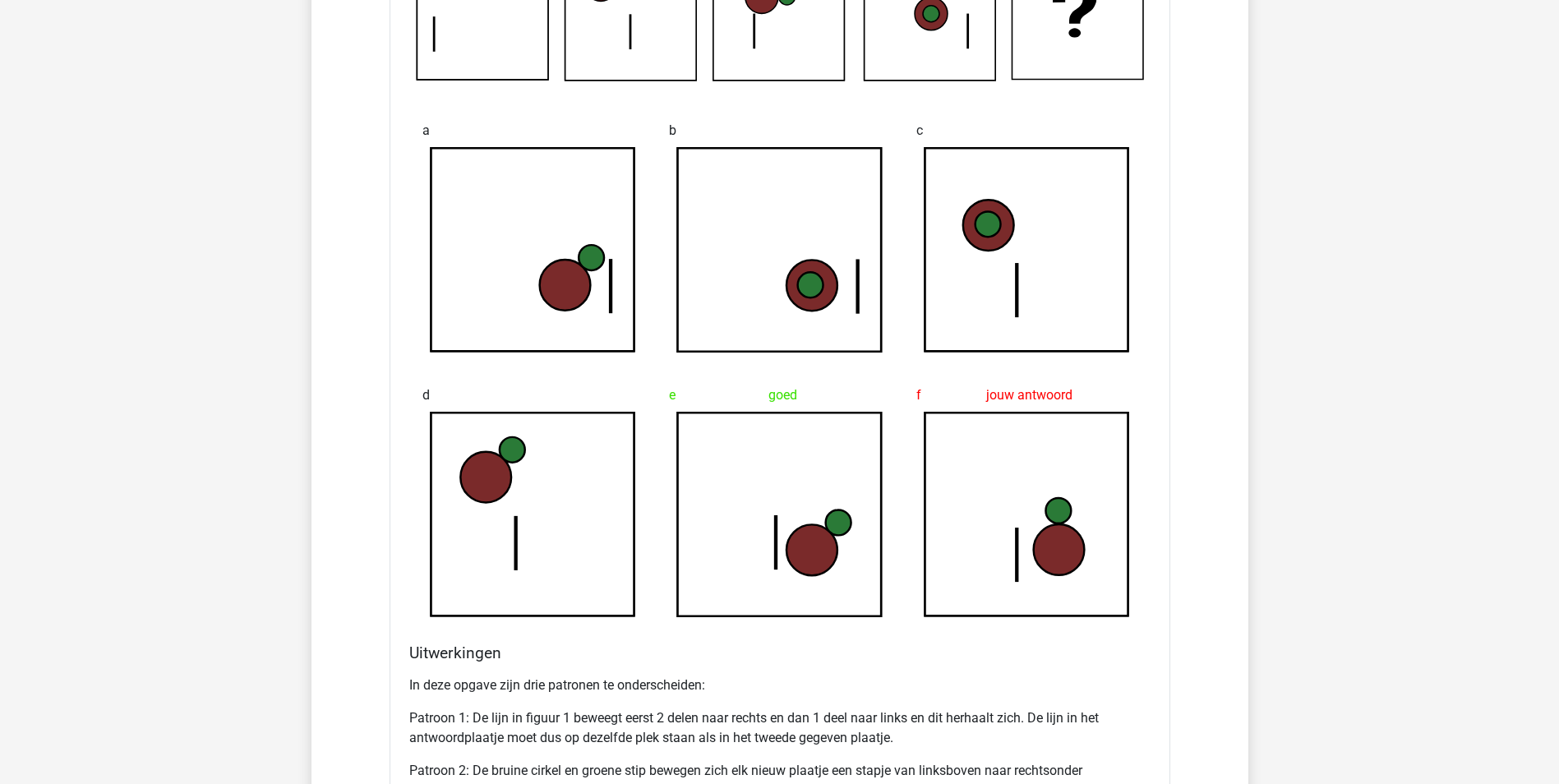
drag, startPoint x: 1041, startPoint y: 412, endPoint x: 1038, endPoint y: 421, distance: 9.5
click at [1041, 412] on icon at bounding box center [1026, 514] width 204 height 204
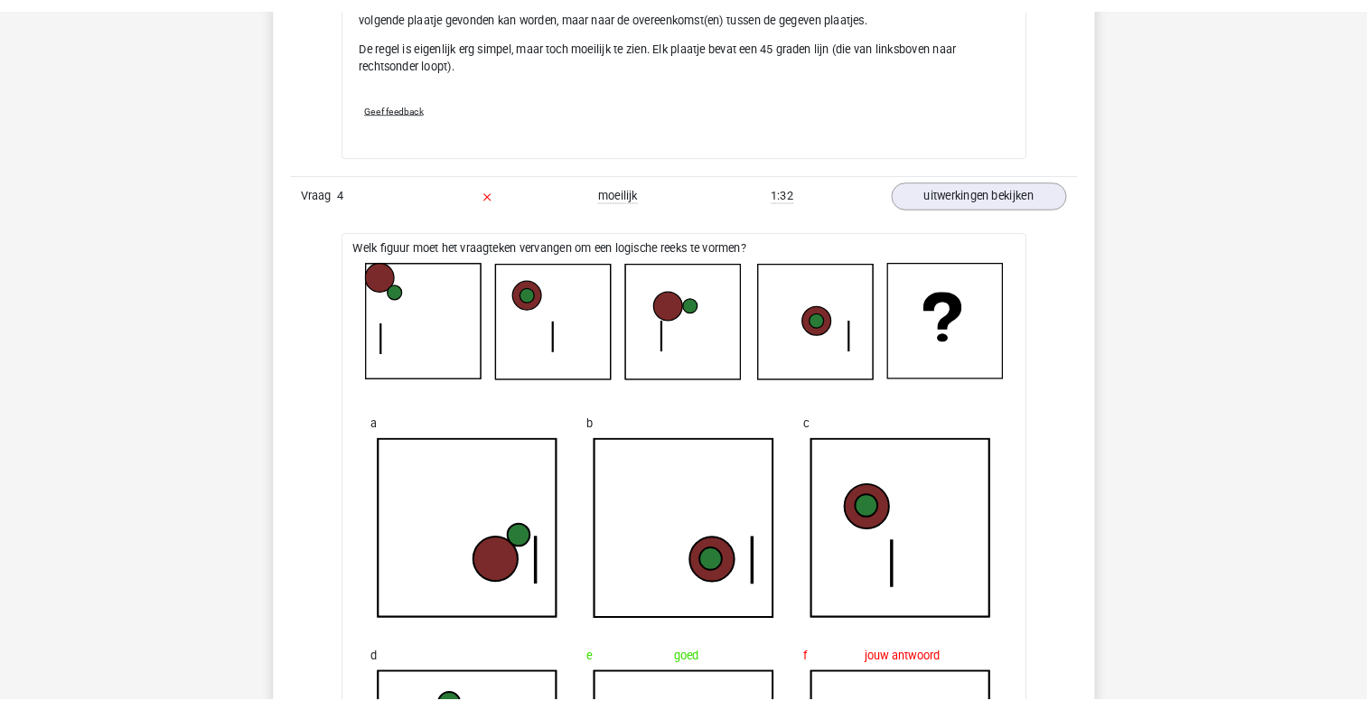
scroll to position [4607, 0]
